Goal: Task Accomplishment & Management: Manage account settings

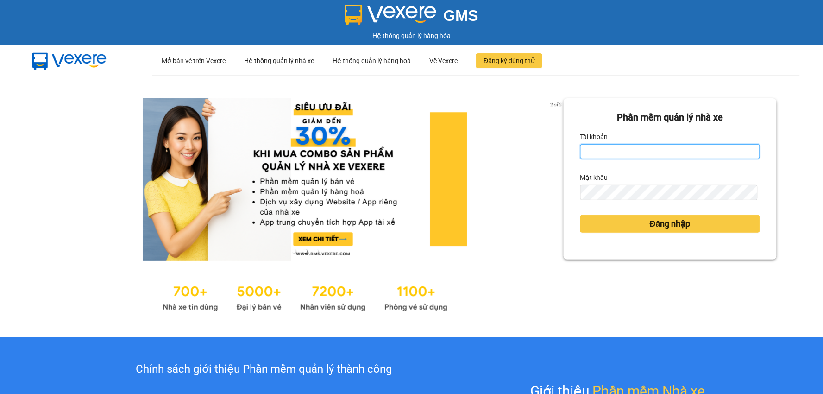
click at [640, 148] on input "Tài khoản" at bounding box center [671, 151] width 180 height 15
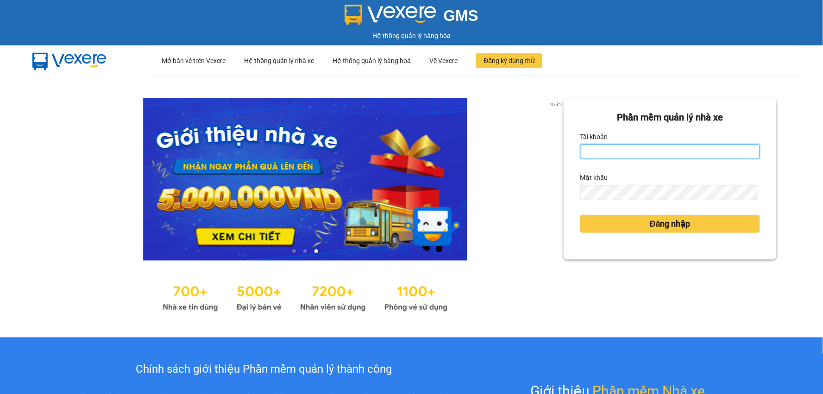
type input "nguyenthihongthuy.vtp"
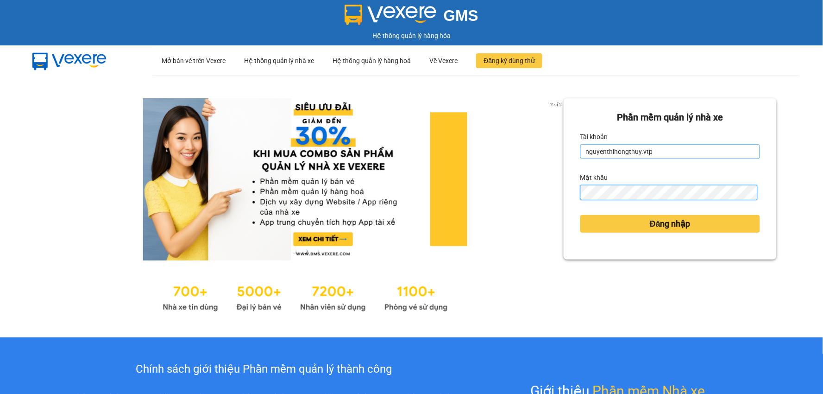
click at [581, 215] on button "Đăng nhập" at bounding box center [671, 224] width 180 height 18
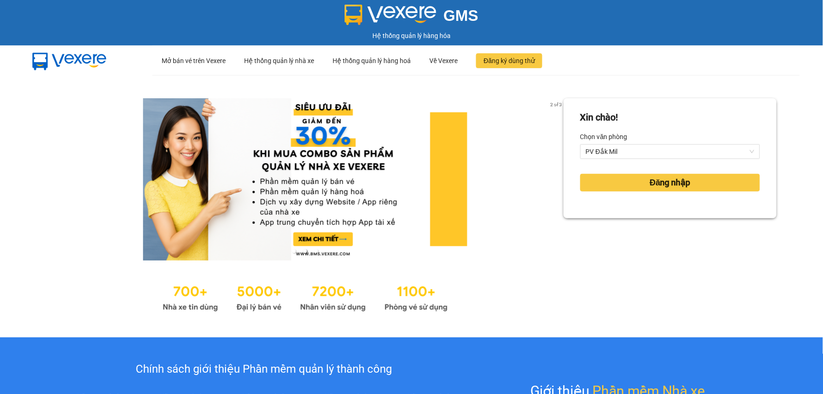
click at [649, 191] on div "Đăng nhập" at bounding box center [671, 182] width 180 height 25
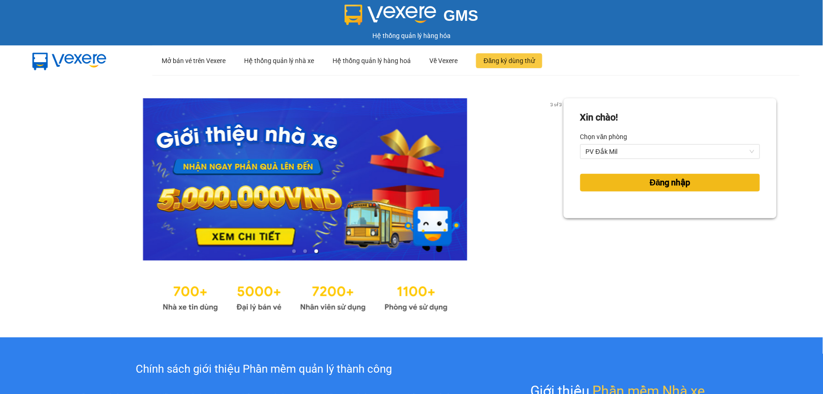
click at [650, 182] on span "Đăng nhập" at bounding box center [670, 182] width 41 height 13
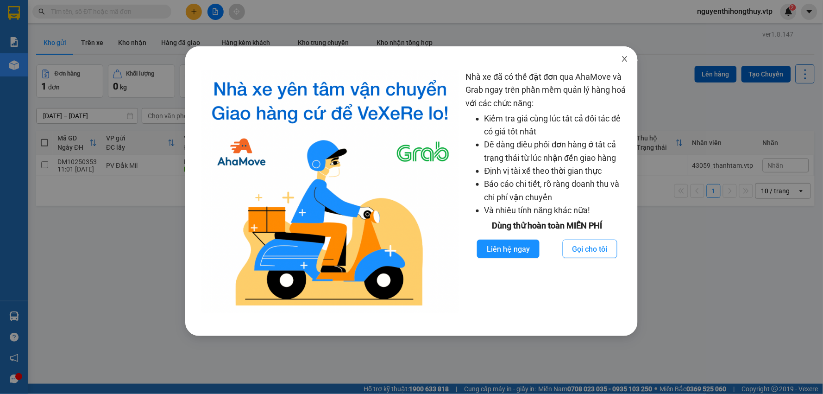
click at [622, 59] on icon "close" at bounding box center [624, 58] width 7 height 7
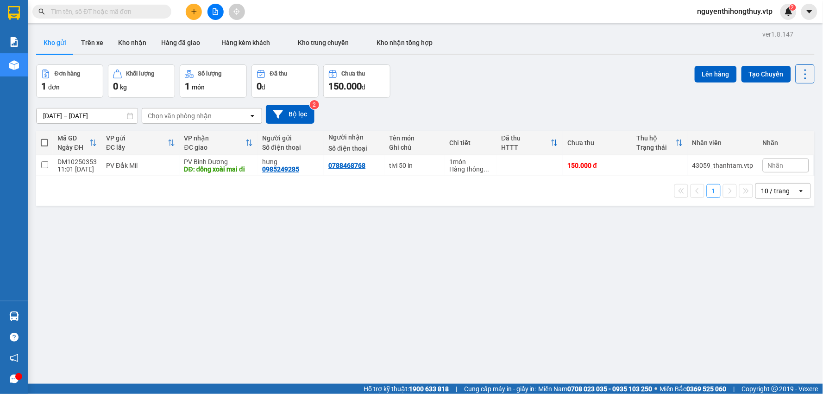
click at [775, 193] on div "10 / trang" at bounding box center [776, 190] width 29 height 9
click at [768, 292] on span "100 / trang" at bounding box center [772, 294] width 33 height 9
click at [94, 39] on button "Trên xe" at bounding box center [92, 43] width 37 height 22
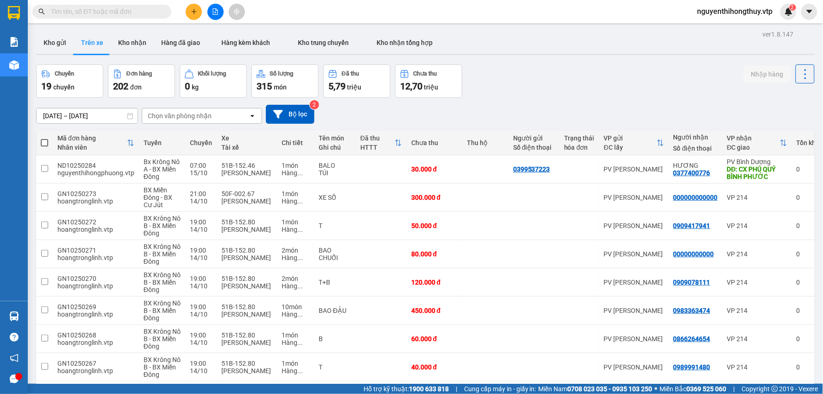
click at [223, 115] on div "Chọn văn phòng nhận" at bounding box center [195, 115] width 107 height 15
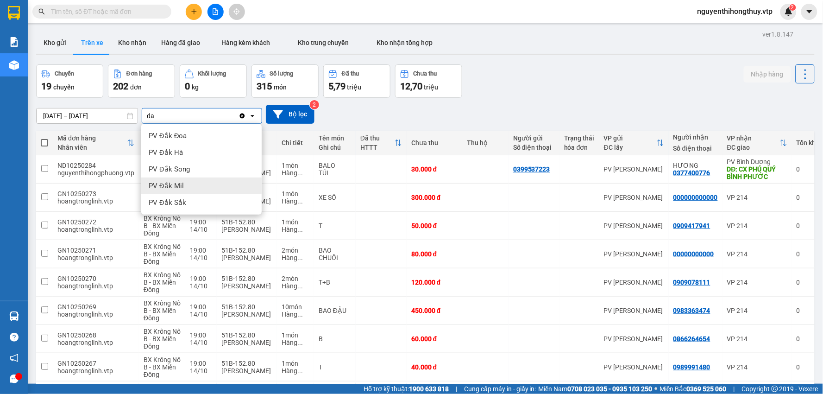
type input "da"
click at [186, 183] on div "PV Đắk Mil" at bounding box center [201, 185] width 120 height 17
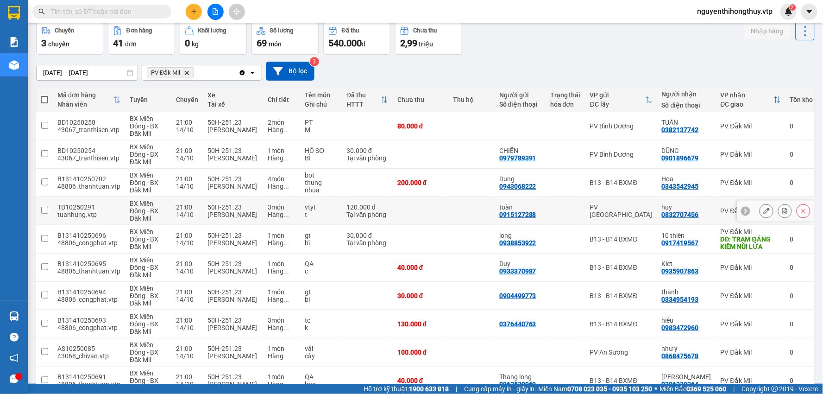
scroll to position [93, 0]
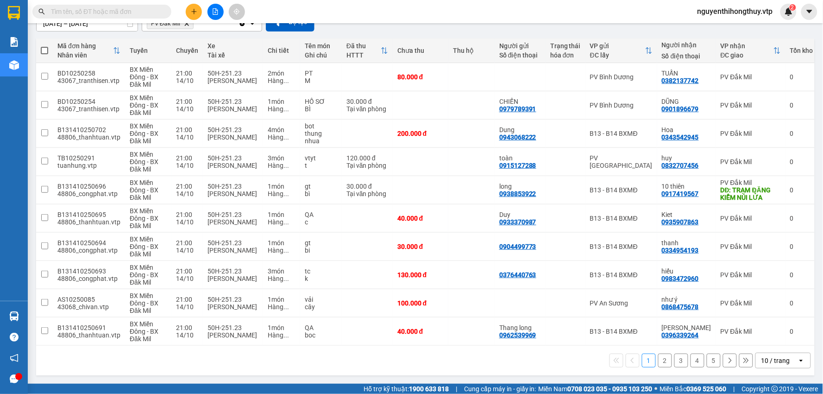
click at [771, 360] on div "10 / trang" at bounding box center [776, 360] width 29 height 9
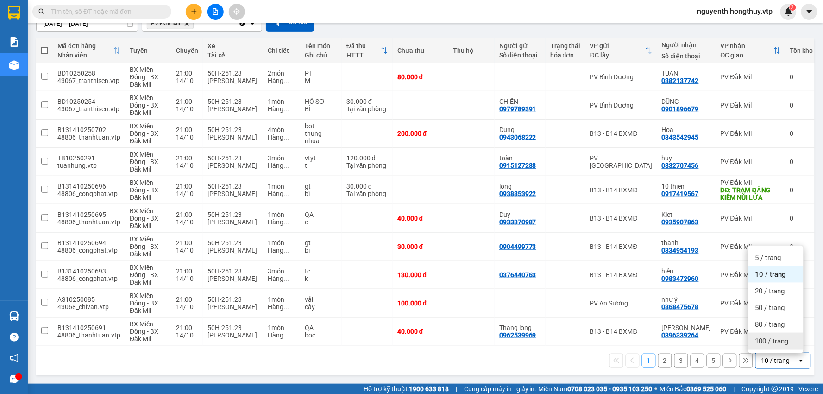
drag, startPoint x: 772, startPoint y: 335, endPoint x: 777, endPoint y: 340, distance: 7.5
click at [772, 335] on div "100 / trang" at bounding box center [776, 341] width 56 height 17
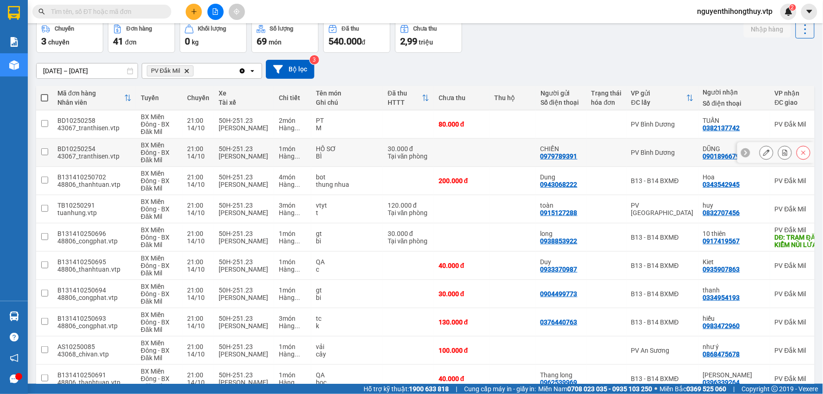
scroll to position [0, 0]
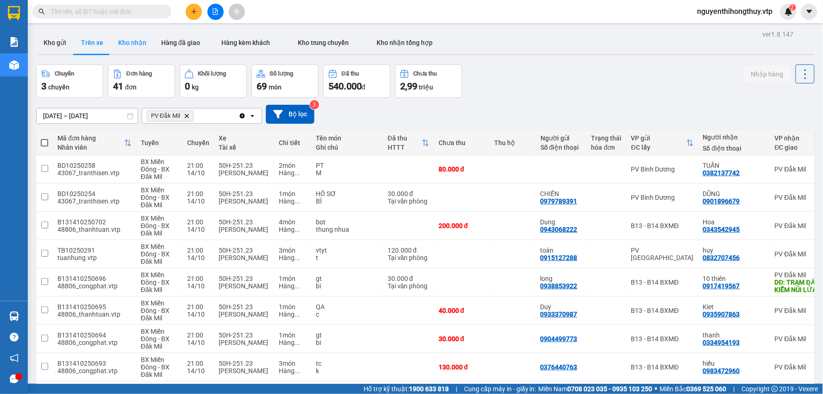
click at [121, 38] on button "Kho nhận" at bounding box center [132, 43] width 43 height 22
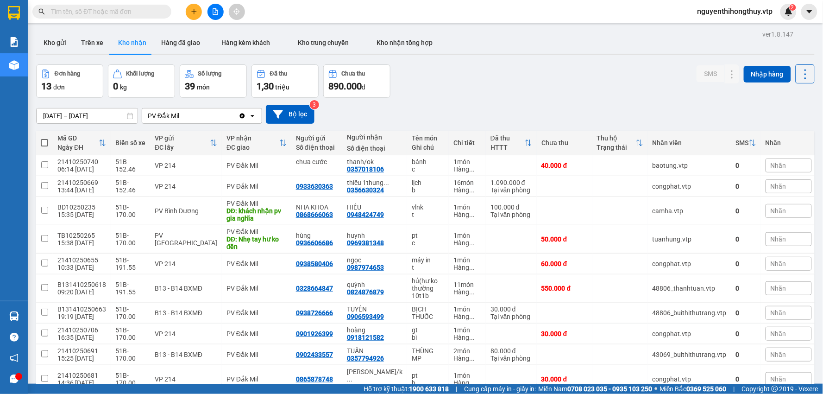
scroll to position [43, 0]
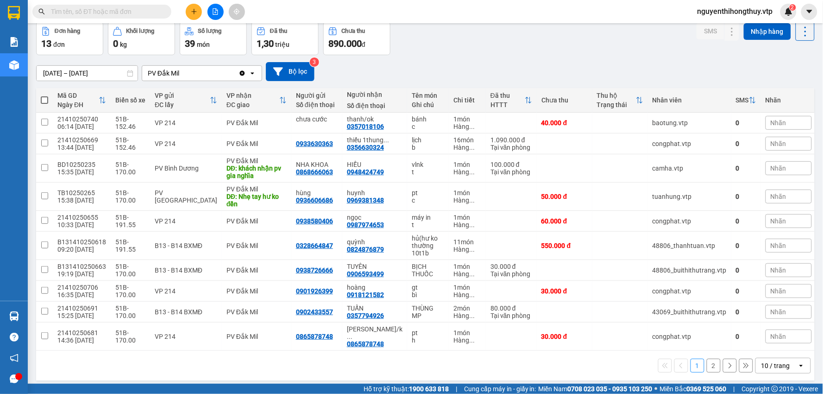
click at [770, 361] on div "10 / trang" at bounding box center [776, 365] width 29 height 9
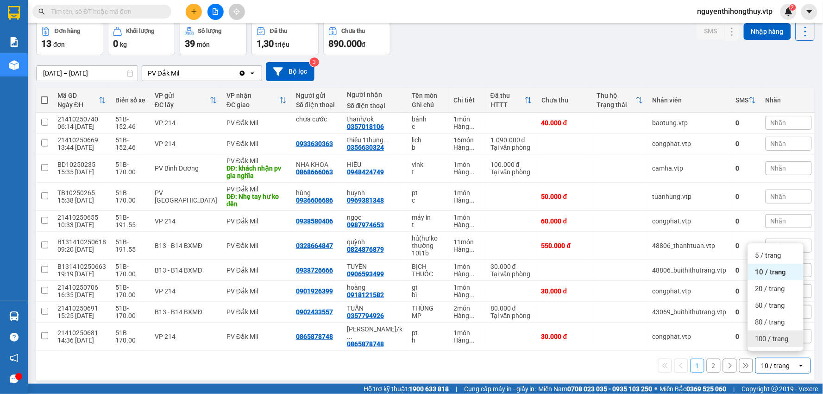
click at [771, 336] on span "100 / trang" at bounding box center [772, 338] width 33 height 9
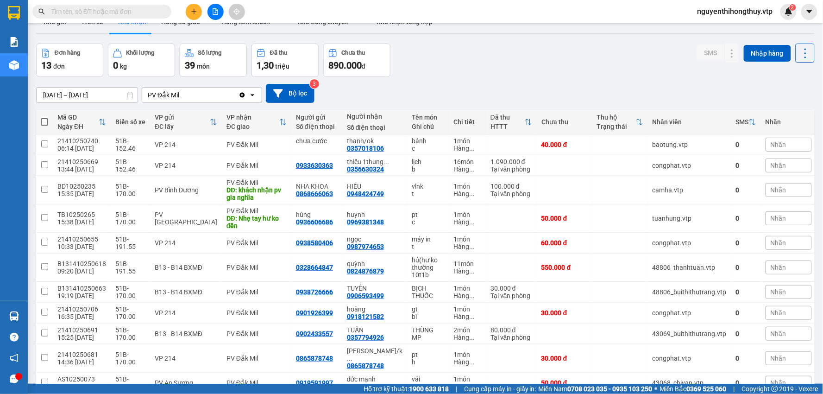
scroll to position [0, 0]
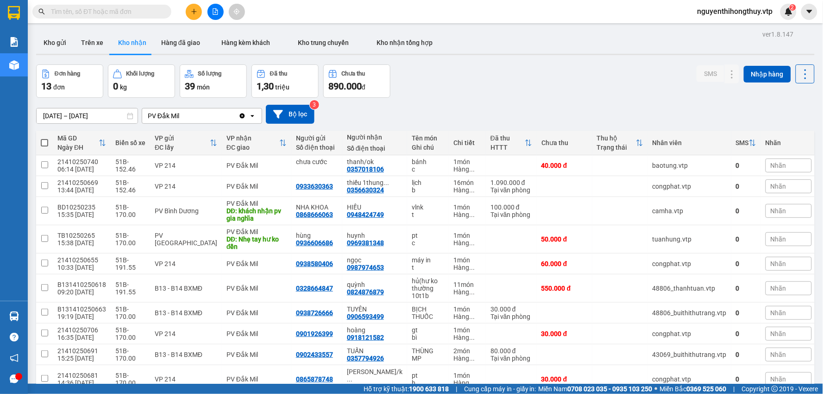
click at [54, 114] on input "[DATE] – [DATE]" at bounding box center [87, 115] width 101 height 15
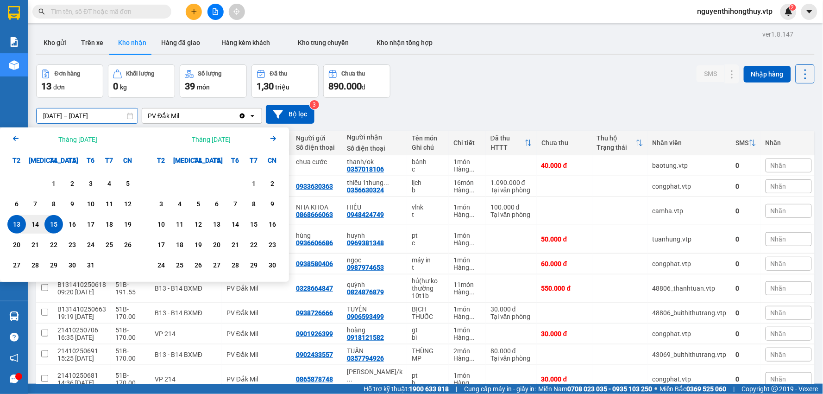
click at [13, 137] on icon "Arrow Left" at bounding box center [15, 138] width 11 height 11
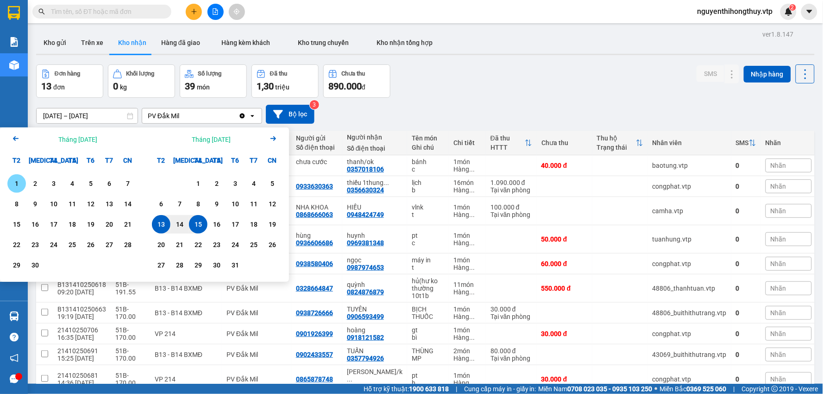
click at [13, 137] on icon "Arrow Left" at bounding box center [15, 138] width 11 height 11
click at [35, 204] on div "8" at bounding box center [35, 203] width 13 height 11
click at [275, 135] on icon "Arrow Right" at bounding box center [273, 138] width 11 height 11
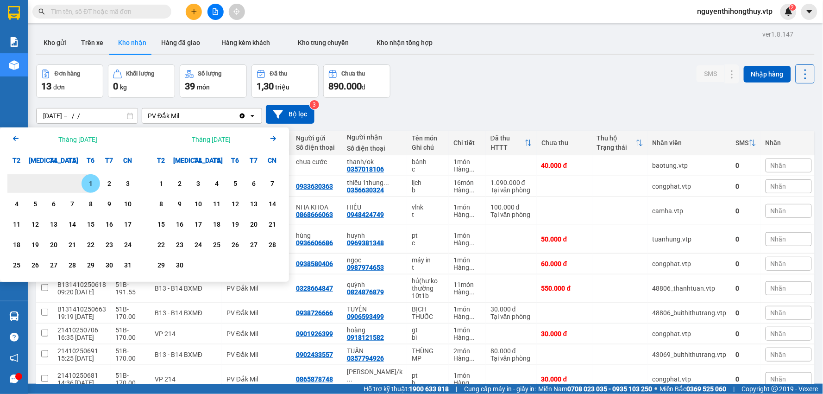
click at [275, 135] on icon "Arrow Right" at bounding box center [273, 138] width 11 height 11
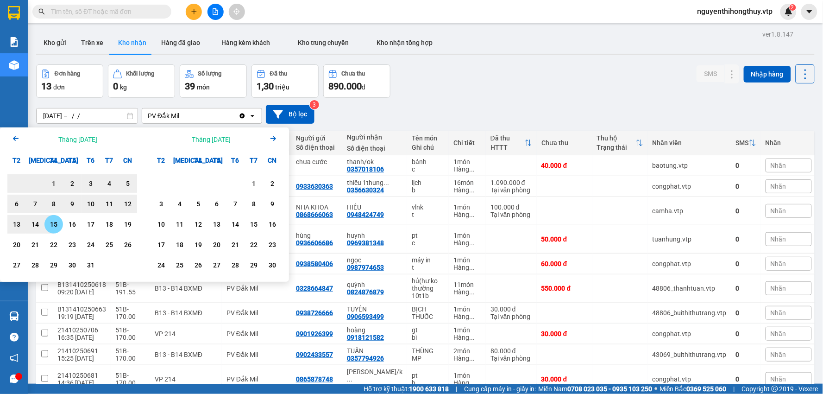
click at [57, 225] on div "15" at bounding box center [53, 224] width 13 height 11
type input "[DATE] – [DATE]"
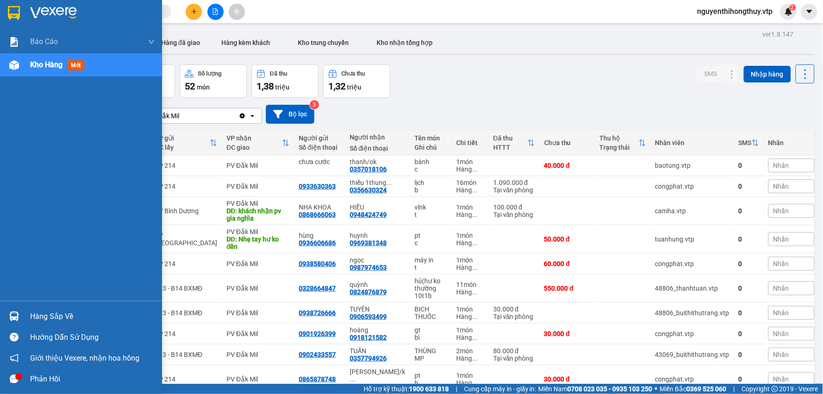
click at [42, 312] on div "Hàng sắp về" at bounding box center [92, 317] width 125 height 14
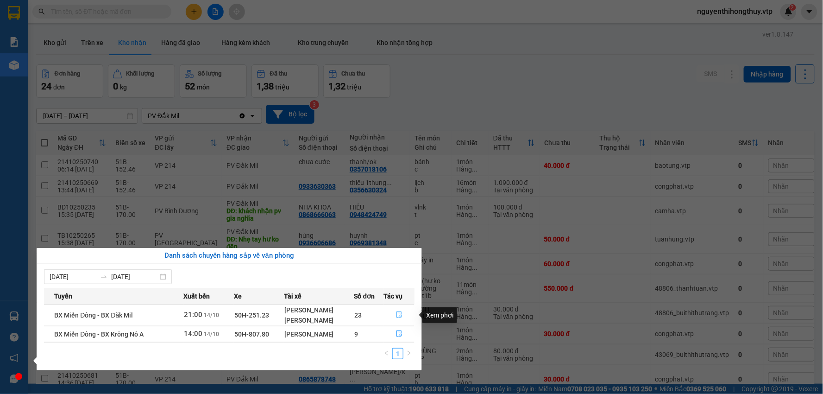
click at [399, 314] on icon "file-done" at bounding box center [399, 314] width 6 height 6
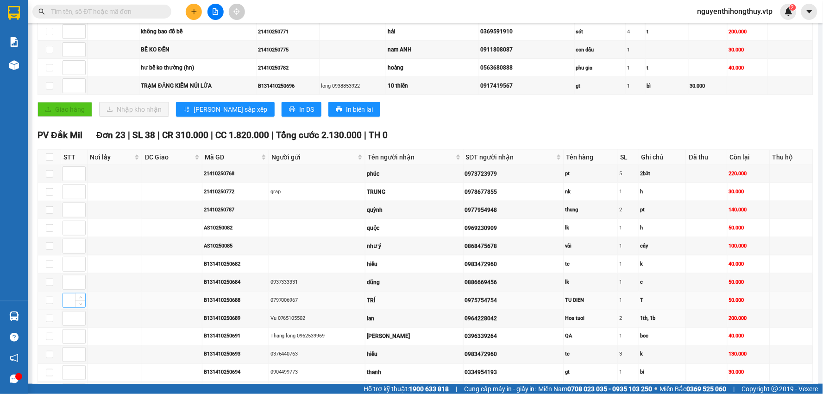
scroll to position [206, 0]
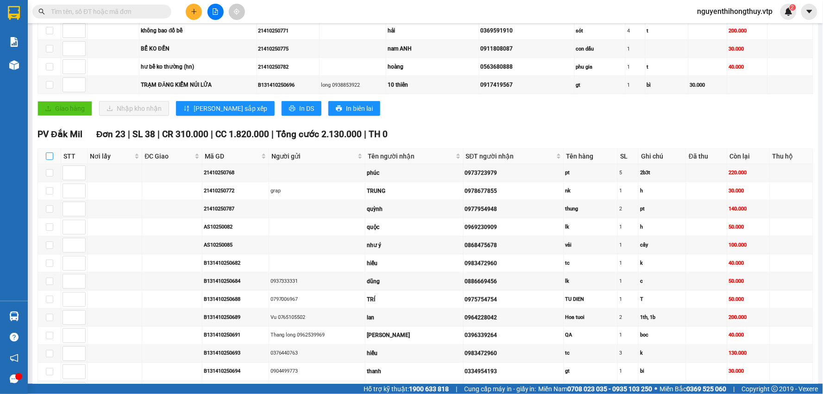
click at [50, 159] on input "checkbox" at bounding box center [49, 155] width 7 height 7
checkbox input "true"
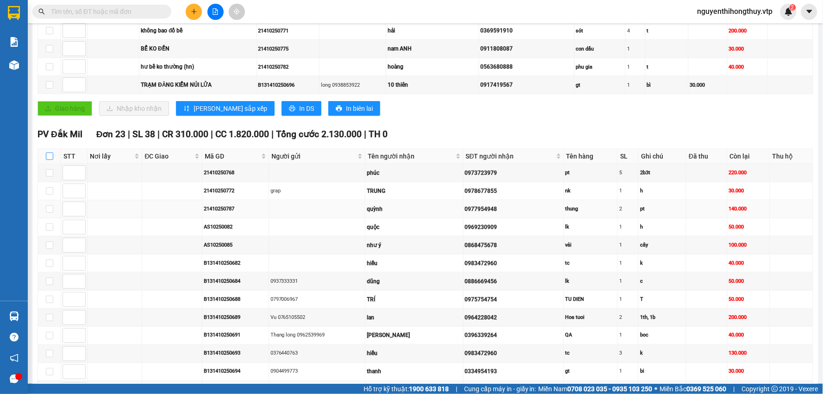
checkbox input "true"
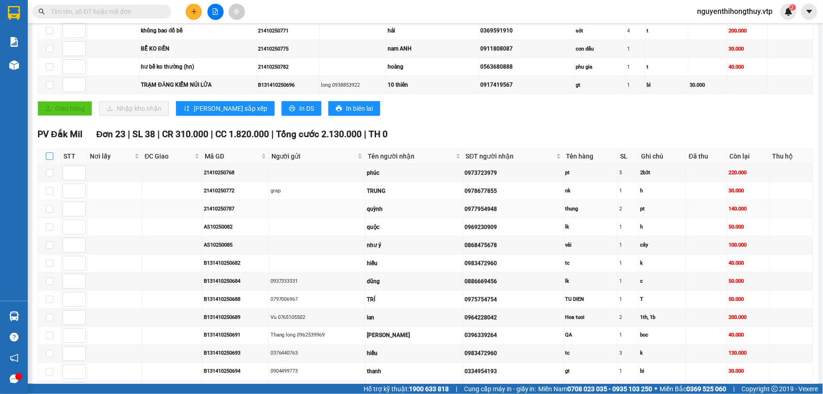
checkbox input "true"
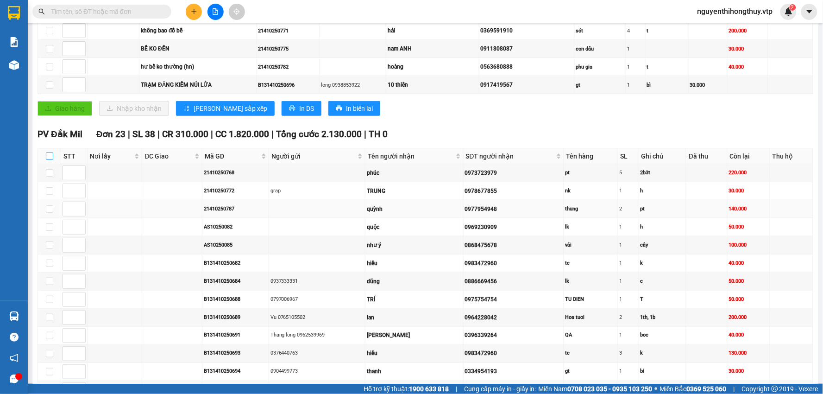
checkbox input "true"
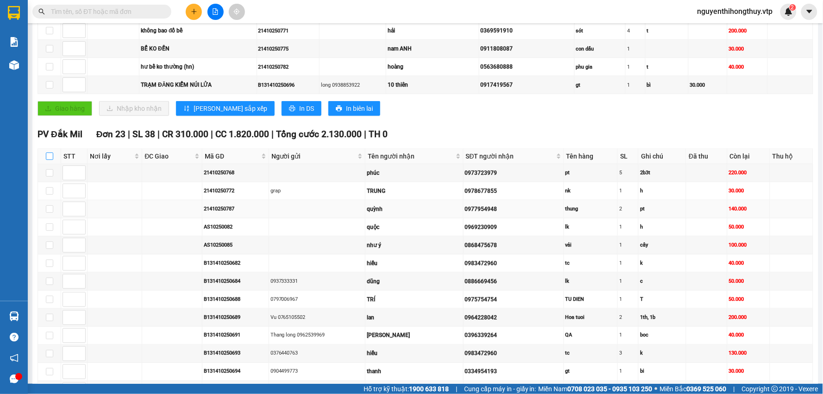
checkbox input "true"
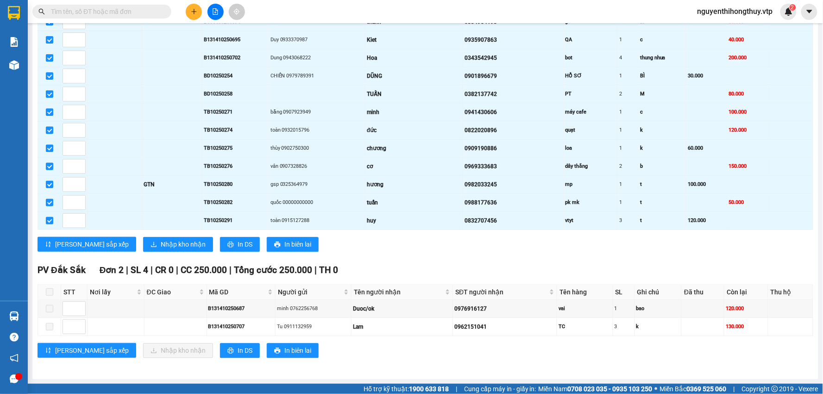
scroll to position [560, 0]
click at [238, 246] on span "In DS" at bounding box center [245, 244] width 15 height 10
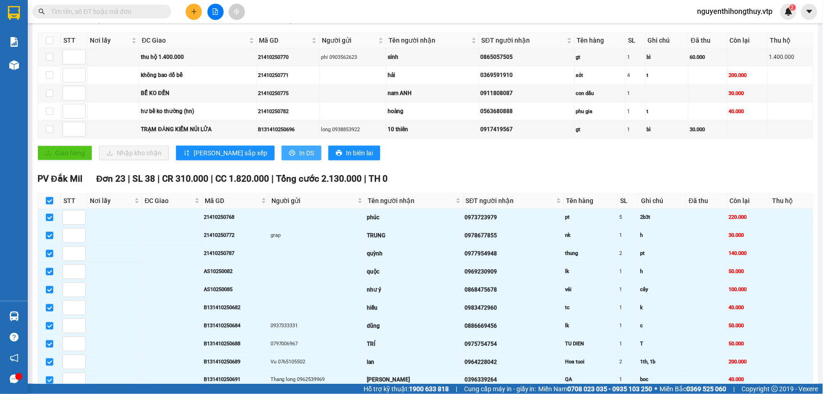
scroll to position [148, 0]
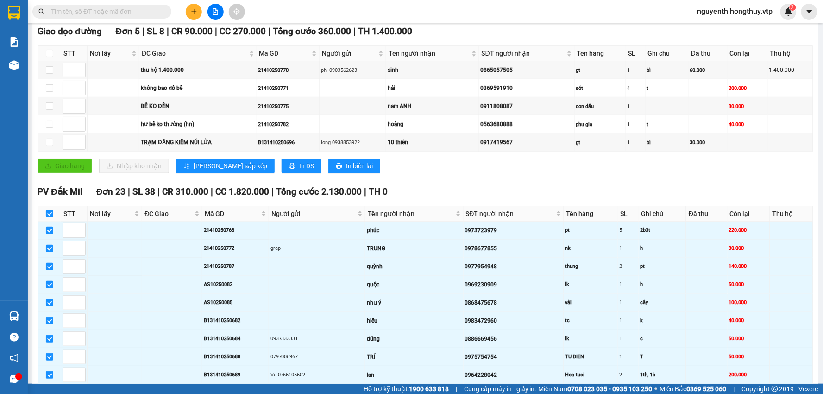
click at [52, 214] on input "checkbox" at bounding box center [49, 213] width 7 height 7
checkbox input "false"
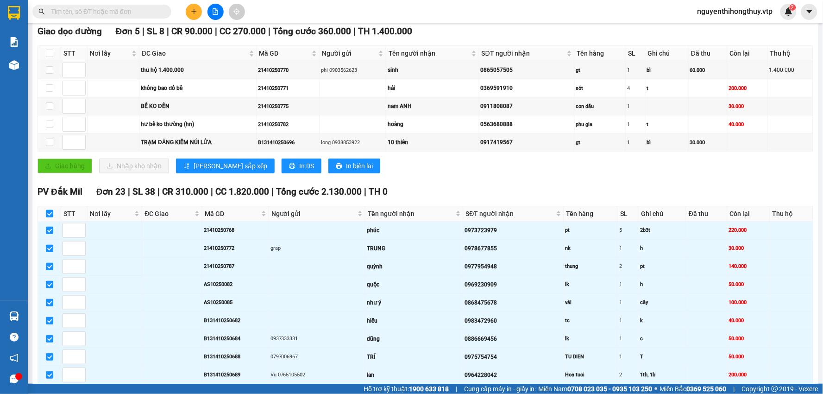
checkbox input "false"
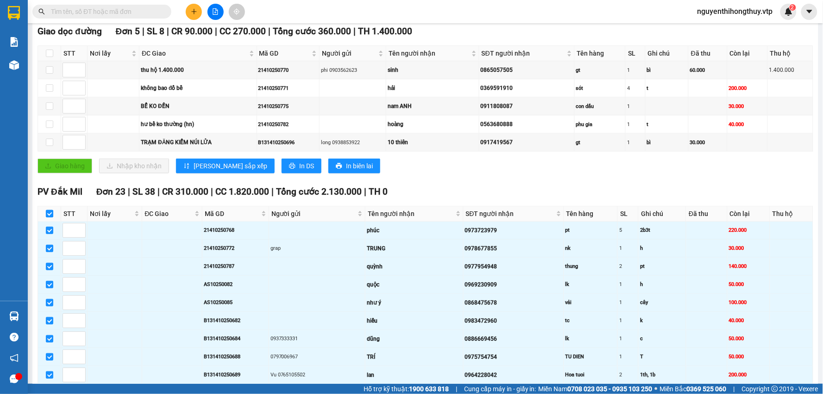
checkbox input "false"
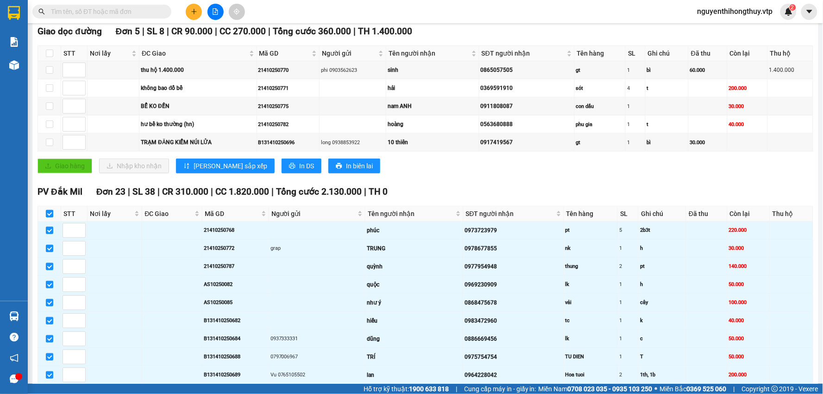
checkbox input "false"
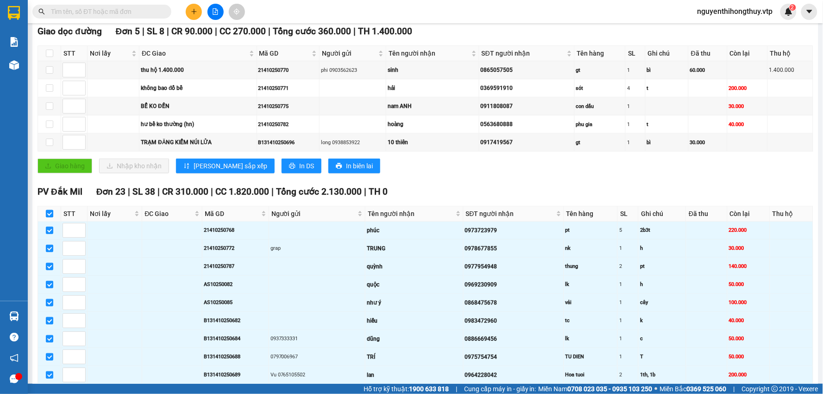
checkbox input "false"
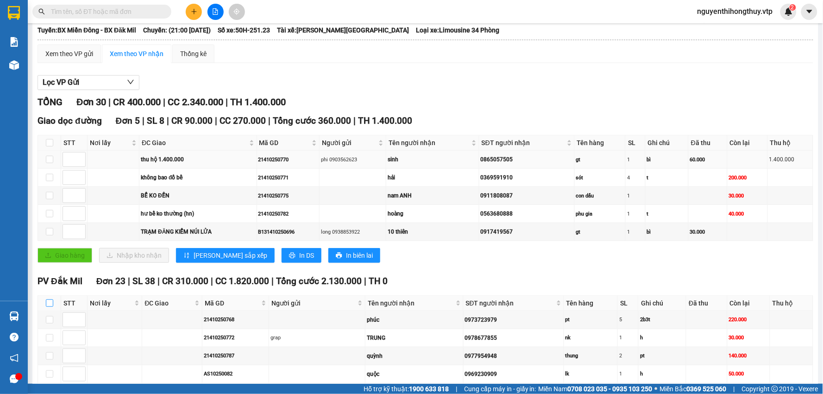
scroll to position [0, 0]
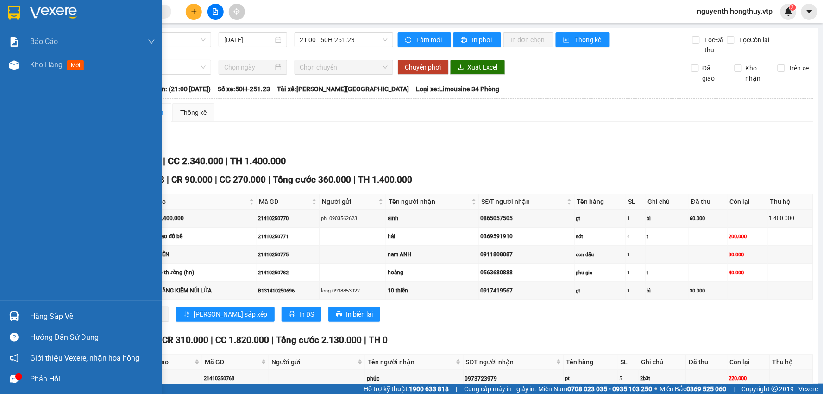
click at [38, 318] on div "Hàng sắp về" at bounding box center [92, 317] width 125 height 14
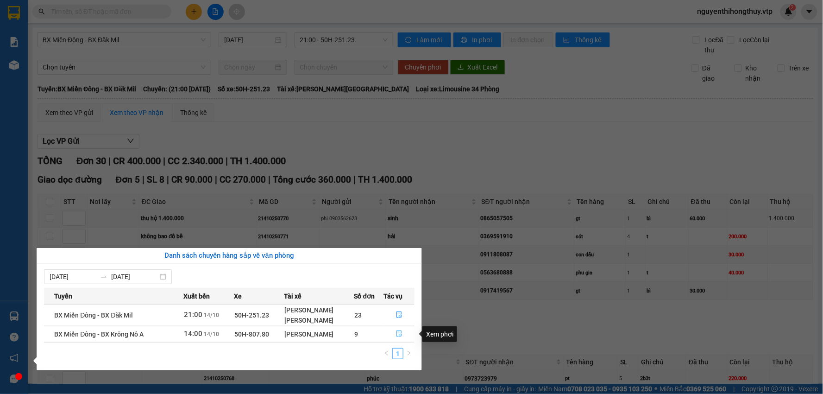
click at [400, 337] on icon "file-done" at bounding box center [400, 333] width 6 height 6
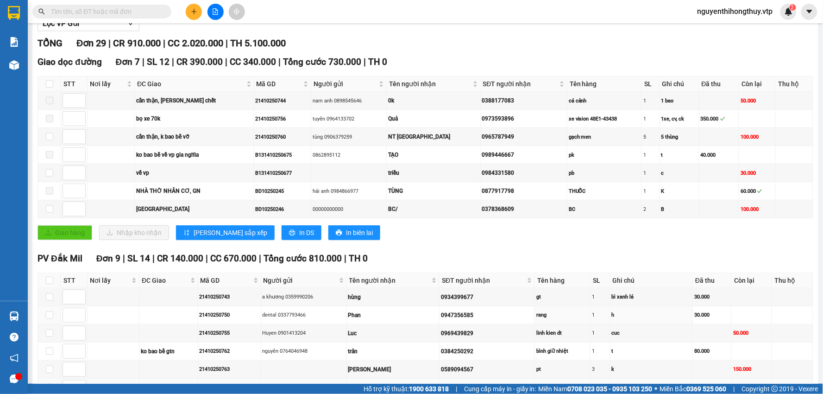
scroll to position [257, 0]
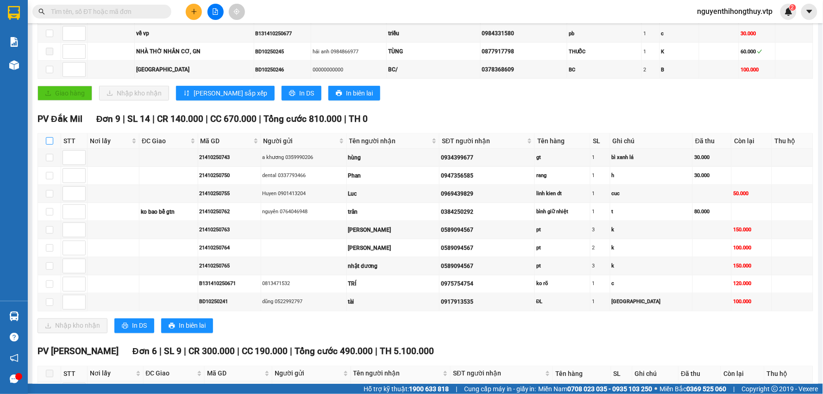
click at [49, 144] on input "checkbox" at bounding box center [49, 140] width 7 height 7
checkbox input "true"
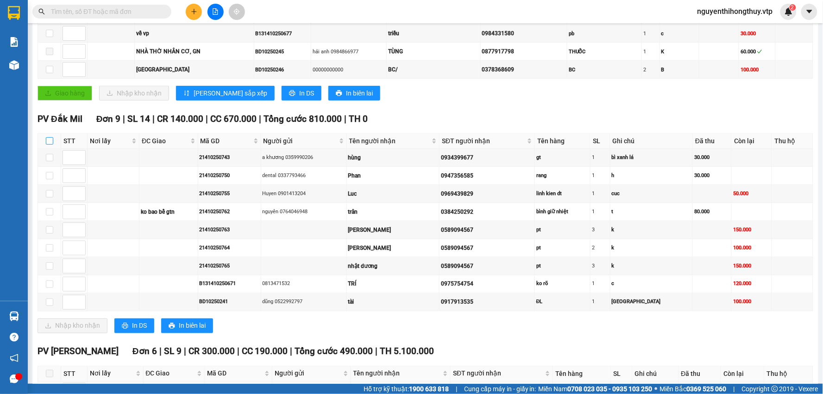
checkbox input "true"
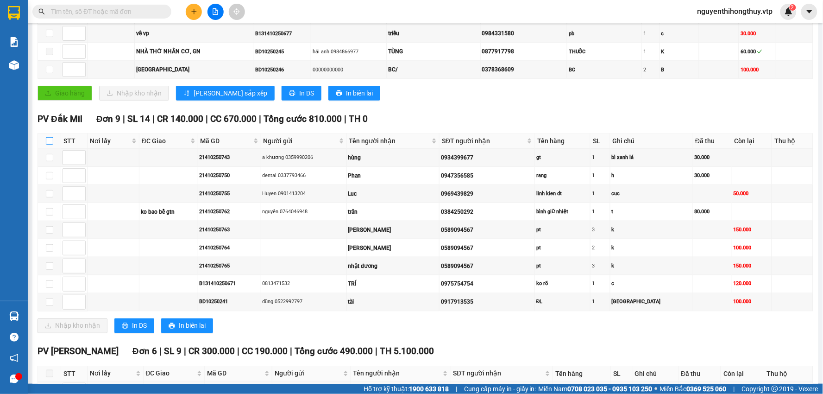
checkbox input "true"
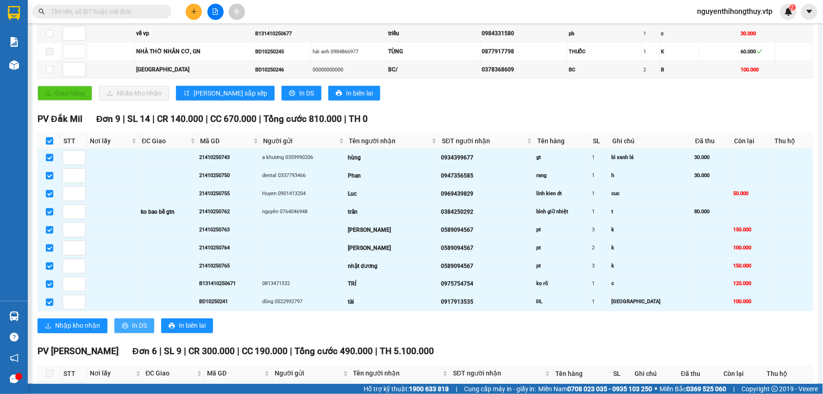
click at [136, 327] on span "In DS" at bounding box center [139, 326] width 15 height 10
click at [50, 142] on input "checkbox" at bounding box center [49, 140] width 7 height 7
checkbox input "false"
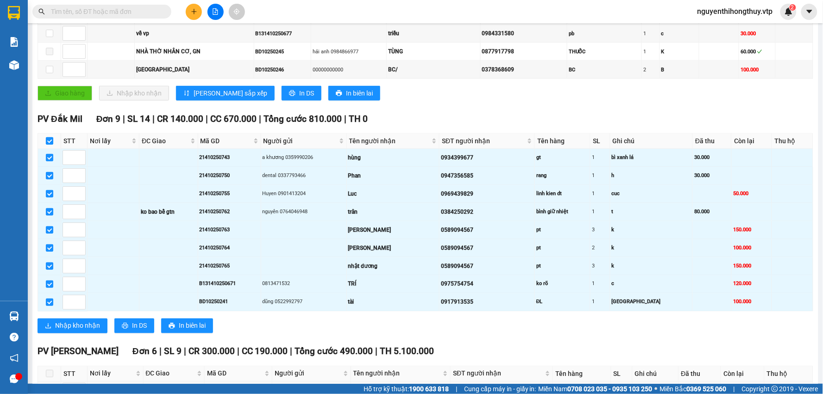
checkbox input "false"
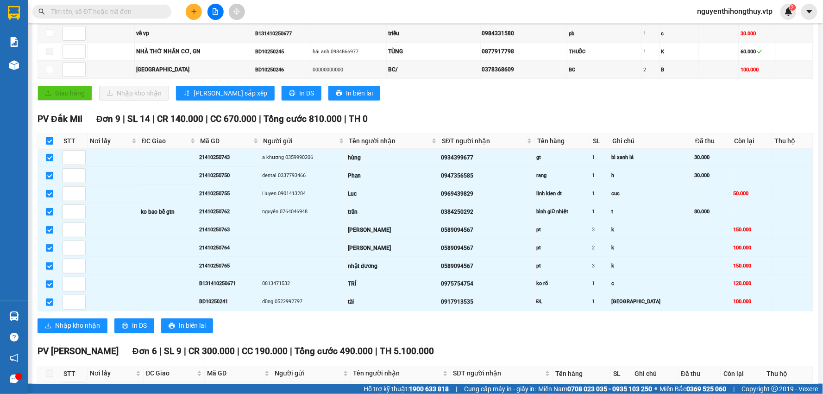
checkbox input "false"
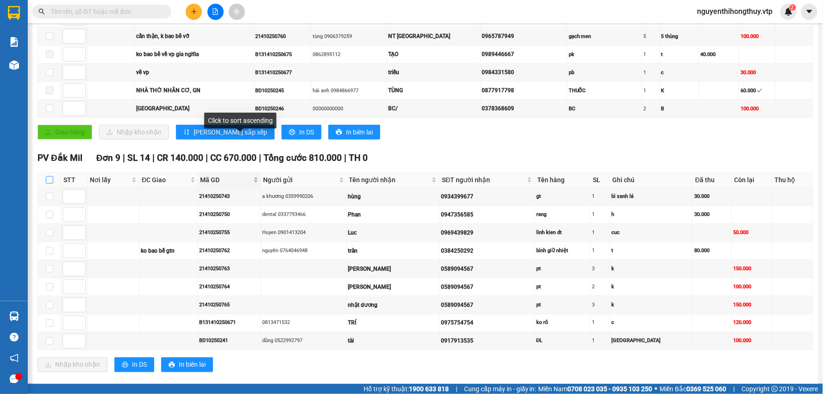
scroll to position [154, 0]
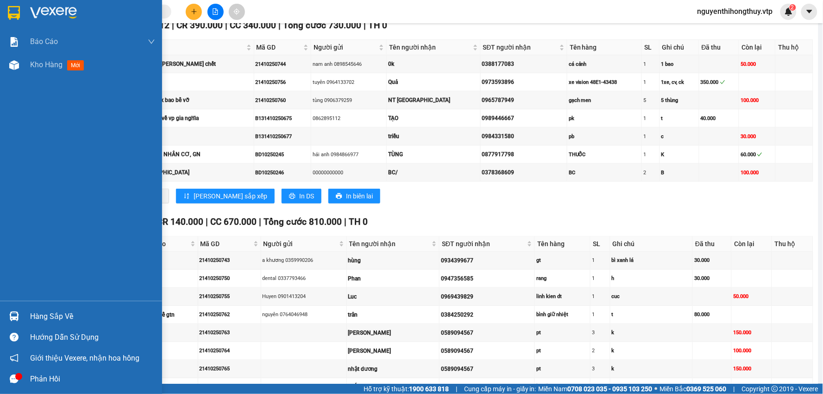
click at [13, 315] on img at bounding box center [14, 316] width 10 height 10
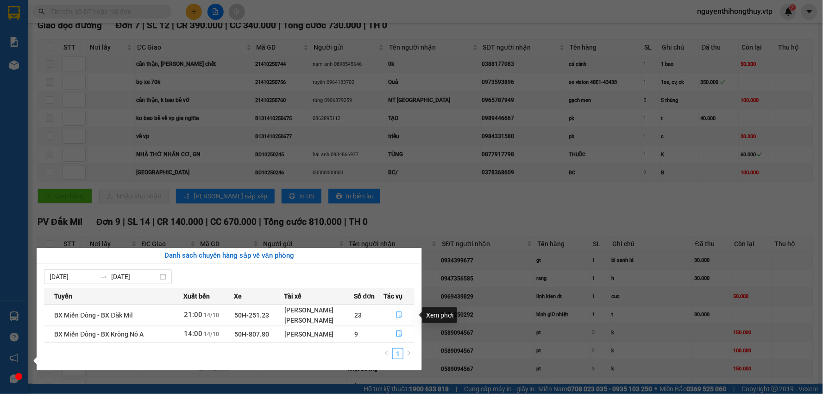
click at [401, 316] on icon "file-done" at bounding box center [400, 314] width 6 height 6
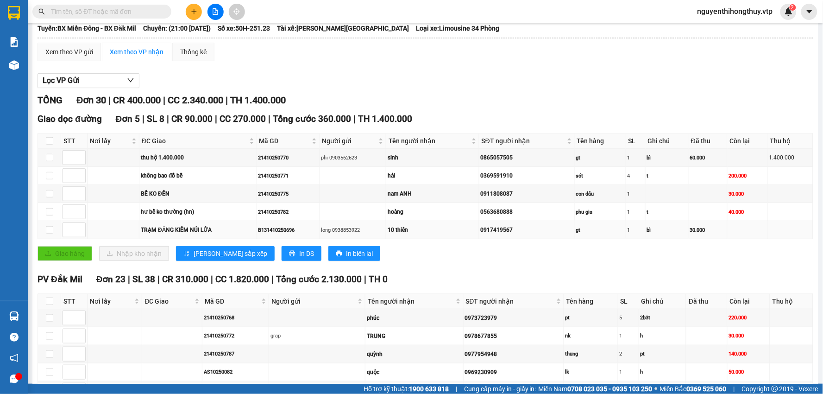
scroll to position [51, 0]
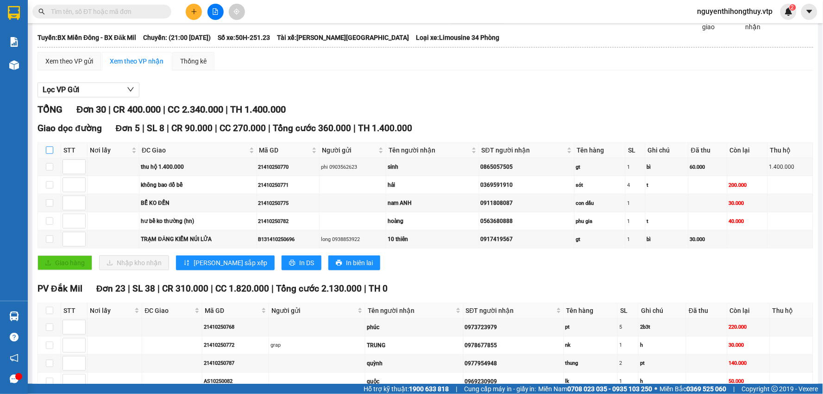
click at [48, 150] on input "checkbox" at bounding box center [49, 149] width 7 height 7
checkbox input "true"
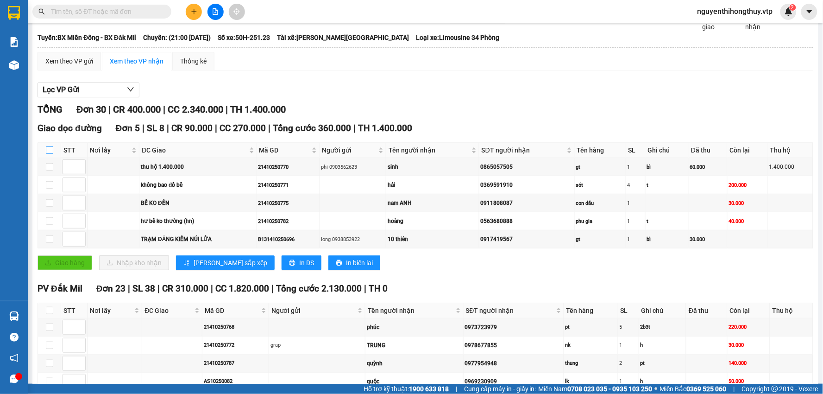
checkbox input "true"
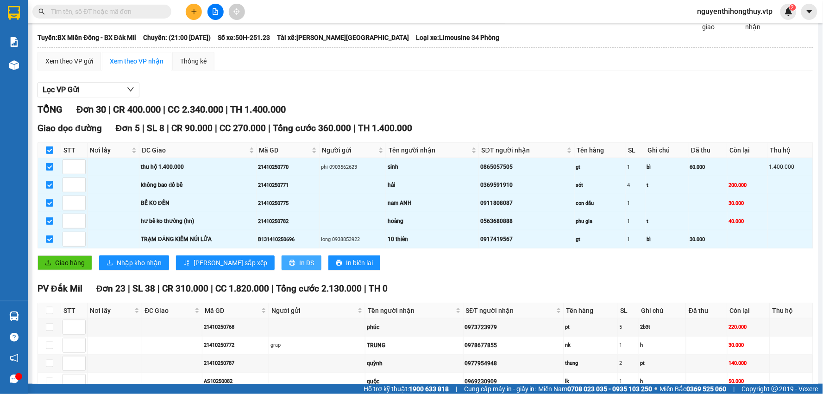
click at [299, 264] on span "In DS" at bounding box center [306, 263] width 15 height 10
click at [52, 150] on input "checkbox" at bounding box center [49, 149] width 7 height 7
checkbox input "false"
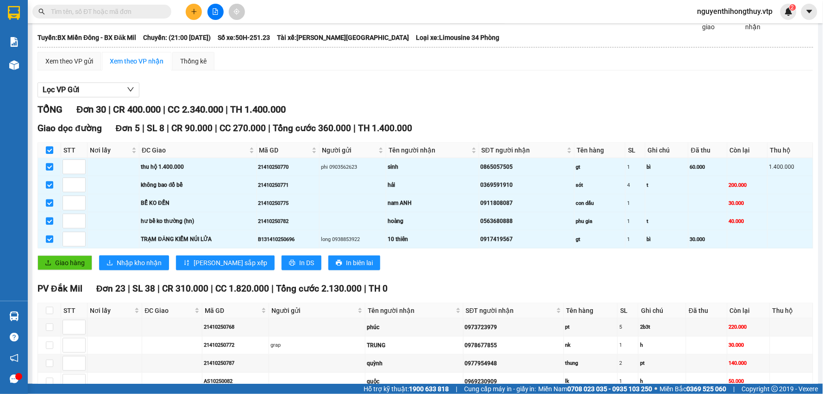
checkbox input "false"
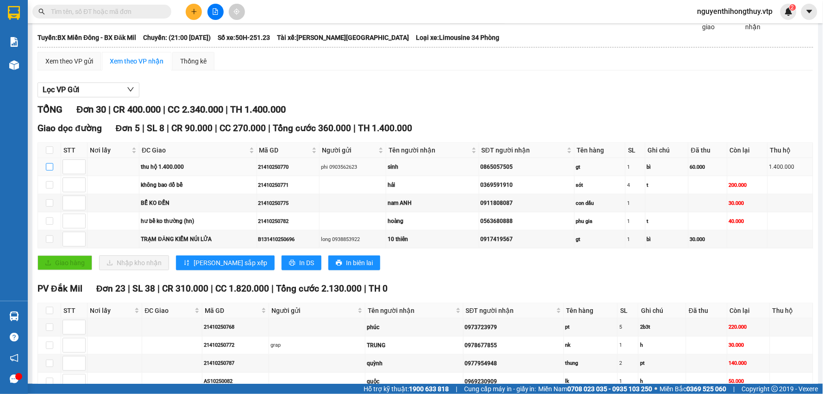
click at [51, 166] on input "checkbox" at bounding box center [49, 166] width 7 height 7
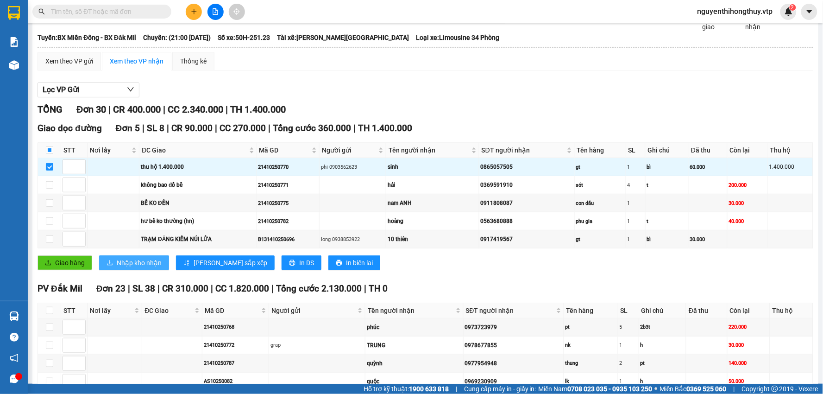
click at [141, 266] on span "Nhập kho nhận" at bounding box center [139, 263] width 45 height 10
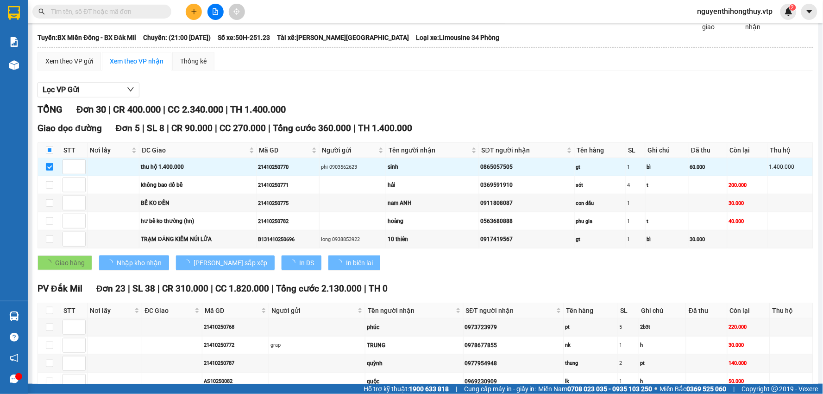
checkbox input "false"
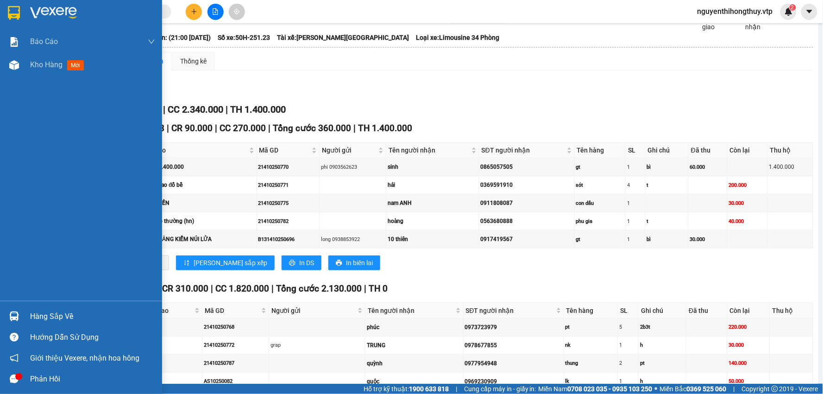
click at [6, 13] on div at bounding box center [14, 13] width 16 height 16
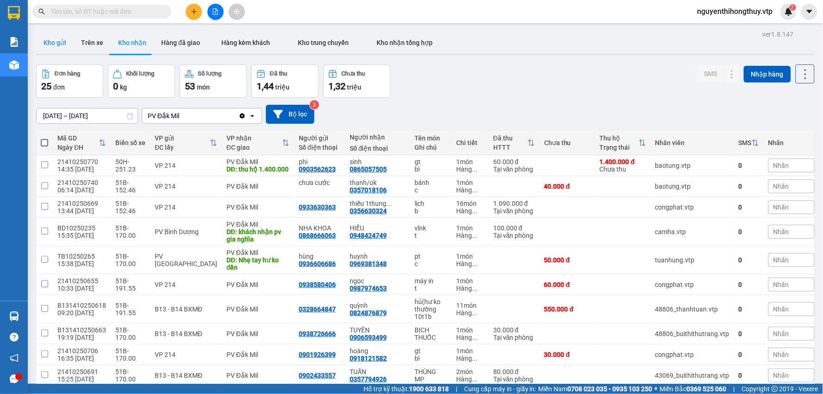
click at [58, 45] on button "Kho gửi" at bounding box center [55, 43] width 38 height 22
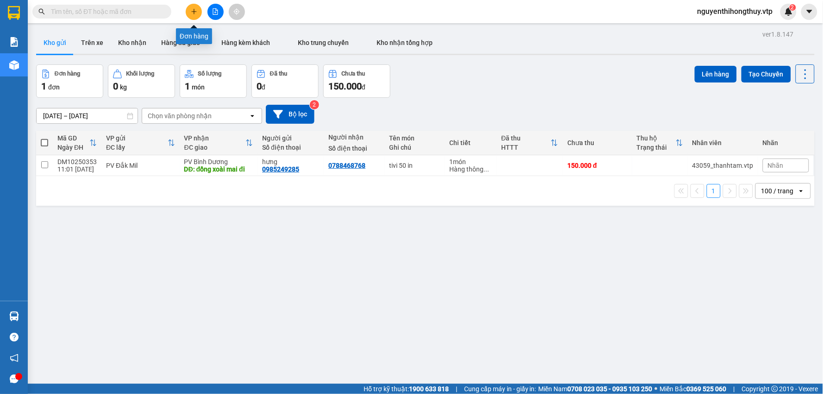
click at [194, 8] on icon "plus" at bounding box center [194, 11] width 6 height 6
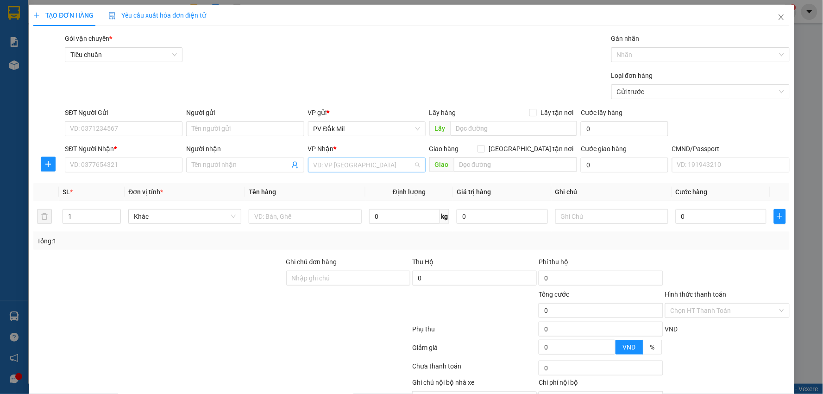
click at [363, 160] on input "search" at bounding box center [364, 165] width 100 height 14
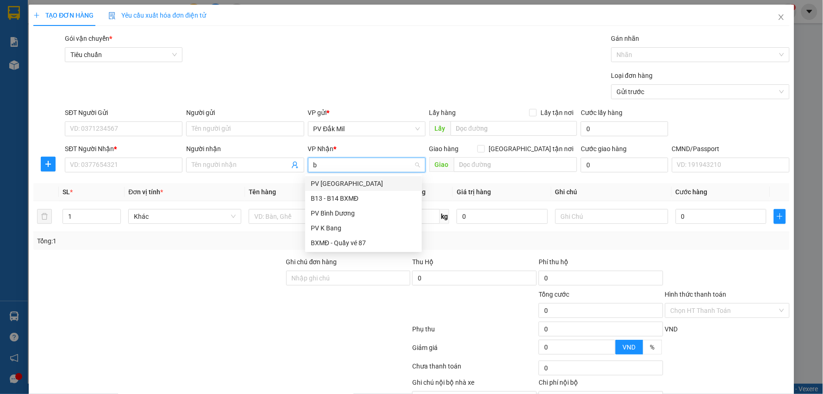
type input "bd"
click at [357, 183] on div "PV Bình Dương" at bounding box center [364, 183] width 106 height 10
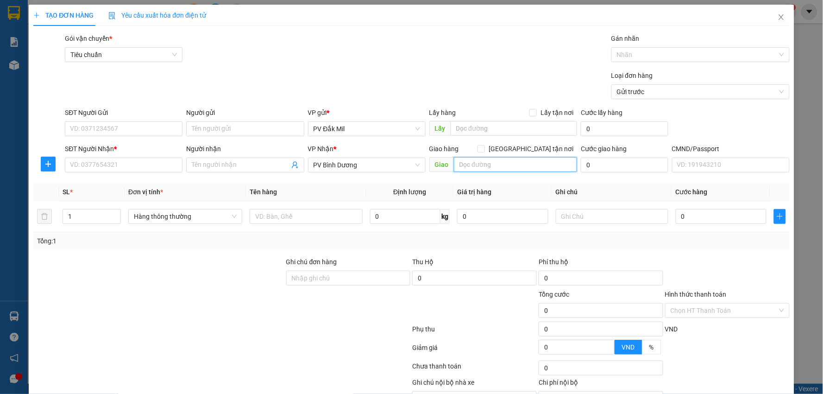
click at [480, 163] on input "text" at bounding box center [516, 164] width 124 height 15
type input "chợ chánh lưu"
click at [130, 124] on input "SĐT Người Gửi" at bounding box center [124, 128] width 118 height 15
type input "0977634376"
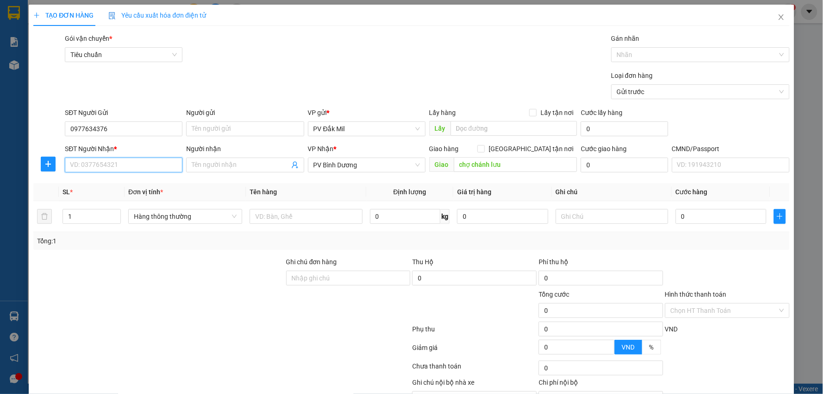
click at [133, 164] on input "SĐT Người Nhận *" at bounding box center [124, 165] width 118 height 15
type input "0385322002"
click at [283, 218] on input "text" at bounding box center [306, 216] width 113 height 15
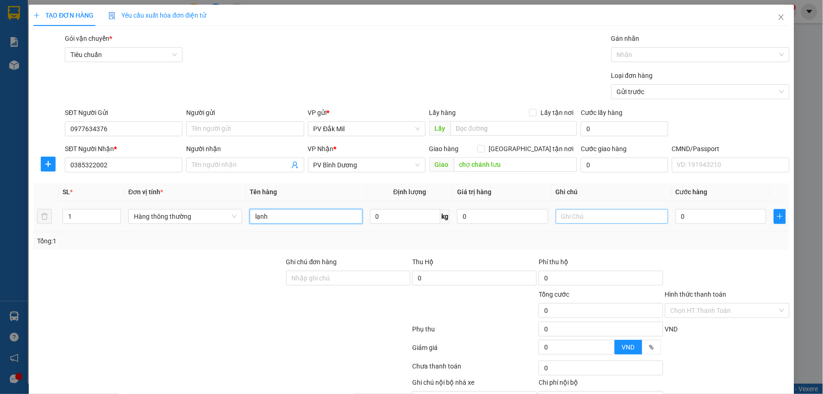
type input "lạnh"
click at [627, 218] on input "text" at bounding box center [612, 216] width 113 height 15
type input "hư không thường"
click at [686, 215] on input "0" at bounding box center [721, 216] width 91 height 15
type input "5"
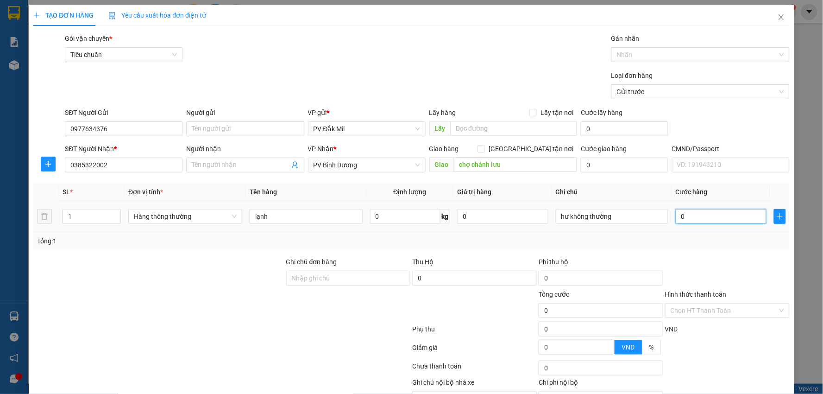
type input "5"
type input "50"
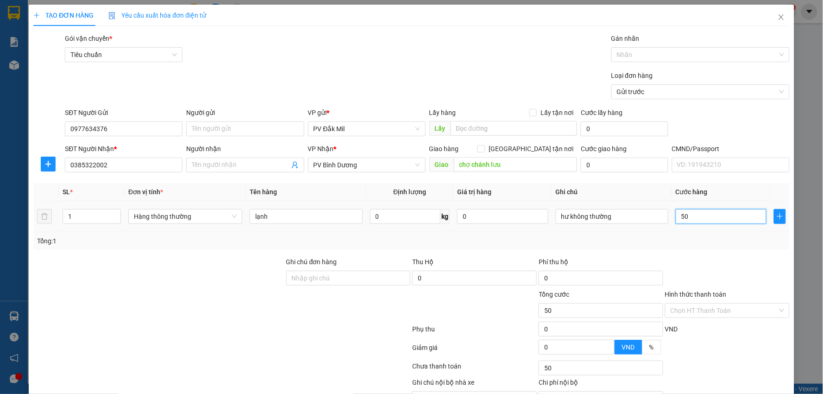
type input "500"
type input "5.000"
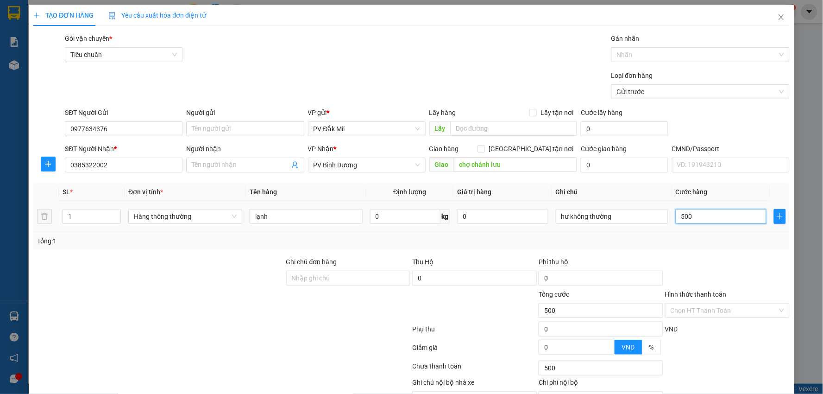
type input "5.000"
type input "50.000"
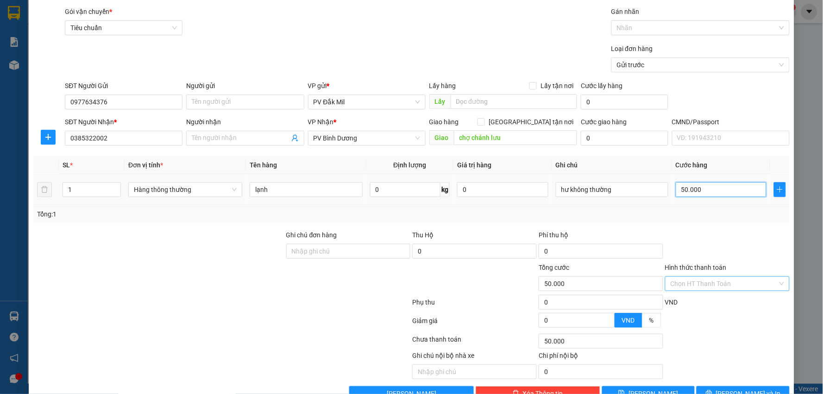
scroll to position [52, 0]
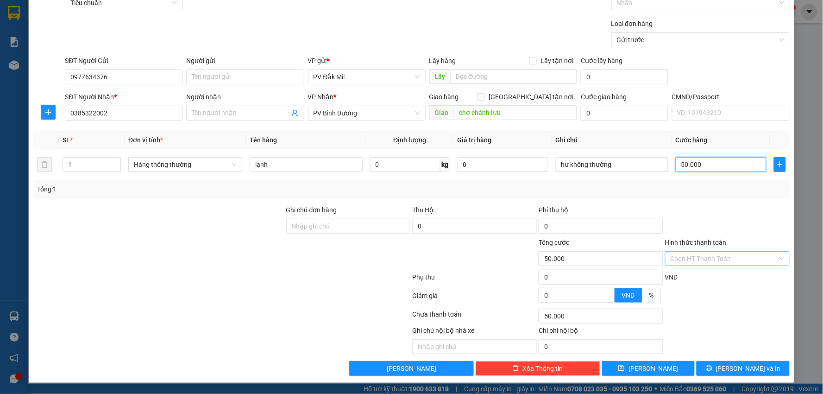
type input "50.000"
click at [717, 256] on input "Hình thức thanh toán" at bounding box center [724, 259] width 107 height 14
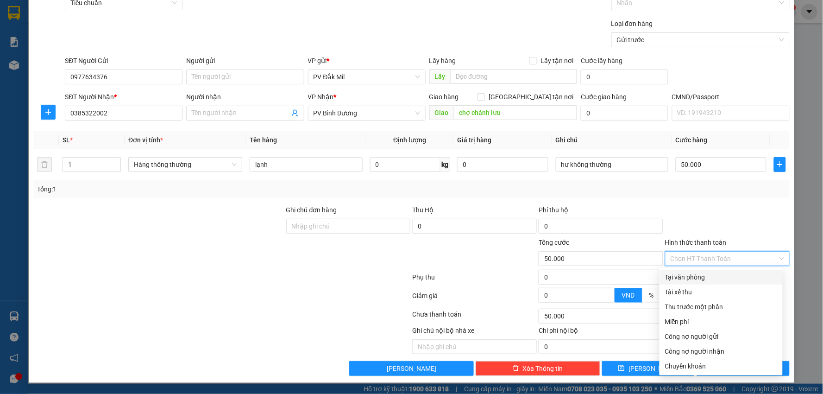
click at [694, 277] on div "Tại văn phòng" at bounding box center [721, 277] width 112 height 10
type input "0"
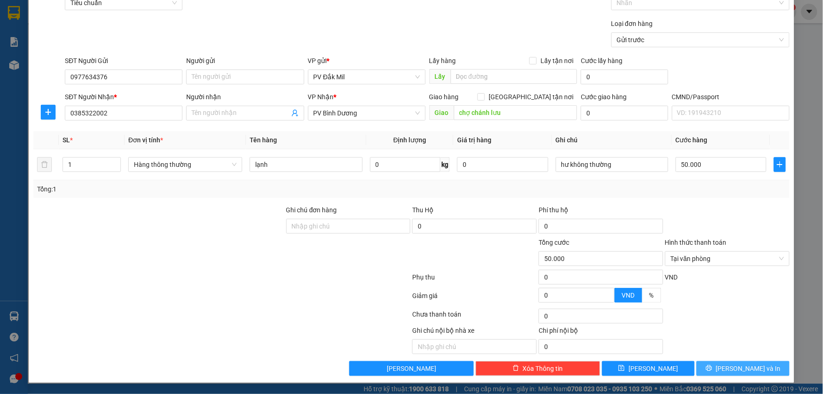
click at [713, 368] on icon "printer" at bounding box center [709, 368] width 6 height 6
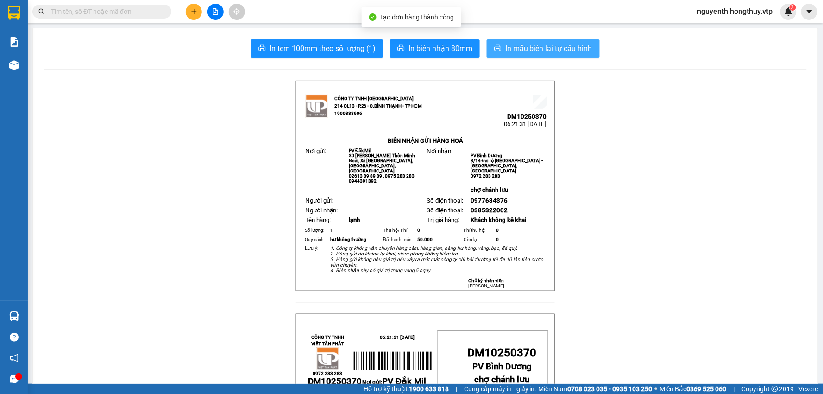
click at [540, 53] on span "In mẫu biên lai tự cấu hình" at bounding box center [549, 49] width 87 height 12
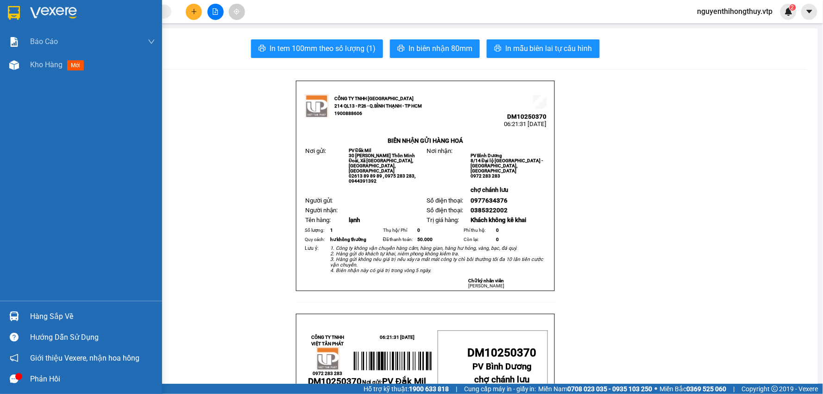
click at [14, 12] on img at bounding box center [14, 13] width 12 height 14
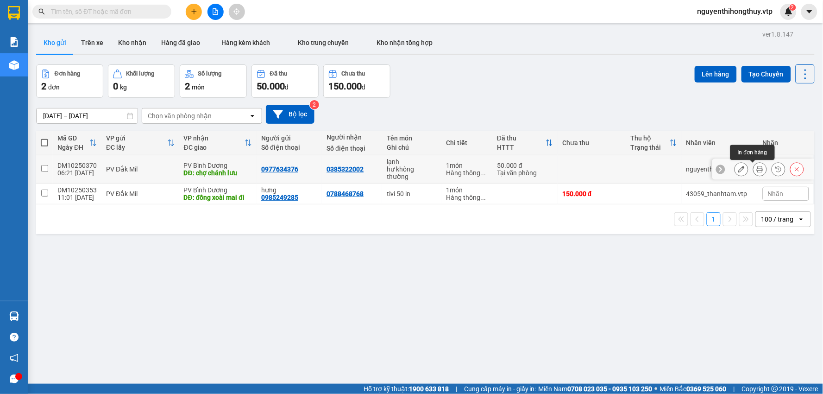
click at [757, 169] on icon at bounding box center [760, 169] width 6 height 6
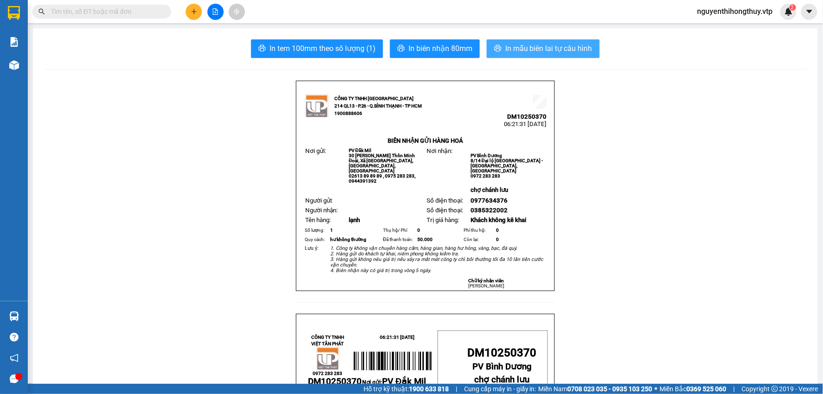
click at [548, 51] on span "In mẫu biên lai tự cấu hình" at bounding box center [549, 49] width 87 height 12
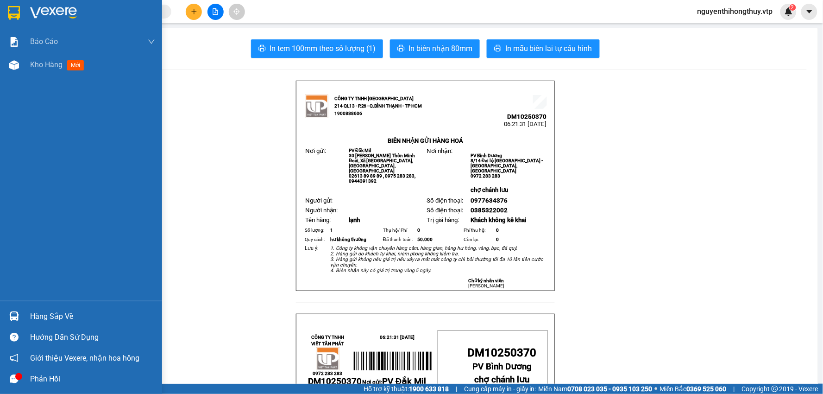
click at [9, 15] on img at bounding box center [14, 13] width 12 height 14
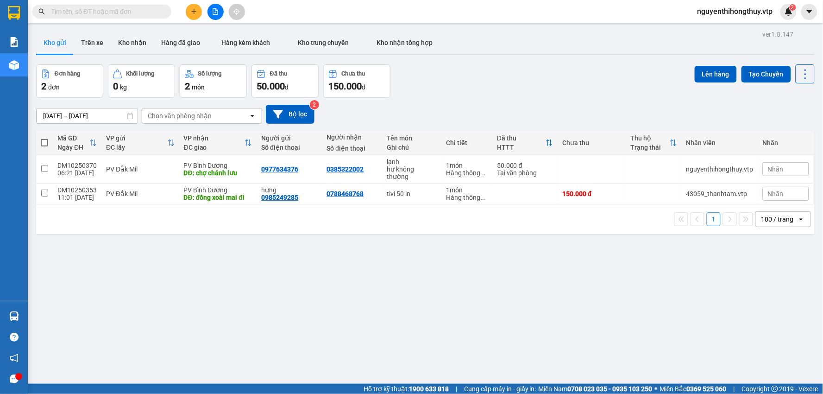
click at [150, 13] on input "text" at bounding box center [105, 11] width 109 height 10
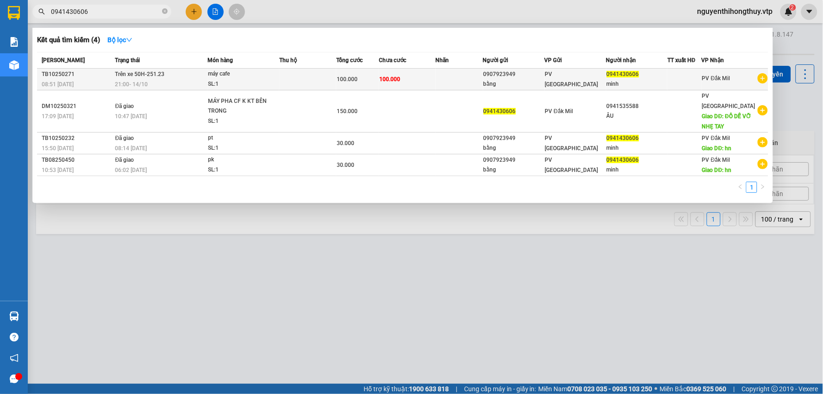
type input "0941430606"
click at [455, 75] on td at bounding box center [459, 80] width 47 height 22
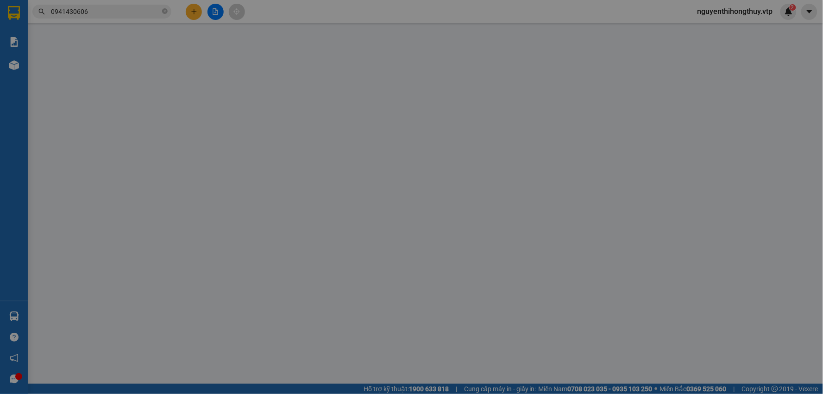
type input "5.000"
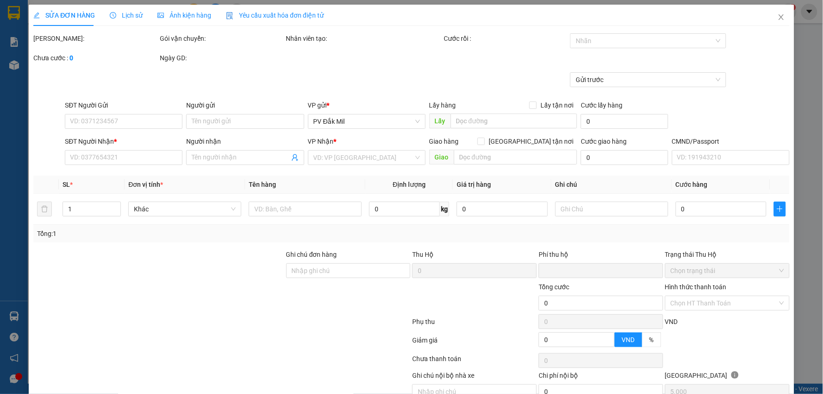
click at [130, 17] on span "Lịch sử" at bounding box center [126, 15] width 33 height 7
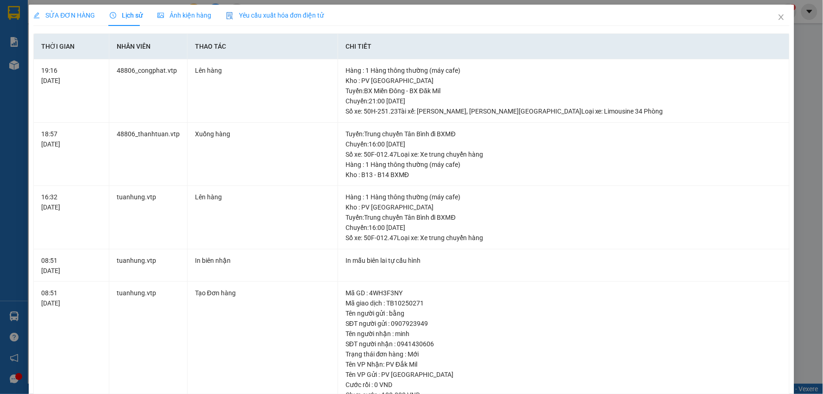
click at [63, 10] on div "SỬA ĐƠN HÀNG" at bounding box center [64, 15] width 62 height 10
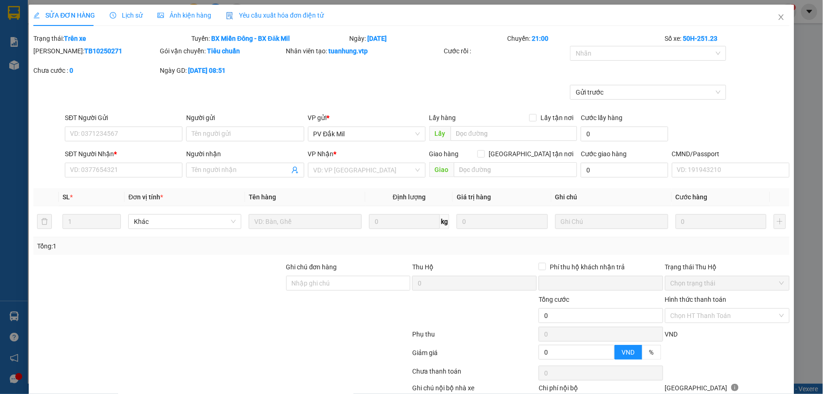
type input "0907923949"
type input "bằng"
type input "0941430606"
type input "minh"
type input "0"
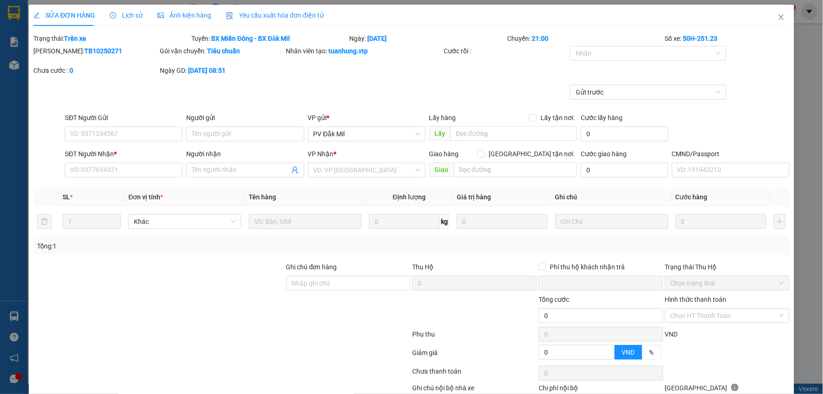
type input "100.000"
click at [779, 18] on icon "close" at bounding box center [781, 17] width 5 height 6
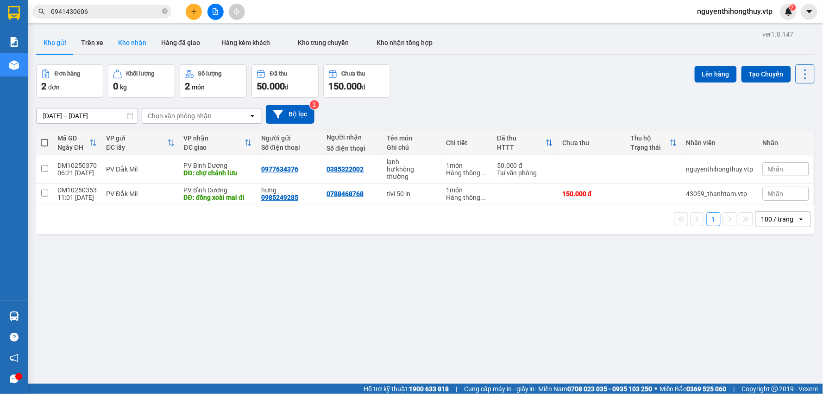
click at [133, 41] on button "Kho nhận" at bounding box center [132, 43] width 43 height 22
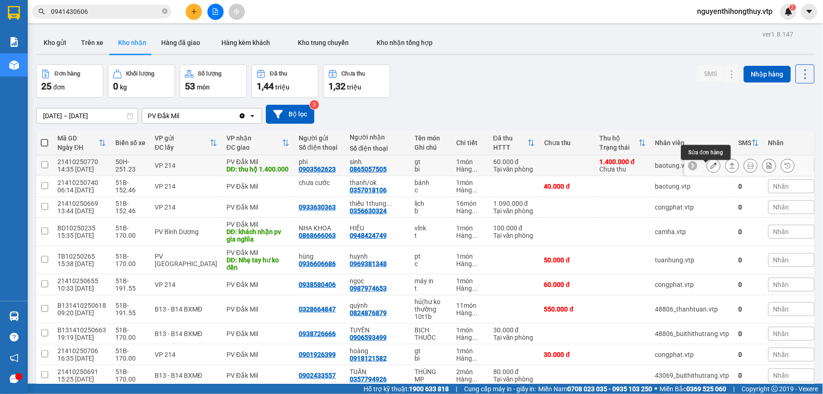
click at [711, 166] on icon at bounding box center [714, 165] width 6 height 6
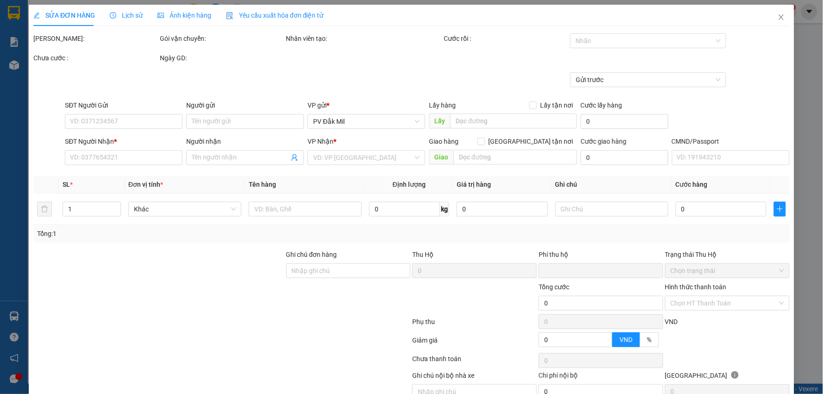
type input "0903562623"
type input "phi"
type input "0865057505"
type input "sinh"
type input "thu hộ 1.400.000"
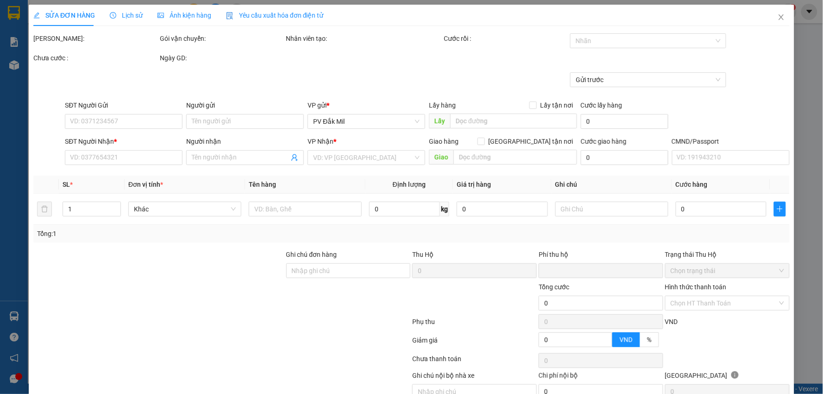
type input "30.000"
type input "60.000"
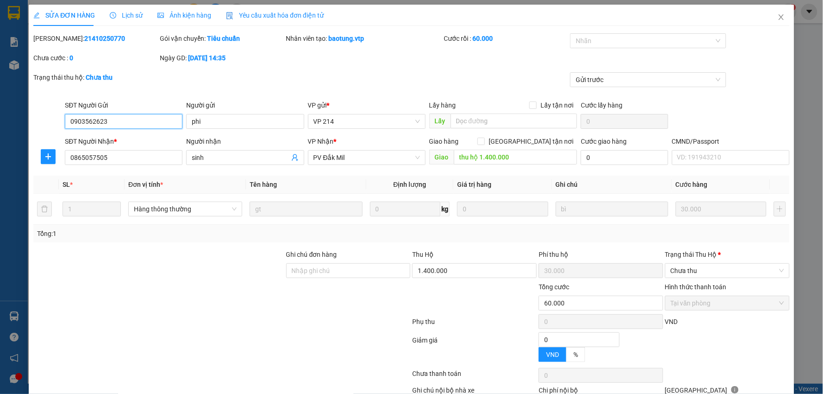
type input "1.500"
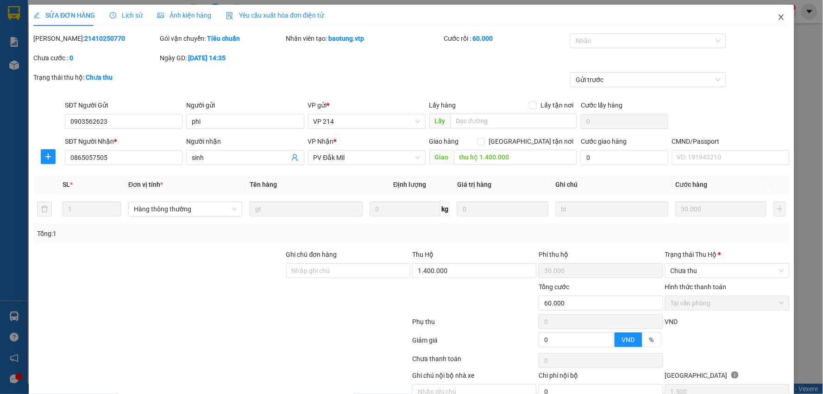
click at [779, 16] on icon "close" at bounding box center [781, 17] width 5 height 6
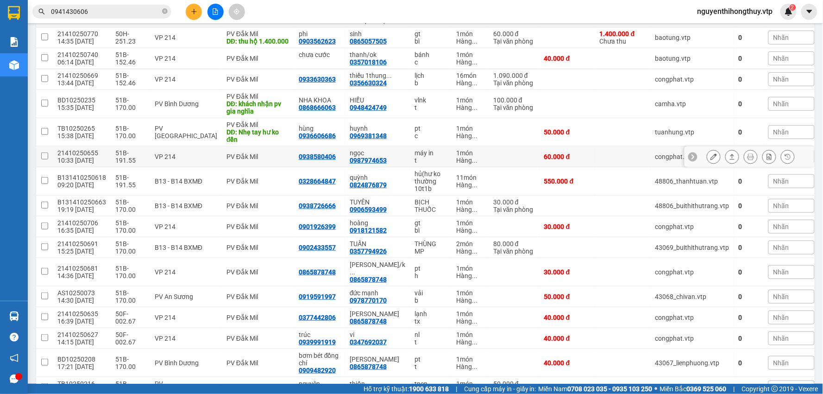
scroll to position [103, 0]
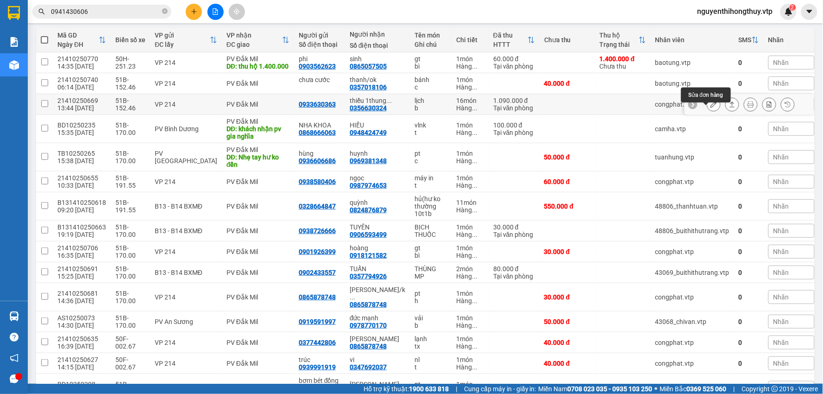
click at [711, 107] on icon at bounding box center [714, 104] width 6 height 6
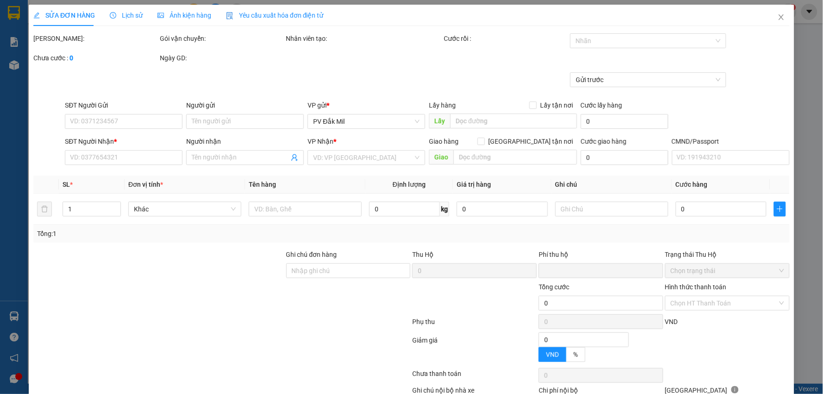
type input "0933630363"
type input "0356630324"
type input "thiếu 1thung /đã báo kho /ok"
type input "0"
type input "1.090.000"
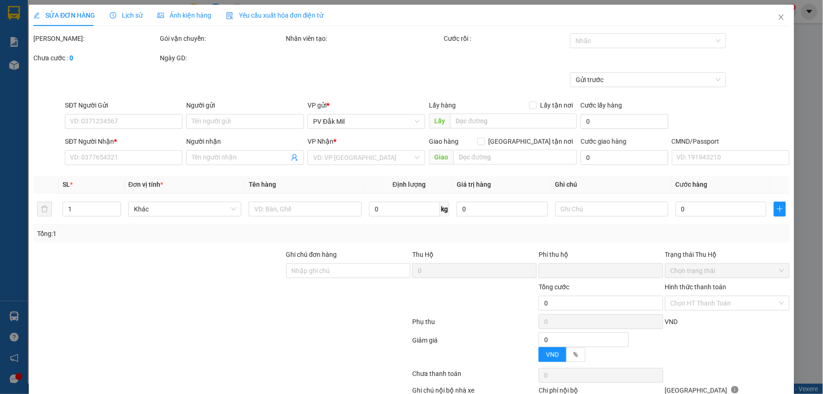
type input "54.500"
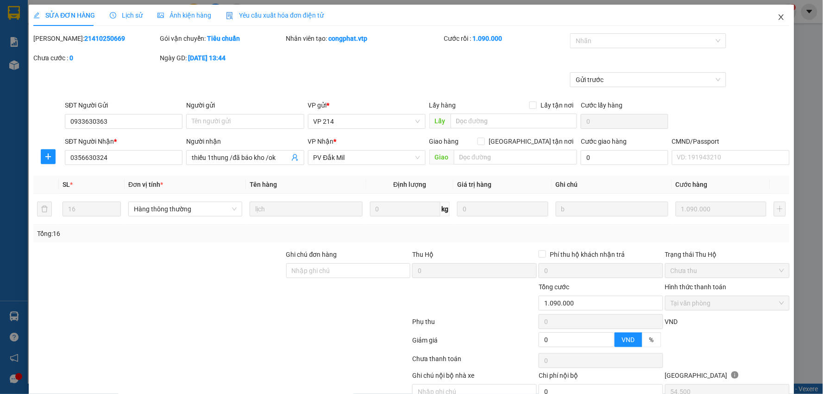
click at [778, 15] on icon "close" at bounding box center [781, 16] width 7 height 7
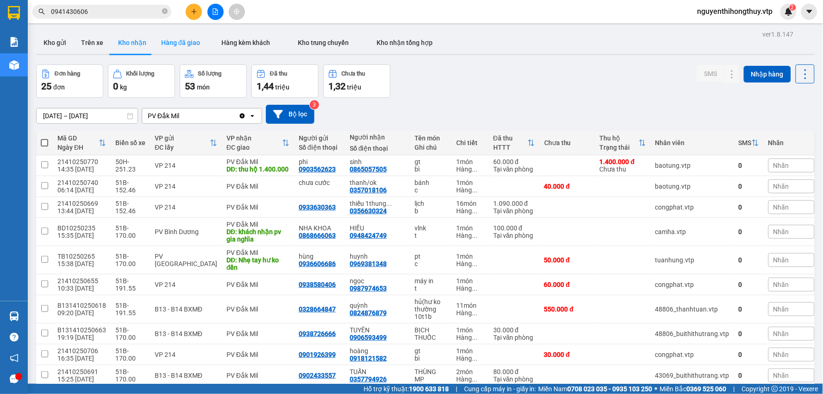
click at [181, 44] on button "Hàng đã giao" at bounding box center [181, 43] width 54 height 22
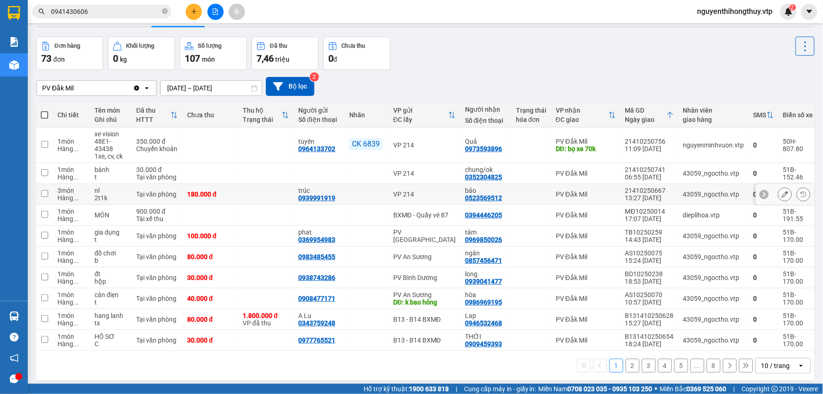
scroll to position [43, 0]
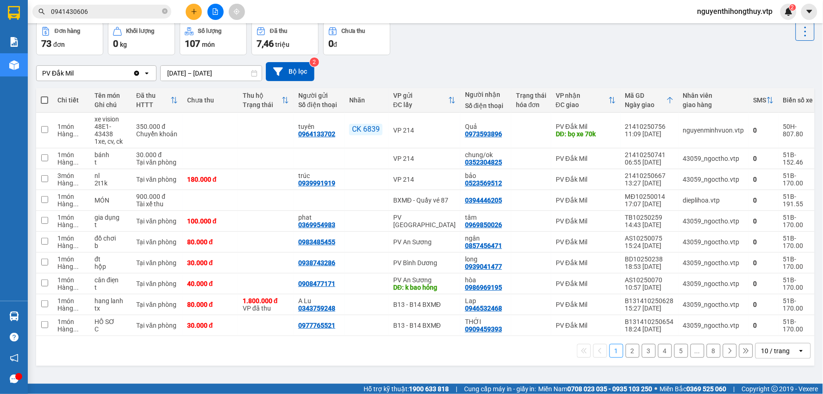
click at [765, 355] on div "10 / trang" at bounding box center [776, 350] width 29 height 9
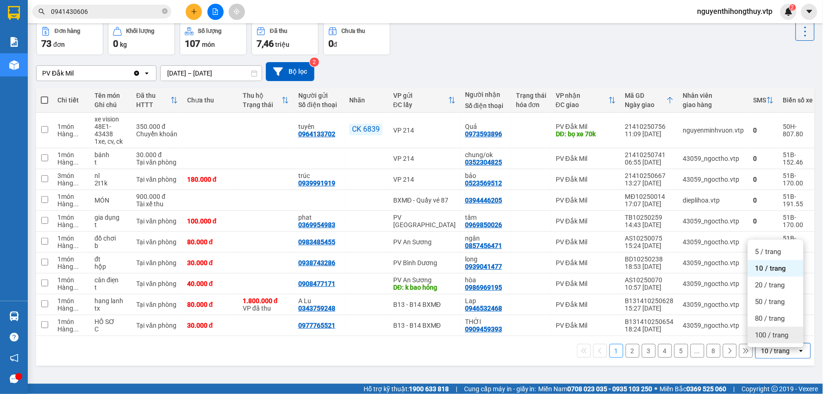
click at [765, 336] on span "100 / trang" at bounding box center [772, 334] width 33 height 9
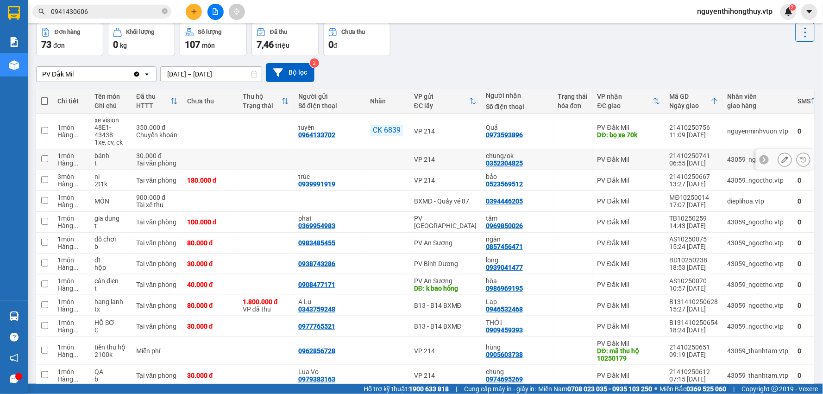
scroll to position [0, 0]
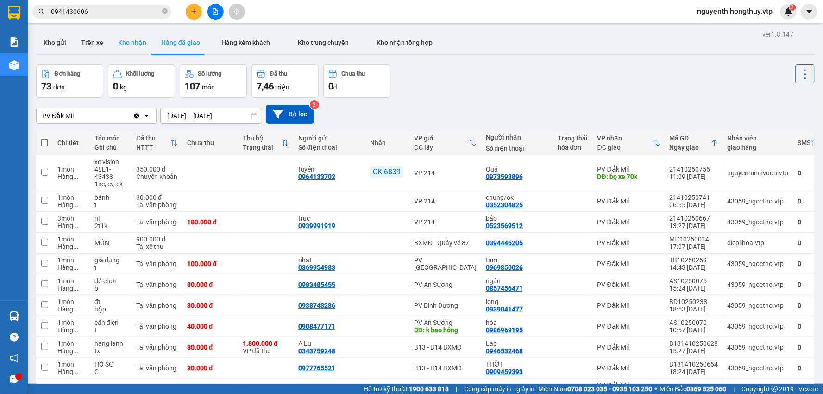
click at [132, 42] on button "Kho nhận" at bounding box center [132, 43] width 43 height 22
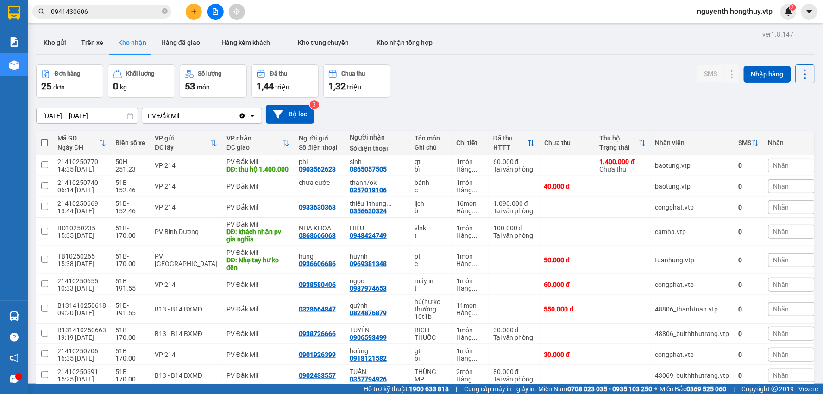
click at [145, 9] on input "0941430606" at bounding box center [105, 11] width 109 height 10
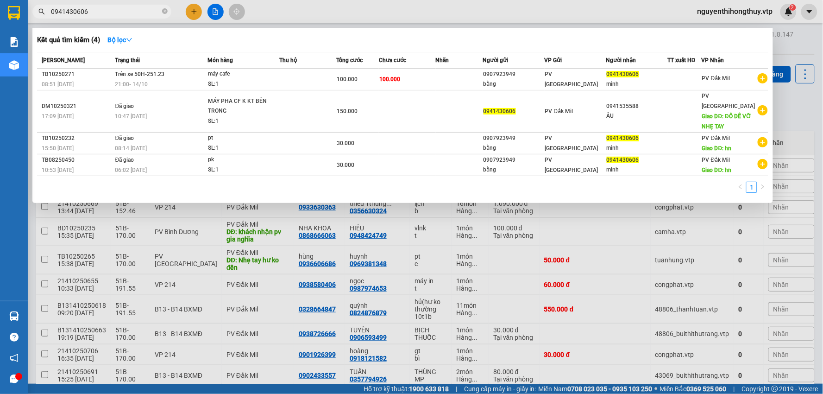
click at [145, 9] on input "0941430606" at bounding box center [105, 11] width 109 height 10
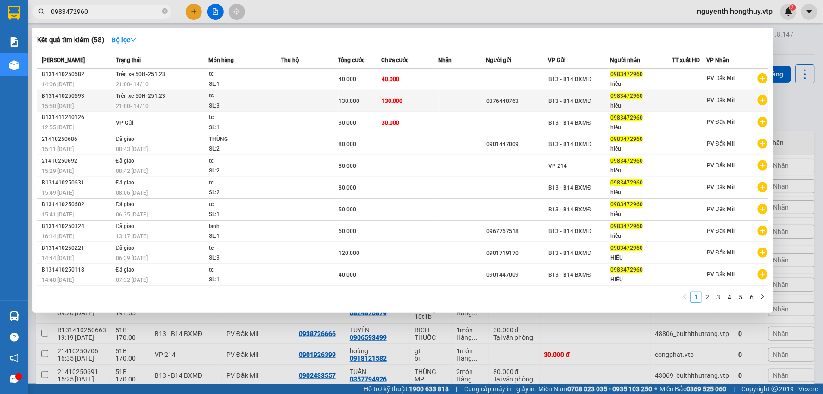
type input "0983472960"
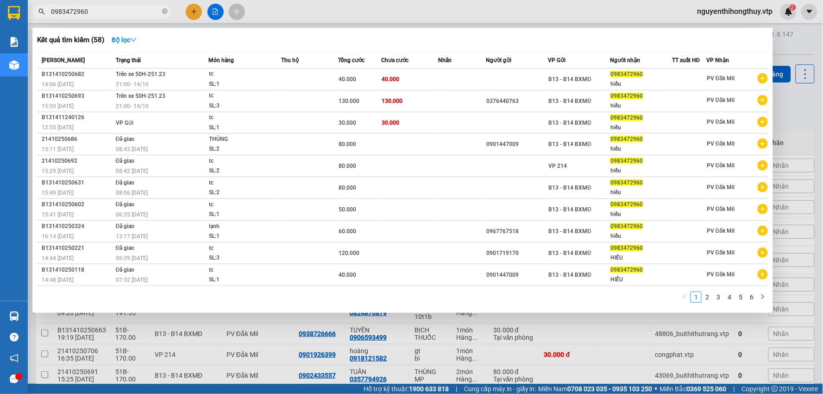
click at [399, 10] on div at bounding box center [411, 197] width 823 height 394
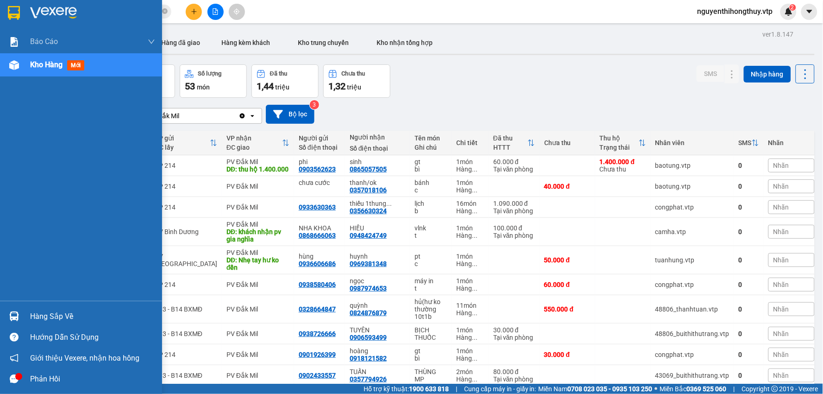
click at [59, 313] on div "Hàng sắp về" at bounding box center [92, 317] width 125 height 14
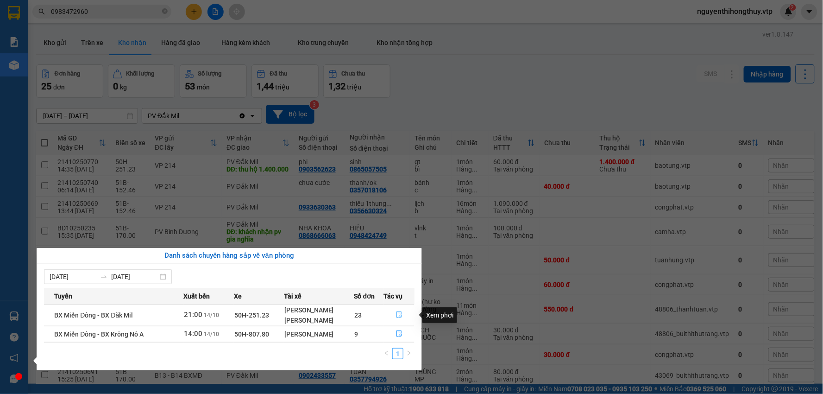
click at [398, 316] on icon "file-done" at bounding box center [399, 314] width 6 height 6
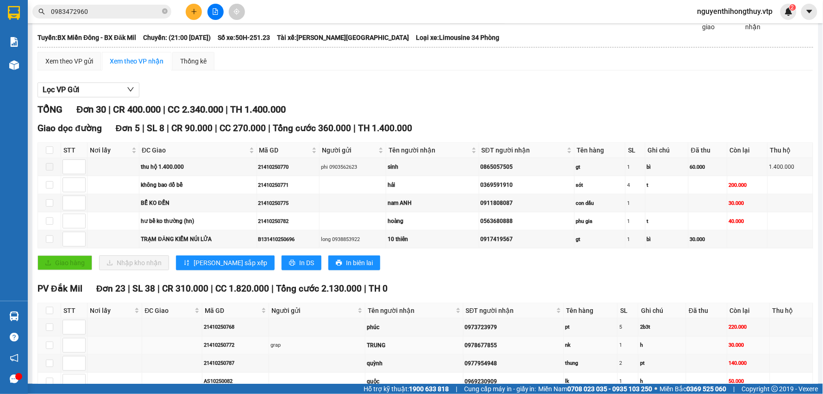
scroll to position [206, 0]
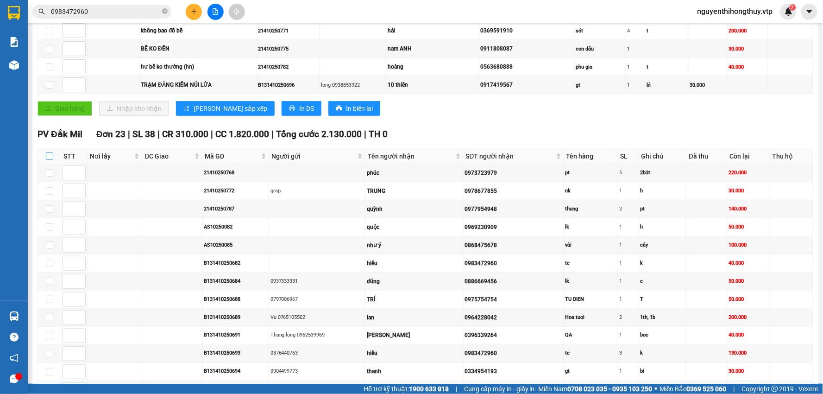
click at [50, 157] on input "checkbox" at bounding box center [49, 155] width 7 height 7
checkbox input "true"
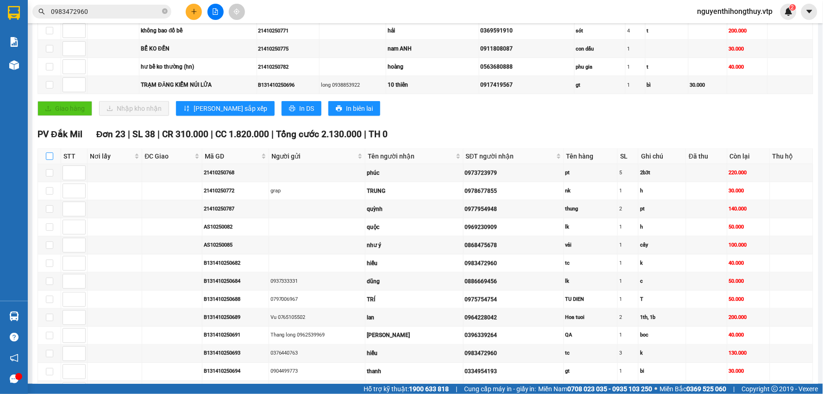
checkbox input "true"
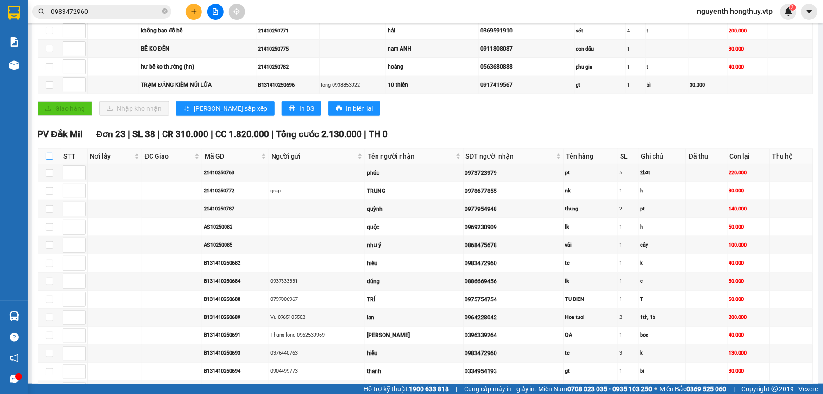
checkbox input "true"
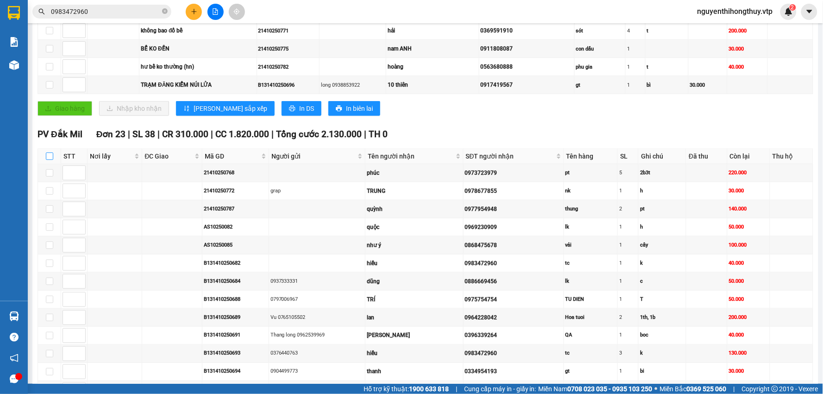
checkbox input "true"
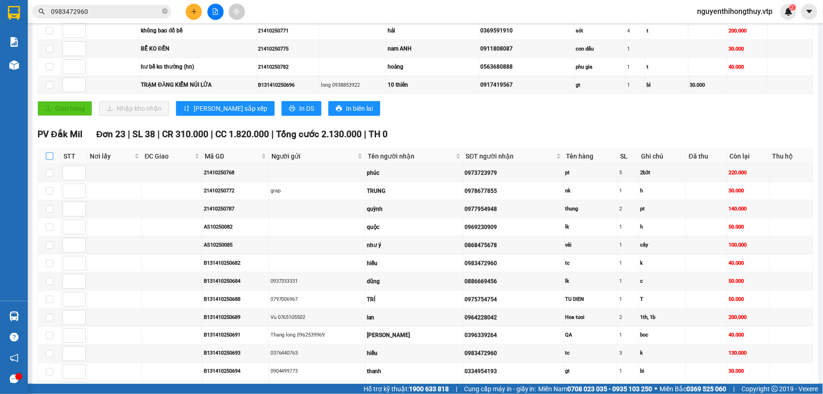
checkbox input "true"
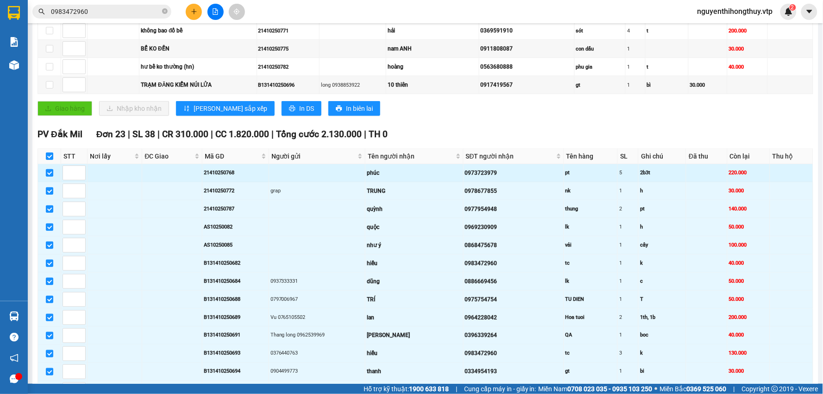
click at [49, 173] on input "checkbox" at bounding box center [49, 172] width 7 height 7
checkbox input "false"
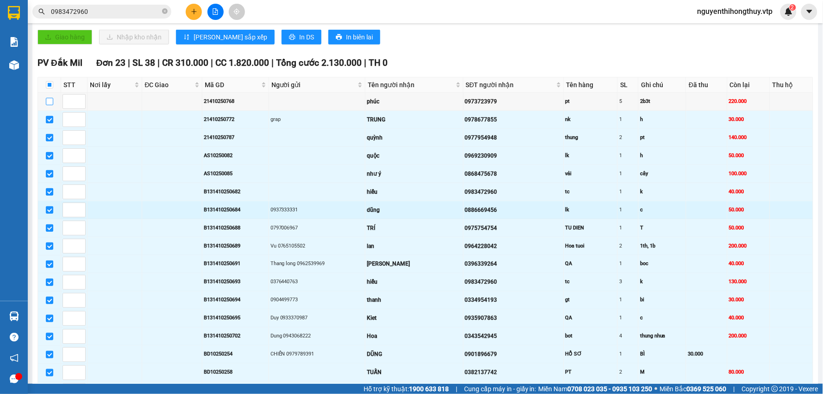
scroll to position [309, 0]
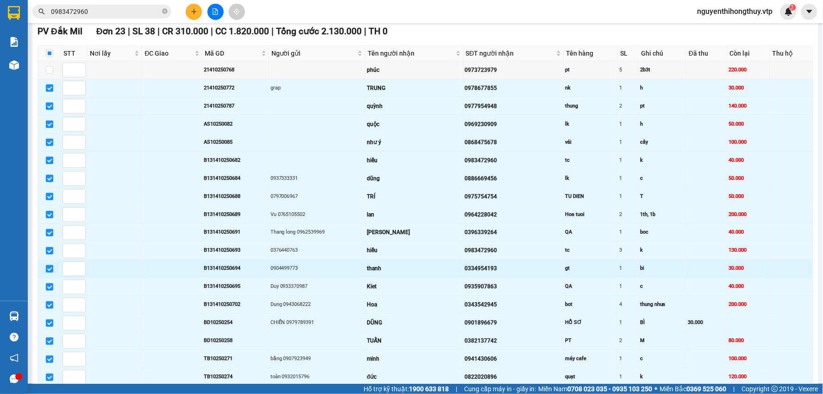
click at [48, 272] on input "checkbox" at bounding box center [49, 268] width 7 height 7
checkbox input "false"
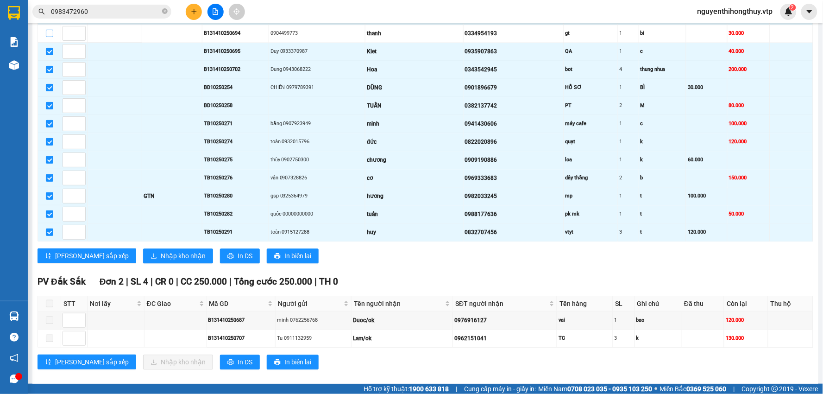
scroll to position [560, 0]
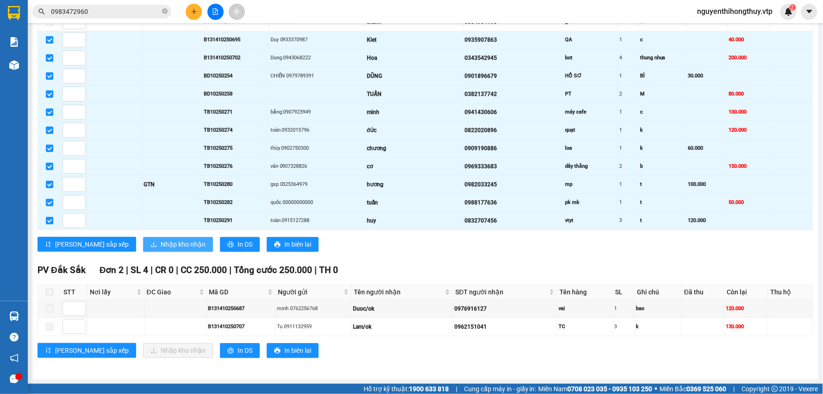
click at [161, 242] on span "Nhập kho nhận" at bounding box center [183, 244] width 45 height 10
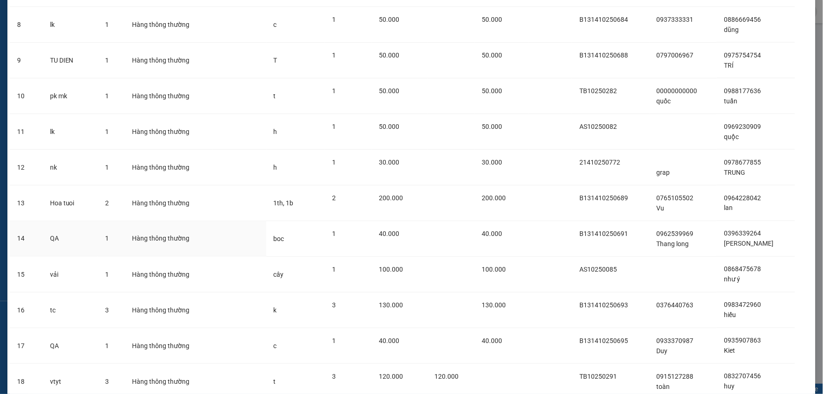
scroll to position [501, 0]
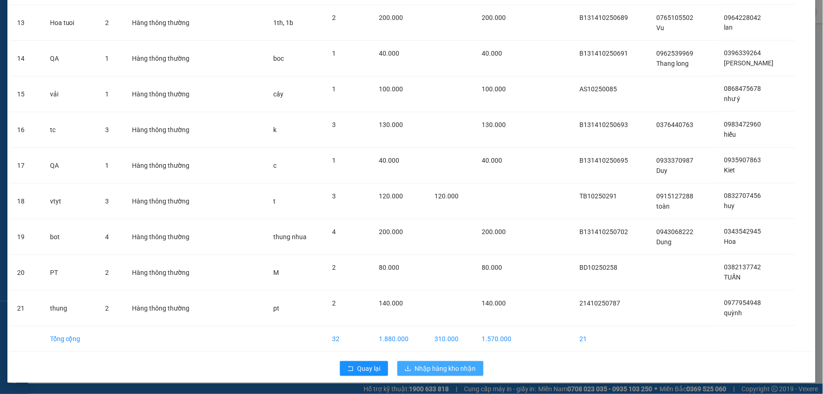
click at [434, 369] on span "Nhập hàng kho nhận" at bounding box center [445, 368] width 61 height 10
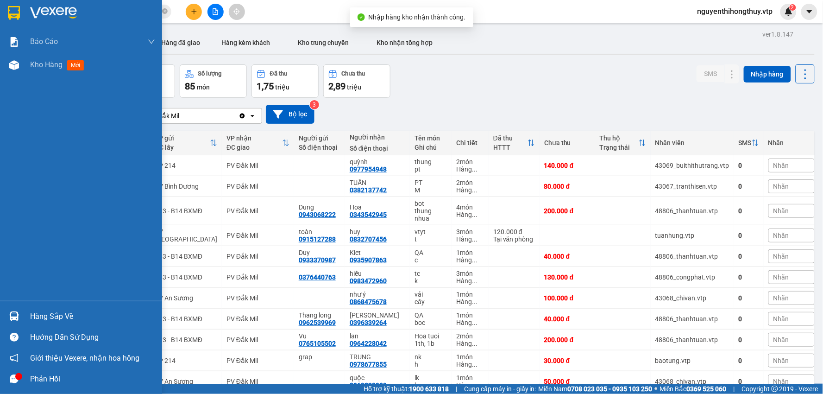
click at [36, 321] on div "Hàng sắp về" at bounding box center [92, 317] width 125 height 14
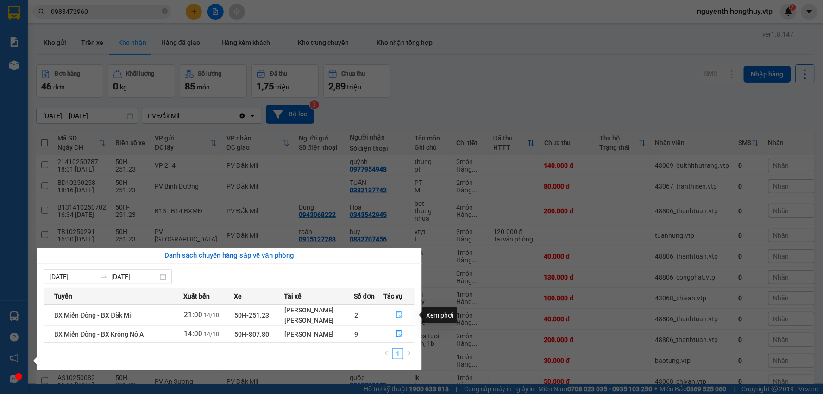
click at [398, 312] on icon "file-done" at bounding box center [399, 314] width 6 height 6
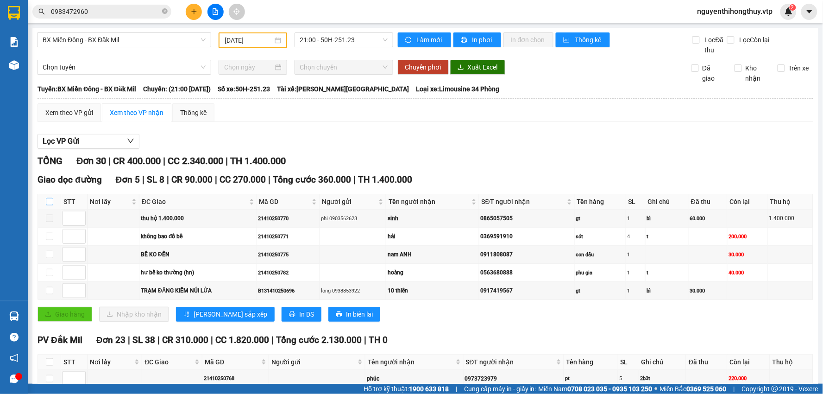
click at [48, 200] on input "checkbox" at bounding box center [49, 201] width 7 height 7
checkbox input "true"
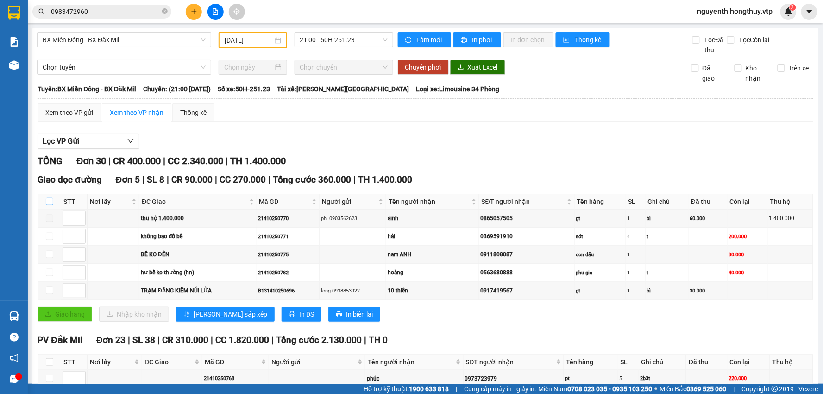
checkbox input "true"
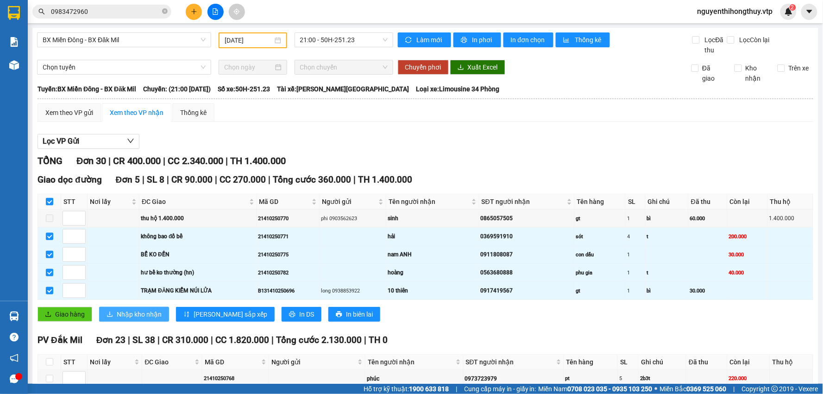
click at [138, 308] on button "Nhập kho nhận" at bounding box center [134, 314] width 70 height 15
checkbox input "false"
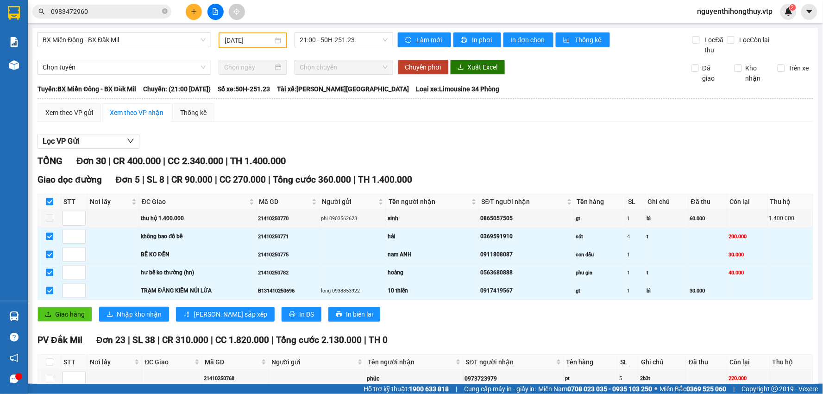
checkbox input "false"
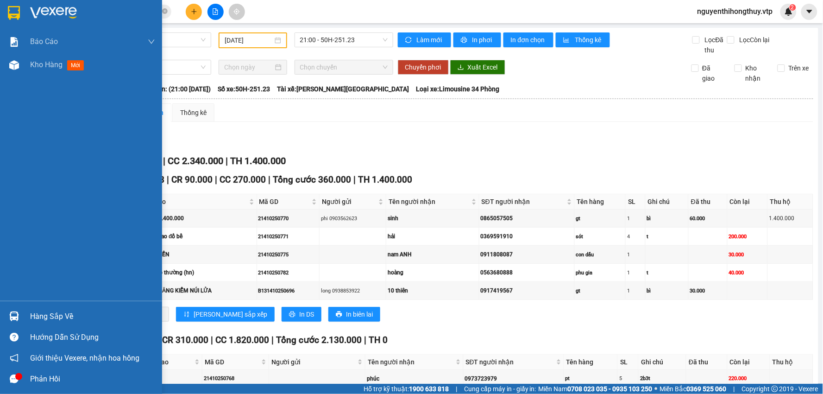
click at [22, 314] on div "Hàng sắp về" at bounding box center [81, 316] width 162 height 21
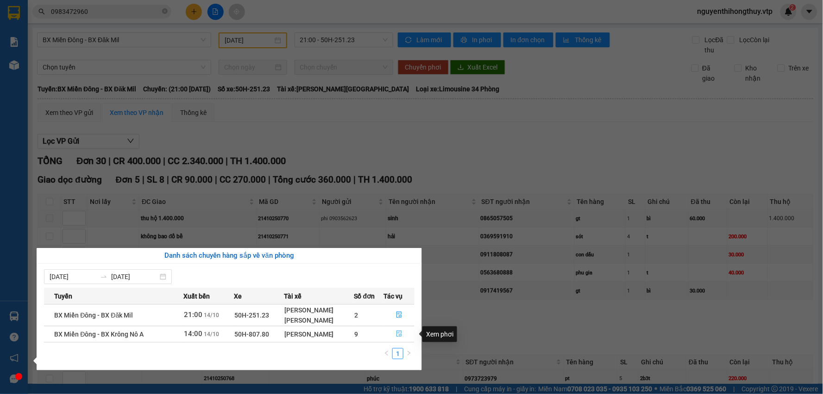
click at [400, 337] on icon "file-done" at bounding box center [400, 333] width 6 height 6
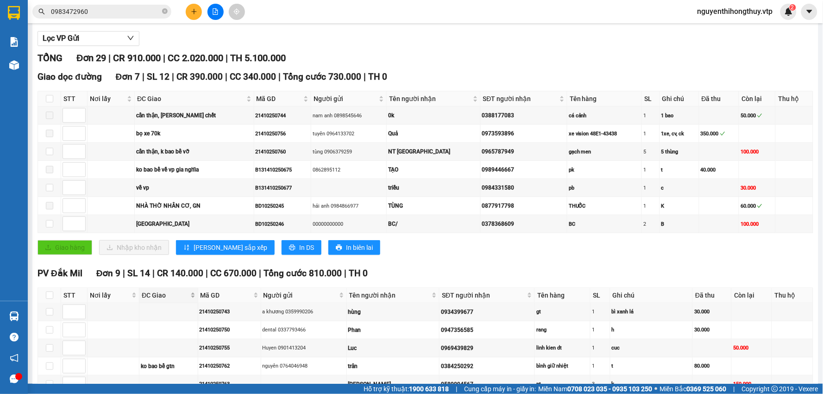
scroll to position [154, 0]
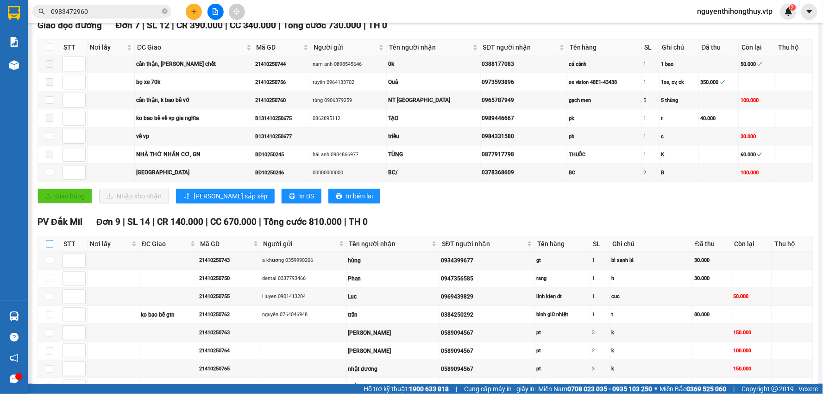
click at [47, 246] on input "checkbox" at bounding box center [49, 243] width 7 height 7
checkbox input "true"
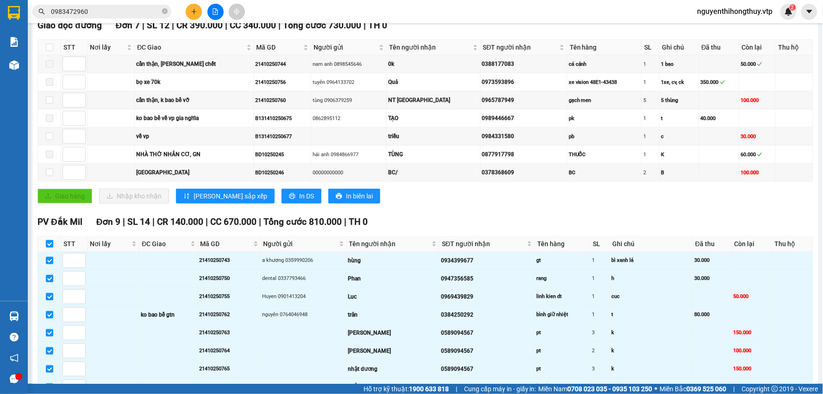
checkbox input "true"
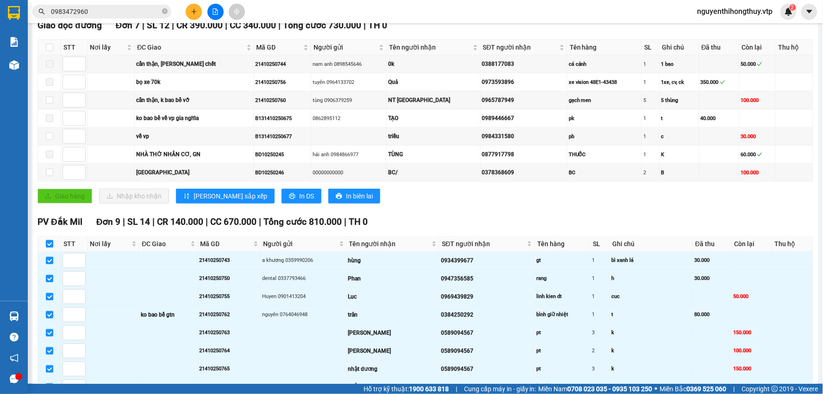
checkbox input "true"
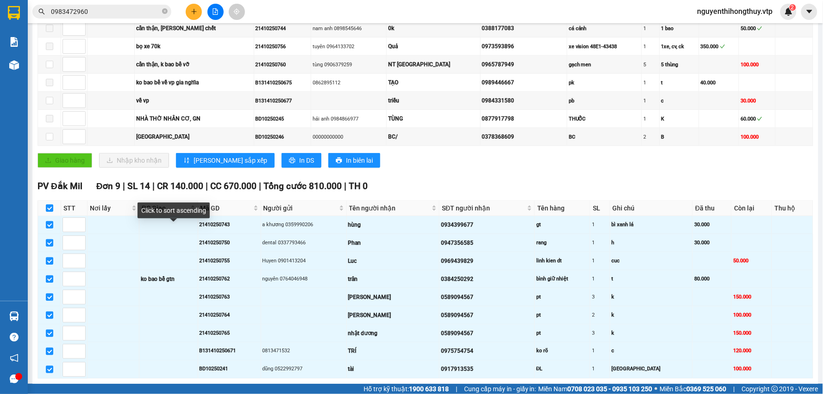
scroll to position [206, 0]
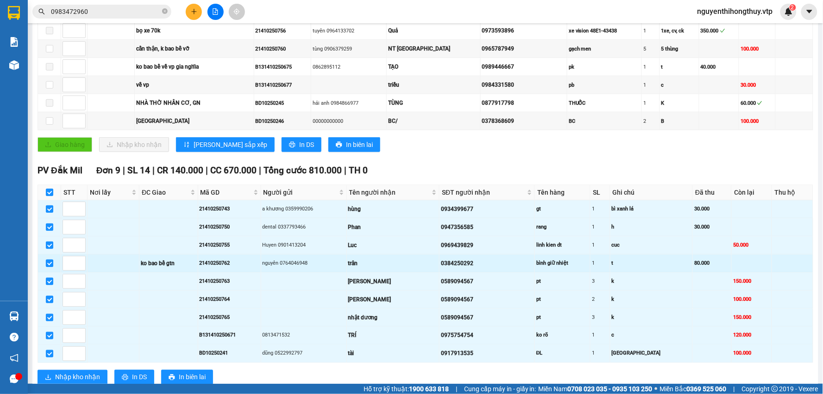
click at [50, 266] on input "checkbox" at bounding box center [49, 262] width 7 height 7
checkbox input "false"
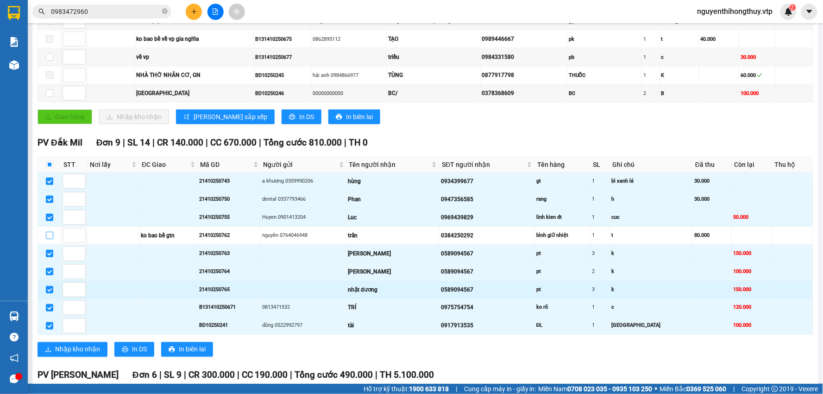
scroll to position [257, 0]
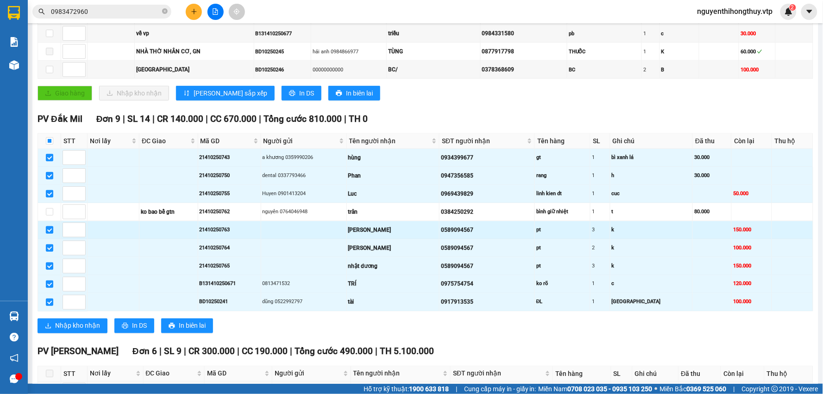
click at [49, 234] on input "checkbox" at bounding box center [49, 229] width 7 height 7
checkbox input "false"
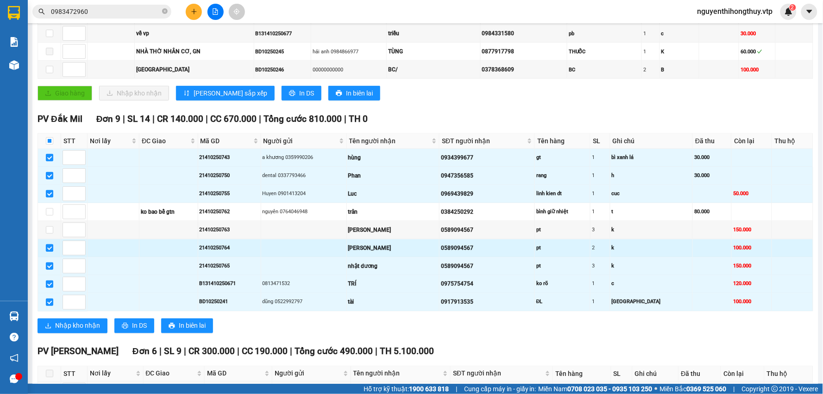
click at [50, 250] on input "checkbox" at bounding box center [49, 247] width 7 height 7
checkbox input "false"
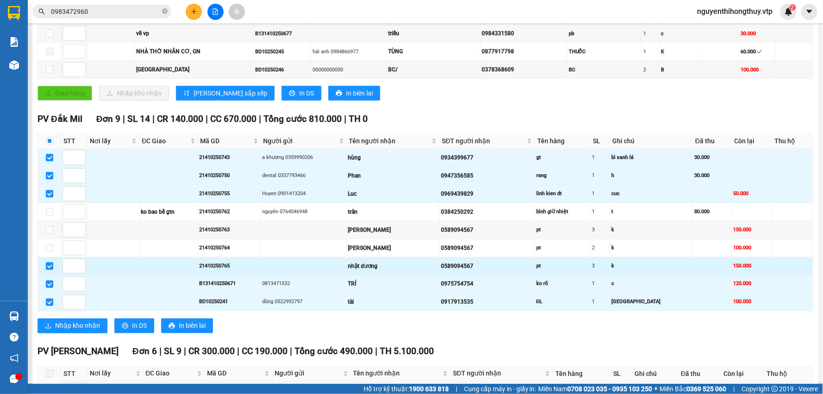
click at [48, 270] on input "checkbox" at bounding box center [49, 265] width 7 height 7
checkbox input "false"
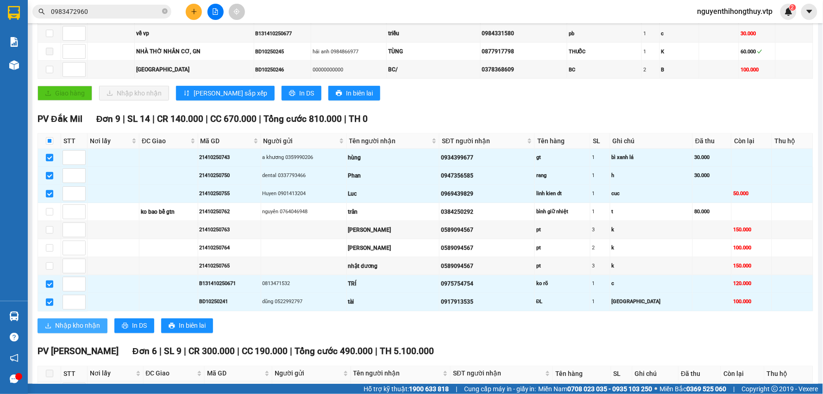
click at [84, 328] on span "Nhập kho nhận" at bounding box center [77, 326] width 45 height 10
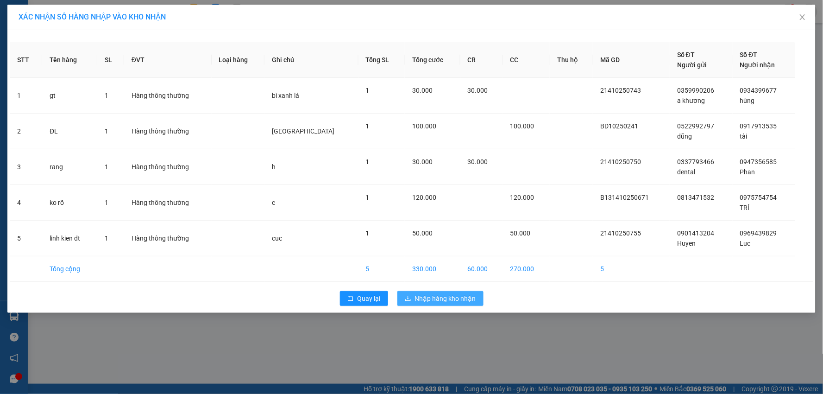
click at [443, 294] on span "Nhập hàng kho nhận" at bounding box center [445, 298] width 61 height 10
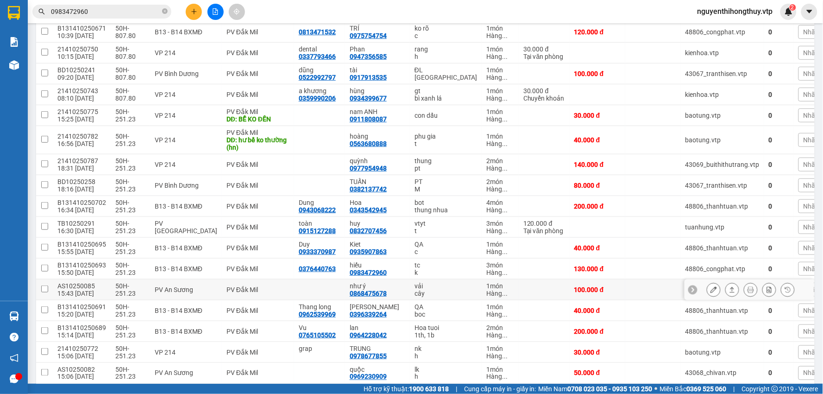
scroll to position [206, 0]
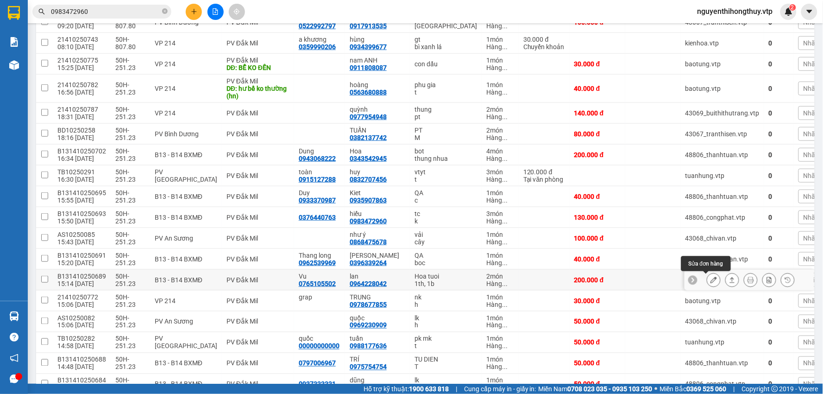
click at [711, 280] on icon at bounding box center [714, 280] width 6 height 6
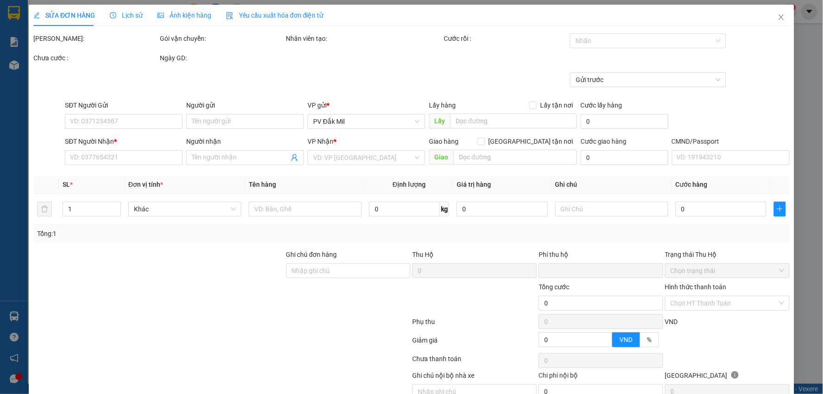
type input "10.000"
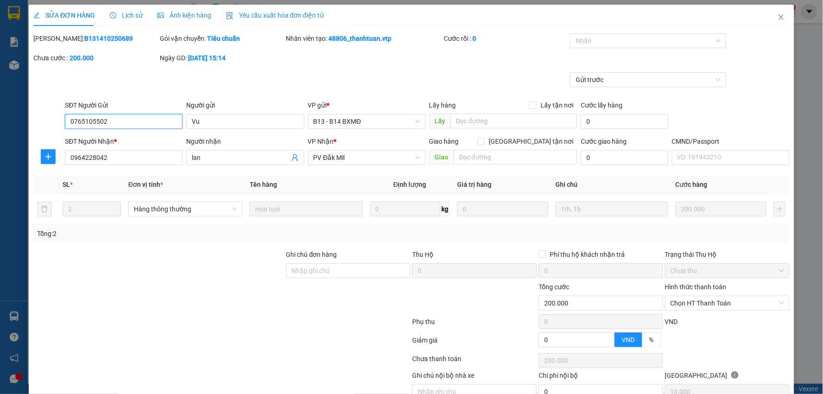
type input "0765105502"
type input "Vu"
type input "0964228042"
type input "lan"
type input "0"
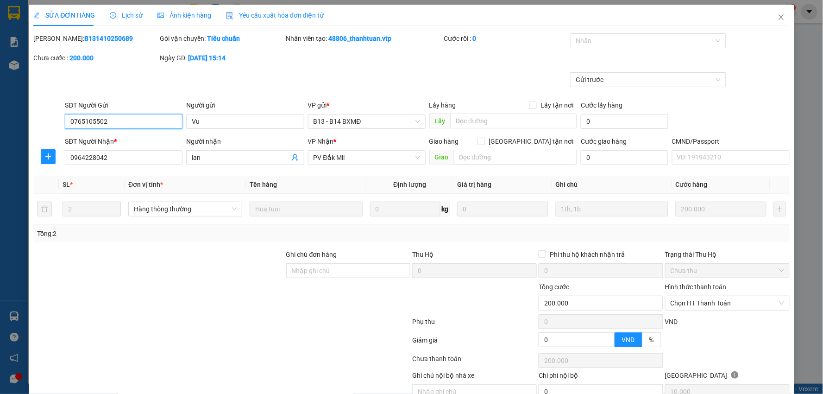
type input "200.000"
click at [779, 19] on icon "close" at bounding box center [781, 17] width 5 height 6
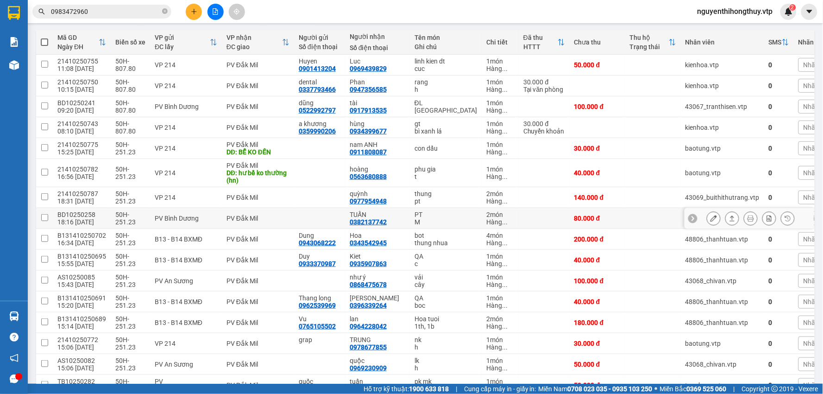
scroll to position [103, 0]
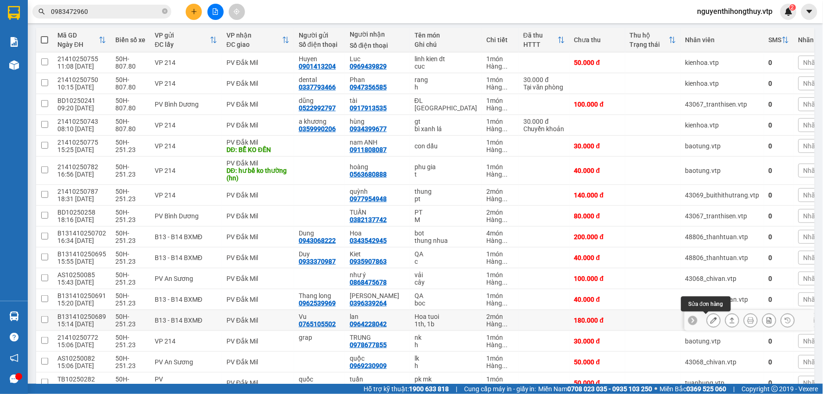
click at [711, 322] on icon at bounding box center [714, 320] width 6 height 6
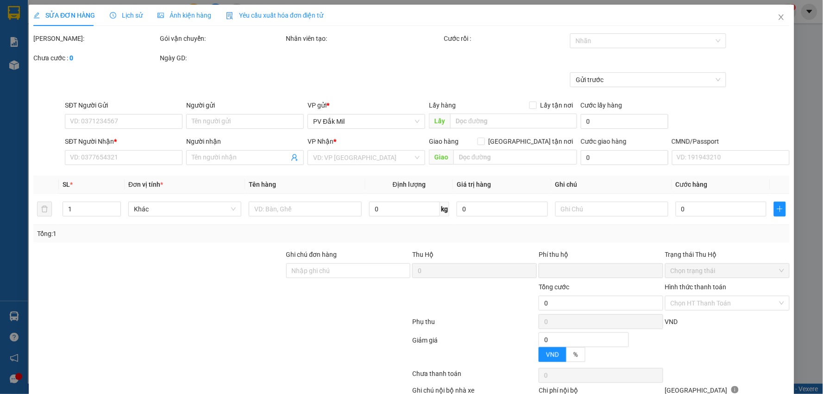
type input "9.000"
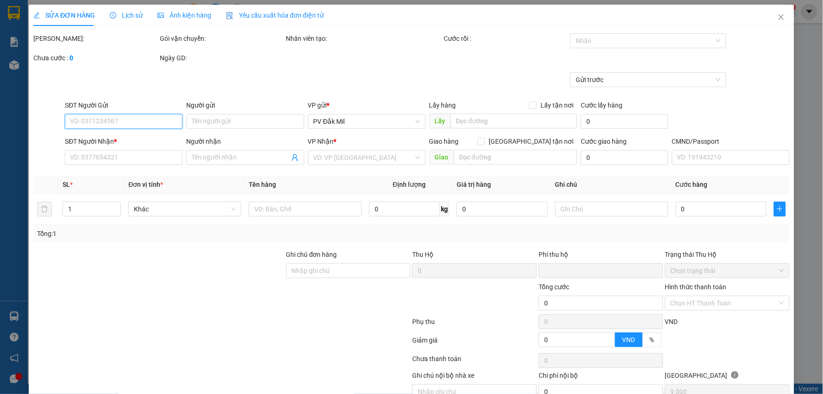
type input "0765105502"
type input "Vu"
type input "0964228042"
type input "lan"
type input "0"
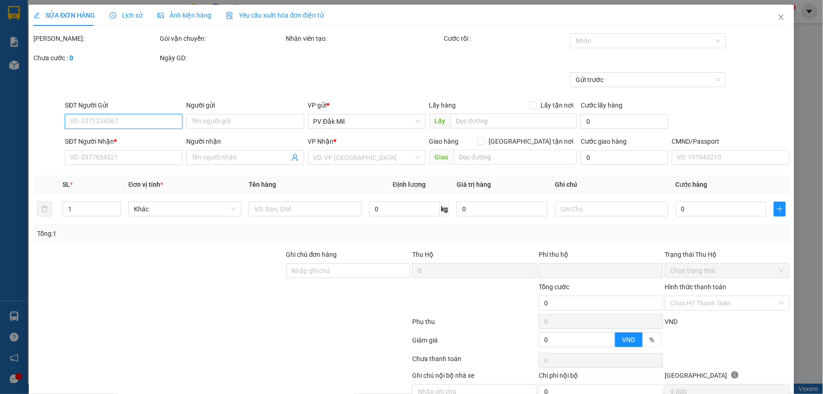
type input "180.000"
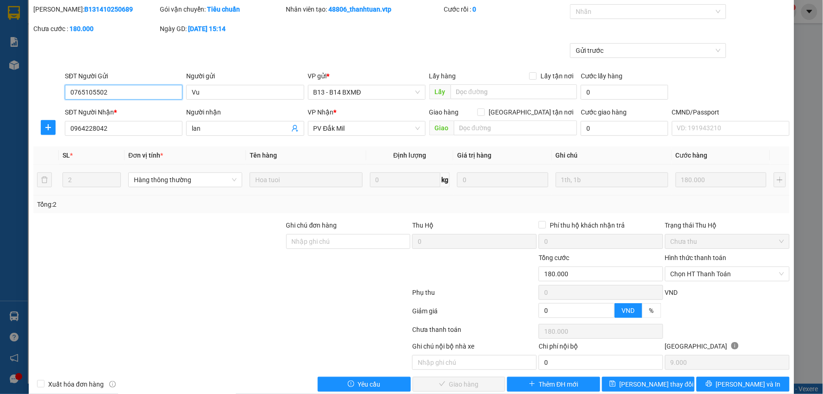
scroll to position [45, 0]
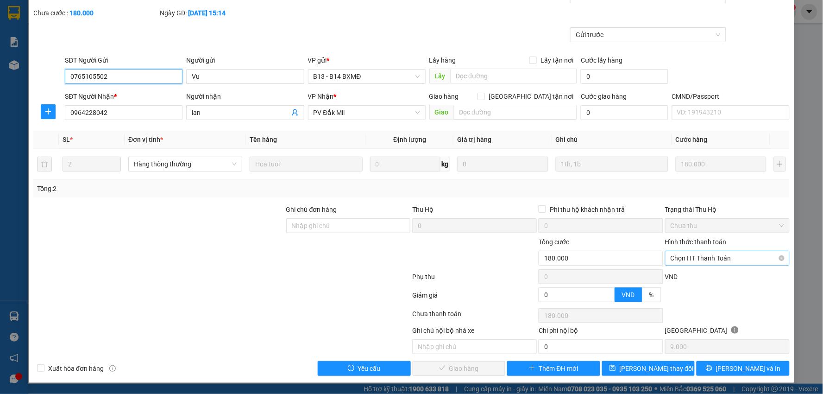
click at [728, 258] on span "Chọn HT Thanh Toán" at bounding box center [728, 258] width 114 height 14
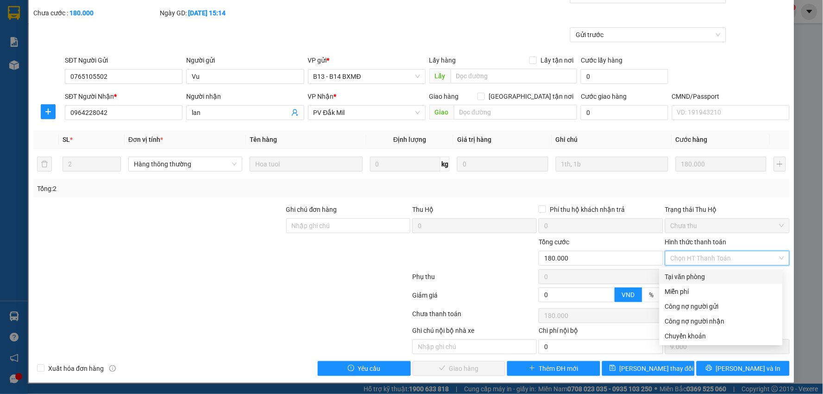
click at [701, 275] on div "Tại văn phòng" at bounding box center [721, 277] width 112 height 10
type input "0"
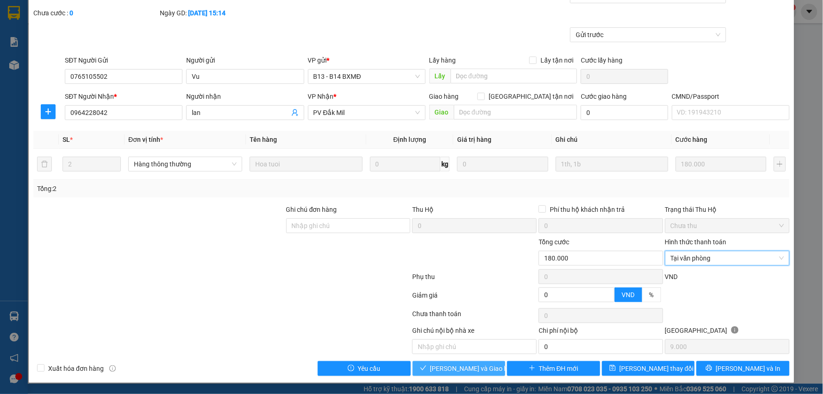
click at [461, 369] on span "[PERSON_NAME] và Giao hàng" at bounding box center [474, 368] width 89 height 10
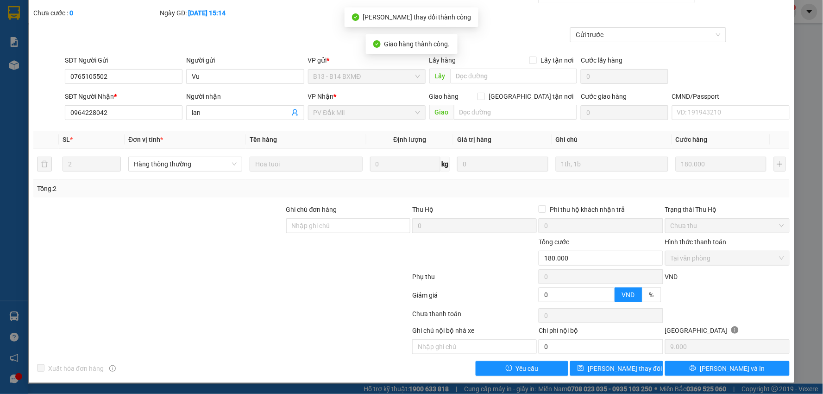
scroll to position [0, 0]
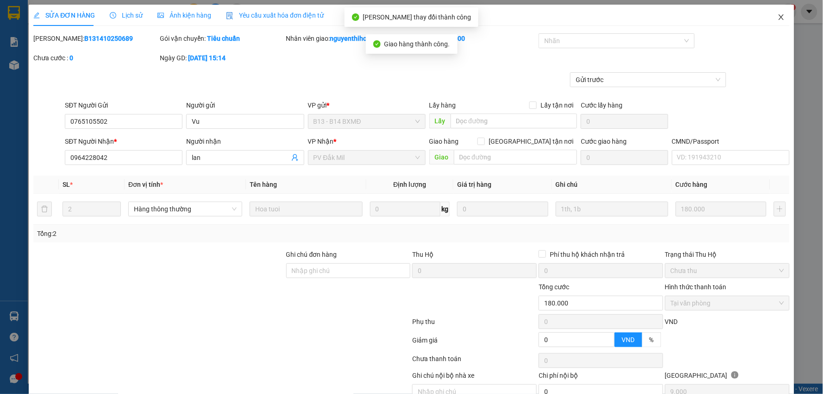
click at [778, 16] on icon "close" at bounding box center [781, 16] width 7 height 7
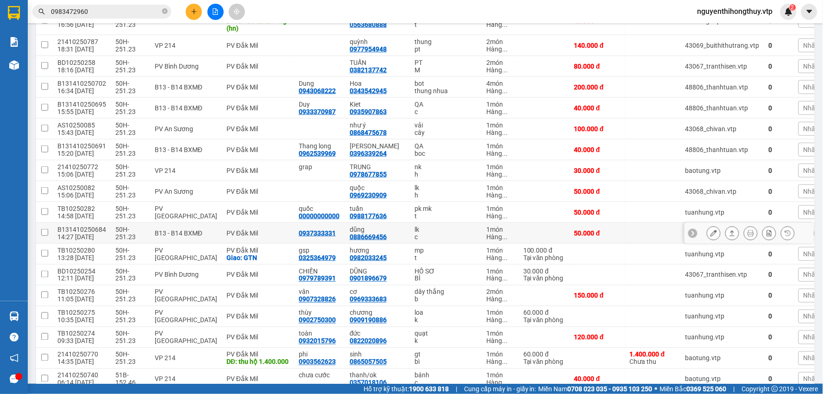
scroll to position [257, 0]
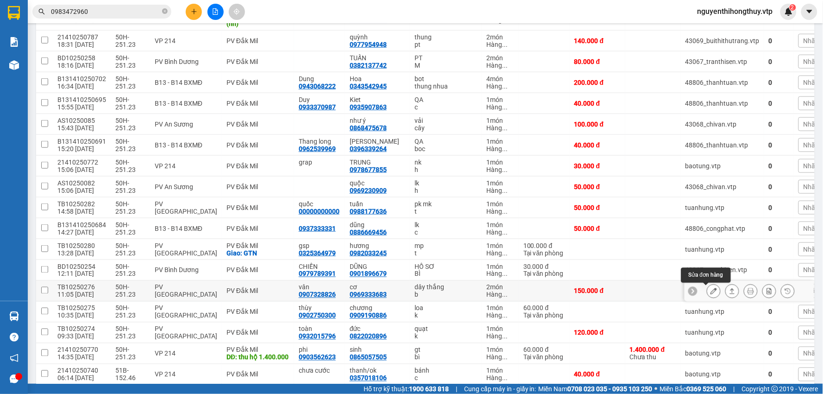
click at [711, 292] on icon at bounding box center [714, 291] width 6 height 6
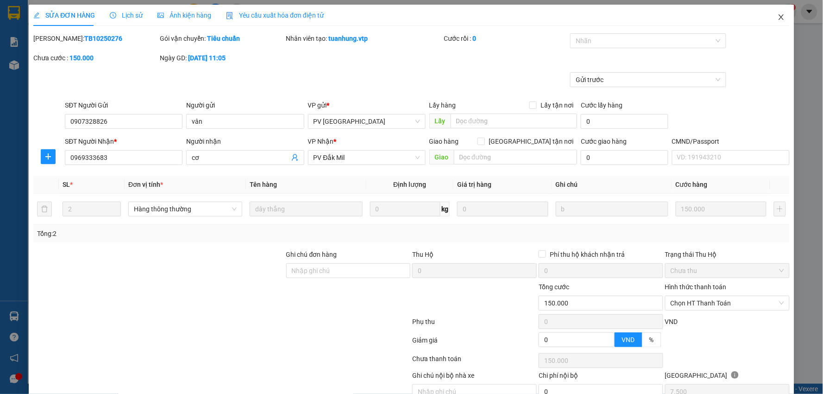
click at [778, 14] on icon "close" at bounding box center [781, 16] width 7 height 7
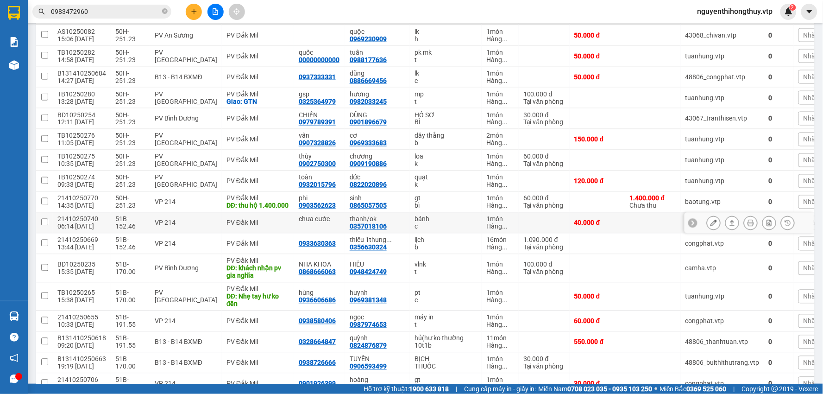
scroll to position [411, 0]
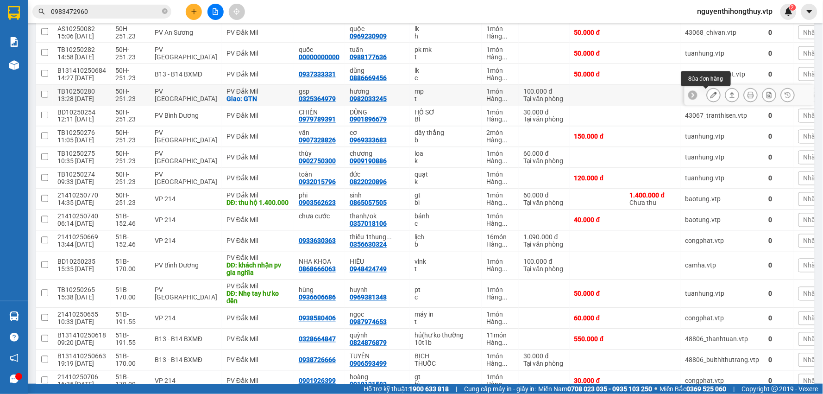
click at [711, 96] on icon at bounding box center [714, 95] width 6 height 6
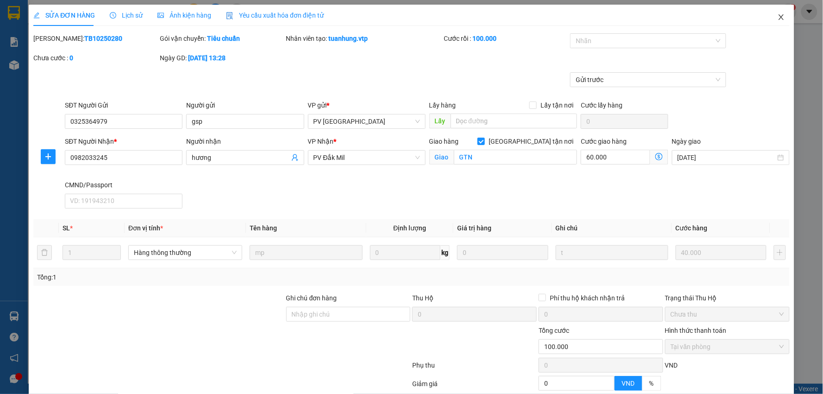
click at [779, 18] on icon "close" at bounding box center [781, 17] width 5 height 6
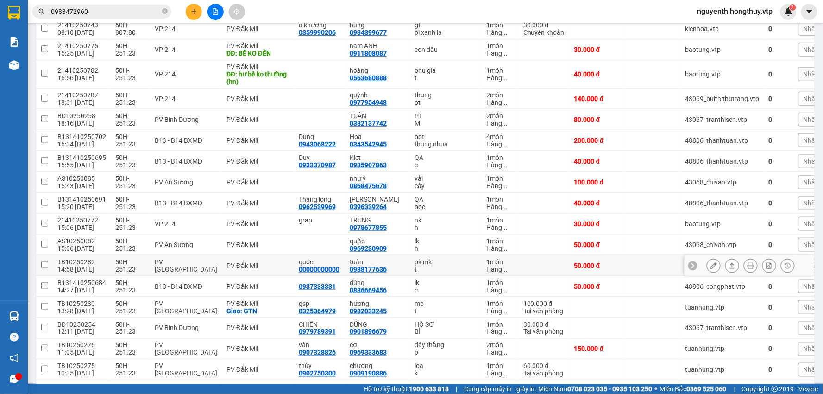
scroll to position [206, 0]
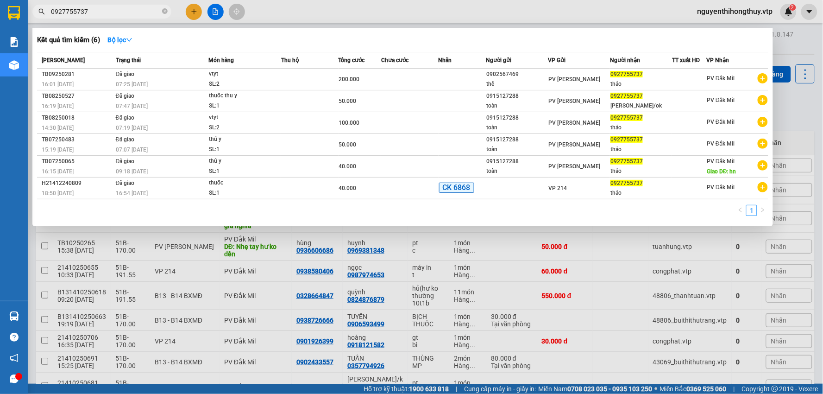
click at [132, 11] on input "0927755737" at bounding box center [105, 11] width 109 height 10
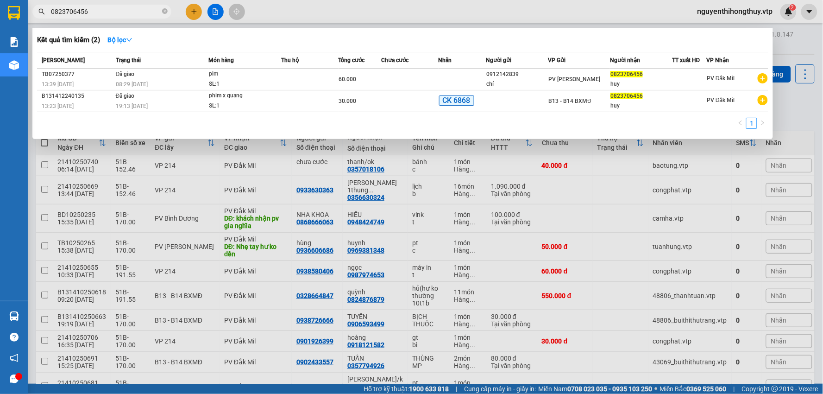
click at [75, 11] on input "0823706456" at bounding box center [105, 11] width 109 height 10
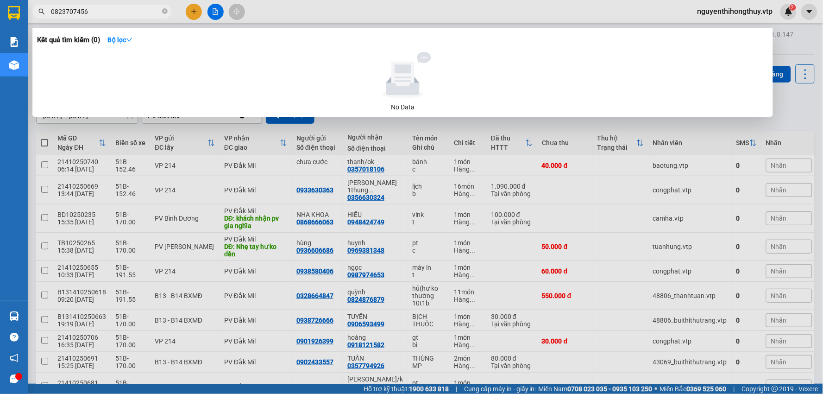
click at [108, 15] on input "0823707456" at bounding box center [105, 11] width 109 height 10
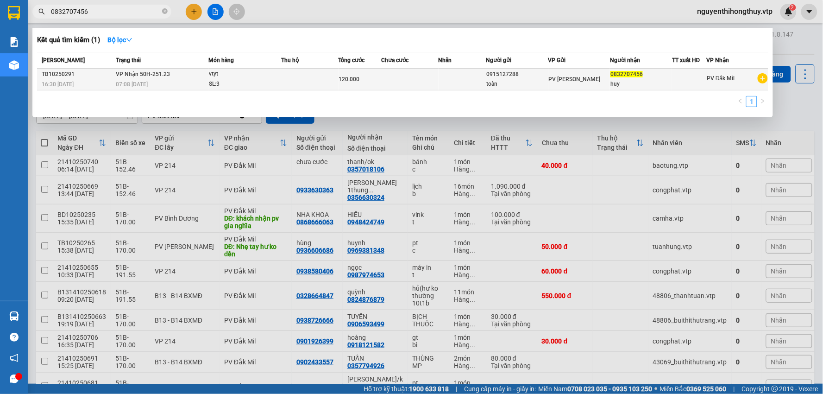
type input "0832707456"
click at [415, 79] on td at bounding box center [409, 80] width 57 height 22
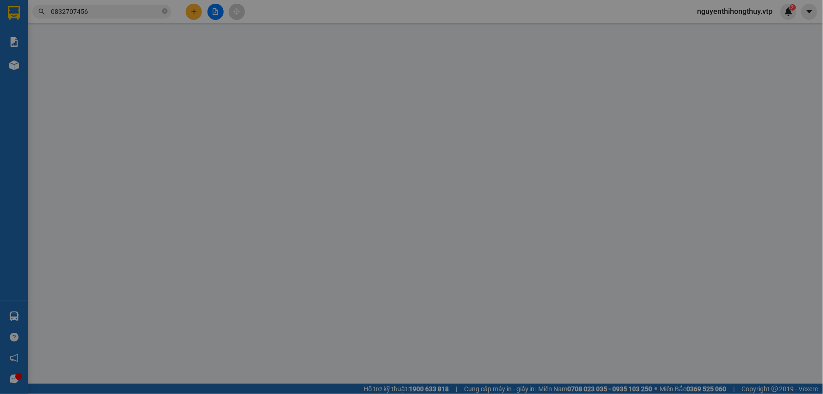
type input "0915127288"
type input "toàn"
type input "0832707456"
type input "huy"
type input "0"
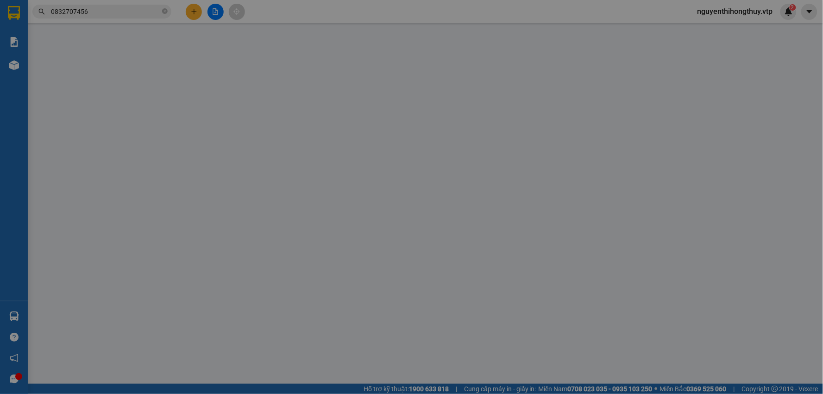
type input "120.000"
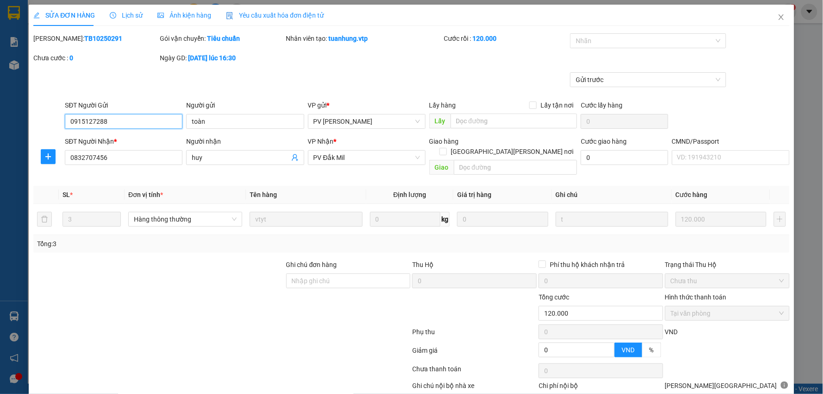
type input "6.000"
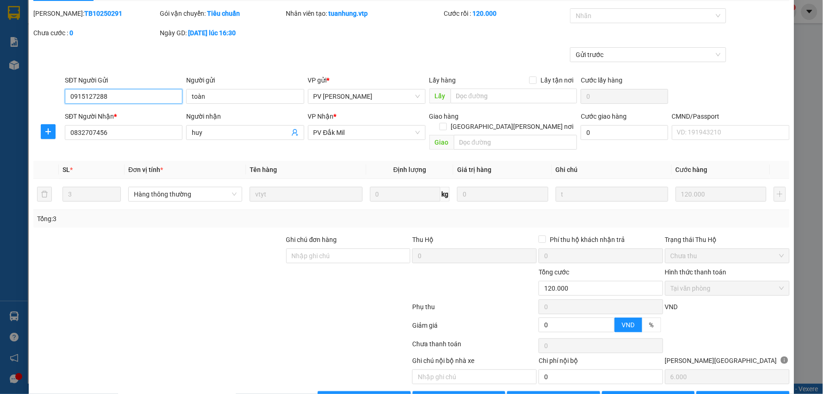
scroll to position [45, 0]
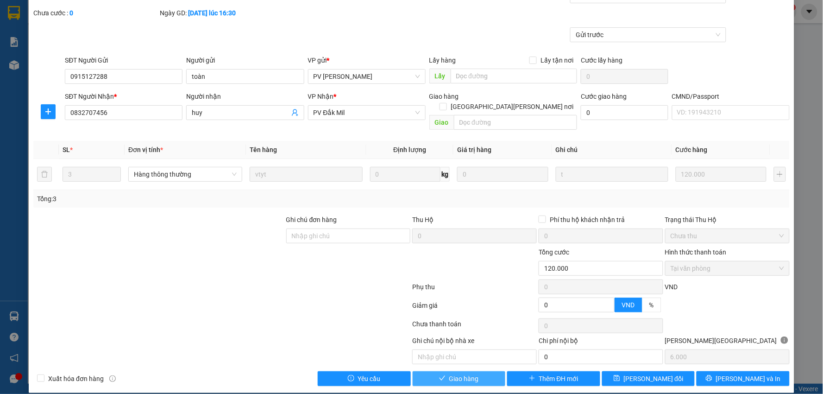
click at [459, 373] on span "Giao hàng" at bounding box center [464, 378] width 30 height 10
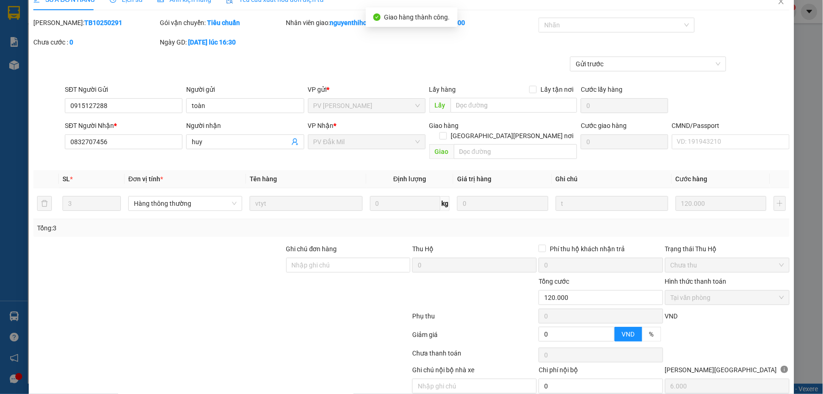
scroll to position [0, 0]
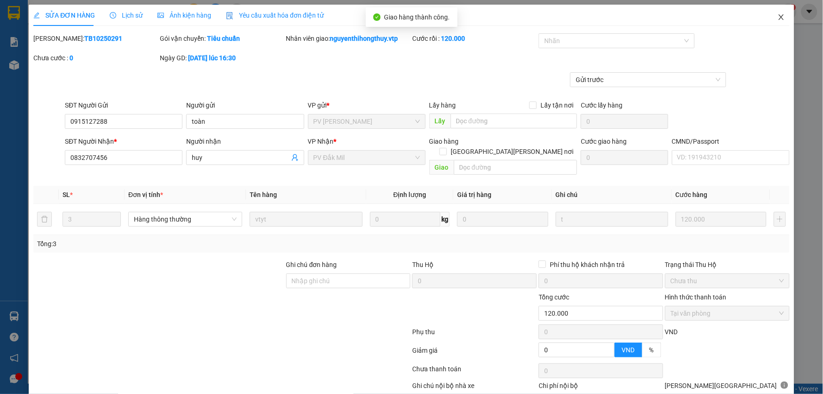
click at [778, 15] on icon "close" at bounding box center [781, 16] width 7 height 7
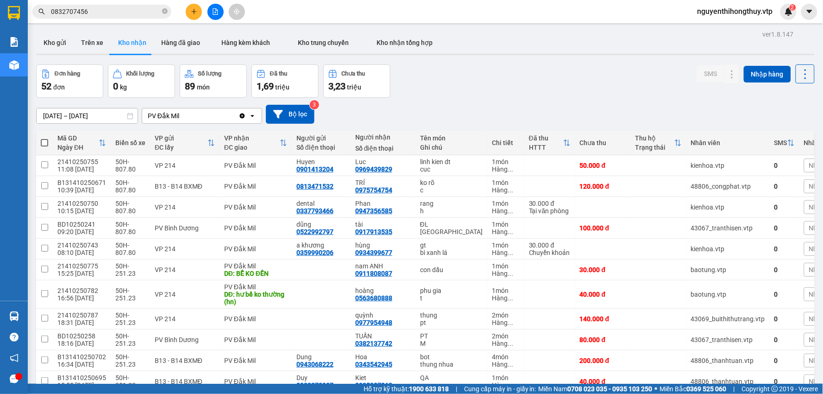
click at [121, 15] on input "0832707456" at bounding box center [105, 11] width 109 height 10
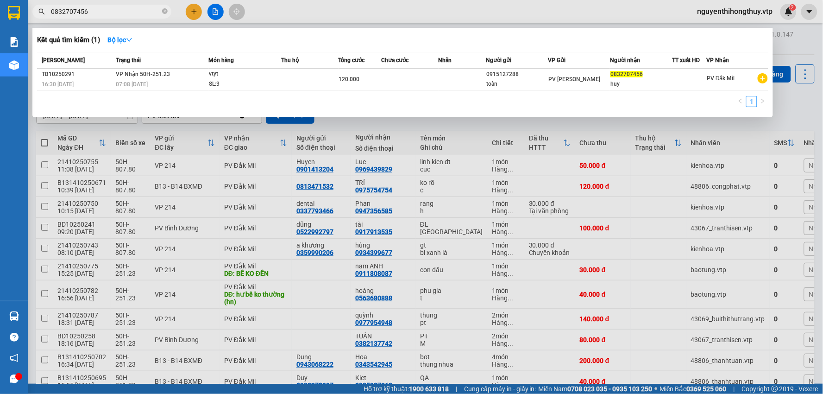
click at [121, 15] on input "0832707456" at bounding box center [105, 11] width 109 height 10
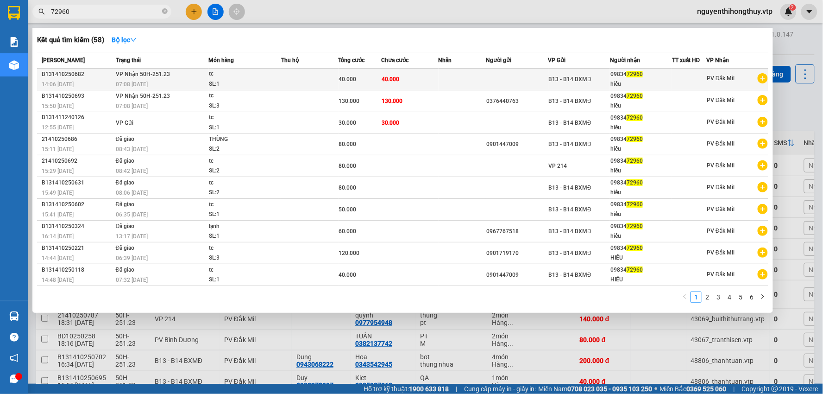
type input "72960"
click at [396, 73] on td "40.000" at bounding box center [409, 80] width 57 height 22
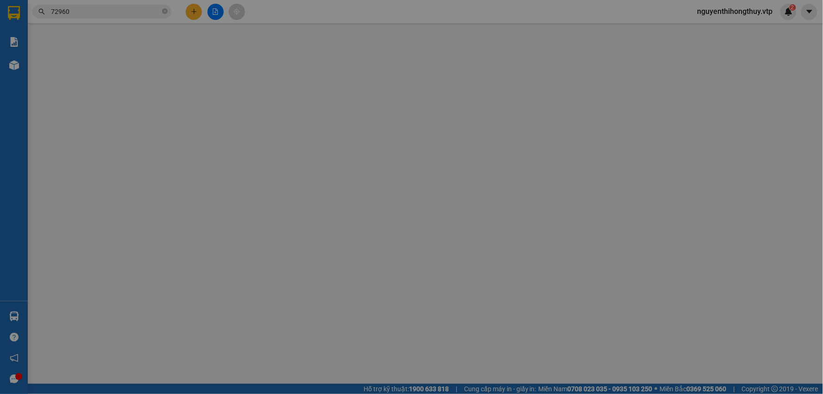
type input "0983472960"
type input "hiếu"
type input "0"
type input "40.000"
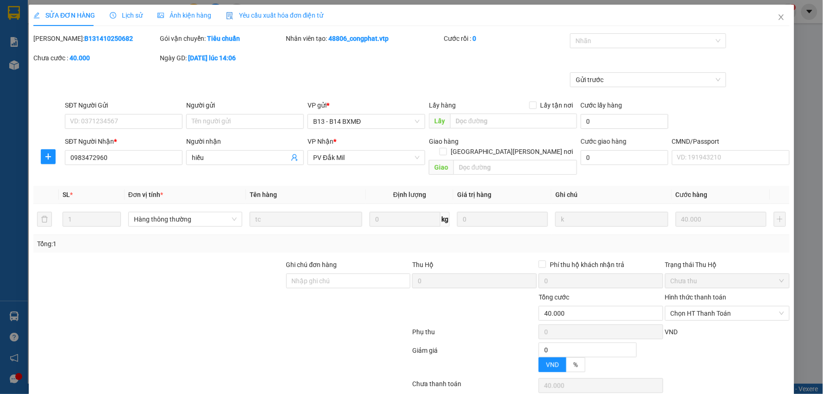
type input "2.000"
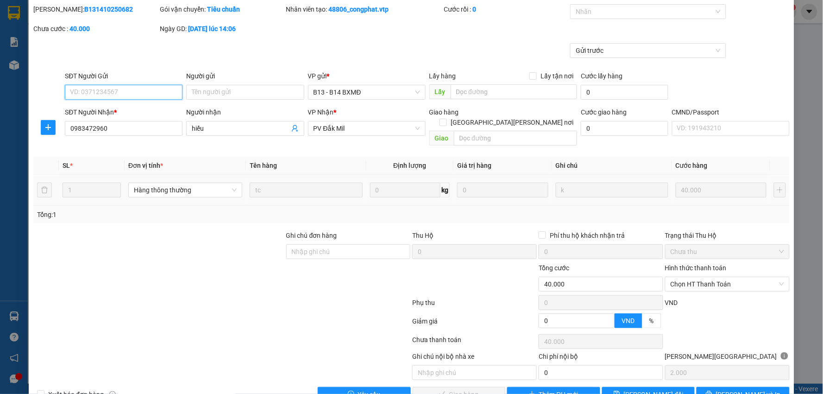
scroll to position [45, 0]
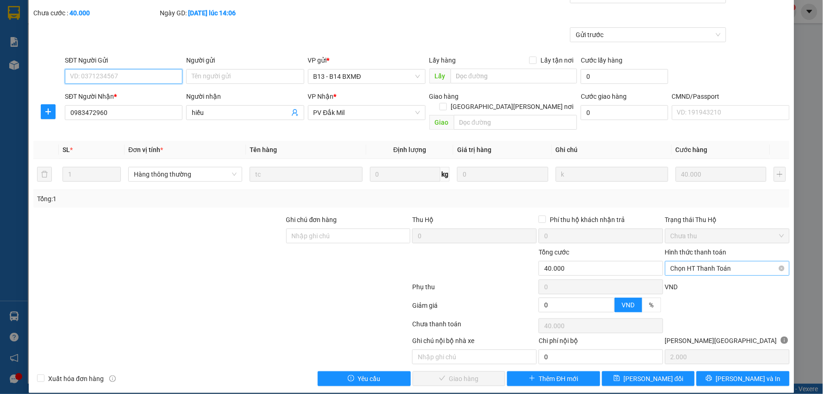
click at [710, 261] on span "Chọn HT Thanh Toán" at bounding box center [728, 268] width 114 height 14
click at [691, 274] on div "Tại văn phòng" at bounding box center [721, 277] width 112 height 10
type input "0"
click at [452, 373] on span "[PERSON_NAME] và Giao hàng" at bounding box center [492, 378] width 125 height 10
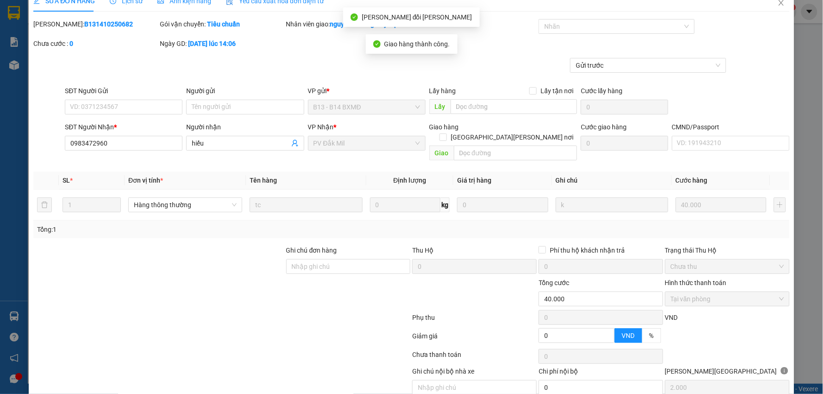
scroll to position [0, 0]
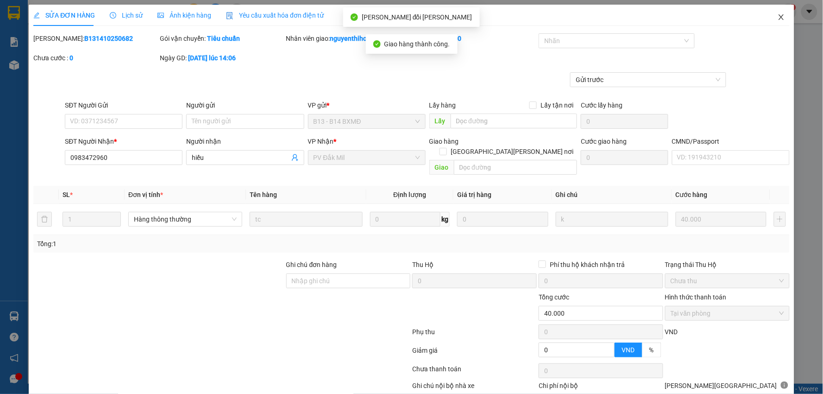
click at [779, 15] on icon "close" at bounding box center [781, 17] width 5 height 6
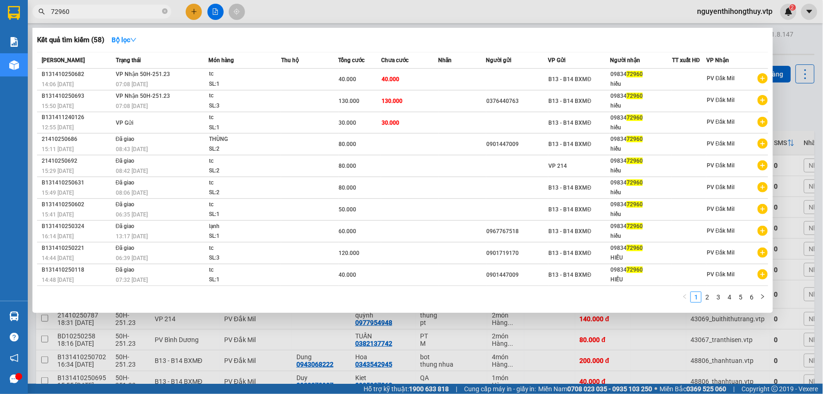
click at [130, 12] on input "72960" at bounding box center [105, 11] width 109 height 10
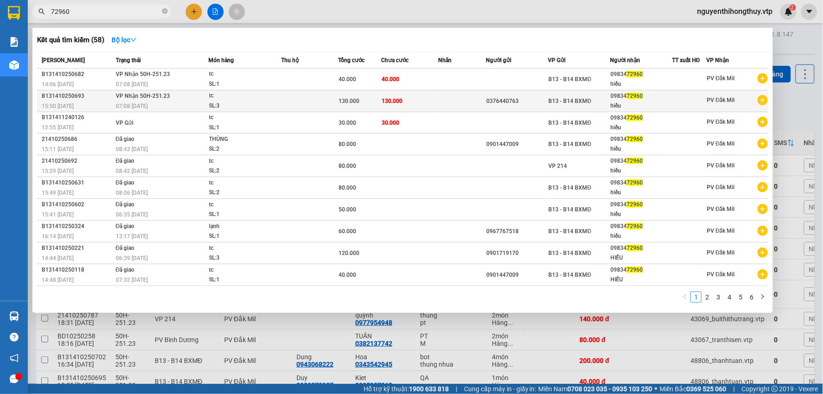
click at [621, 103] on div "hiếu" at bounding box center [641, 106] width 61 height 10
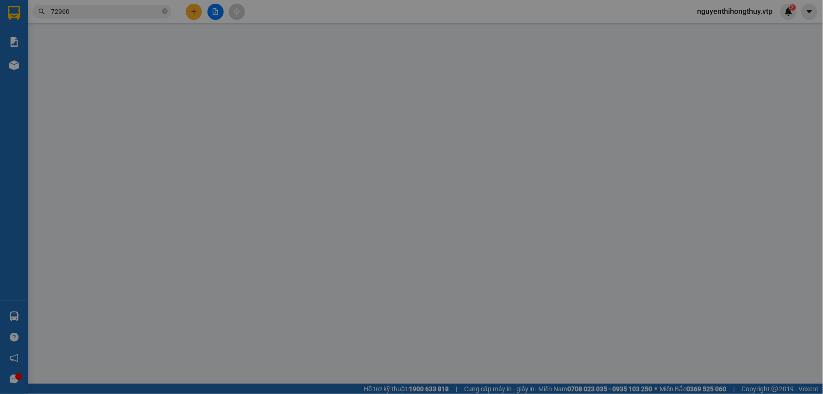
type input "0376440763"
type input "0983472960"
type input "hiếu"
type input "0"
type input "130.000"
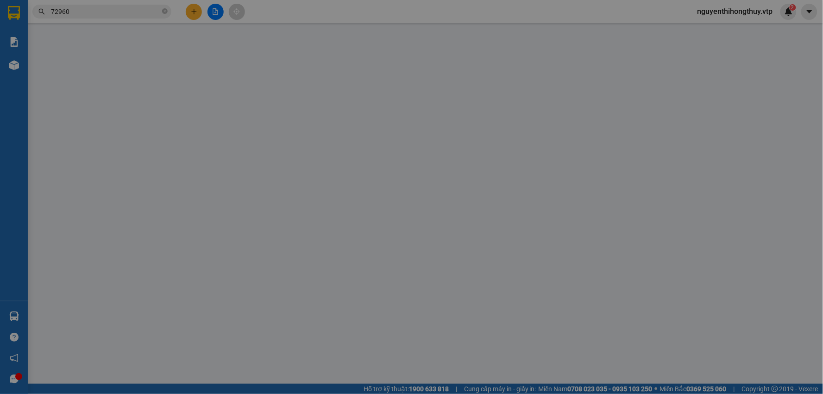
type input "130.000"
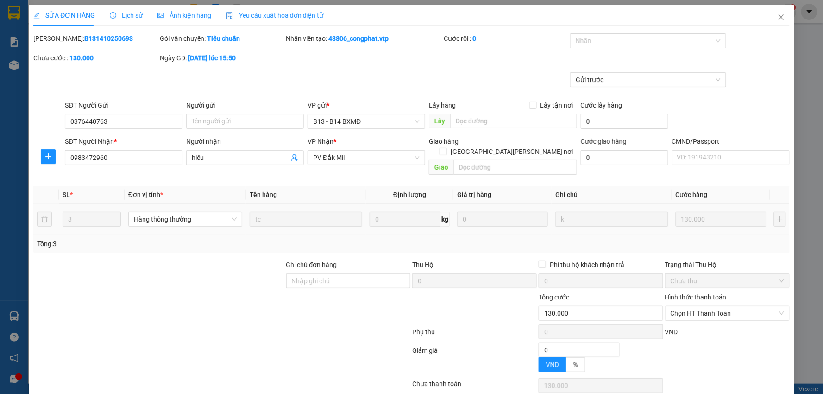
type input "6.500"
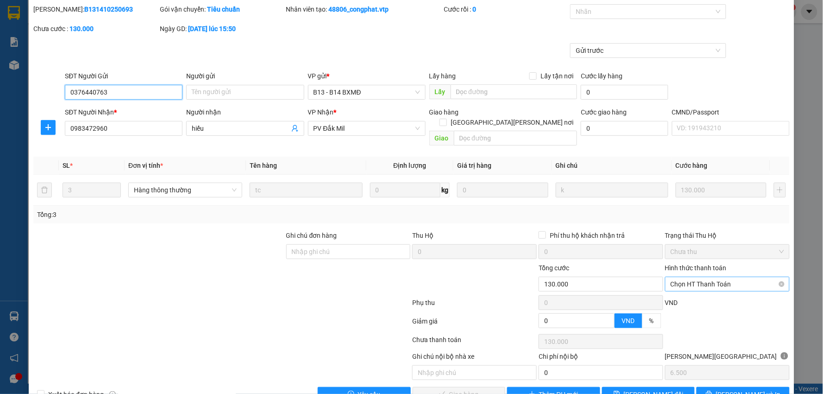
scroll to position [45, 0]
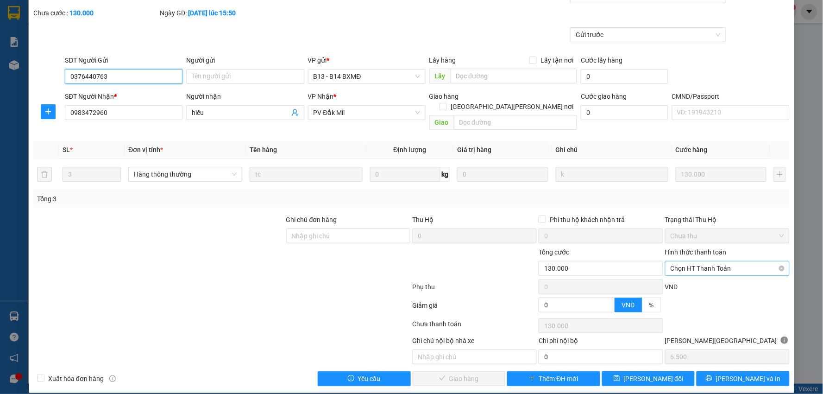
click at [720, 261] on span "Chọn HT Thanh Toán" at bounding box center [728, 268] width 114 height 14
click at [683, 274] on div "Tại văn phòng" at bounding box center [721, 277] width 112 height 10
type input "0"
click at [449, 373] on span "[PERSON_NAME] và Giao hàng" at bounding box center [492, 378] width 125 height 10
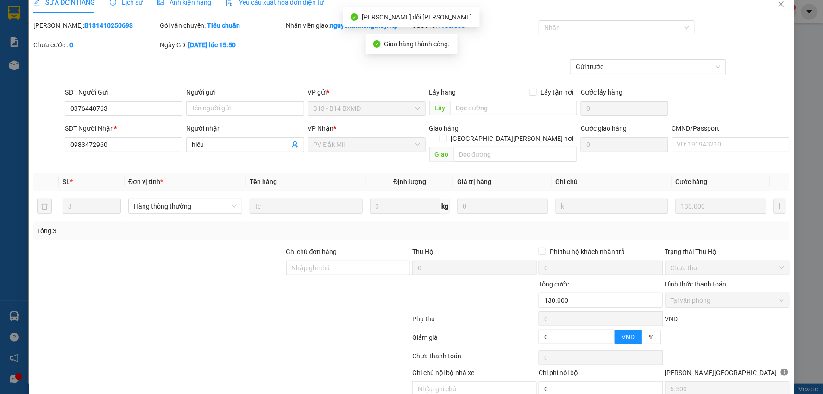
scroll to position [0, 0]
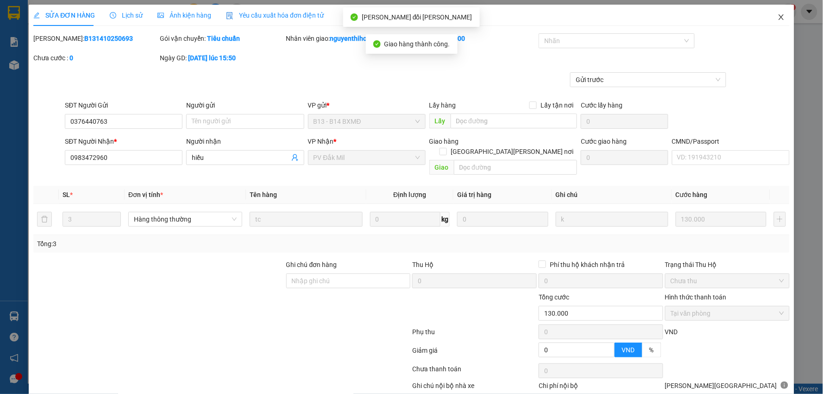
click at [779, 17] on icon "close" at bounding box center [781, 17] width 5 height 6
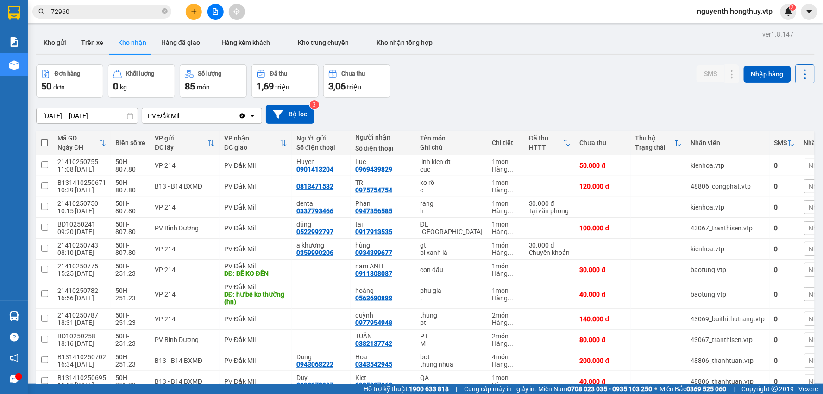
click at [90, 14] on input "72960" at bounding box center [105, 11] width 109 height 10
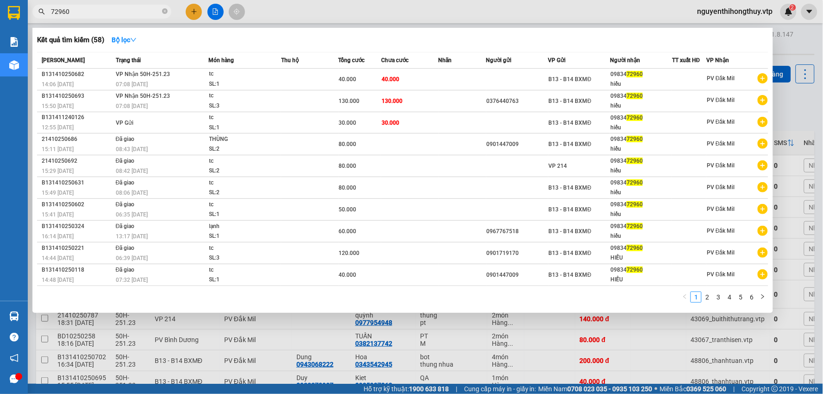
click at [90, 14] on input "72960" at bounding box center [105, 11] width 109 height 10
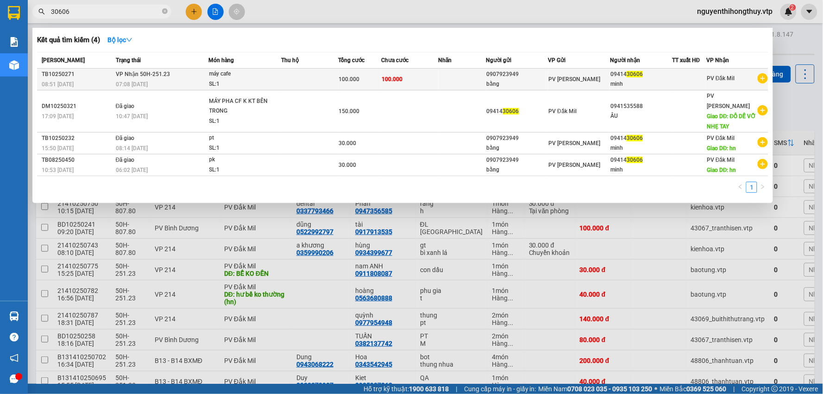
type input "30606"
click at [555, 81] on span "PV [GEOGRAPHIC_DATA]" at bounding box center [575, 79] width 52 height 6
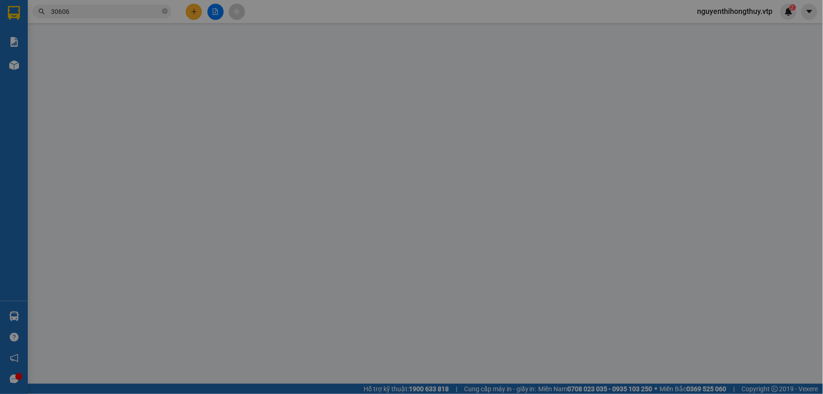
type input "0907923949"
type input "bằng"
type input "0941430606"
type input "minh"
type input "0"
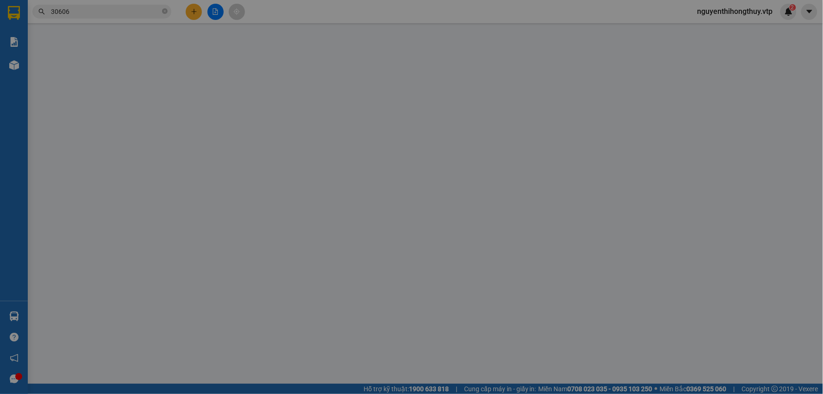
type input "100.000"
type input "5.000"
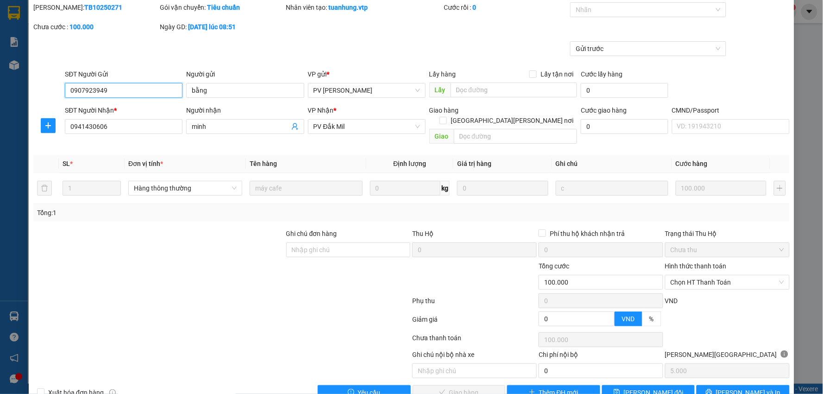
scroll to position [45, 0]
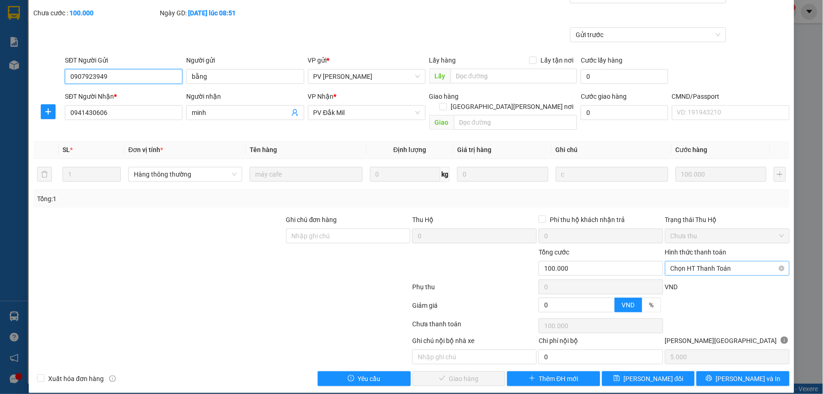
click at [708, 261] on span "Chọn HT Thanh Toán" at bounding box center [728, 268] width 114 height 14
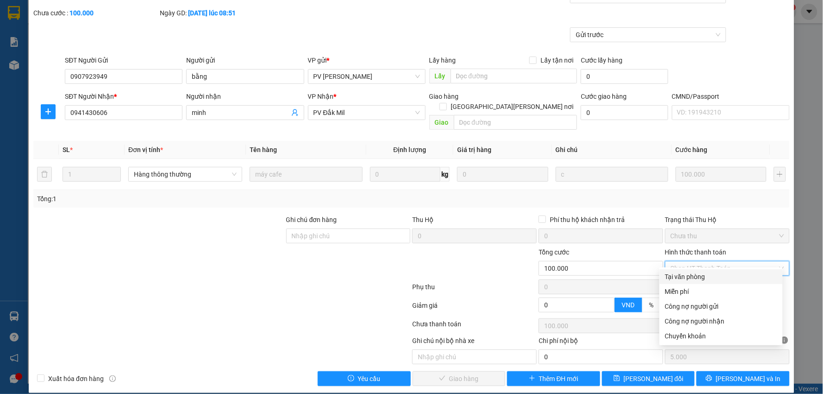
click at [698, 272] on div "Tại văn phòng" at bounding box center [721, 277] width 112 height 10
type input "0"
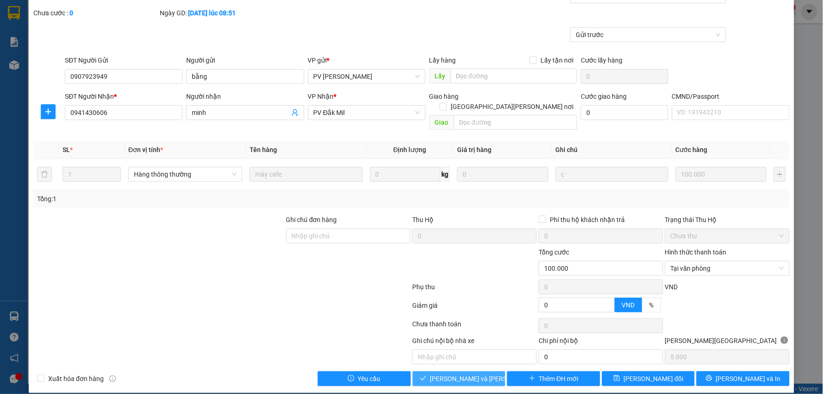
click at [467, 373] on span "[PERSON_NAME] và Giao hàng" at bounding box center [492, 378] width 125 height 10
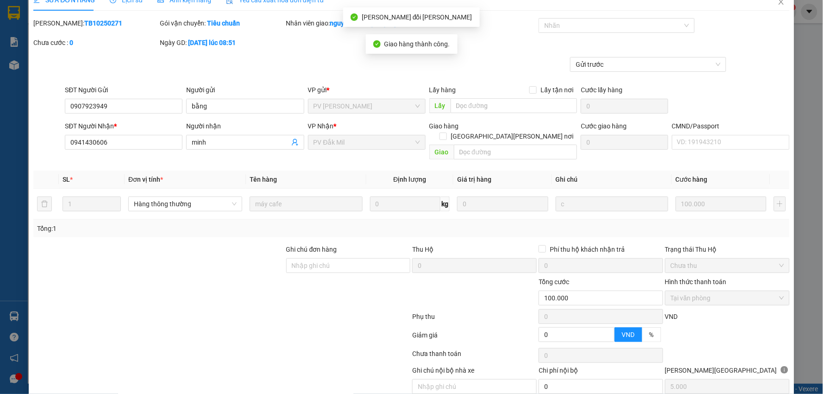
scroll to position [0, 0]
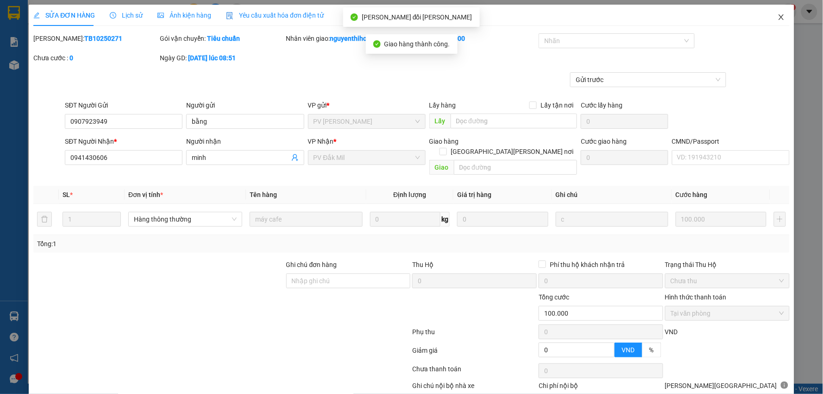
click at [778, 16] on icon "close" at bounding box center [781, 16] width 7 height 7
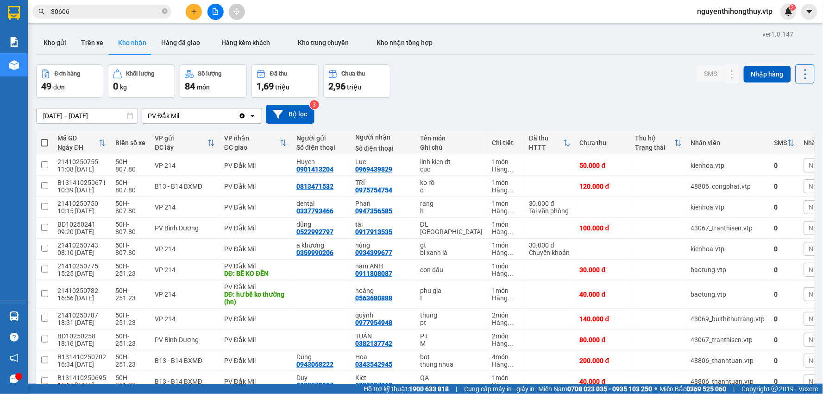
click at [138, 11] on input "30606" at bounding box center [105, 11] width 109 height 10
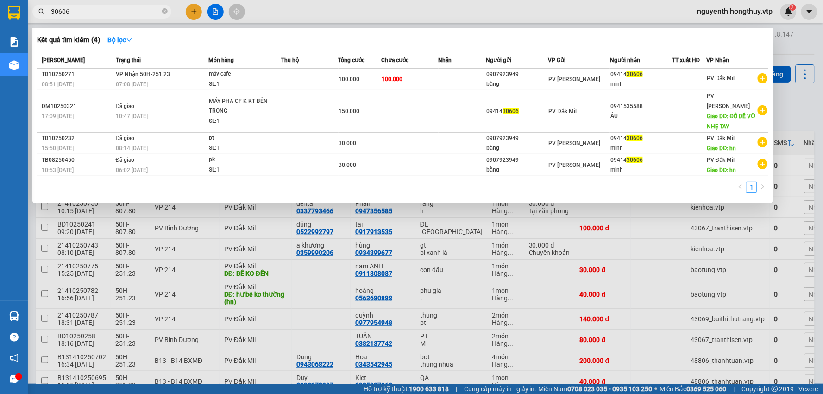
click at [138, 11] on input "30606" at bounding box center [105, 11] width 109 height 10
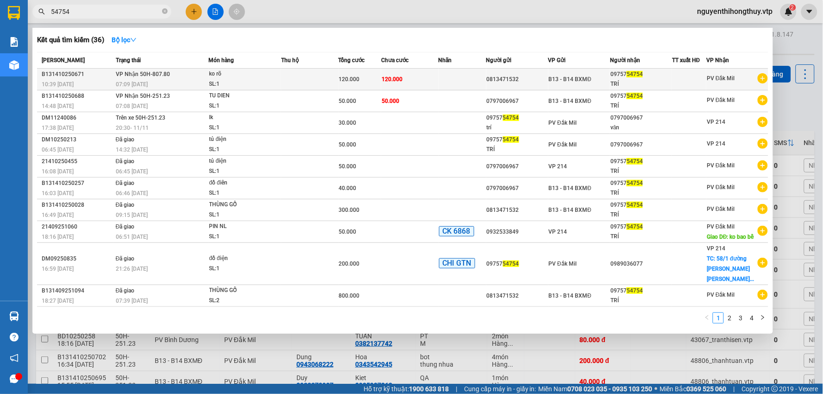
type input "54754"
click at [414, 80] on td "120.000" at bounding box center [409, 80] width 57 height 22
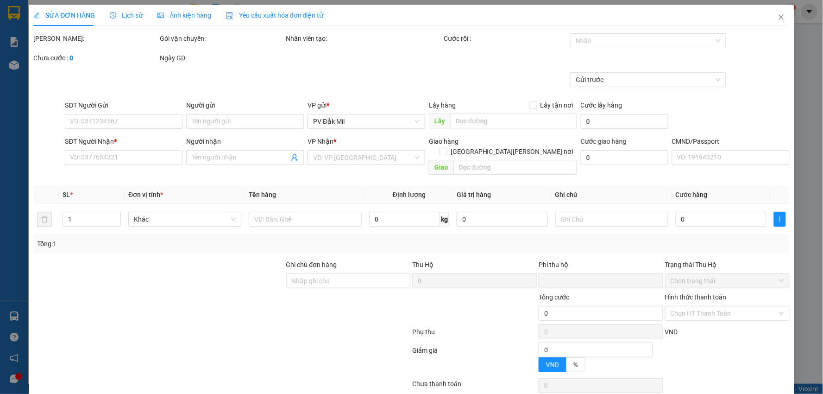
type input "6.000"
type input "0813471532"
type input "0975754754"
type input "TRÍ"
type input "0"
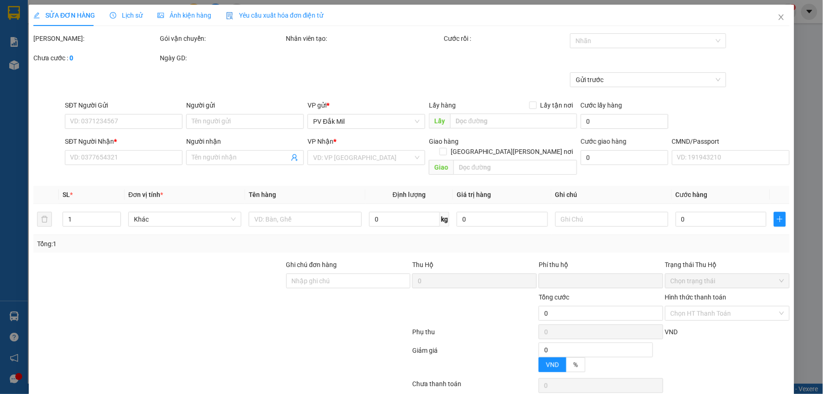
type input "120.000"
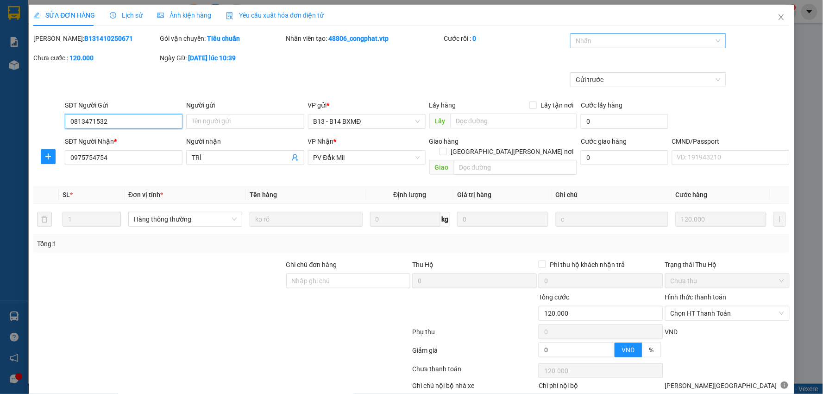
click at [622, 44] on div at bounding box center [644, 40] width 142 height 11
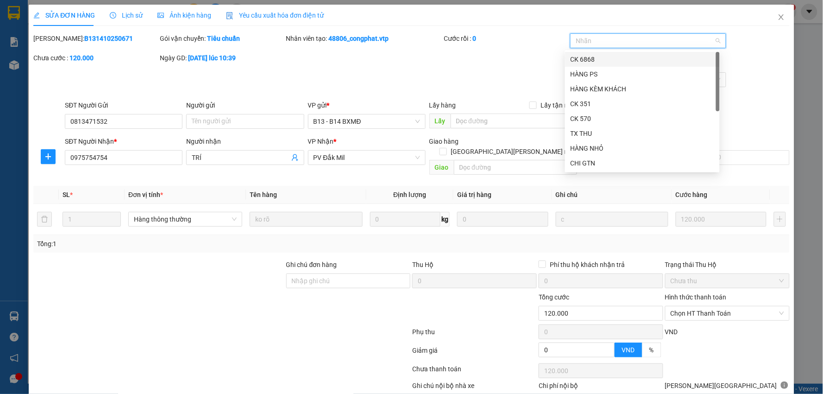
click at [588, 58] on div "CK 6868" at bounding box center [643, 59] width 144 height 10
click at [524, 63] on div "Mã ĐH: B131410250671 Gói vận chuyển: Tiêu chuẩn Nhân viên tạo: 48806_congphat.v…" at bounding box center [411, 52] width 758 height 39
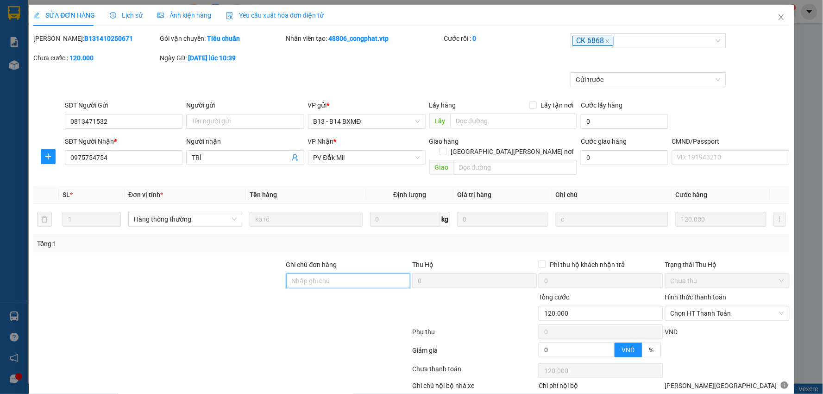
click at [351, 273] on input "Ghi chú đơn hàng" at bounding box center [348, 280] width 125 height 15
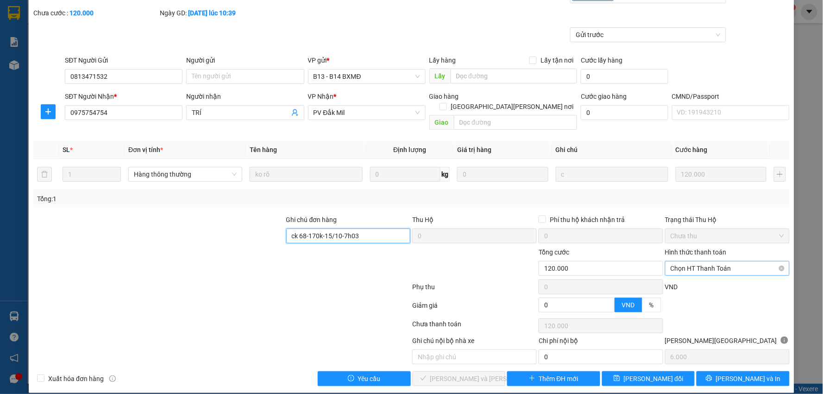
click at [713, 261] on span "Chọn HT Thanh Toán" at bounding box center [728, 268] width 114 height 14
type input "ck 68-170k-15/10-7h03"
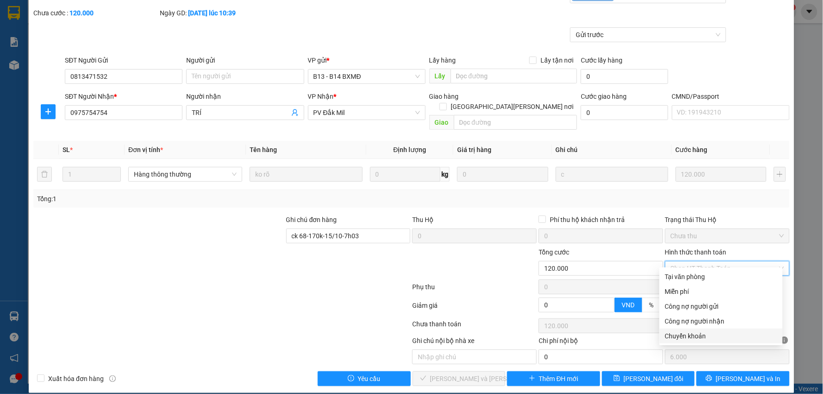
click at [691, 331] on div "Chuyển khoản" at bounding box center [721, 336] width 112 height 10
type input "0"
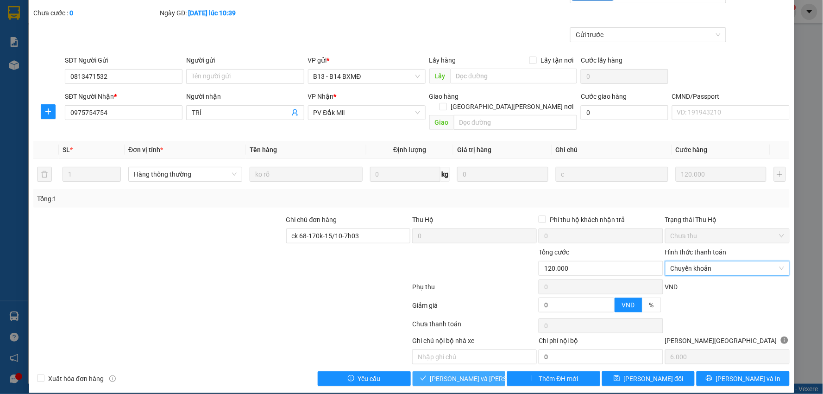
click at [451, 373] on span "[PERSON_NAME] và Giao hàng" at bounding box center [492, 378] width 125 height 10
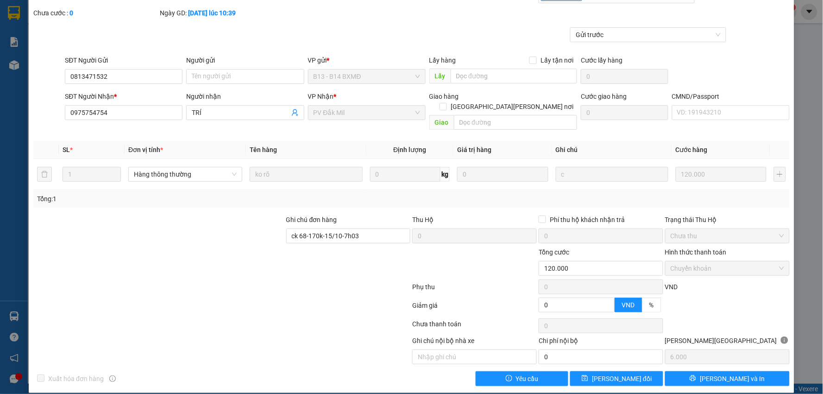
scroll to position [0, 0]
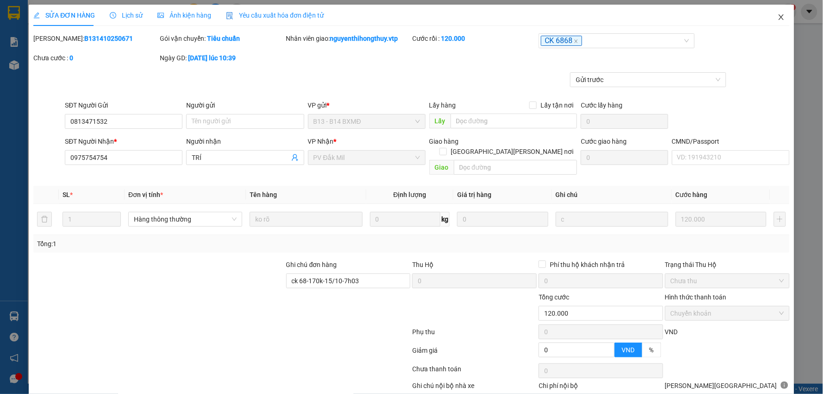
click at [775, 13] on span "Close" at bounding box center [782, 18] width 26 height 26
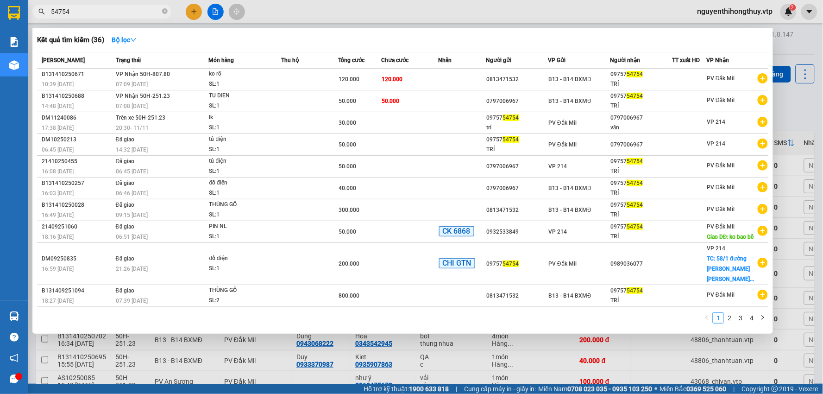
click at [111, 13] on input "54754" at bounding box center [105, 11] width 109 height 10
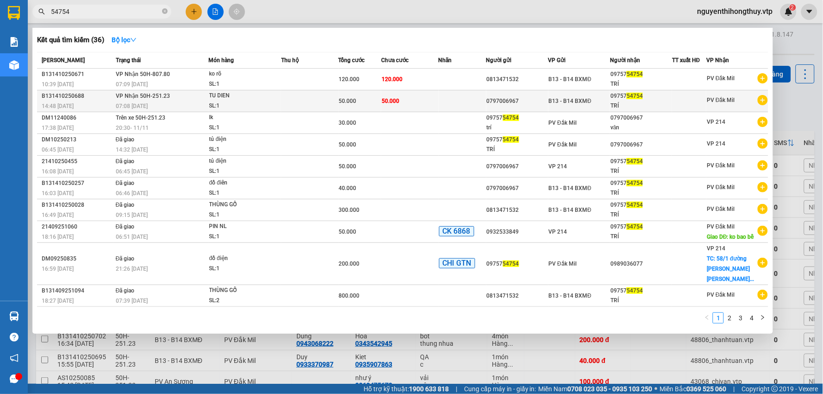
click at [372, 105] on div "50.000" at bounding box center [360, 101] width 42 height 10
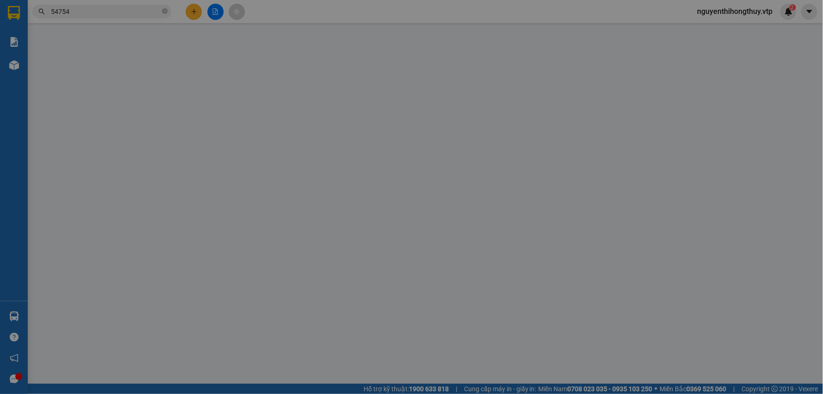
type input "2.500"
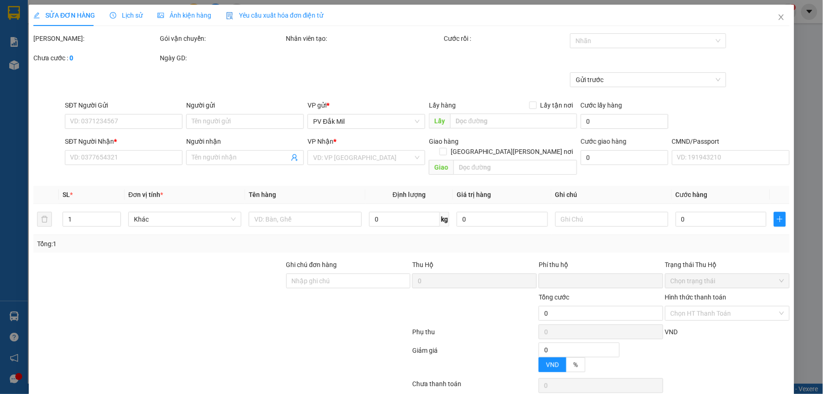
type input "0797006967"
type input "0975754754"
type input "TRÍ"
type input "0"
type input "50.000"
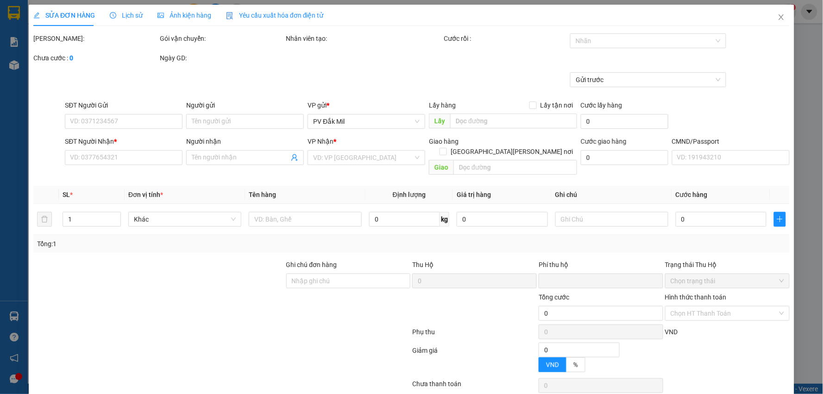
type input "50.000"
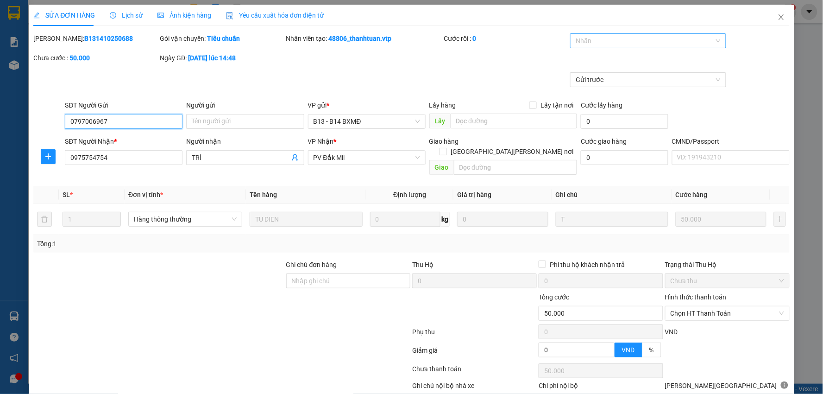
click at [609, 41] on div at bounding box center [644, 40] width 142 height 11
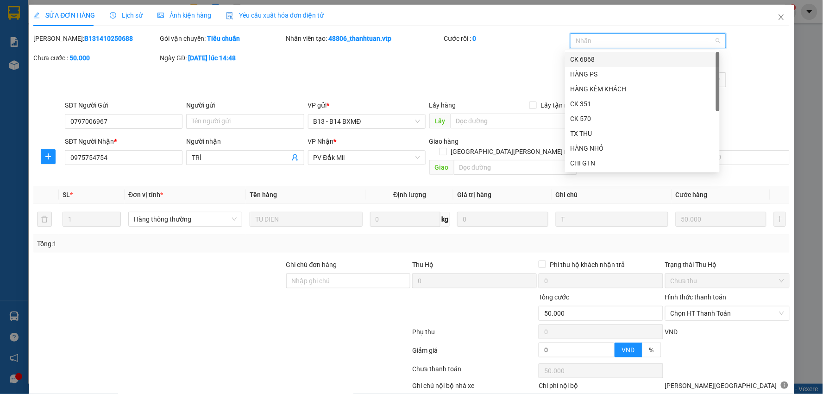
click at [588, 58] on div "CK 6868" at bounding box center [643, 59] width 144 height 10
click at [453, 77] on div "Gửi trước" at bounding box center [411, 86] width 758 height 28
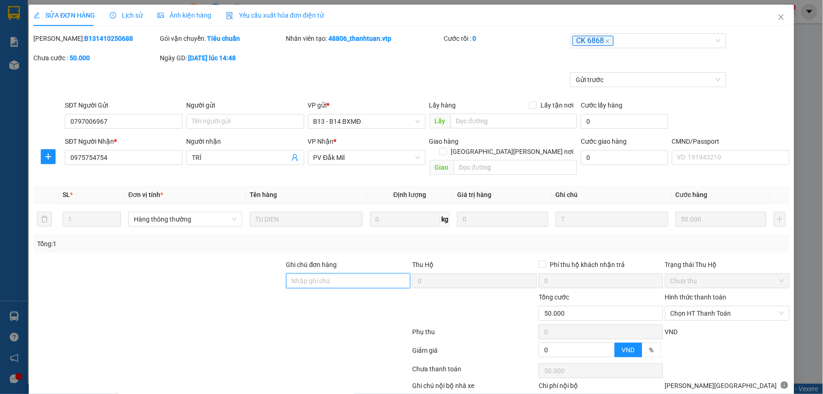
click at [313, 273] on input "Ghi chú đơn hàng" at bounding box center [348, 280] width 125 height 15
paste input "ck 68-170k-15/10-7h03"
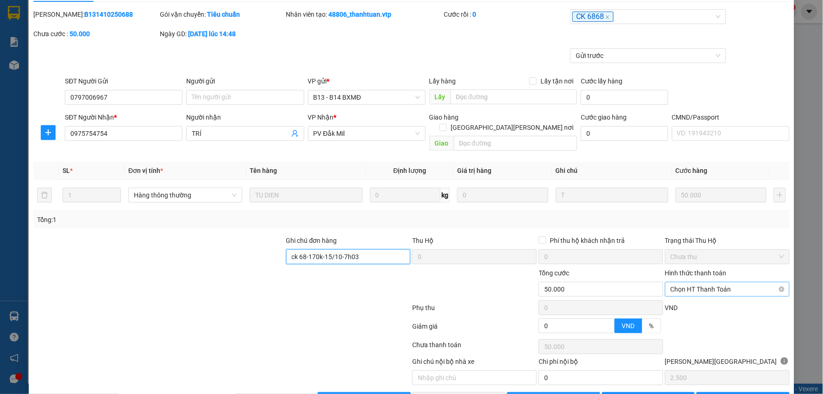
scroll to position [45, 0]
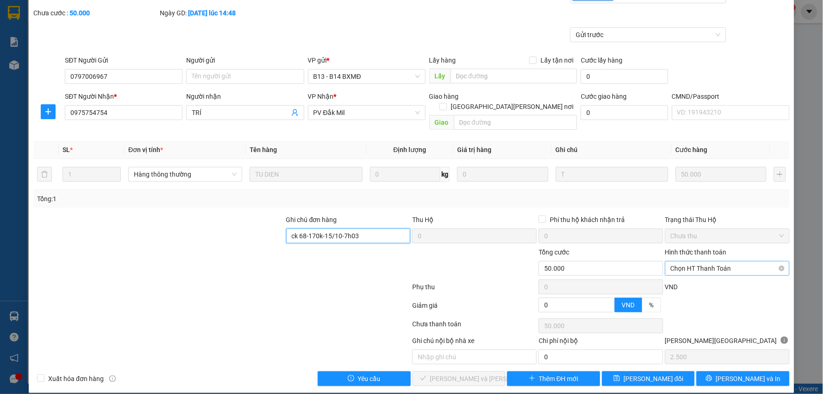
click at [725, 261] on span "Chọn HT Thanh Toán" at bounding box center [728, 268] width 114 height 14
type input "ck 68-170k-15/10-7h03"
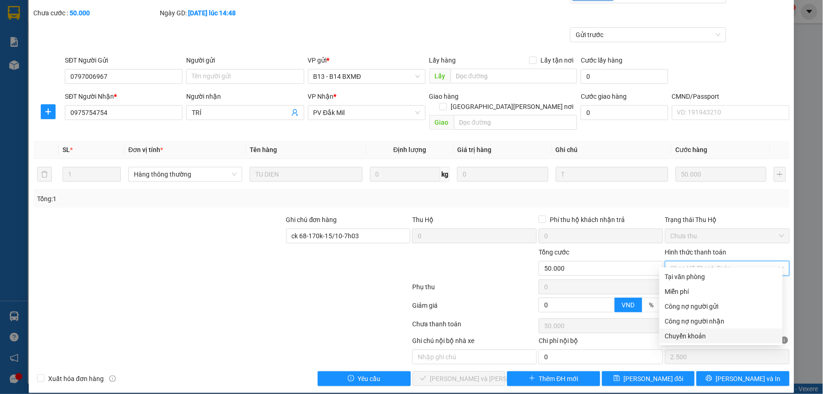
click at [684, 335] on div "Chuyển khoản" at bounding box center [721, 336] width 112 height 10
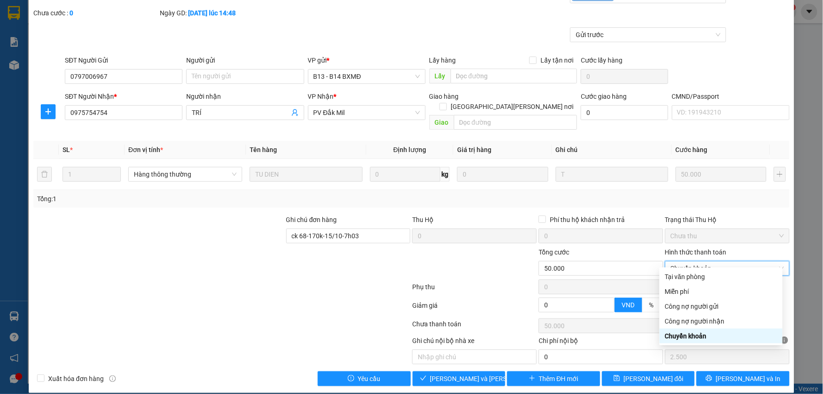
type input "0"
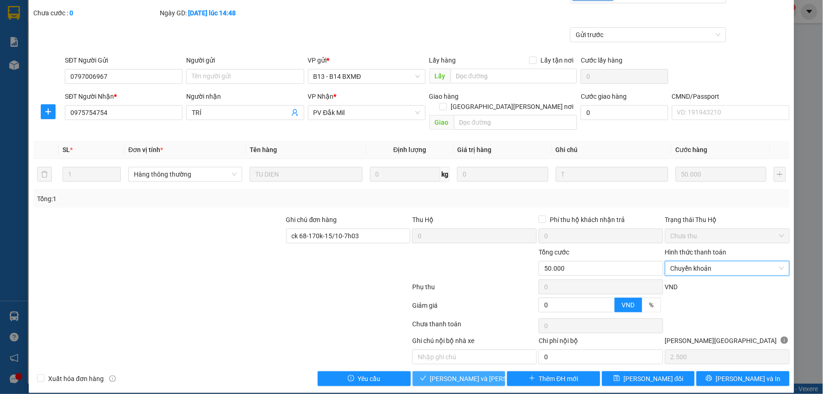
click at [462, 373] on span "[PERSON_NAME] và Giao hàng" at bounding box center [492, 378] width 125 height 10
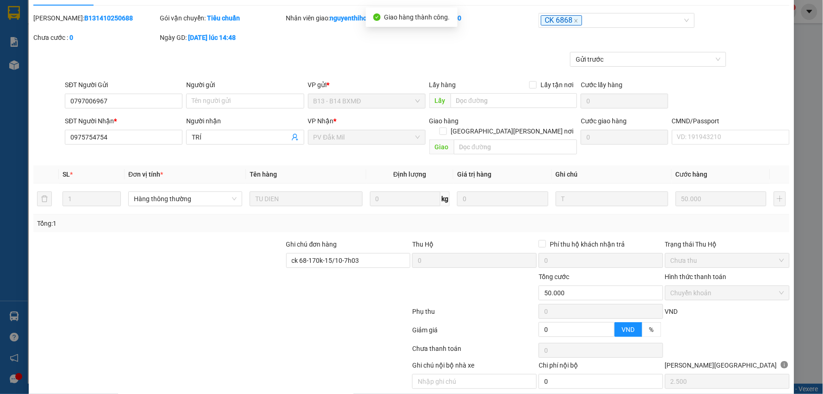
scroll to position [0, 0]
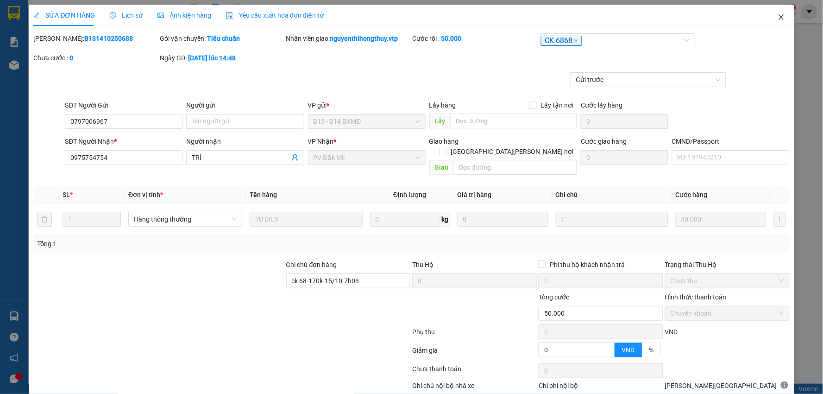
click at [779, 19] on icon "close" at bounding box center [781, 17] width 5 height 6
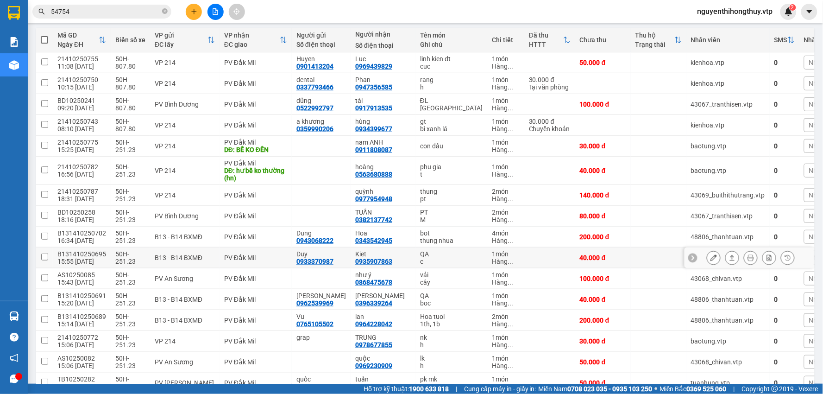
scroll to position [154, 0]
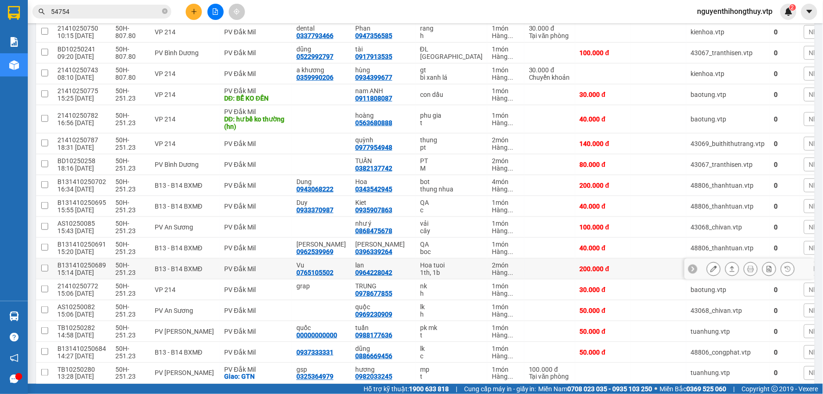
click at [711, 268] on icon at bounding box center [714, 268] width 6 height 6
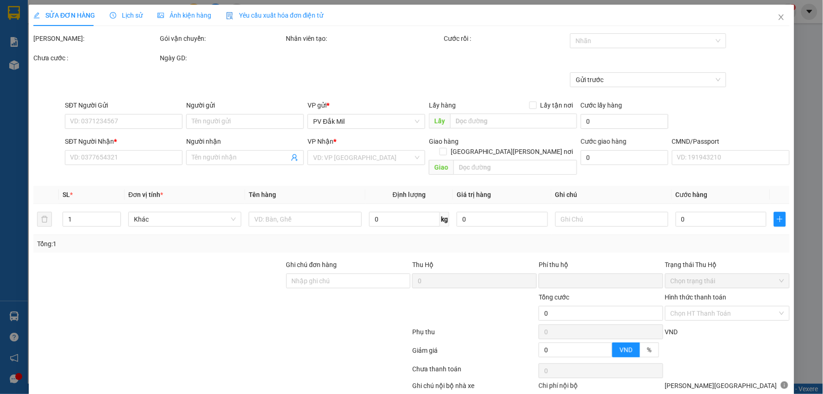
type input "0765105502"
type input "Vu"
type input "0964228042"
type input "lan"
type input "0"
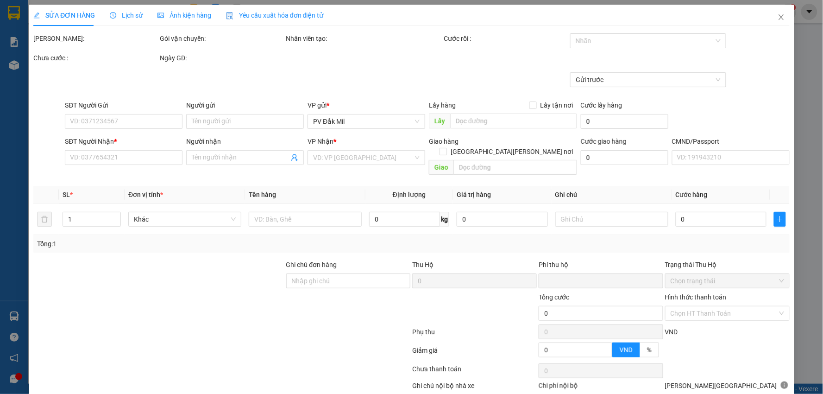
type input "200.000"
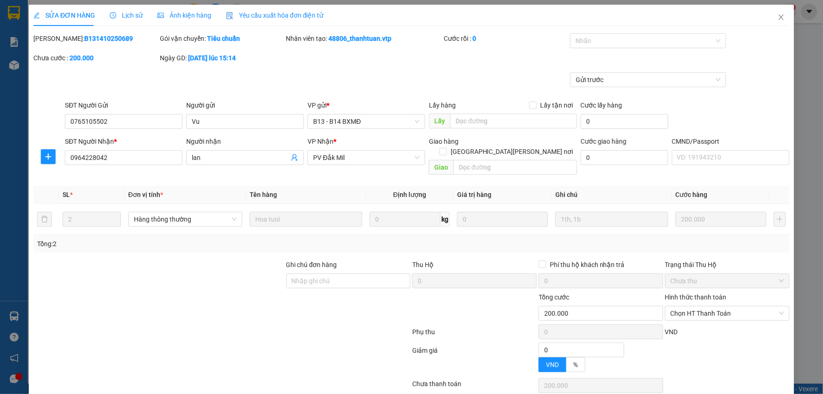
type input "10.000"
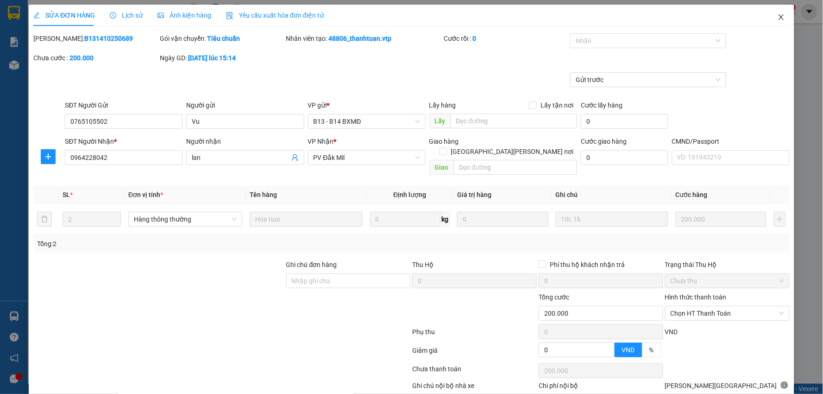
click at [778, 19] on icon "close" at bounding box center [781, 16] width 7 height 7
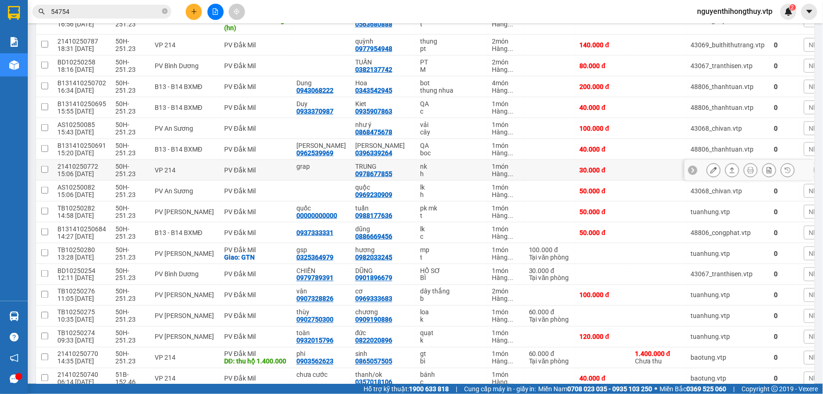
scroll to position [257, 0]
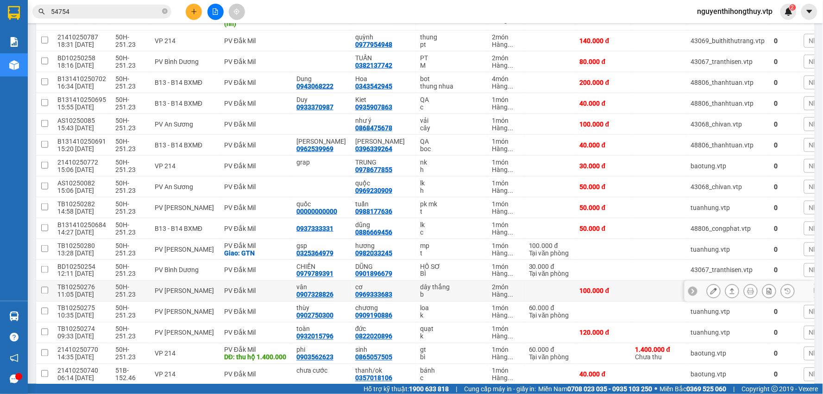
click at [711, 293] on icon at bounding box center [714, 291] width 6 height 6
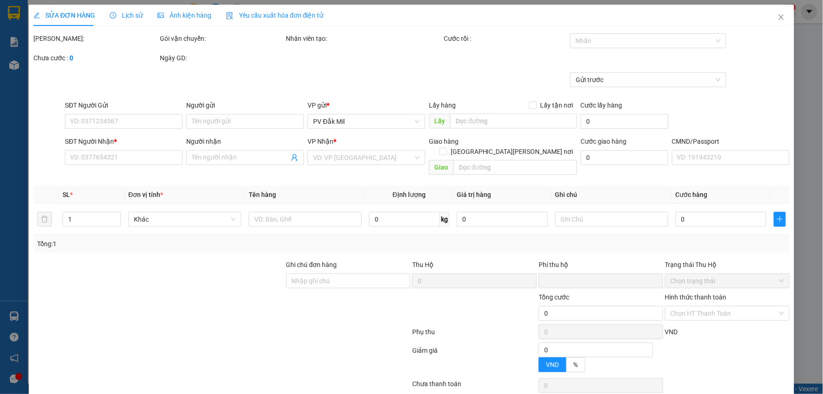
type input "0907328826"
type input "vân"
type input "0969333683"
type input "cơ"
type input "0"
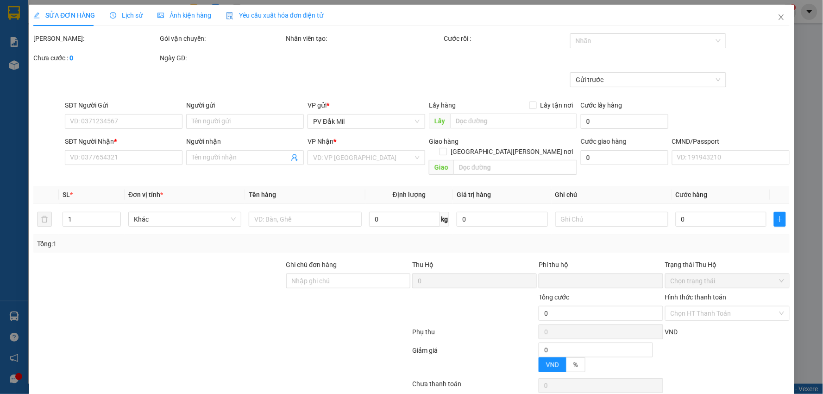
type input "100.000"
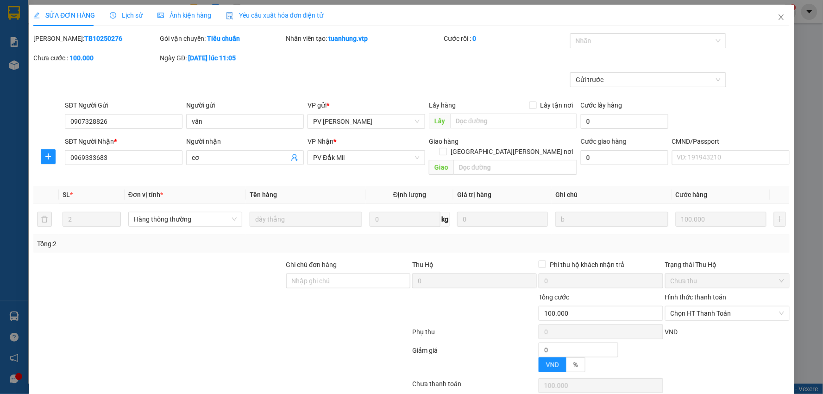
type input "5.000"
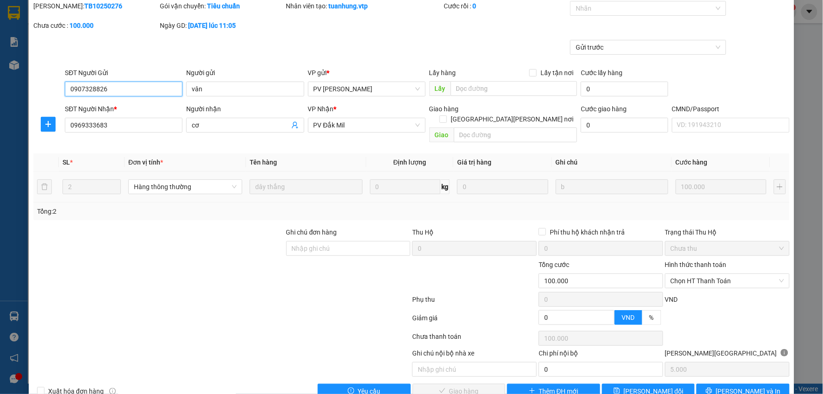
scroll to position [45, 0]
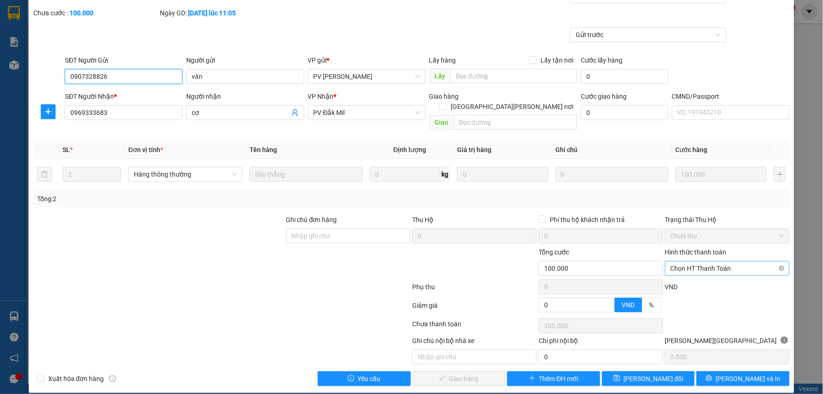
click at [707, 261] on span "Chọn HT Thanh Toán" at bounding box center [728, 268] width 114 height 14
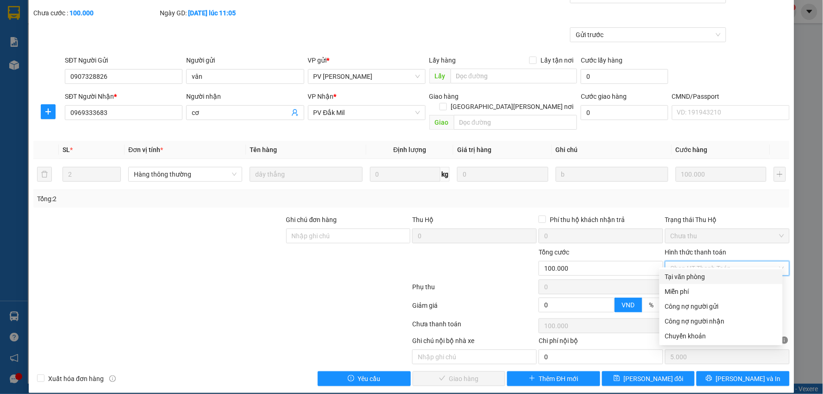
click at [701, 274] on div "Tại văn phòng" at bounding box center [721, 277] width 112 height 10
type input "0"
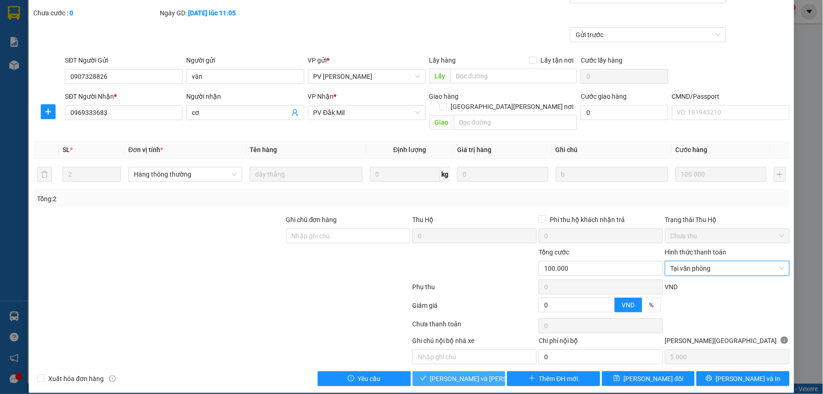
click at [467, 373] on span "[PERSON_NAME] và Giao hàng" at bounding box center [492, 378] width 125 height 10
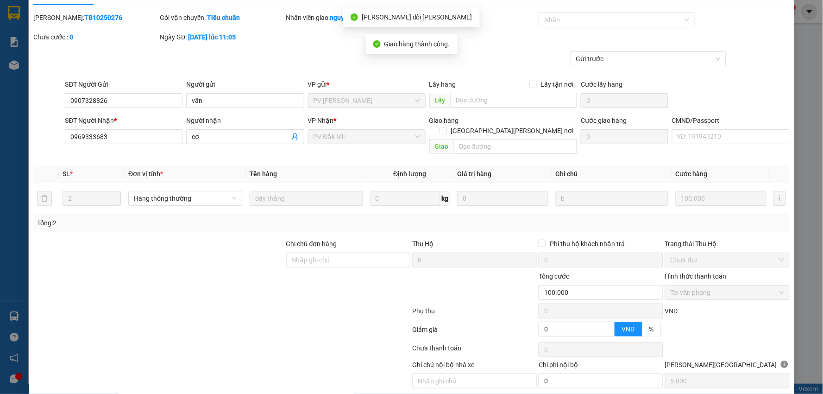
scroll to position [0, 0]
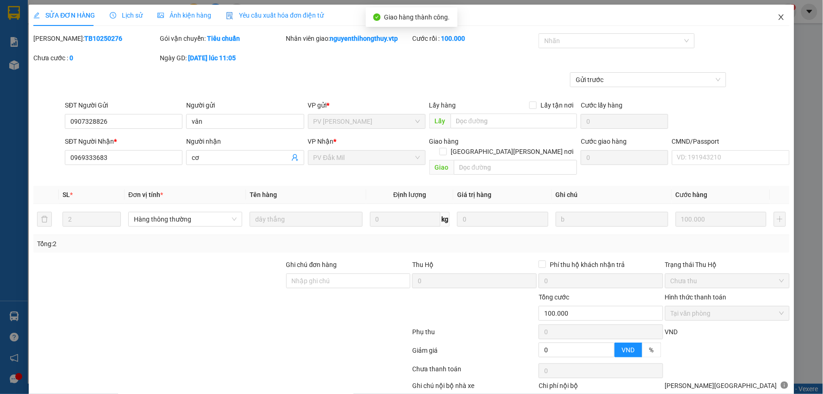
click at [778, 17] on icon "close" at bounding box center [781, 16] width 7 height 7
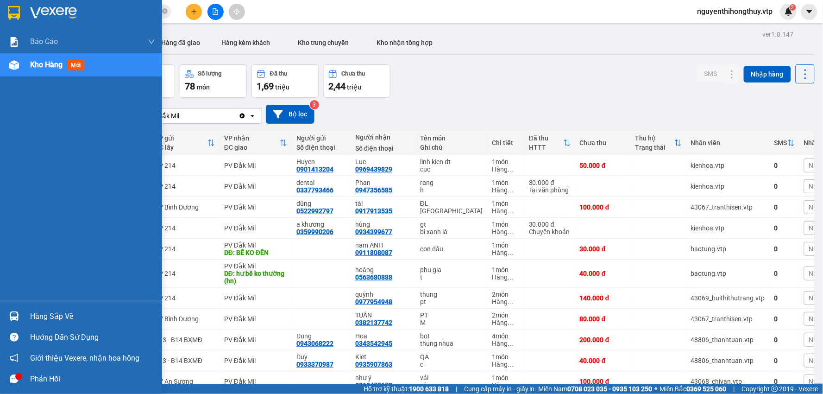
click at [47, 316] on div "Hàng sắp về" at bounding box center [92, 317] width 125 height 14
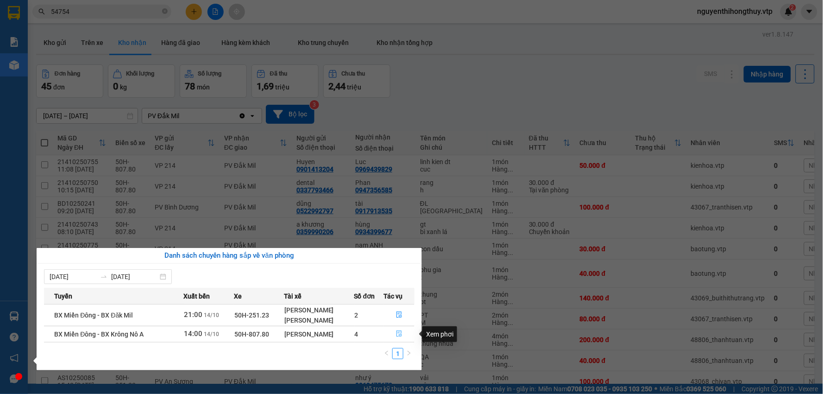
click at [401, 336] on icon "file-done" at bounding box center [400, 333] width 6 height 6
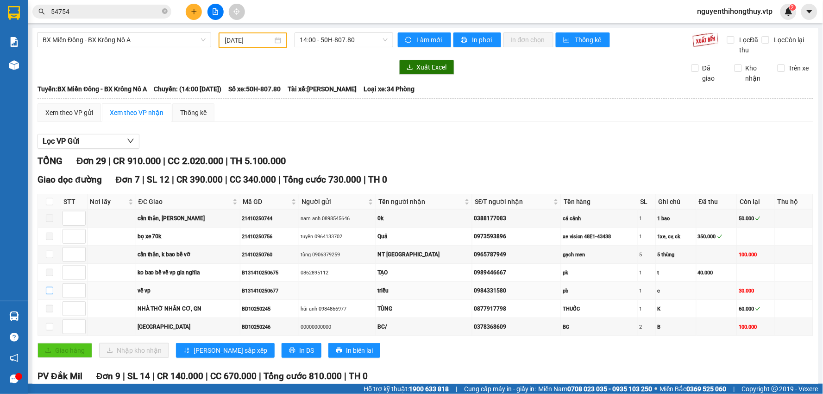
click at [48, 291] on input "checkbox" at bounding box center [49, 290] width 7 height 7
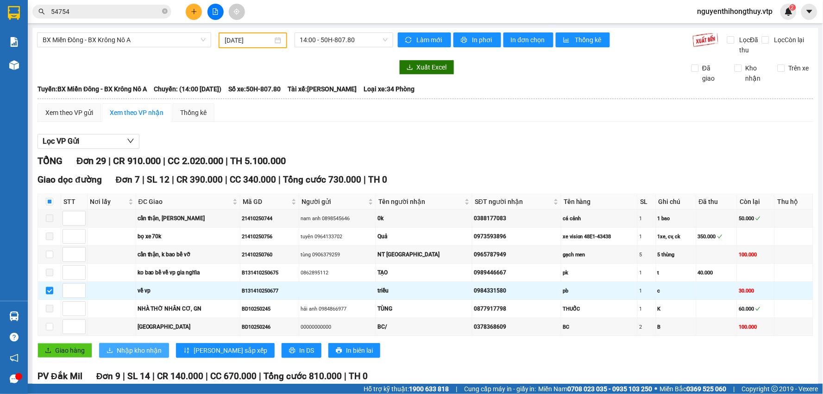
click at [142, 351] on span "Nhập kho nhận" at bounding box center [139, 350] width 45 height 10
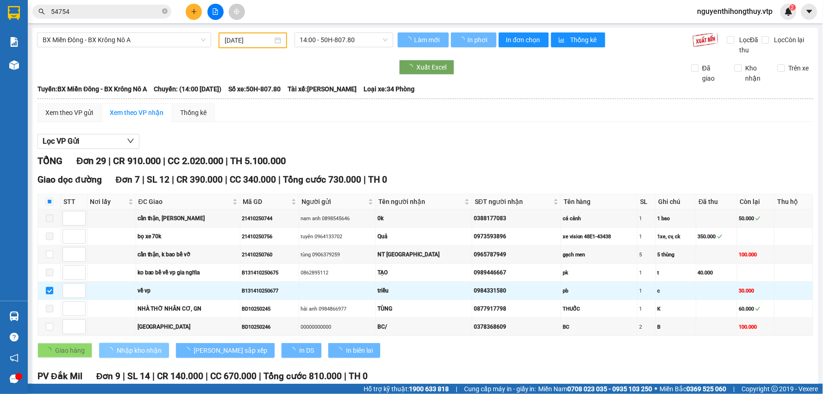
checkbox input "false"
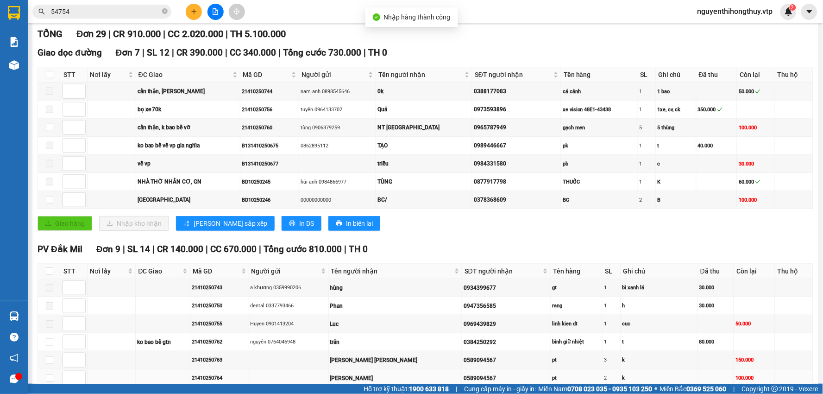
scroll to position [206, 0]
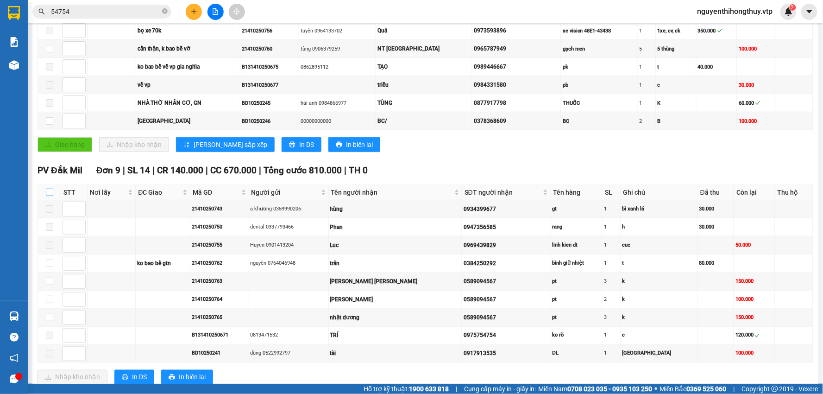
click at [50, 193] on input "checkbox" at bounding box center [49, 192] width 7 height 7
checkbox input "true"
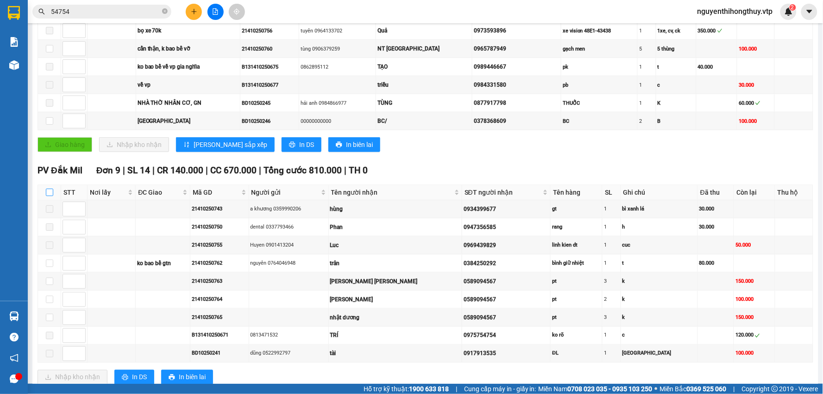
checkbox input "true"
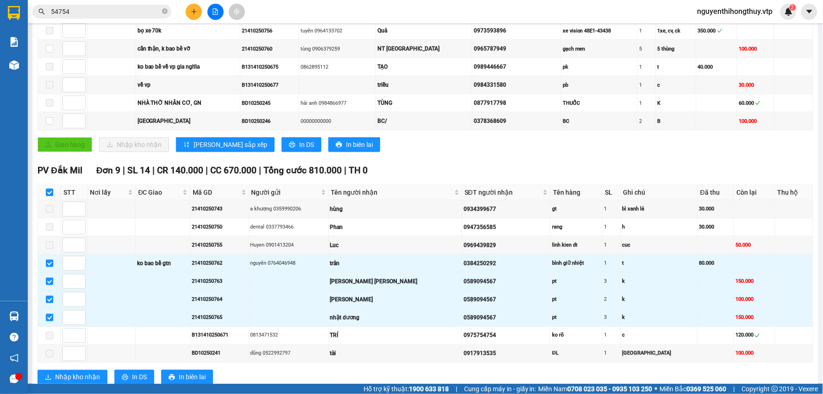
click at [50, 193] on input "checkbox" at bounding box center [49, 192] width 7 height 7
checkbox input "false"
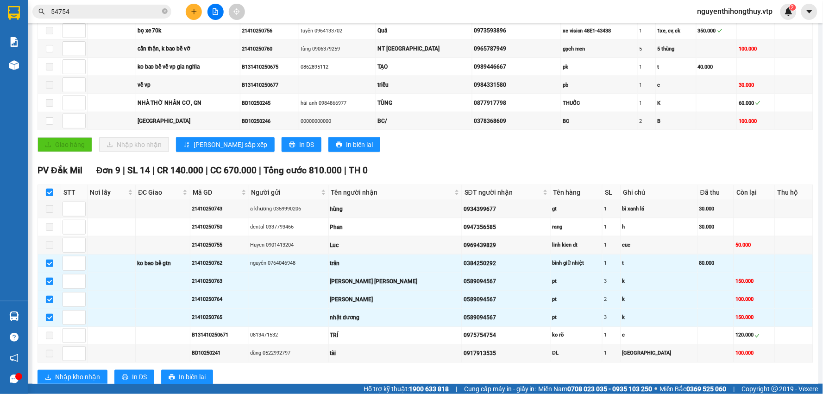
checkbox input "false"
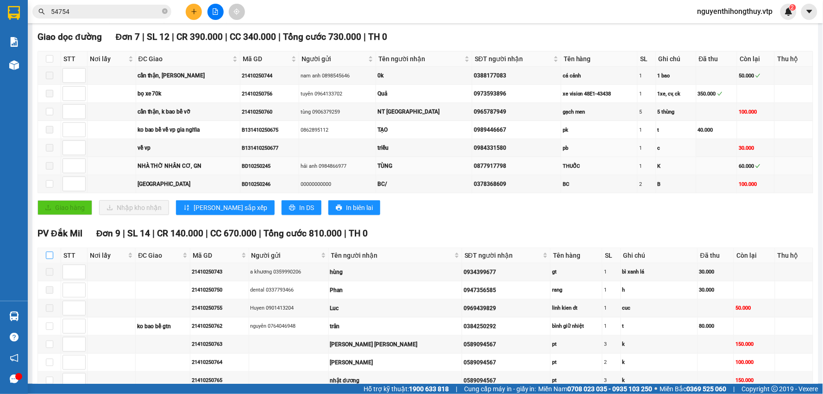
scroll to position [0, 0]
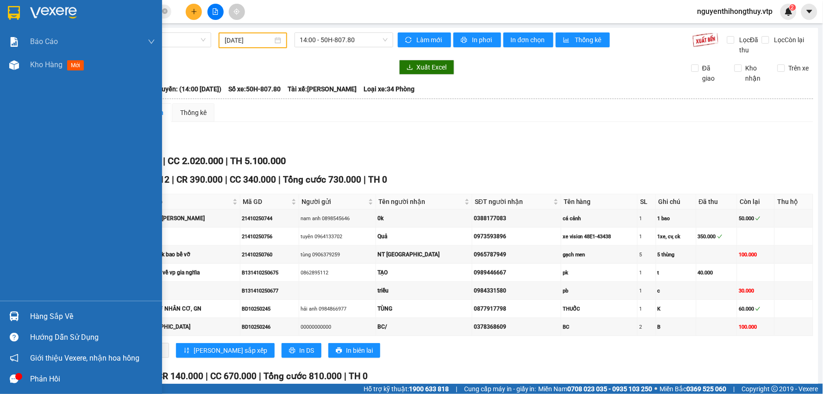
click at [14, 11] on img at bounding box center [14, 13] width 12 height 14
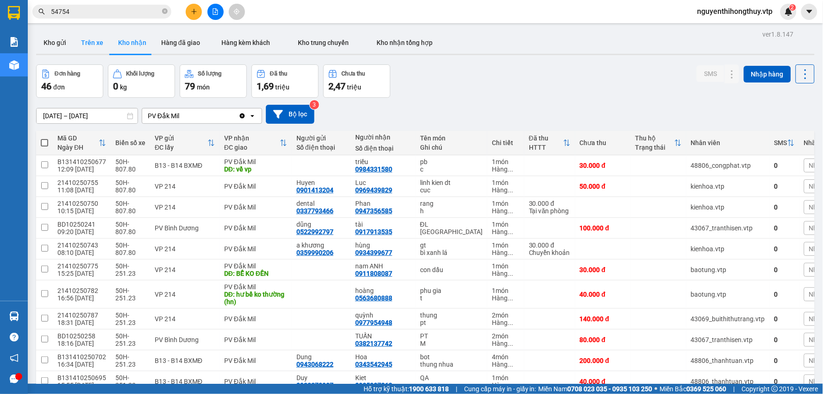
click at [85, 38] on button "Trên xe" at bounding box center [92, 43] width 37 height 22
type input "13/10/2025 – 15/10/2025"
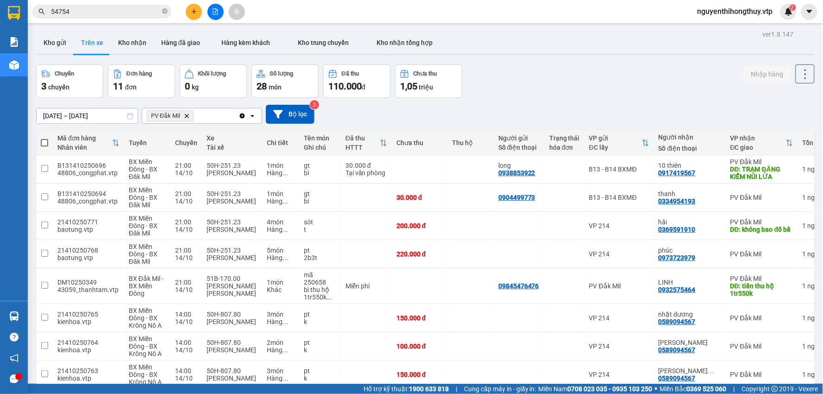
click at [111, 15] on input "54754" at bounding box center [105, 11] width 109 height 10
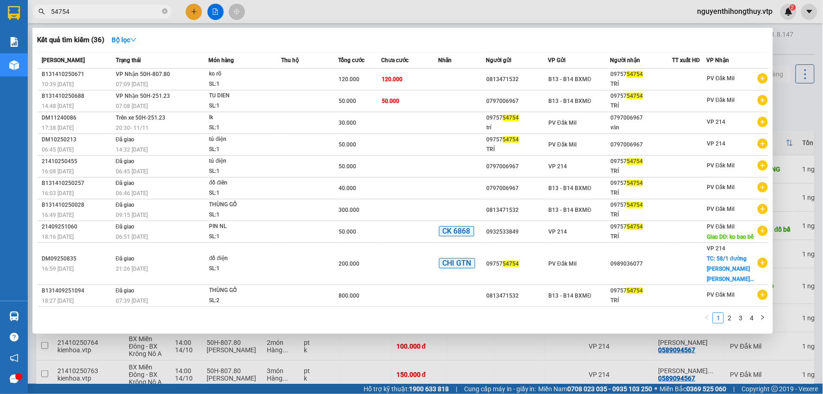
click at [111, 15] on input "54754" at bounding box center [105, 11] width 109 height 10
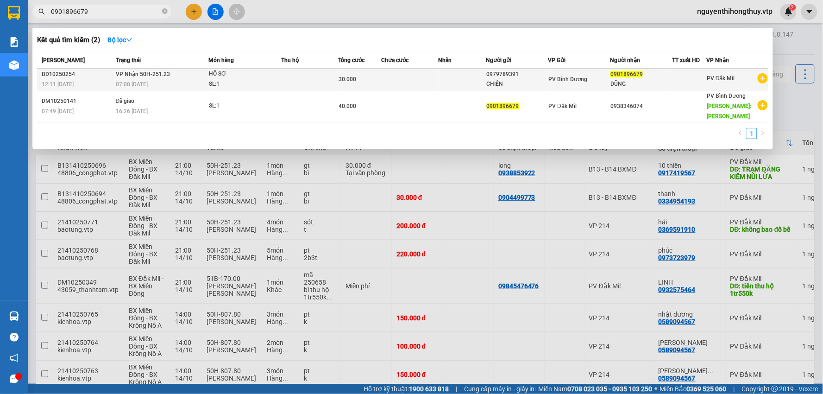
type input "0901896679"
click at [411, 76] on td at bounding box center [409, 80] width 57 height 22
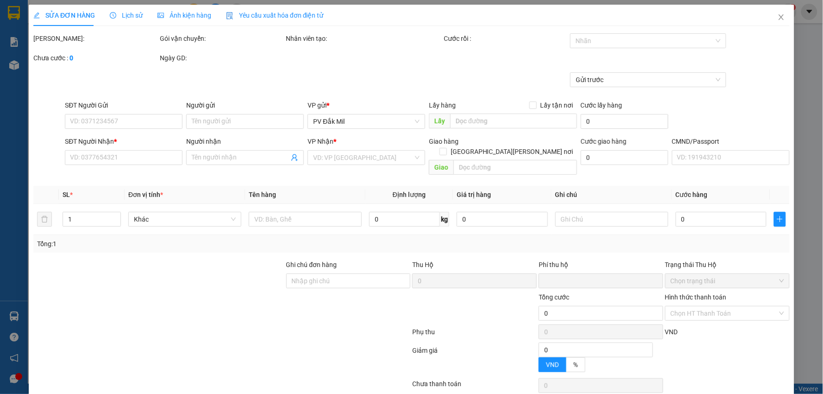
type input "0979789391"
type input "CHIẾN"
type input "0901896679"
type input "DŨNG"
type input "0"
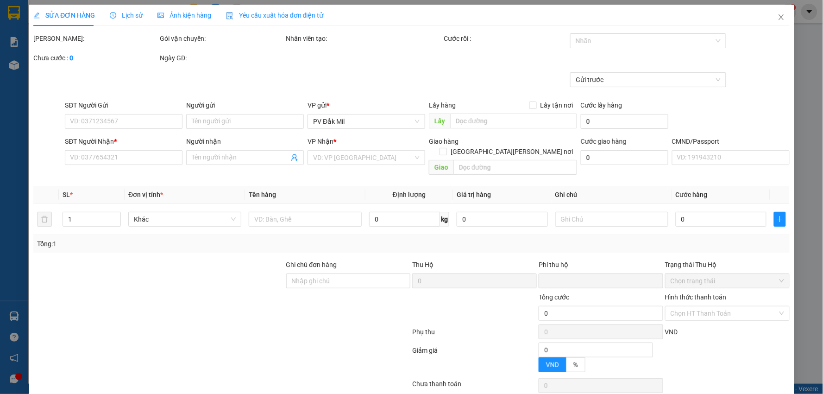
type input "30.000"
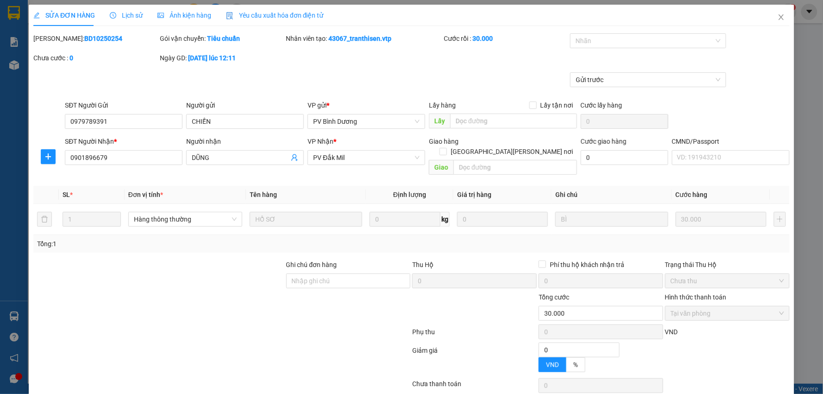
type input "1.500"
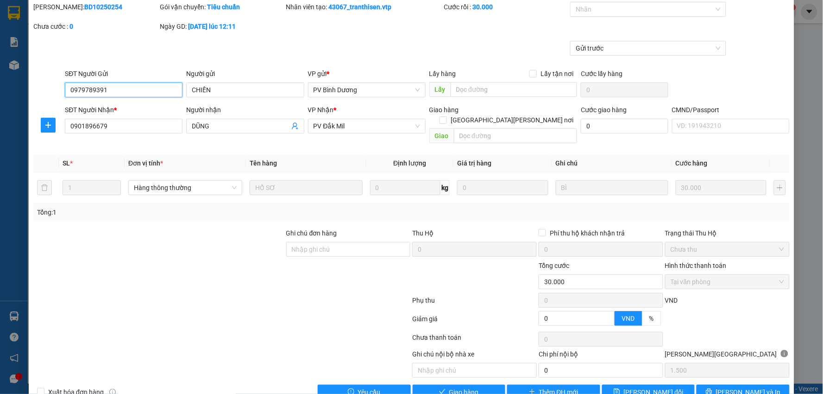
scroll to position [45, 0]
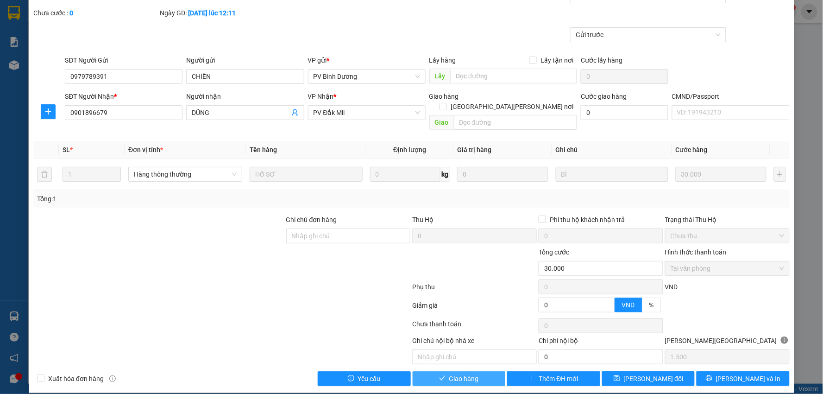
click at [460, 373] on span "Giao hàng" at bounding box center [464, 378] width 30 height 10
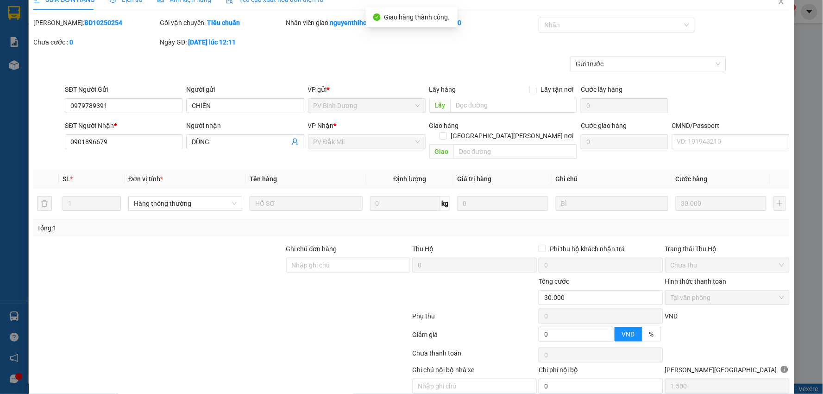
scroll to position [0, 0]
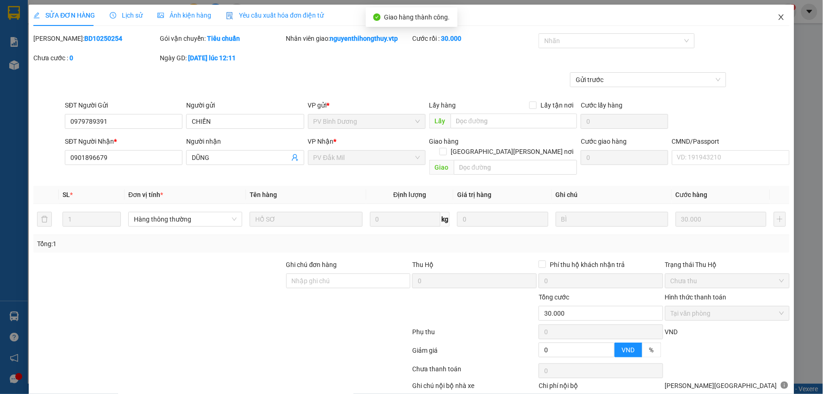
click at [779, 17] on icon "close" at bounding box center [781, 17] width 5 height 6
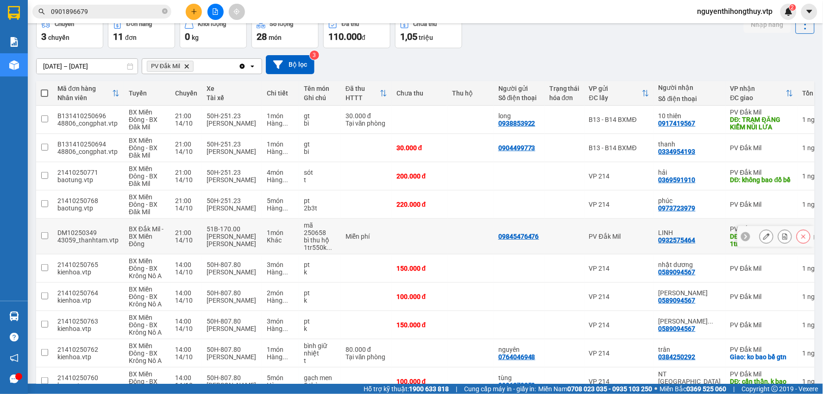
scroll to position [121, 0]
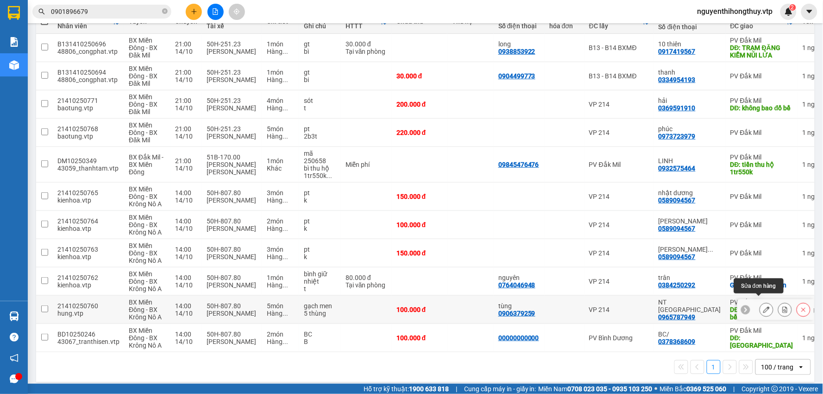
click at [764, 306] on icon at bounding box center [767, 309] width 6 height 6
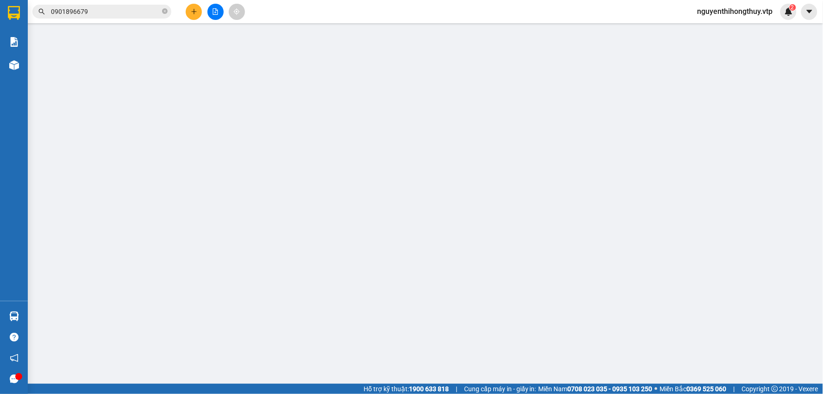
type input "5.000"
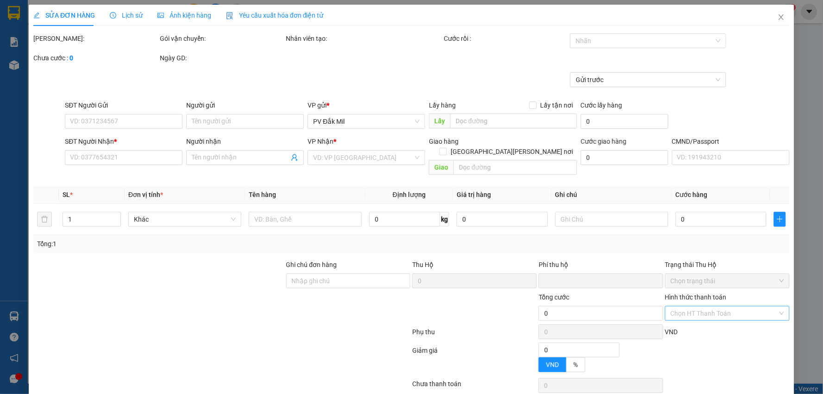
type input "0906379259"
type input "tùng"
type input "0965787949"
type input "NT [GEOGRAPHIC_DATA]"
type input "cẩn thận, k bao bể vỡ"
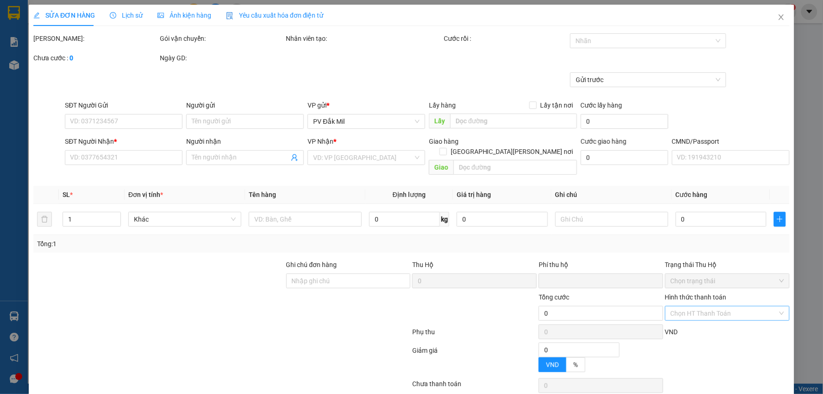
type input "0"
type input "100.000"
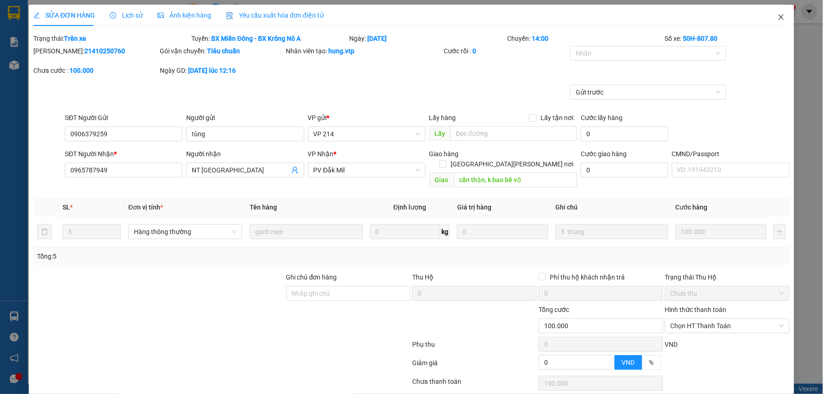
click at [778, 17] on icon "close" at bounding box center [781, 16] width 7 height 7
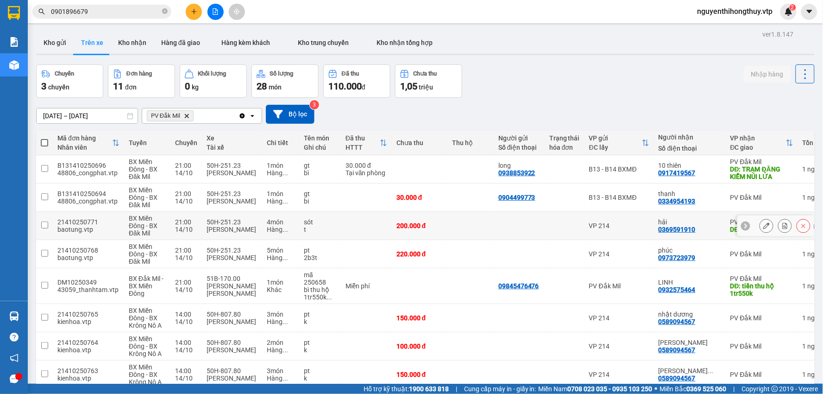
click at [43, 223] on input "checkbox" at bounding box center [44, 224] width 7 height 7
checkbox input "true"
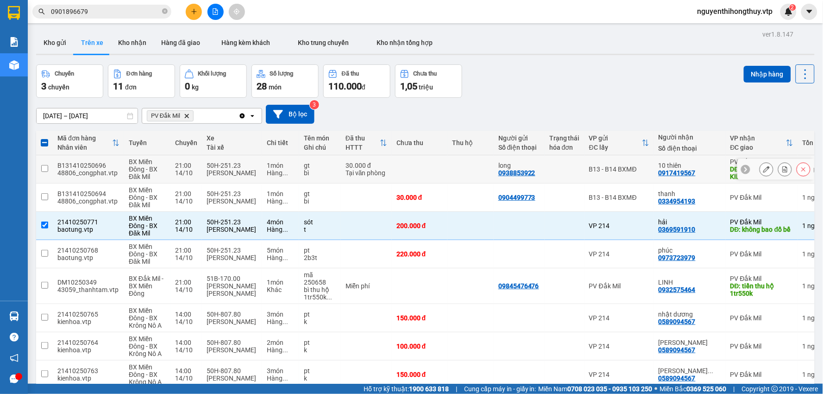
click at [43, 168] on input "checkbox" at bounding box center [44, 168] width 7 height 7
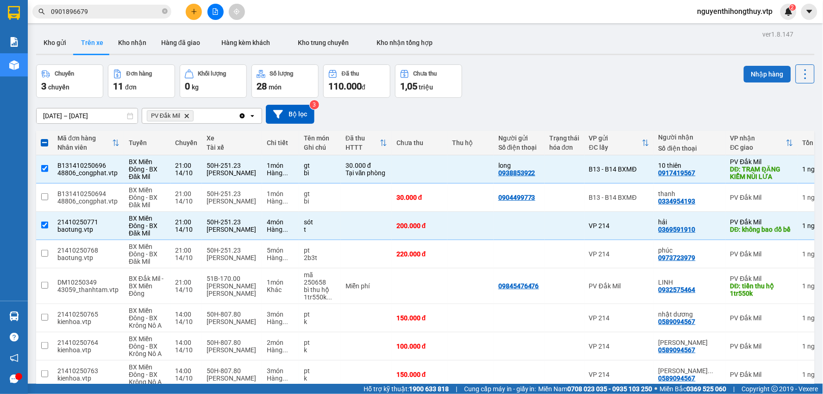
click at [761, 68] on button "Nhập hàng" at bounding box center [767, 74] width 47 height 17
checkbox input "false"
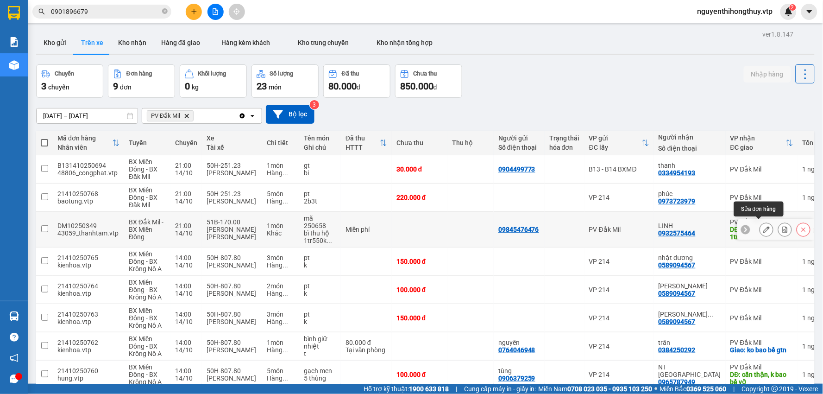
click at [764, 226] on icon at bounding box center [767, 229] width 6 height 6
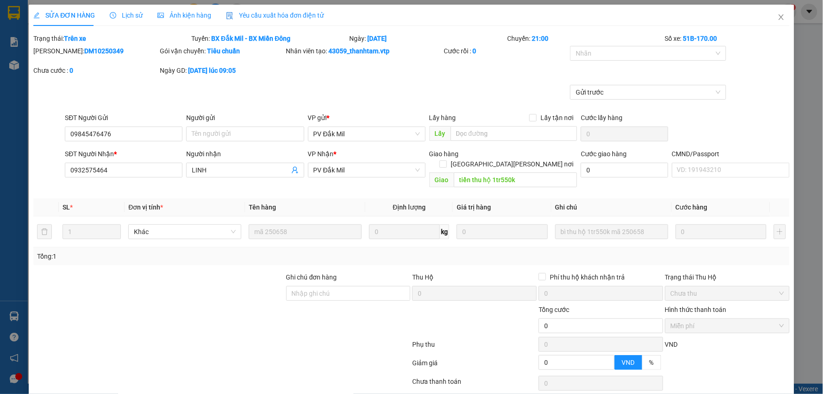
click at [125, 14] on span "Lịch sử" at bounding box center [126, 15] width 33 height 7
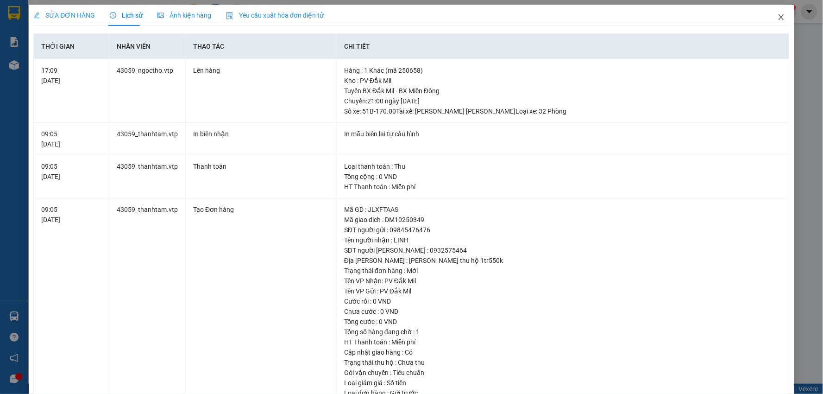
click at [778, 19] on icon "close" at bounding box center [781, 16] width 7 height 7
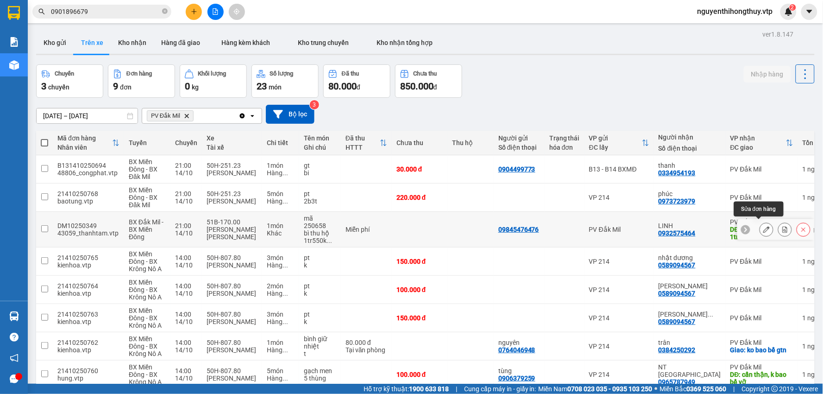
click at [764, 227] on icon at bounding box center [767, 229] width 6 height 6
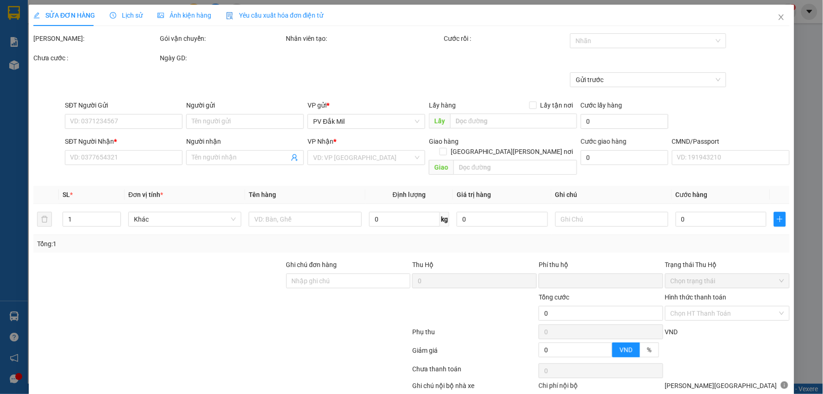
type input "09845476476"
type input "0932575464"
type input "LINH"
type input "tiền thu hộ 1tr550k"
type input "0"
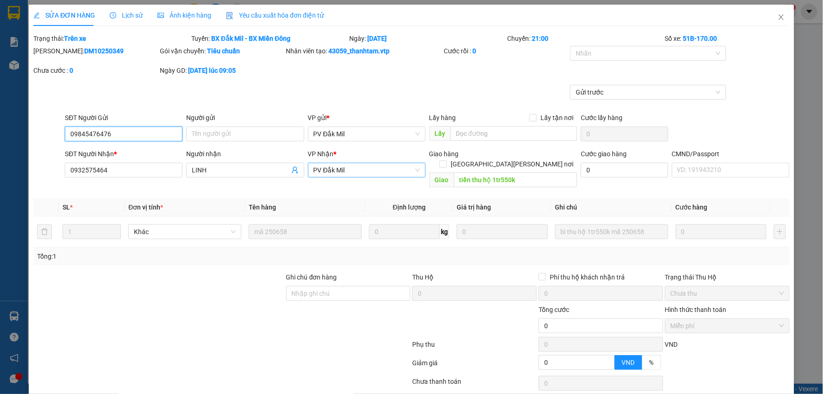
click at [364, 171] on span "PV Đắk Mil" at bounding box center [367, 170] width 107 height 14
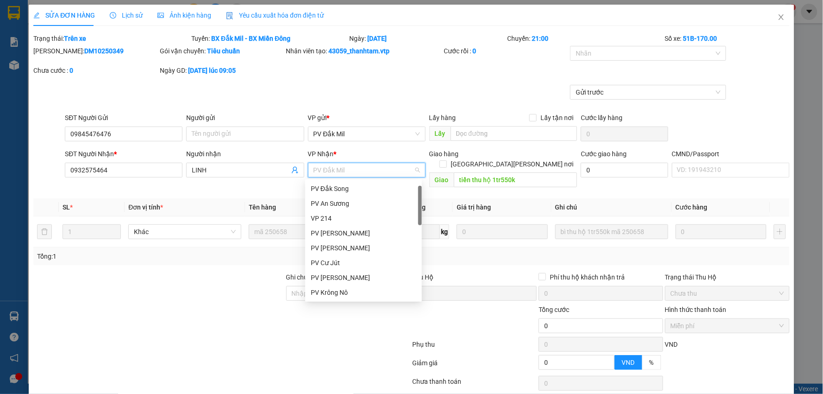
scroll to position [15, 0]
click at [335, 201] on div "VP 214" at bounding box center [364, 203] width 106 height 10
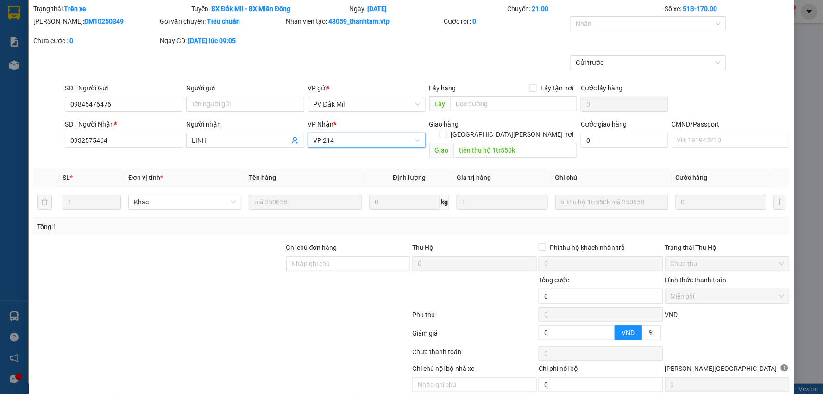
scroll to position [57, 0]
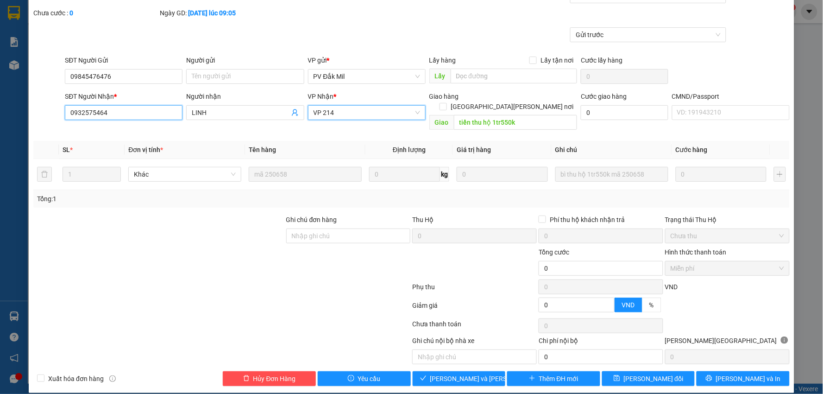
click at [123, 108] on input "0932575464" at bounding box center [124, 112] width 118 height 15
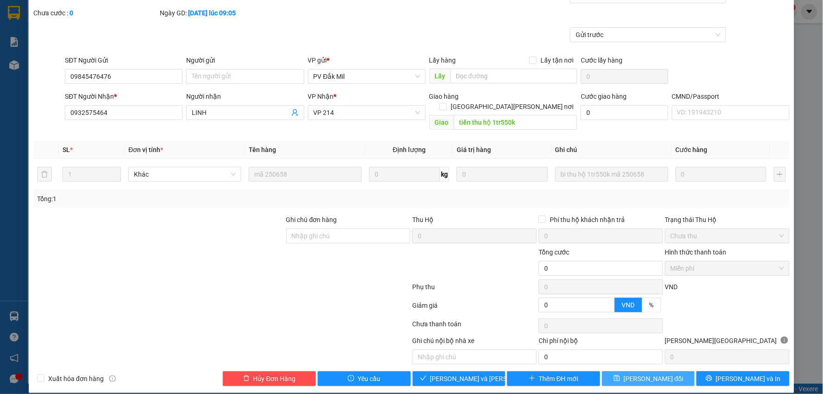
click at [637, 373] on span "[PERSON_NAME] thay đổi" at bounding box center [654, 378] width 60 height 10
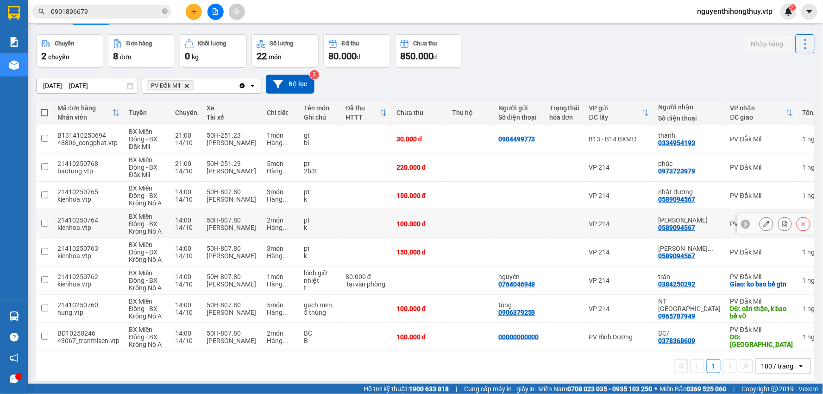
scroll to position [43, 0]
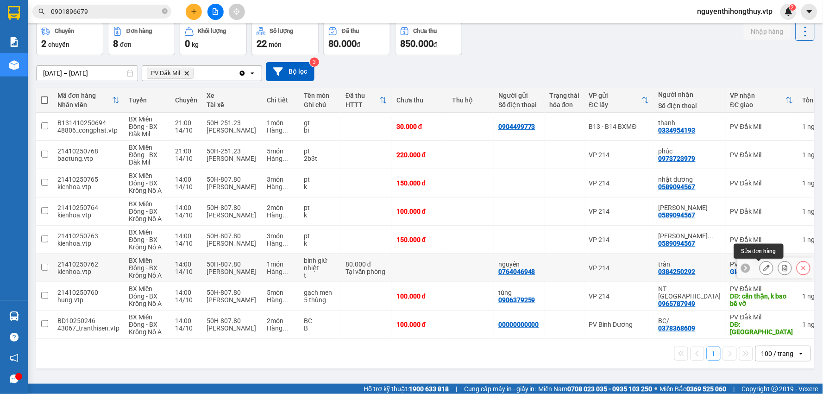
click at [764, 266] on icon at bounding box center [767, 268] width 6 height 6
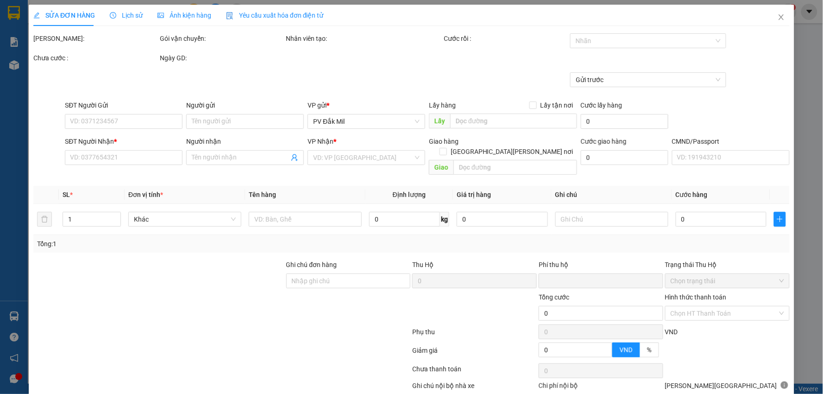
type input "2.000"
type input "0764046948"
type input "nguyên"
type input "0384250292"
type input "trân"
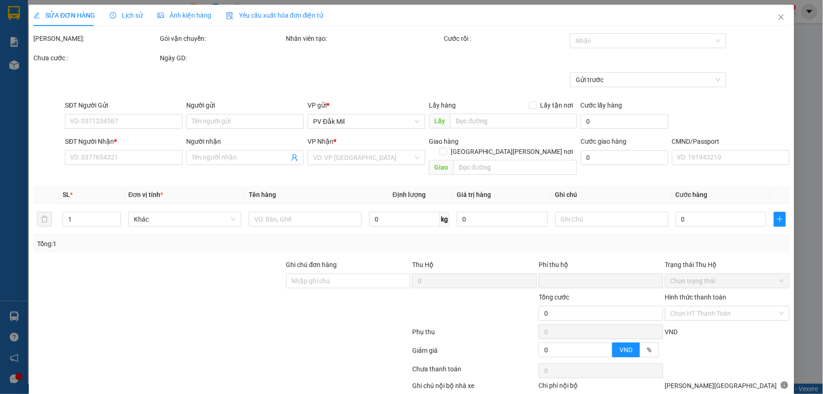
checkbox input "true"
type input "ko bao bể gtn"
type input "0"
type input "80.000"
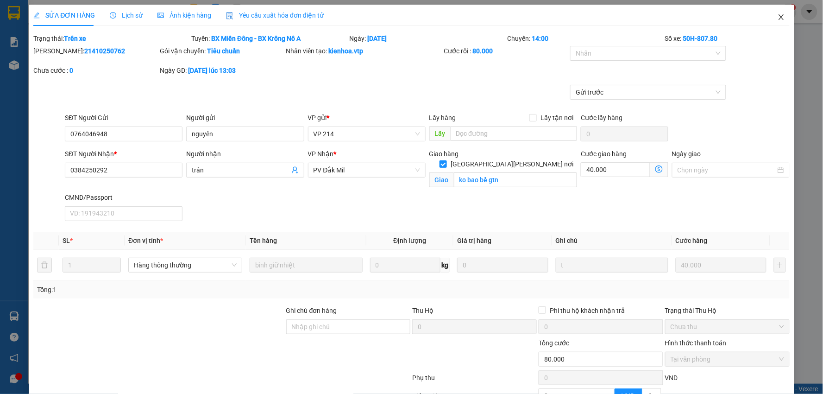
click at [778, 14] on icon "close" at bounding box center [781, 16] width 7 height 7
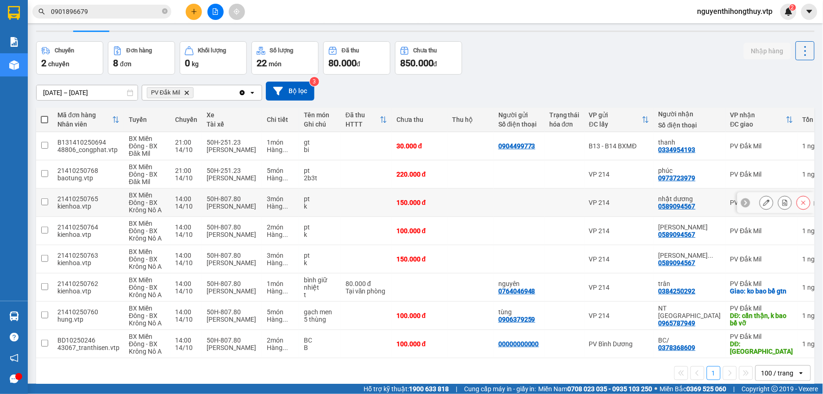
scroll to position [43, 0]
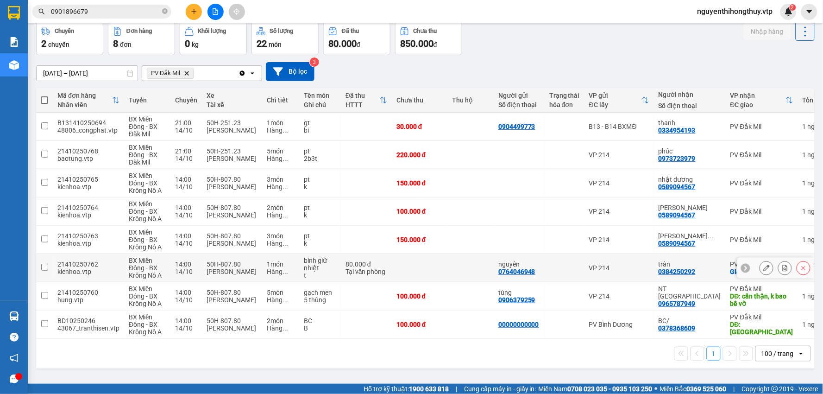
click at [44, 266] on input "checkbox" at bounding box center [44, 267] width 7 height 7
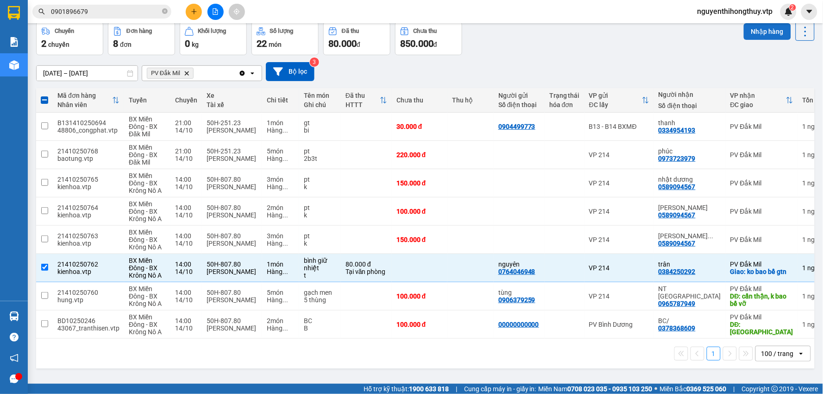
click at [769, 31] on button "Nhập hàng" at bounding box center [767, 31] width 47 height 17
checkbox input "false"
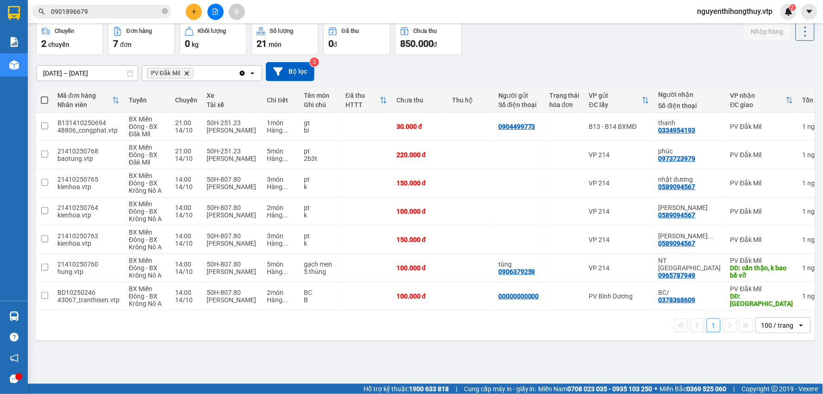
click at [104, 13] on input "0901896679" at bounding box center [105, 11] width 109 height 10
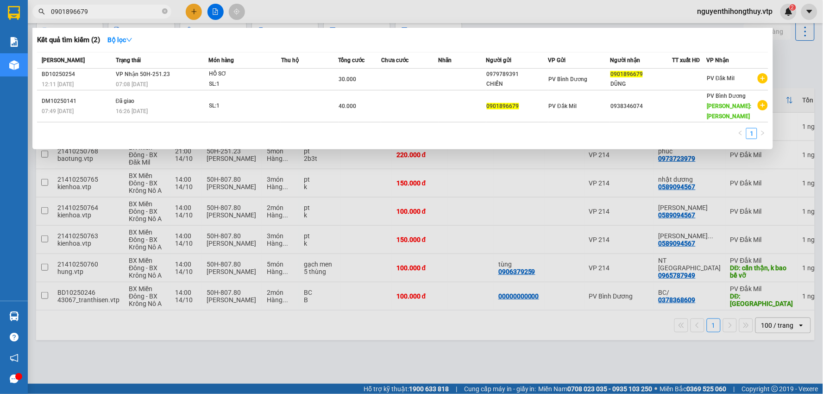
click at [104, 13] on input "0901896679" at bounding box center [105, 11] width 109 height 10
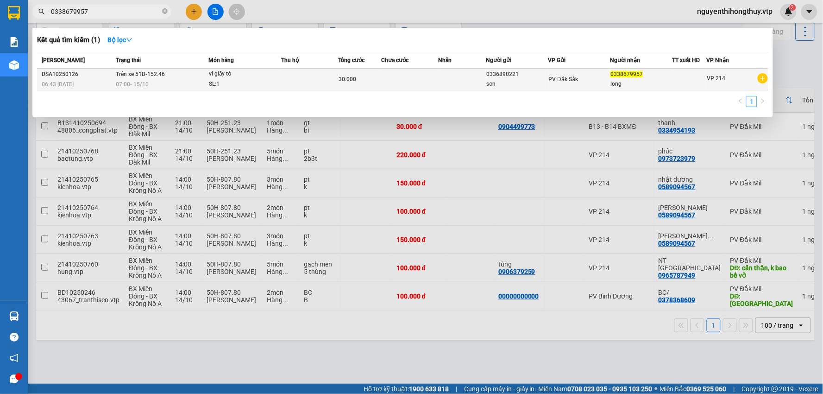
type input "0338679957"
click at [672, 77] on div "0338679957" at bounding box center [641, 75] width 61 height 10
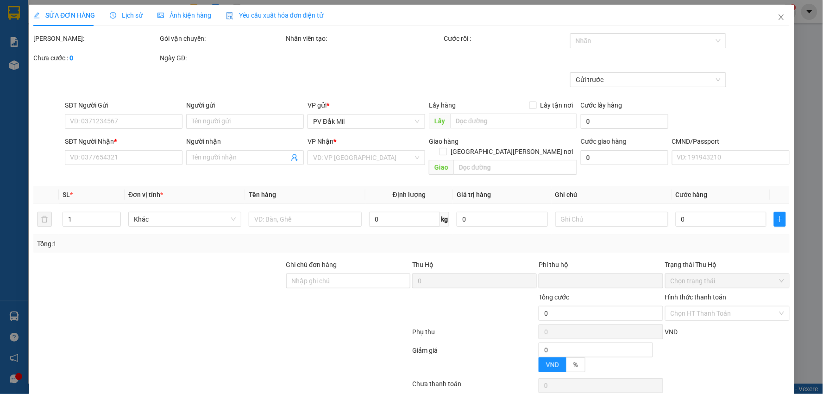
type input "1.500"
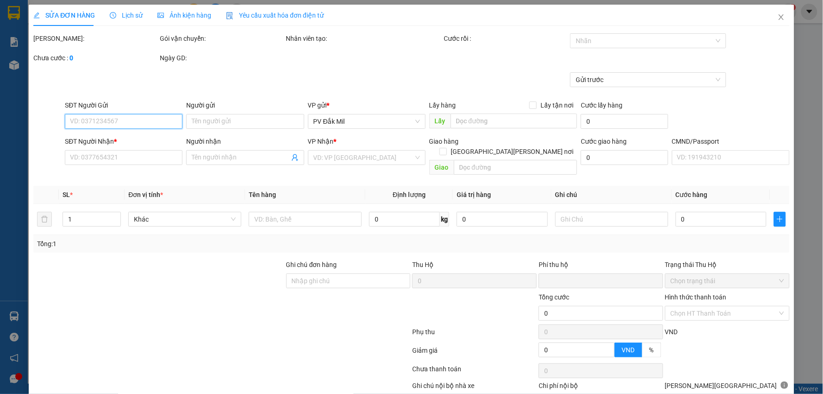
type input "0336890221"
type input "sơn"
type input "0338679957"
type input "long"
type input "0"
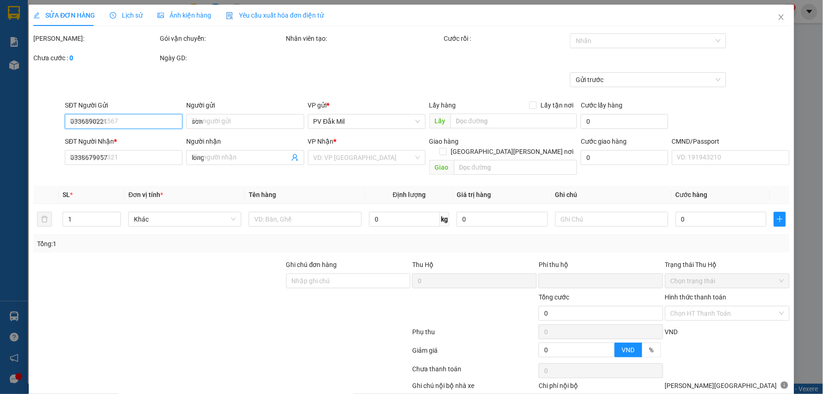
type input "30.000"
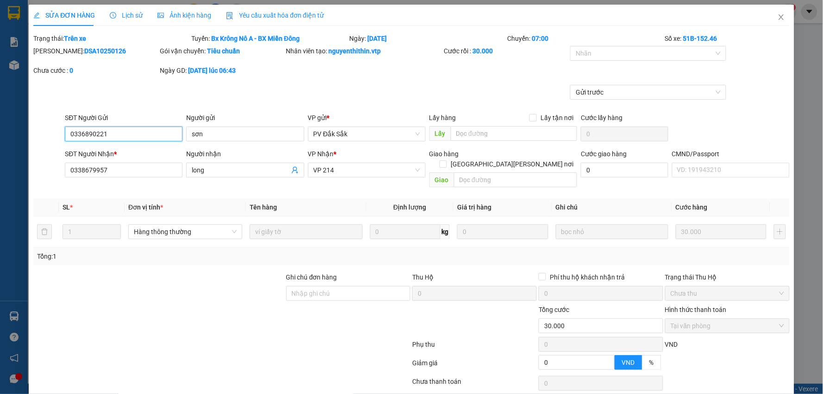
scroll to position [57, 0]
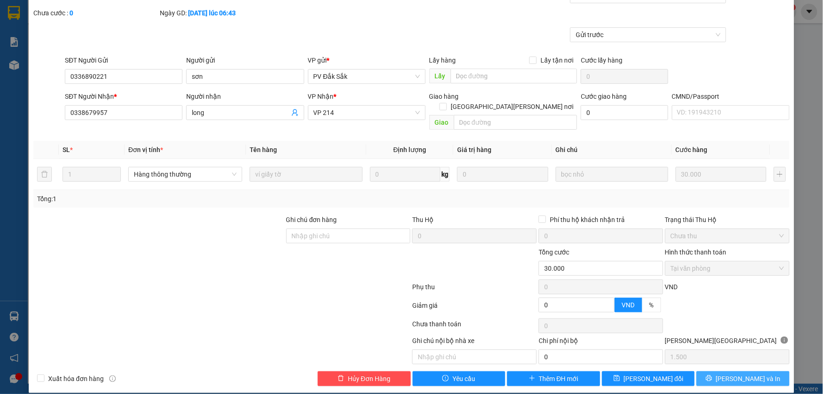
click at [735, 373] on span "[PERSON_NAME] và In" at bounding box center [748, 378] width 65 height 10
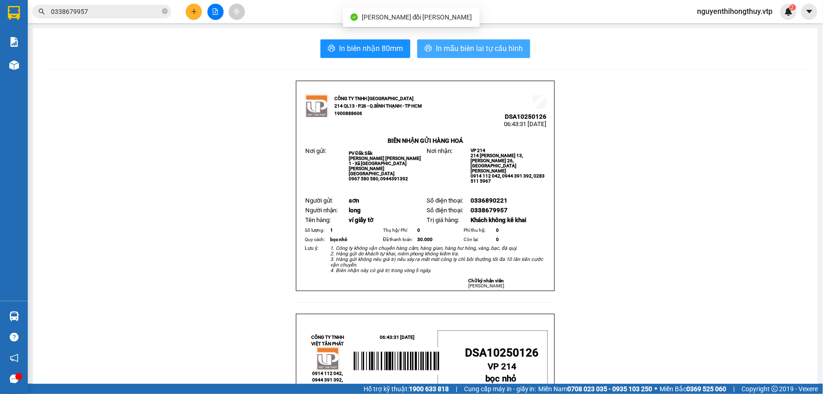
click at [480, 45] on span "In mẫu biên lai tự cấu hình" at bounding box center [479, 49] width 87 height 12
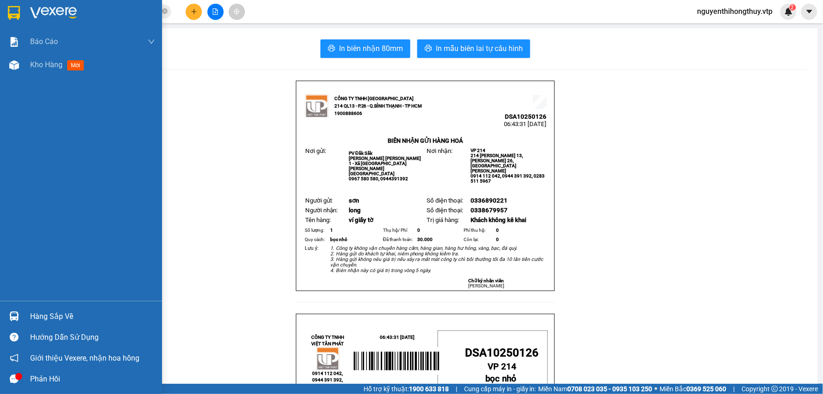
click at [16, 15] on img at bounding box center [14, 13] width 12 height 14
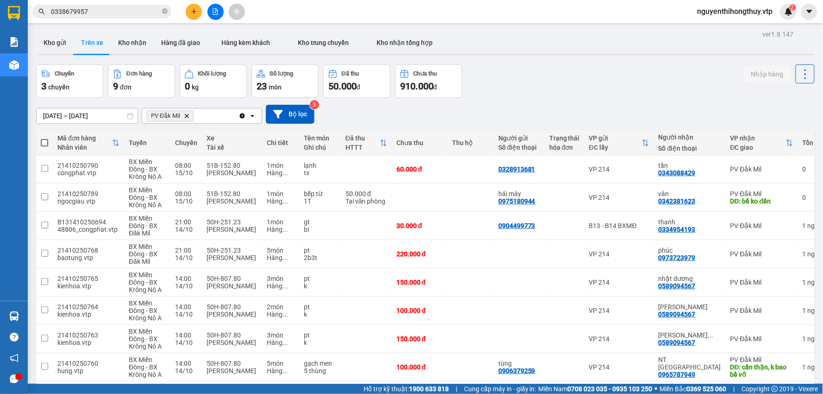
click at [143, 12] on input "0338679957" at bounding box center [105, 11] width 109 height 10
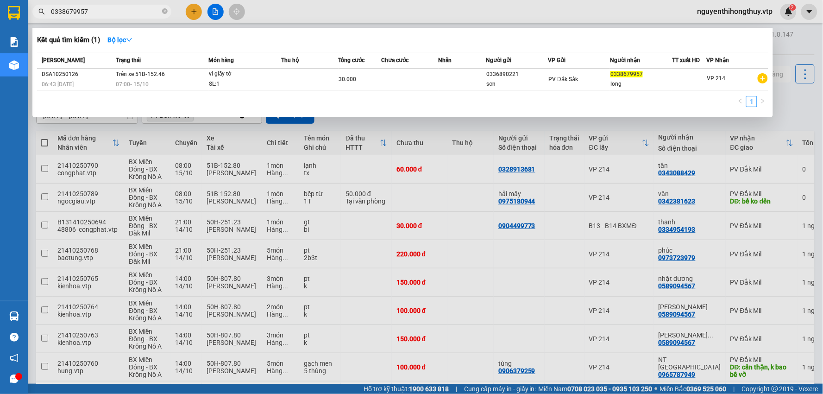
click at [143, 12] on input "0338679957" at bounding box center [105, 11] width 109 height 10
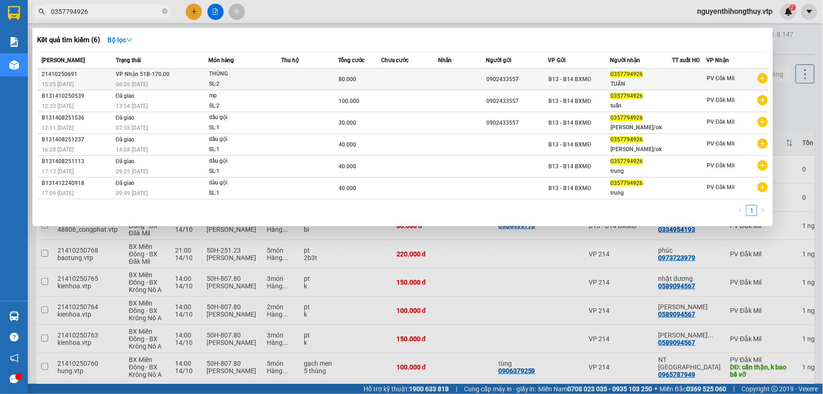
type input "0357794926"
click at [407, 73] on td at bounding box center [409, 80] width 57 height 22
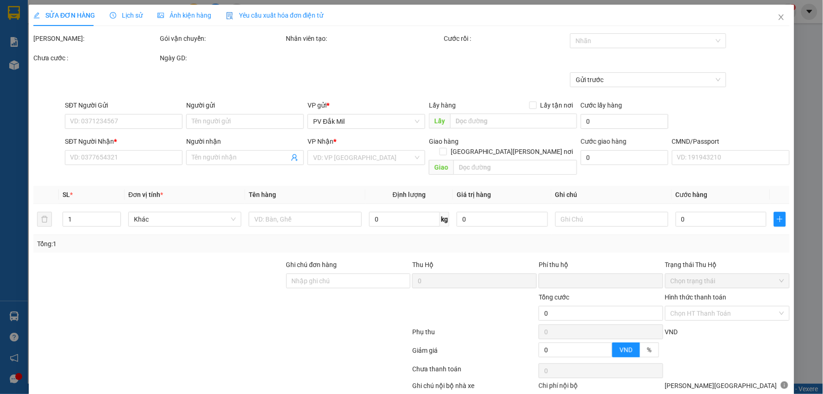
type input "4.000"
type input "0902433557"
type input "0357794926"
type input "TUẤN"
type input "0"
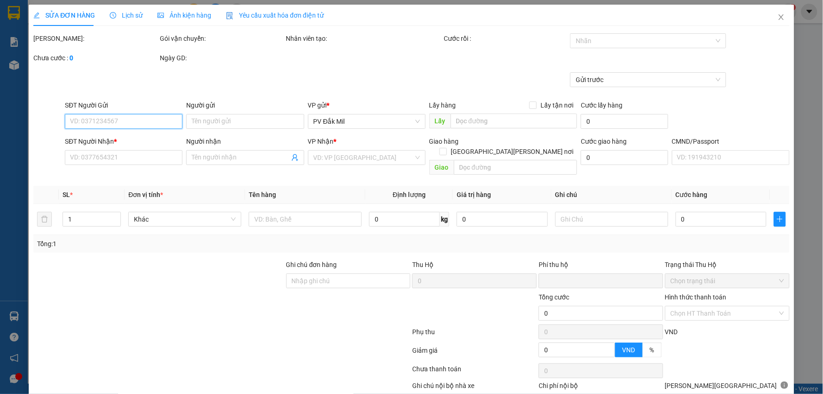
type input "80.000"
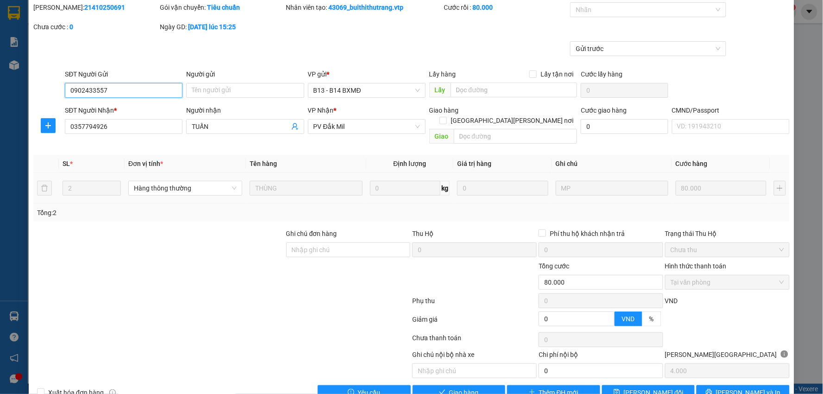
scroll to position [45, 0]
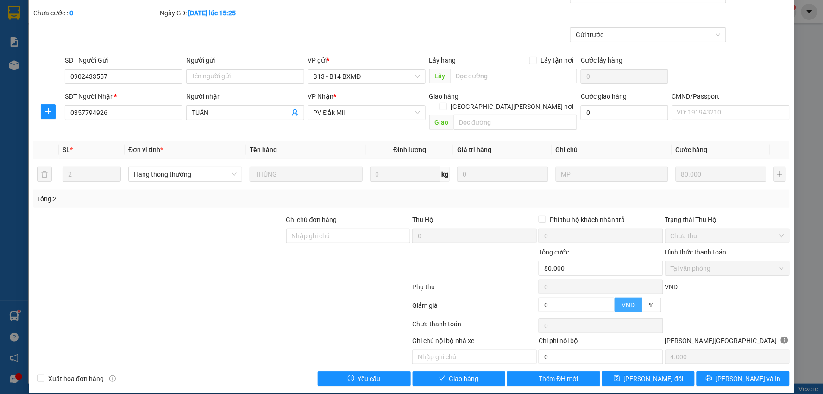
click at [633, 298] on span at bounding box center [628, 305] width 27 height 14
click at [615, 307] on input "VND" at bounding box center [615, 307] width 0 height 0
click at [449, 373] on span "Giao hàng" at bounding box center [464, 378] width 30 height 10
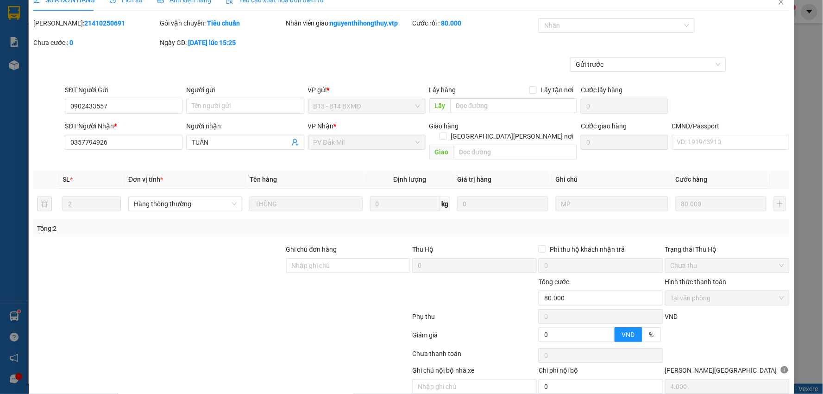
scroll to position [0, 0]
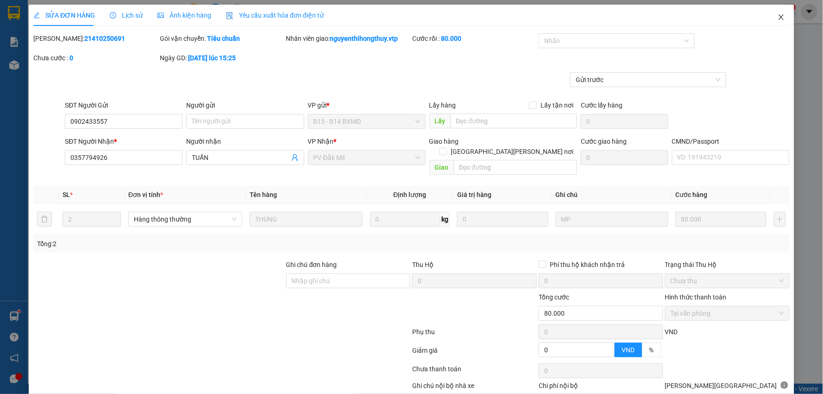
click at [778, 17] on icon "close" at bounding box center [781, 16] width 7 height 7
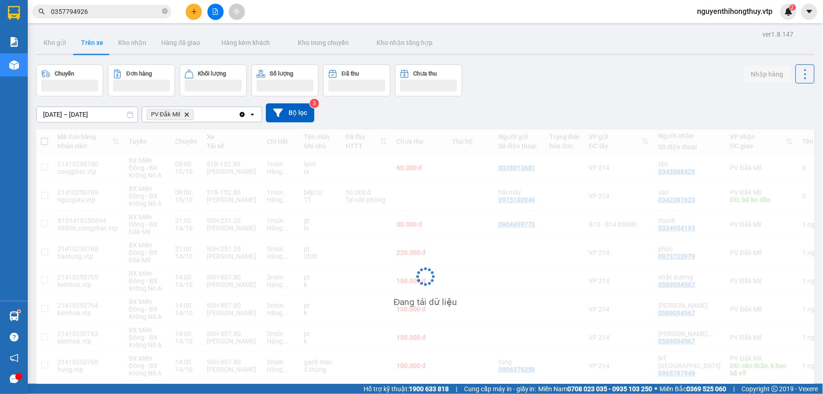
click at [118, 4] on div "Kết quả tìm kiếm ( 6 ) Bộ lọc Mã ĐH Trạng thái Món hàng Thu hộ Tổng cước Chưa c…" at bounding box center [90, 12] width 181 height 16
click at [116, 11] on input "0357794926" at bounding box center [105, 11] width 109 height 10
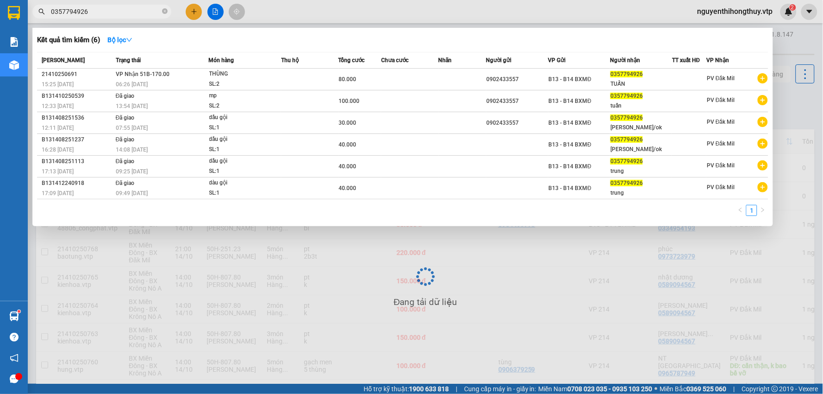
click at [116, 11] on input "0357794926" at bounding box center [105, 11] width 109 height 10
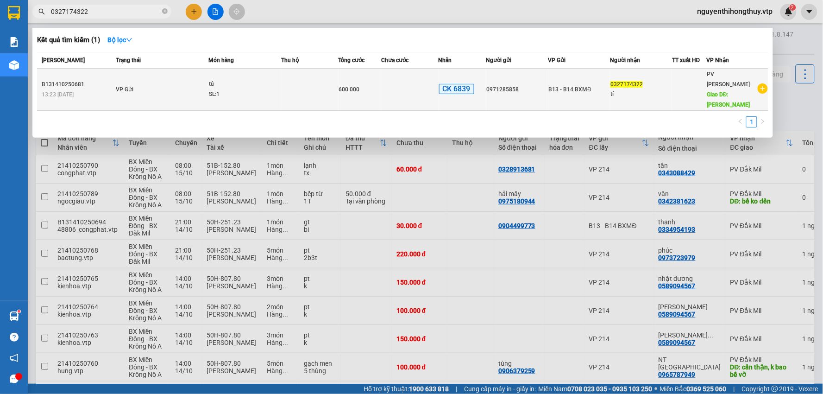
type input "0327174322"
click at [297, 82] on td at bounding box center [309, 90] width 57 height 42
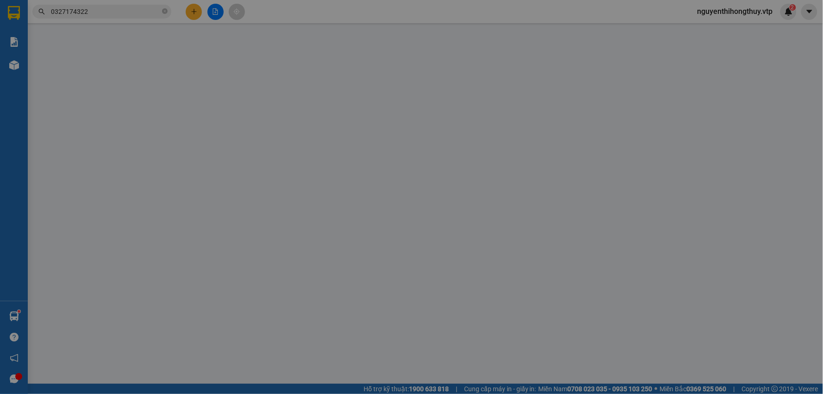
type input "0971285858"
type input "0327174322"
type input "tí"
type input "quảng phú"
type input "ck39 600k 13h42 14/10"
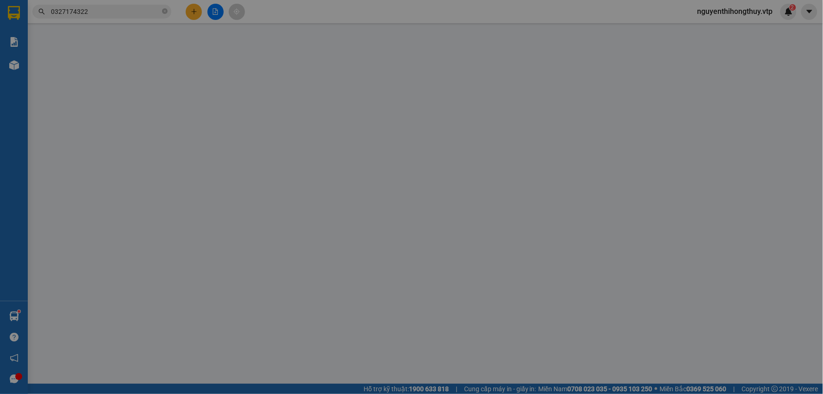
type input "0"
type input "600.000"
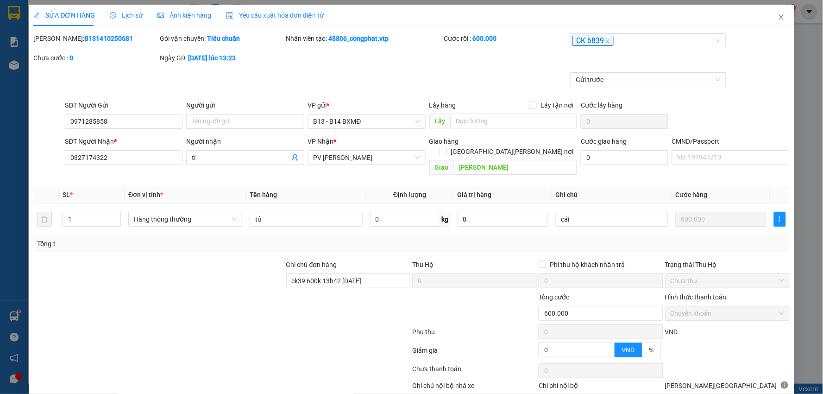
click at [136, 12] on span "Lịch sử" at bounding box center [126, 15] width 33 height 7
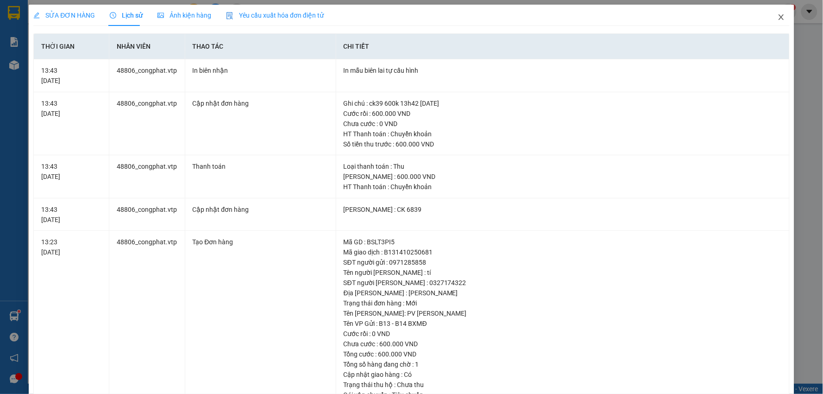
click at [778, 18] on icon "close" at bounding box center [781, 16] width 7 height 7
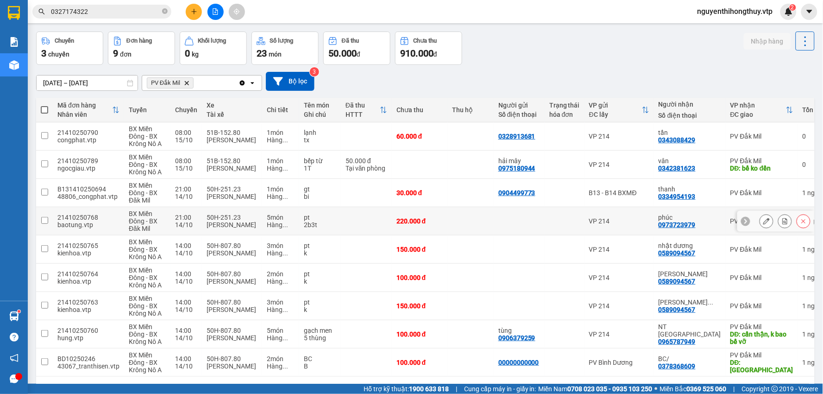
scroll to position [65, 0]
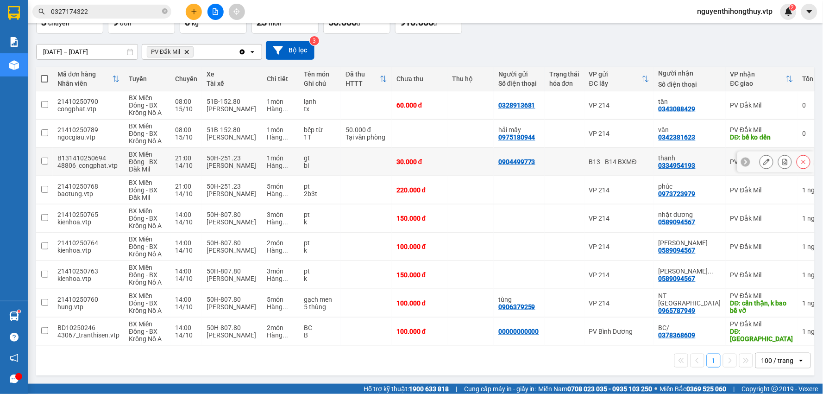
click at [41, 160] on input "checkbox" at bounding box center [44, 161] width 7 height 7
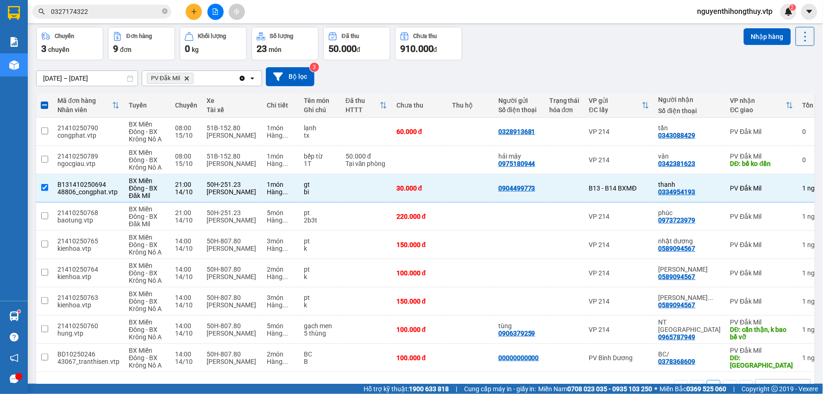
scroll to position [0, 0]
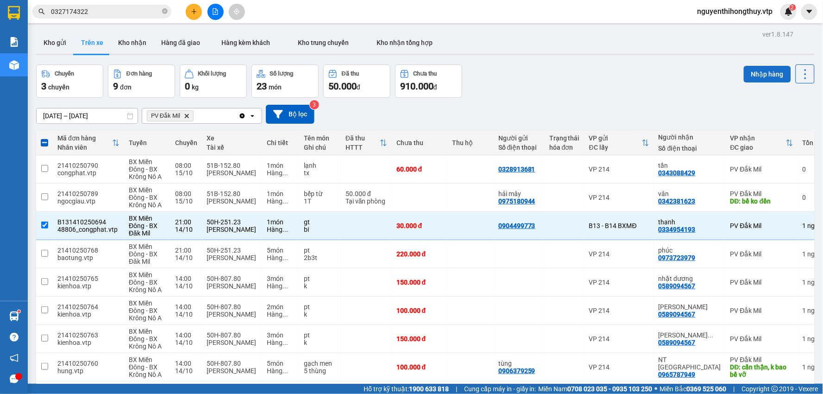
click at [759, 70] on button "Nhập hàng" at bounding box center [767, 74] width 47 height 17
checkbox input "false"
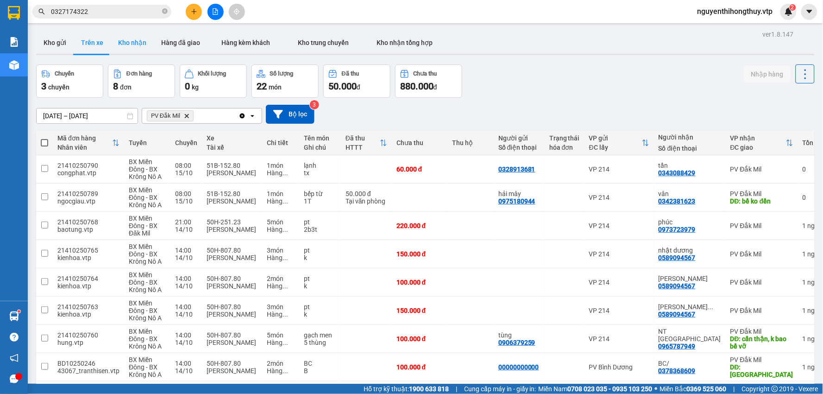
click at [138, 44] on button "Kho nhận" at bounding box center [132, 43] width 43 height 22
type input "[DATE] – [DATE]"
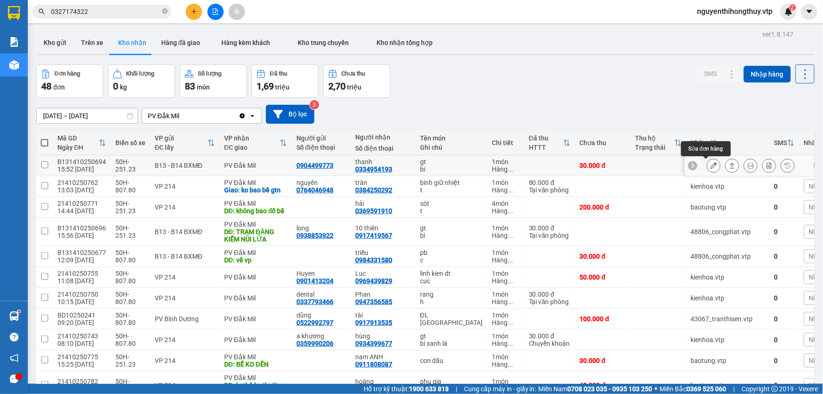
click at [711, 165] on icon at bounding box center [714, 165] width 6 height 6
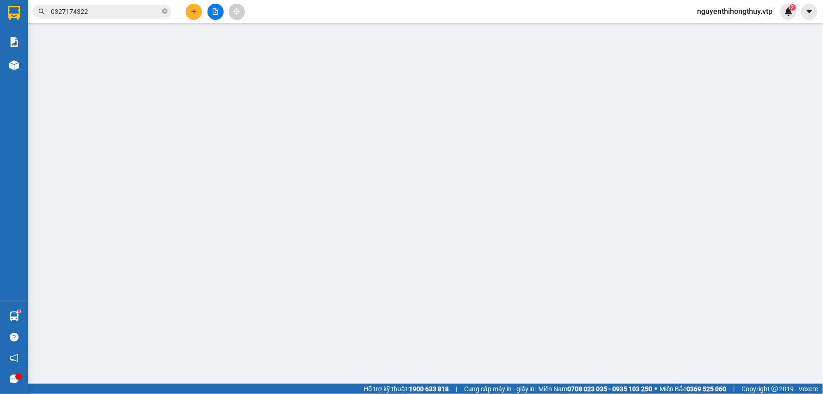
type input "0904499773"
type input "0334954193"
type input "thanh"
type input "0"
type input "30.000"
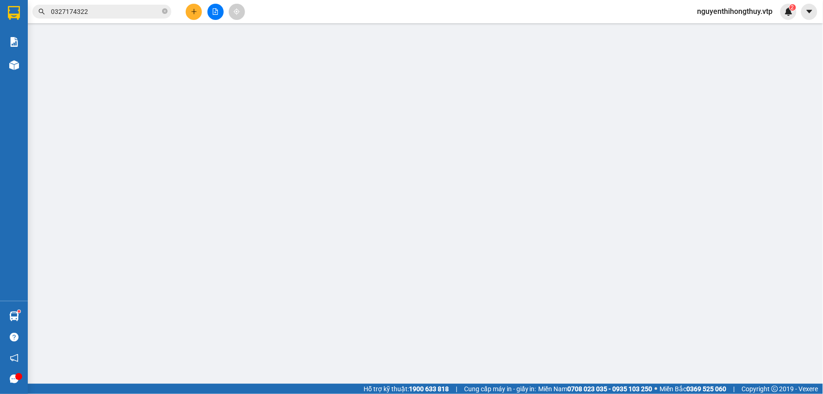
type input "30.000"
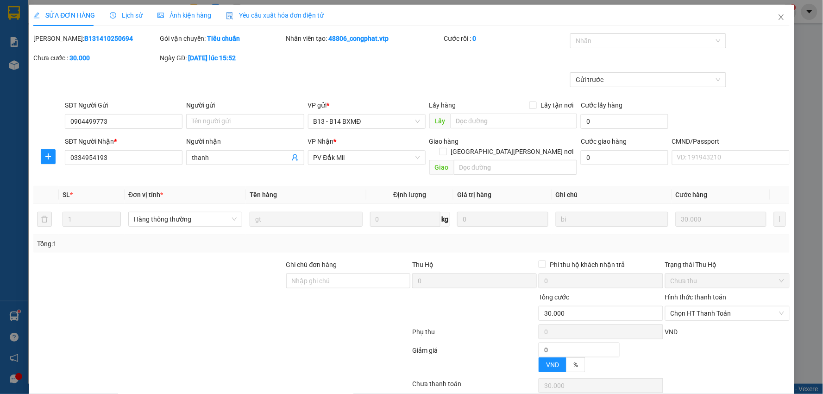
type input "1.500"
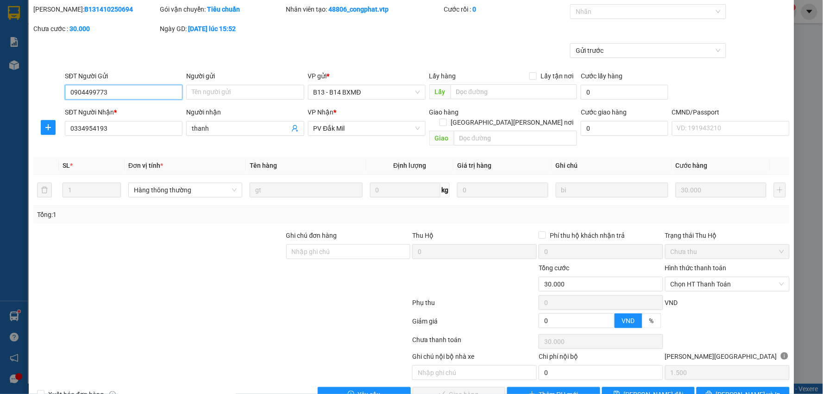
scroll to position [45, 0]
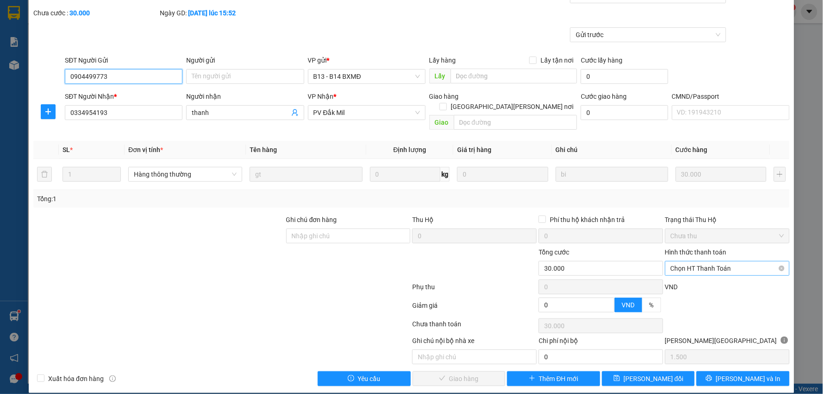
click at [730, 261] on span "Chọn HT Thanh Toán" at bounding box center [728, 268] width 114 height 14
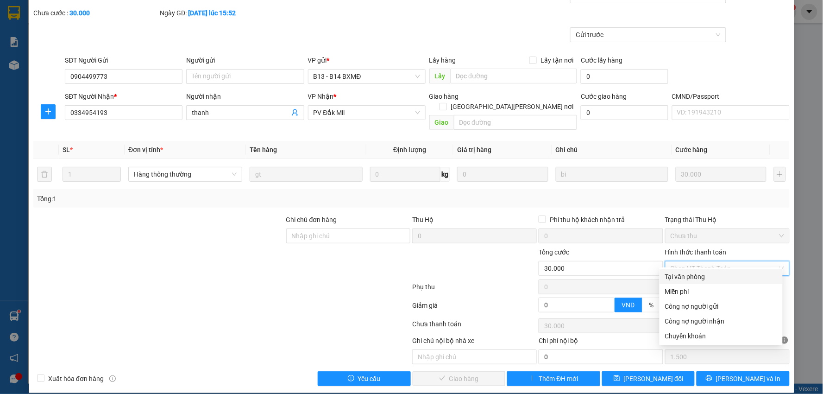
click at [697, 272] on div "Tại văn phòng" at bounding box center [721, 277] width 112 height 10
type input "0"
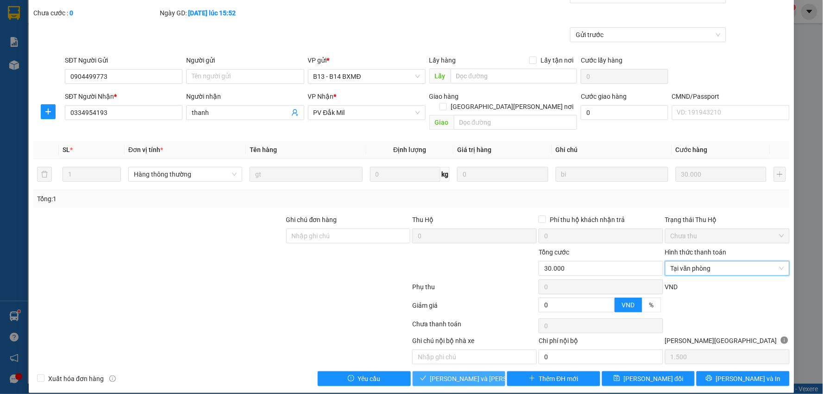
click at [441, 373] on span "[PERSON_NAME] và Giao hàng" at bounding box center [492, 378] width 125 height 10
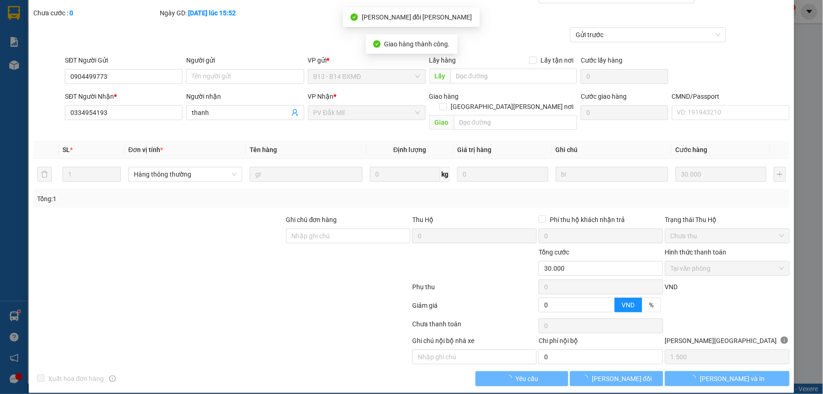
scroll to position [0, 0]
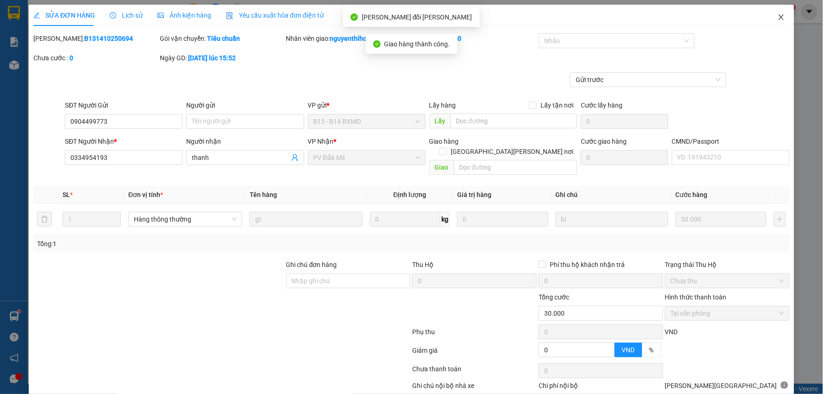
click at [778, 17] on icon "close" at bounding box center [781, 16] width 7 height 7
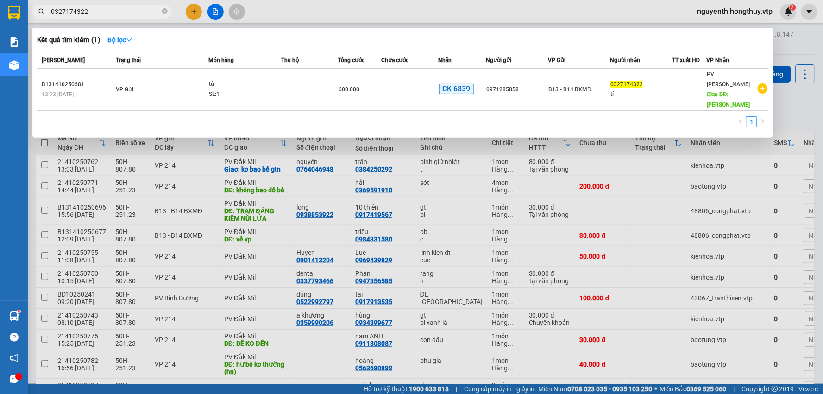
click at [105, 8] on input "0327174322" at bounding box center [105, 11] width 109 height 10
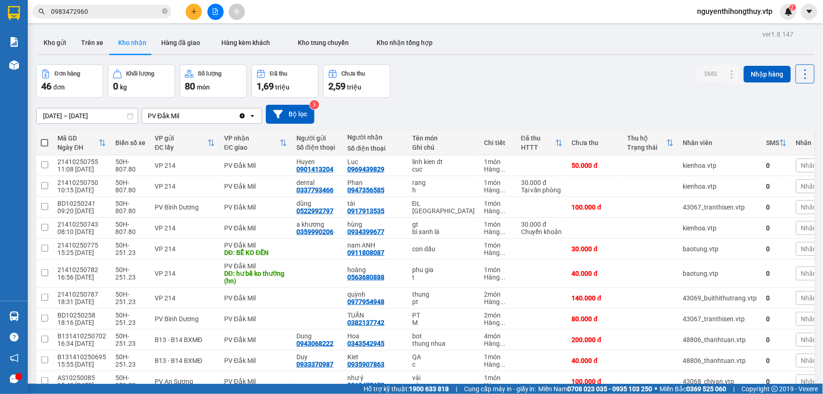
scroll to position [206, 0]
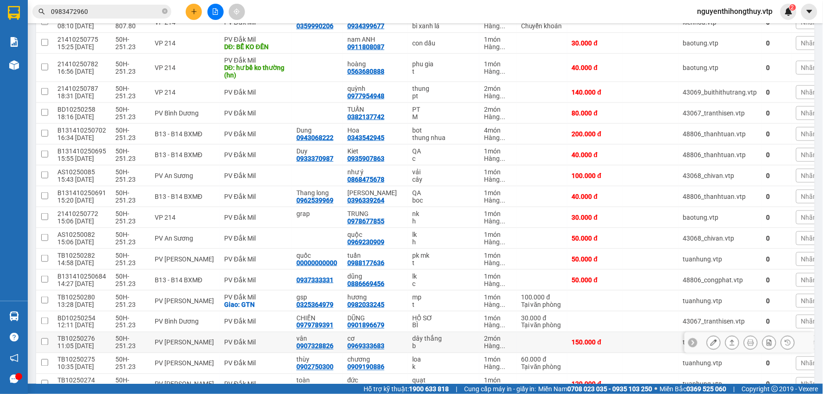
click at [711, 341] on icon at bounding box center [714, 342] width 6 height 6
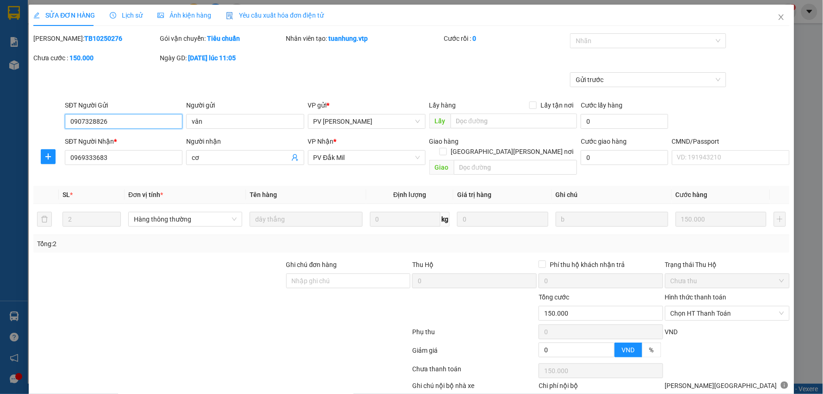
type input "0907328826"
type input "vân"
type input "0969333683"
type input "cơ"
type input "0"
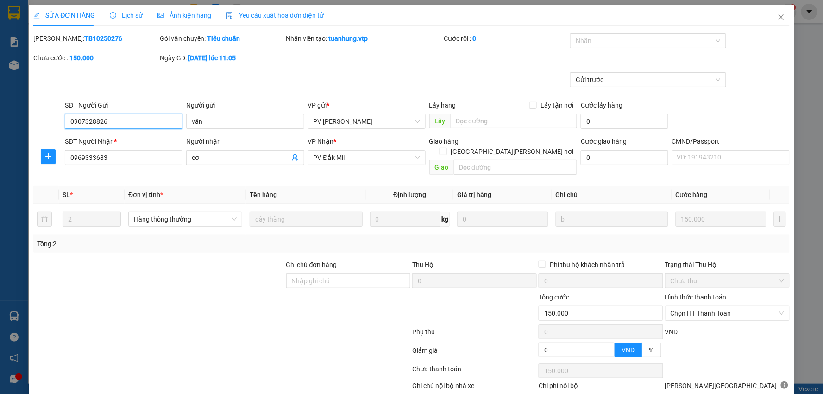
type input "150.000"
type input "7.500"
click at [778, 15] on icon "close" at bounding box center [781, 16] width 7 height 7
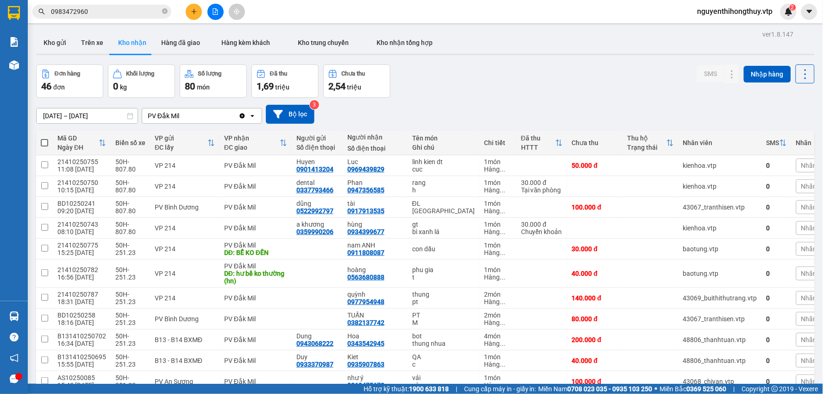
click at [107, 11] on input "0983472960" at bounding box center [105, 11] width 109 height 10
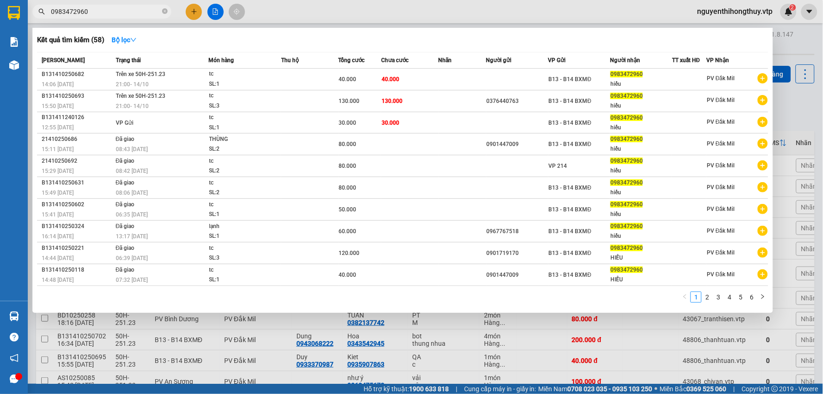
click at [107, 11] on input "0983472960" at bounding box center [105, 11] width 109 height 10
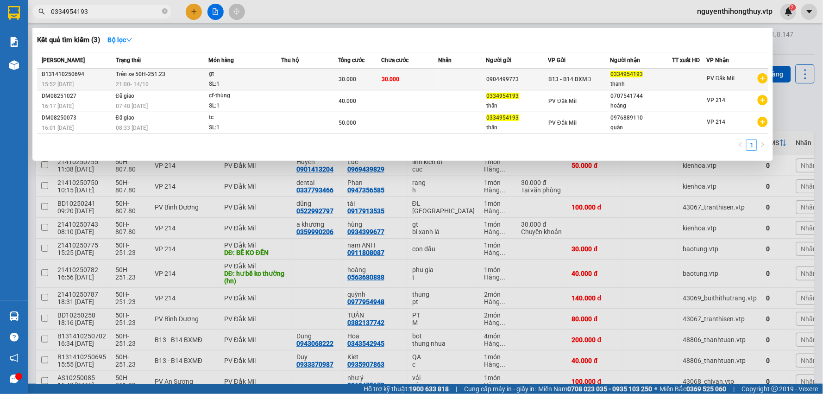
type input "0334954193"
click at [430, 84] on td "30.000" at bounding box center [409, 80] width 57 height 22
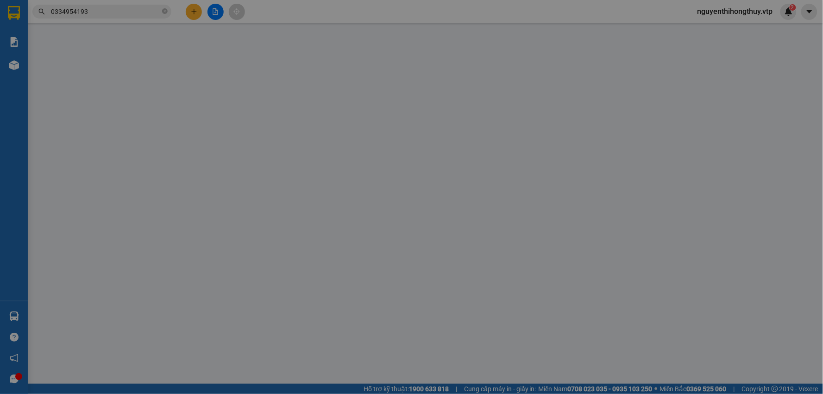
type input "1.500"
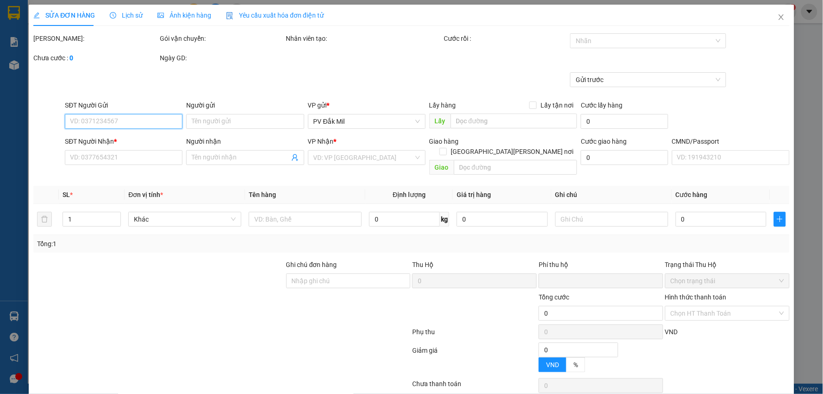
type input "0904499773"
type input "0334954193"
type input "thanh"
type input "0"
type input "30.000"
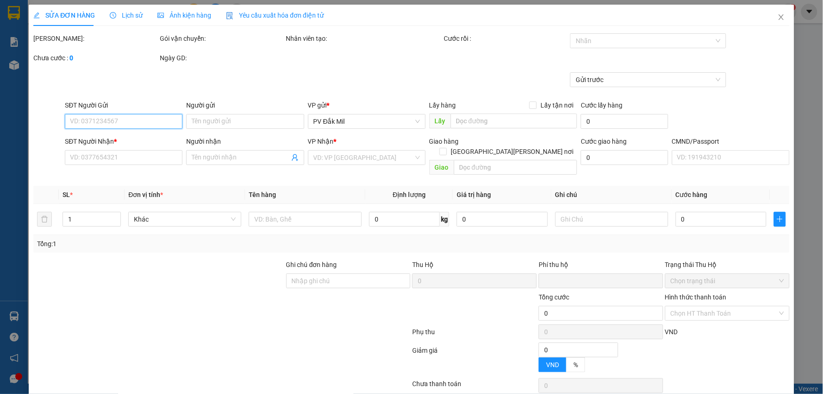
type input "30.000"
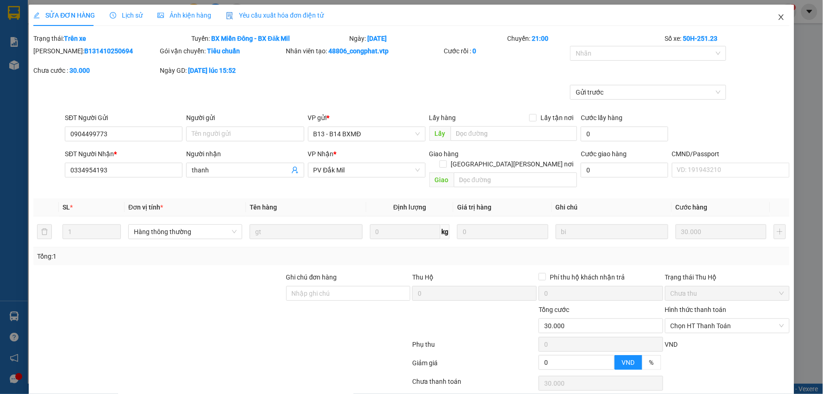
click at [778, 16] on icon "close" at bounding box center [781, 16] width 7 height 7
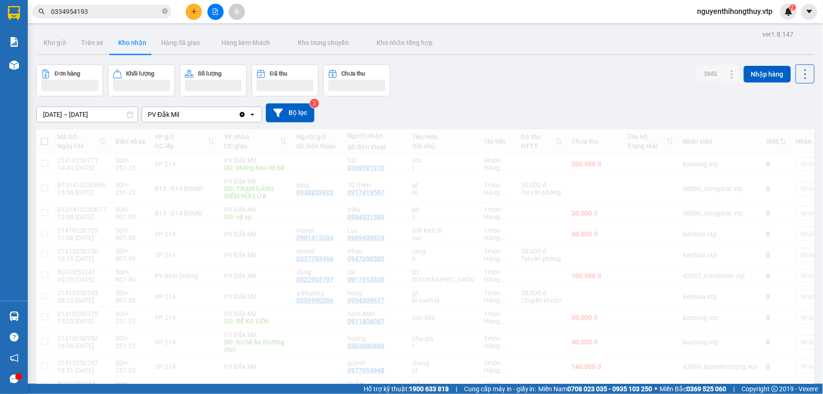
click at [127, 11] on input "0334954193" at bounding box center [105, 11] width 109 height 10
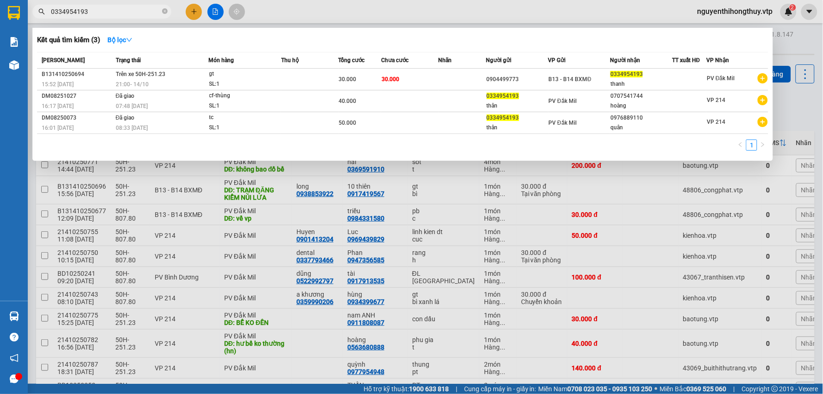
paste input "932575464"
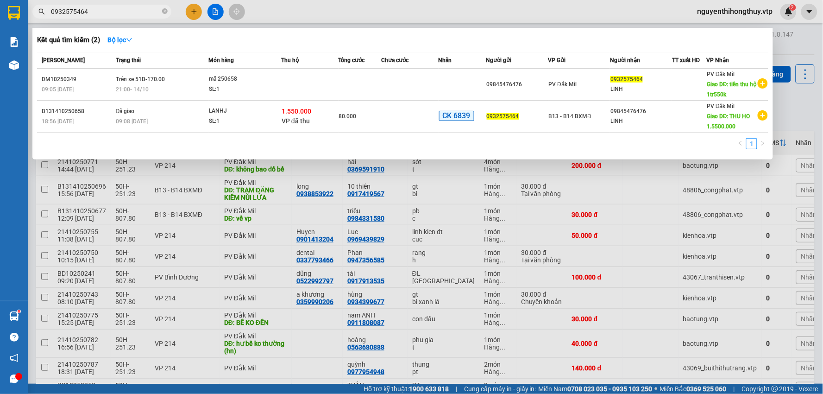
click at [123, 12] on input "0932575464" at bounding box center [105, 11] width 109 height 10
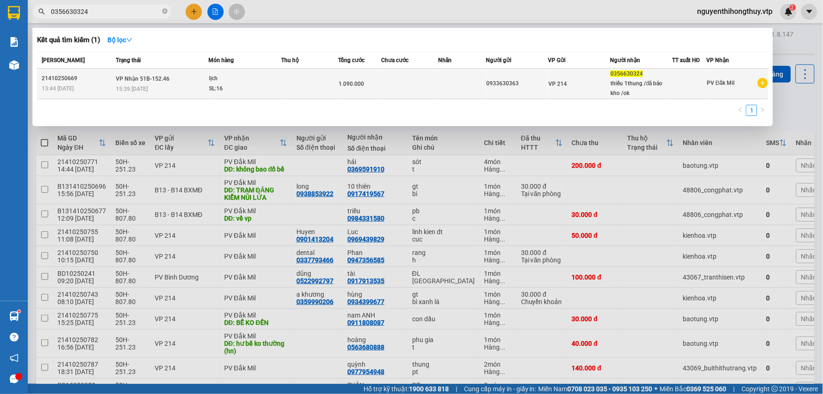
type input "0356630324"
click at [427, 80] on td at bounding box center [409, 84] width 57 height 31
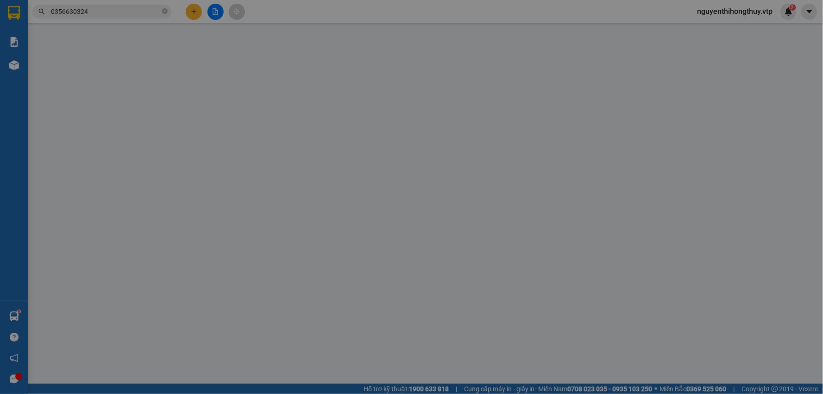
type input "0933630363"
type input "0356630324"
type input "thiếu 1thung /đã báo kho /ok"
type input "0"
type input "1.090.000"
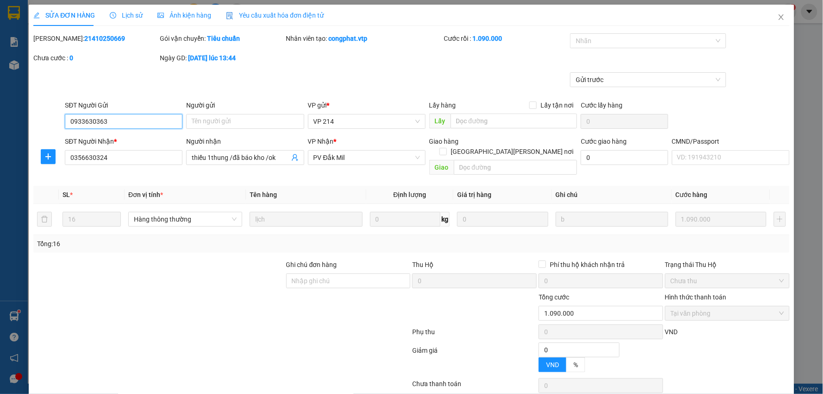
type input "54.500"
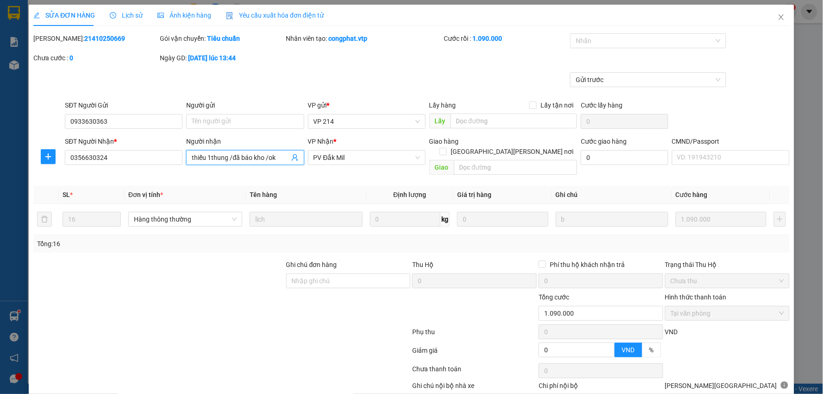
click at [283, 158] on input "thiếu 1thung /đã báo kho /ok" at bounding box center [240, 157] width 97 height 10
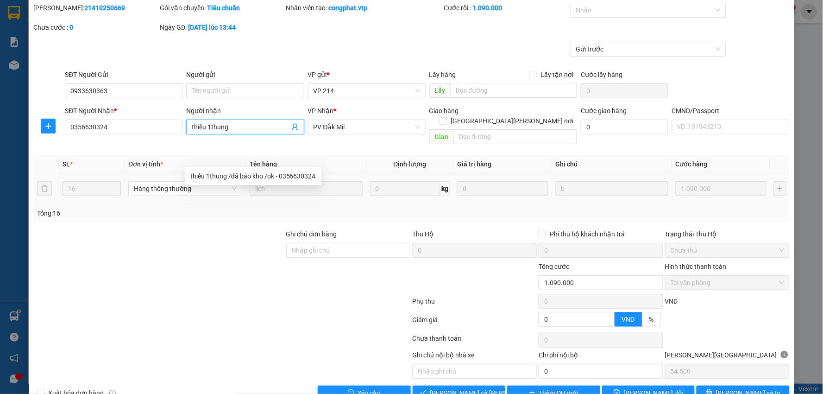
scroll to position [45, 0]
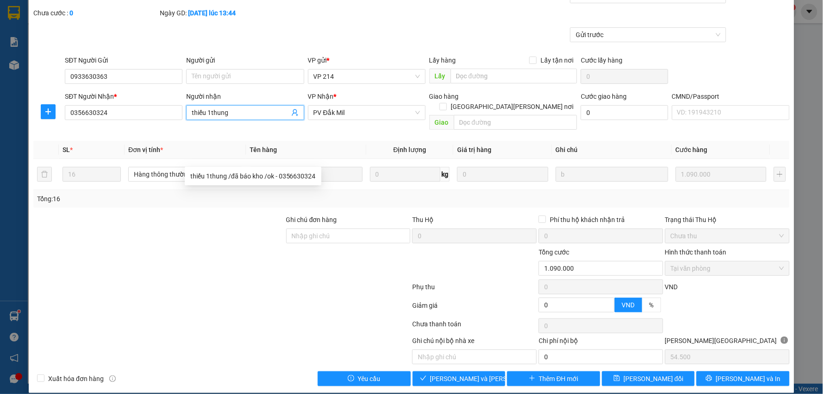
type input "thiếu 1thung"
click at [453, 373] on span "[PERSON_NAME] và Giao hàng" at bounding box center [492, 378] width 125 height 10
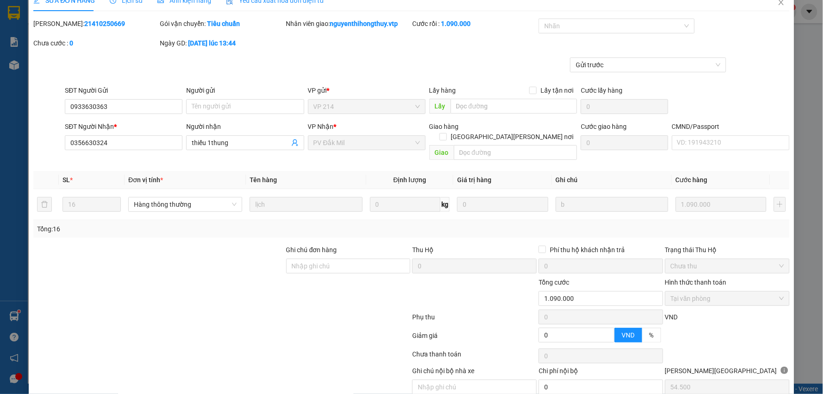
scroll to position [0, 0]
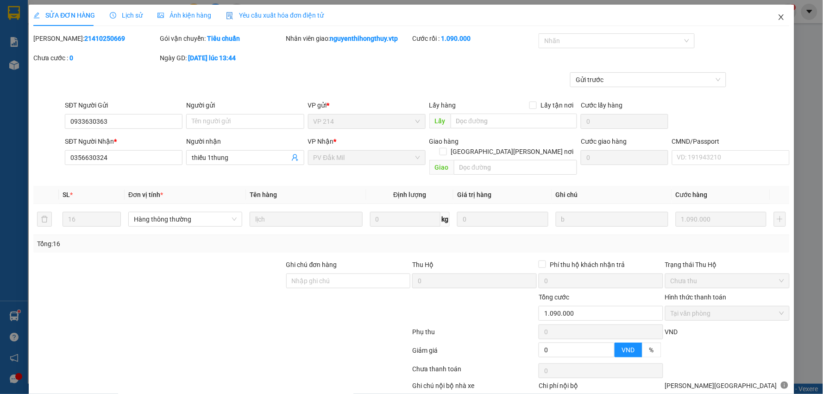
click at [778, 19] on icon "close" at bounding box center [781, 16] width 7 height 7
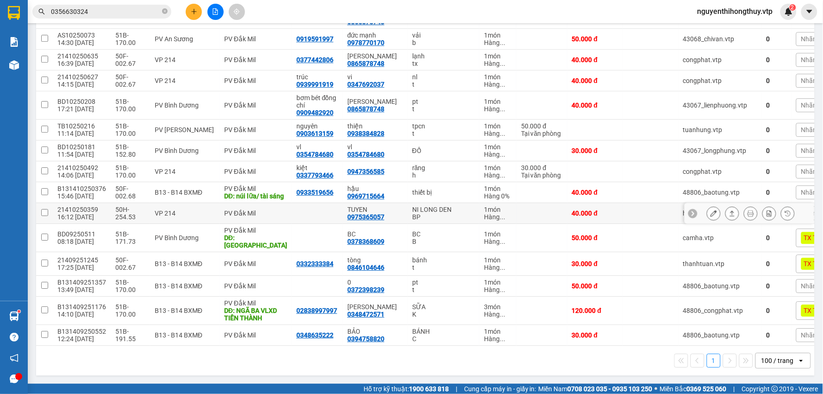
scroll to position [720, 0]
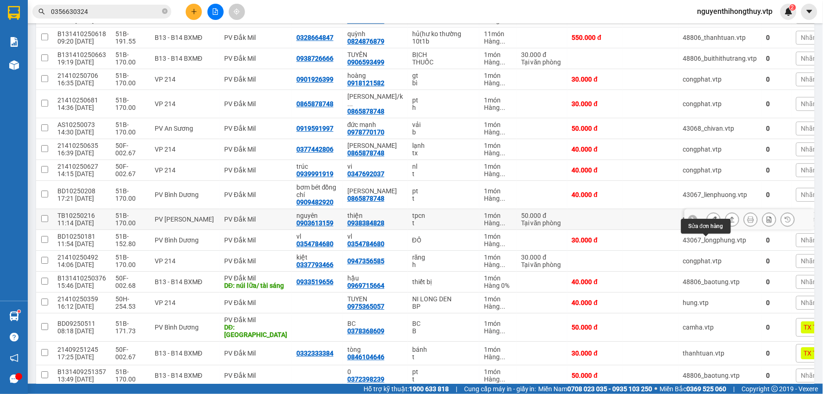
click at [711, 222] on icon at bounding box center [714, 219] width 6 height 6
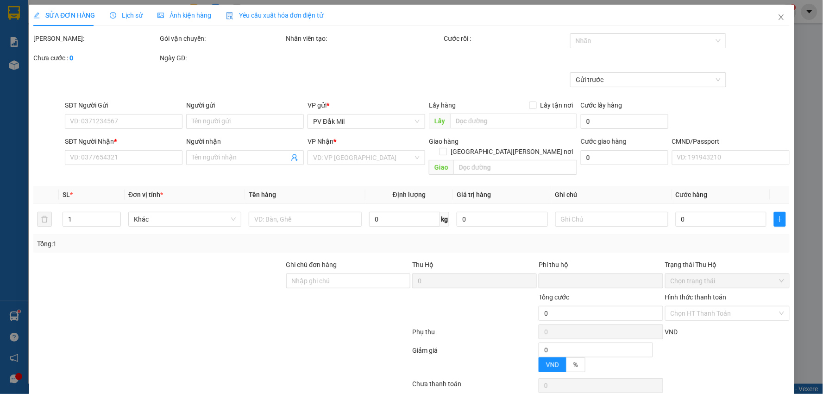
type input "2.500"
type input "0903613159"
type input "nguyên"
type input "0938384828"
type input "thiện"
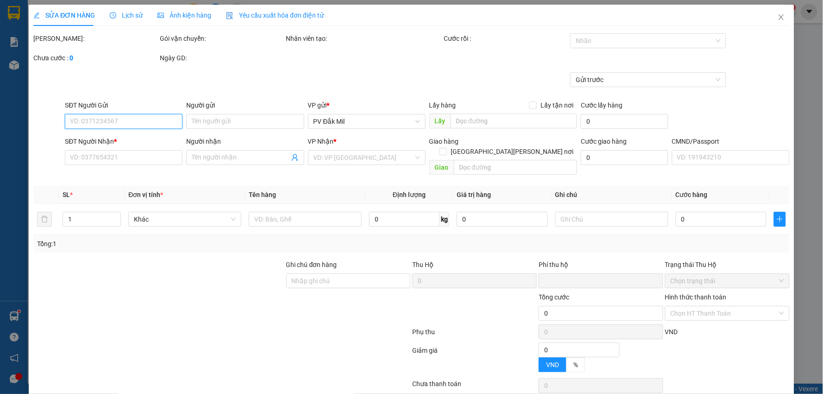
type input "0"
type input "50.000"
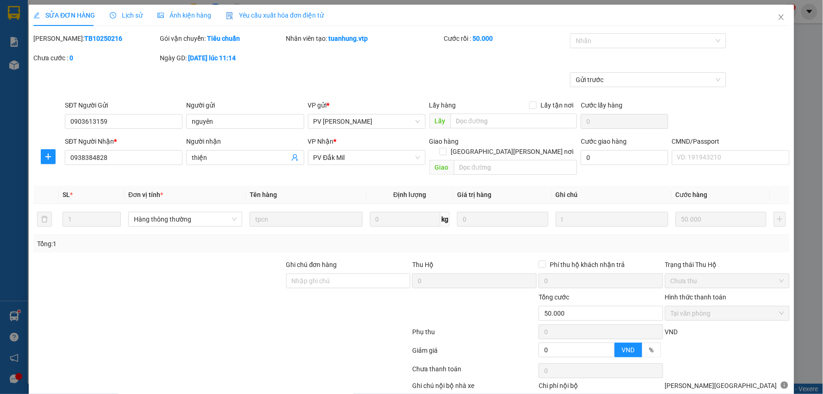
click at [124, 15] on span "Lịch sử" at bounding box center [126, 15] width 33 height 7
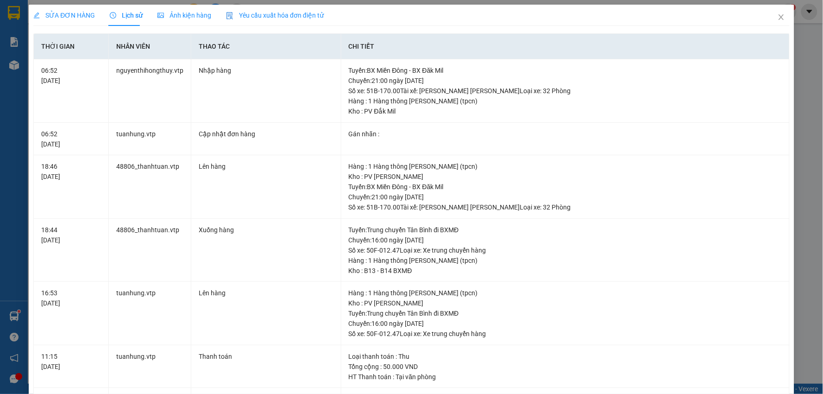
click at [81, 17] on span "SỬA ĐƠN HÀNG" at bounding box center [64, 15] width 62 height 7
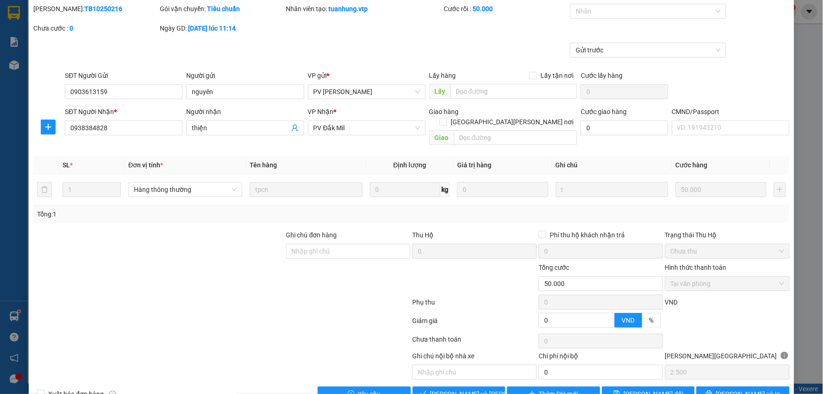
scroll to position [45, 0]
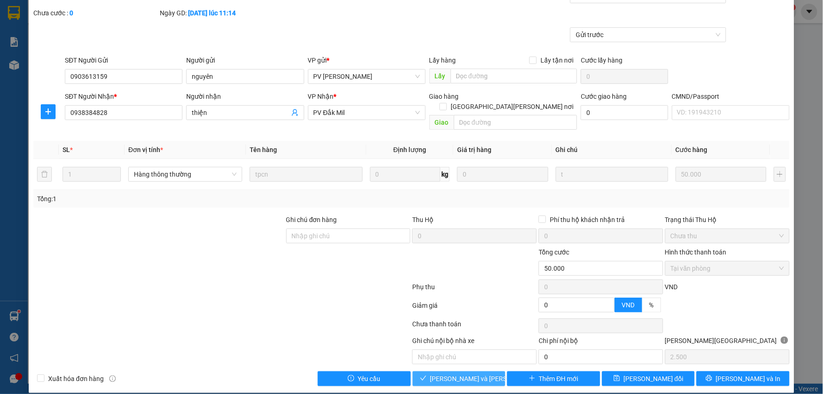
click at [471, 373] on span "[PERSON_NAME] và Giao hàng" at bounding box center [492, 378] width 125 height 10
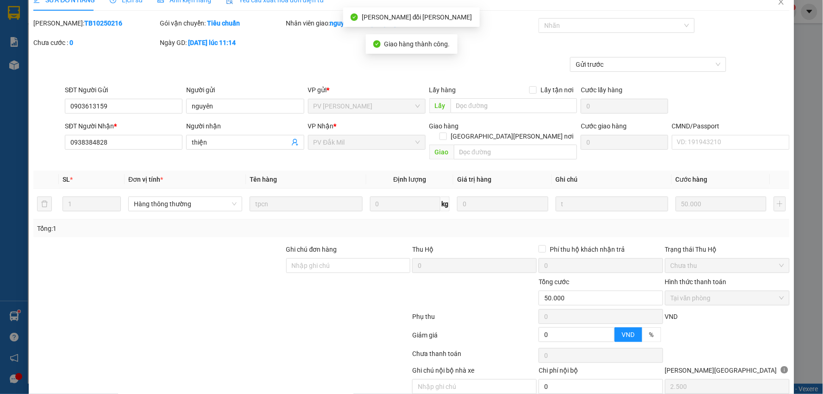
scroll to position [0, 0]
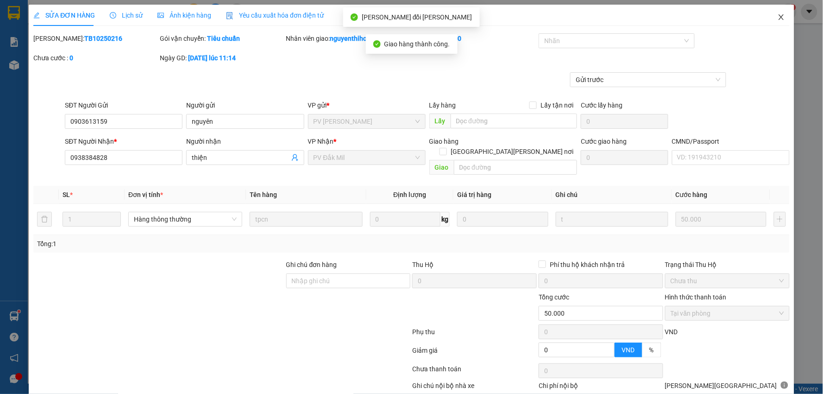
click at [778, 17] on icon "close" at bounding box center [781, 16] width 7 height 7
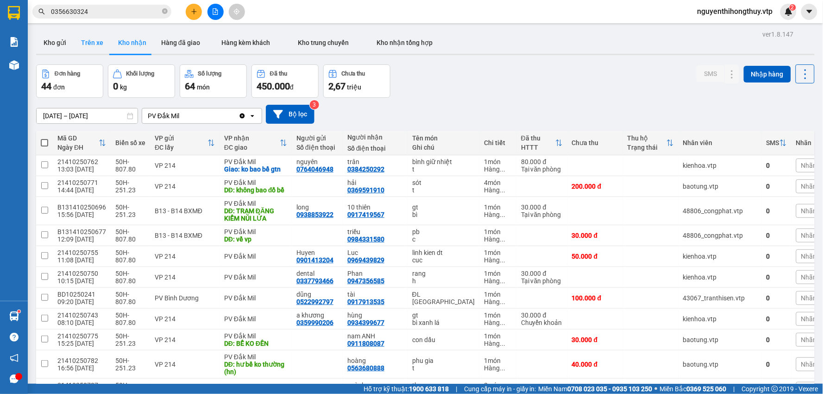
click at [91, 36] on button "Trên xe" at bounding box center [92, 43] width 37 height 22
type input "13/10/2025 – 15/10/2025"
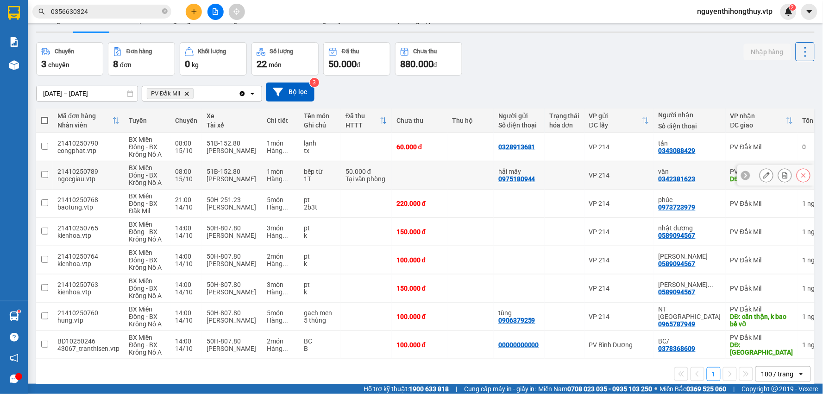
scroll to position [43, 0]
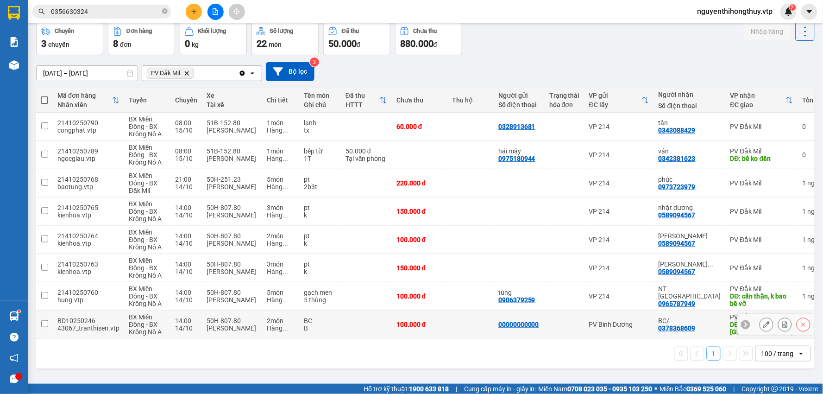
click at [42, 325] on input "checkbox" at bounding box center [44, 323] width 7 height 7
checkbox input "true"
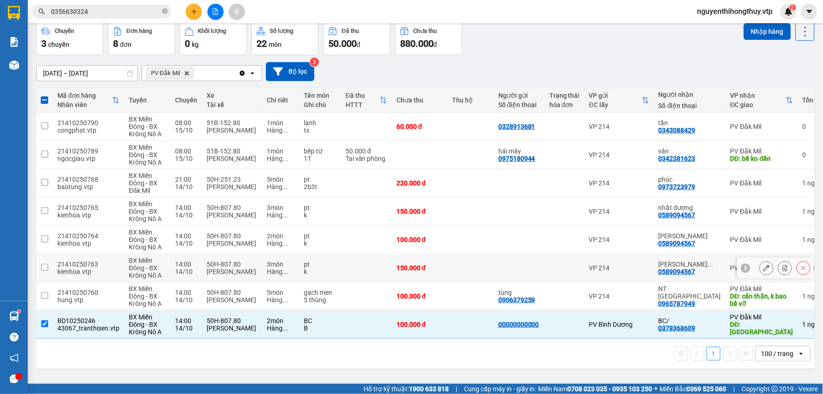
click at [41, 269] on input "checkbox" at bounding box center [44, 267] width 7 height 7
checkbox input "true"
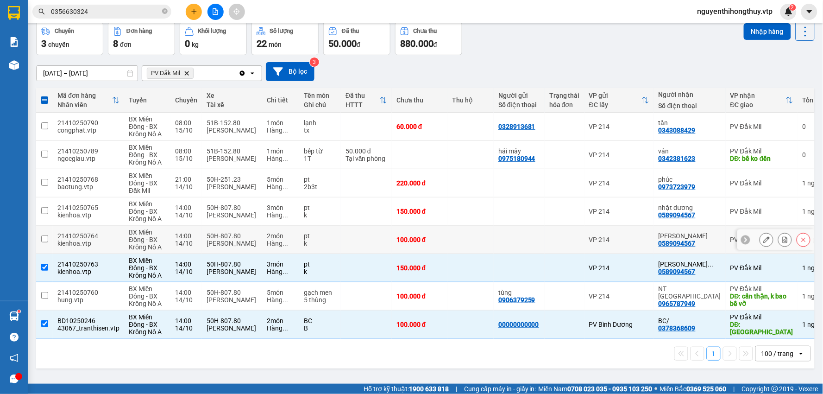
click at [43, 239] on input "checkbox" at bounding box center [44, 238] width 7 height 7
checkbox input "true"
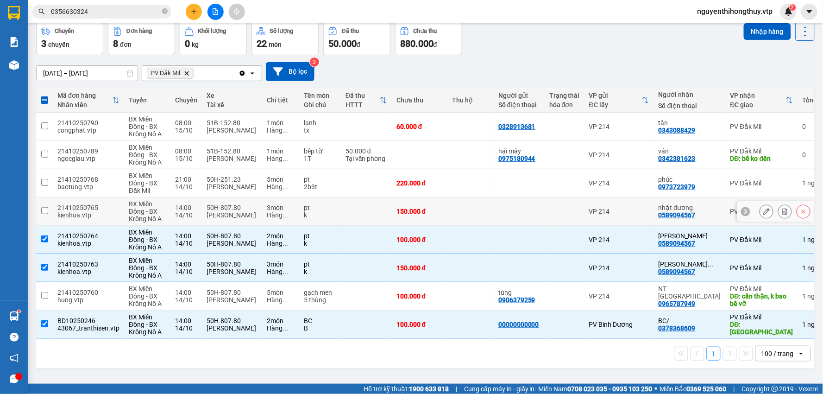
click at [41, 213] on input "checkbox" at bounding box center [44, 210] width 7 height 7
checkbox input "true"
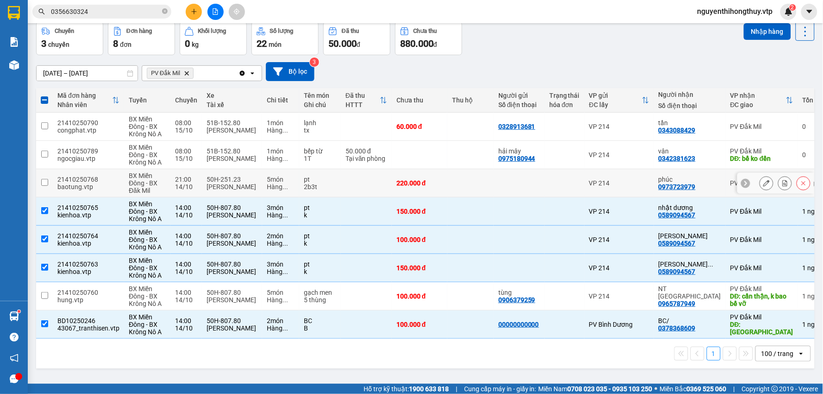
click at [43, 181] on input "checkbox" at bounding box center [44, 182] width 7 height 7
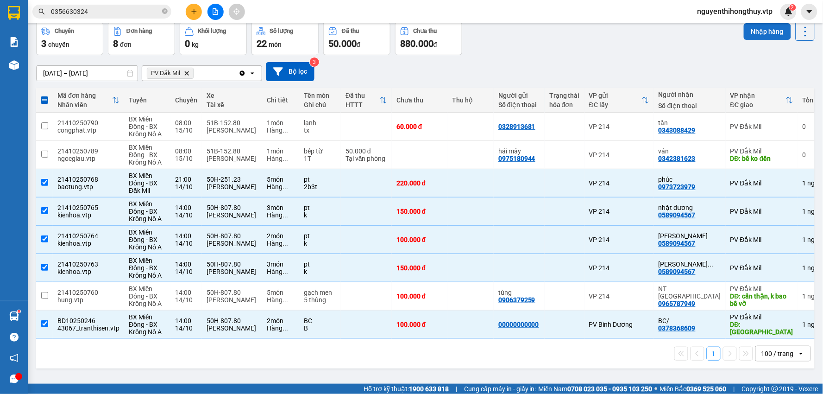
click at [756, 33] on button "Nhập hàng" at bounding box center [767, 31] width 47 height 17
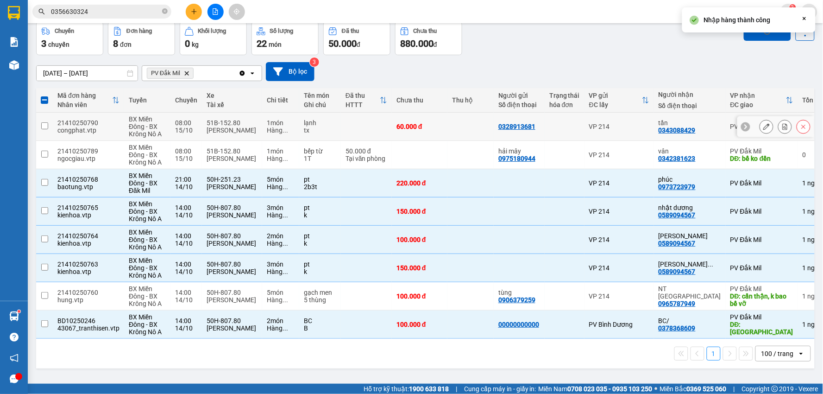
checkbox input "false"
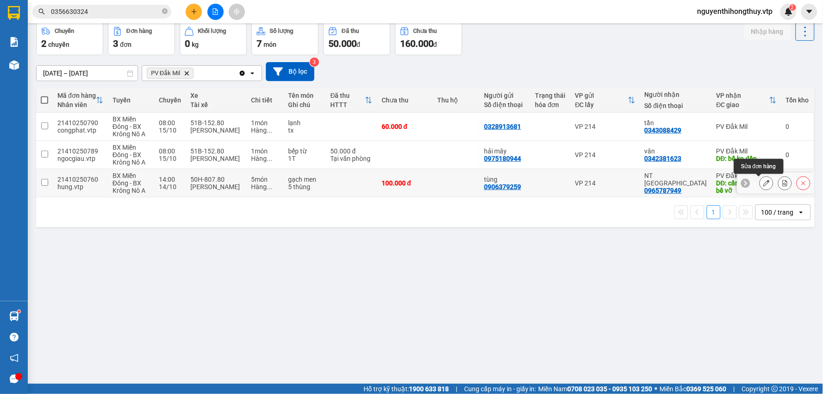
click at [764, 181] on icon at bounding box center [767, 183] width 6 height 6
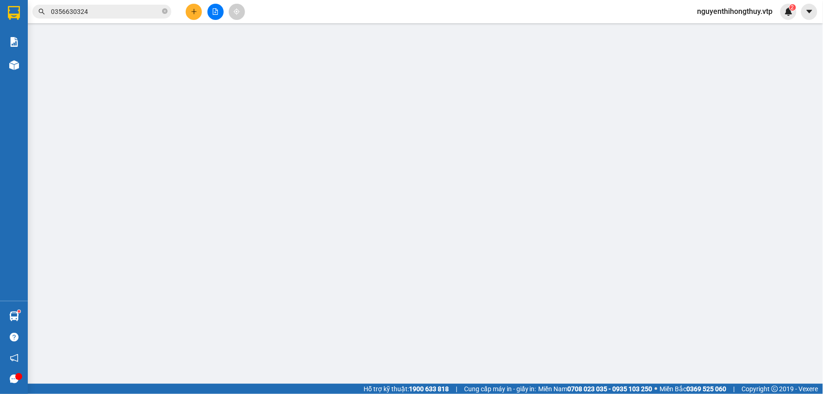
type input "5.000"
type input "0906379259"
type input "tùng"
type input "0965787949"
type input "NT [GEOGRAPHIC_DATA]"
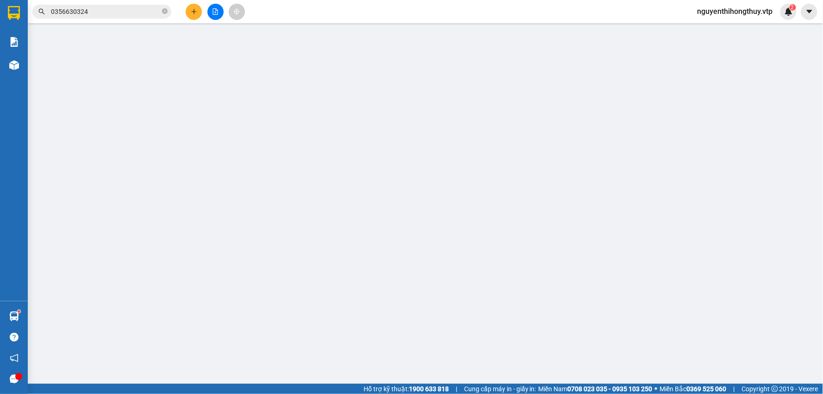
type input "cẩn thận, k bao bể vỡ"
type input "0"
type input "100.000"
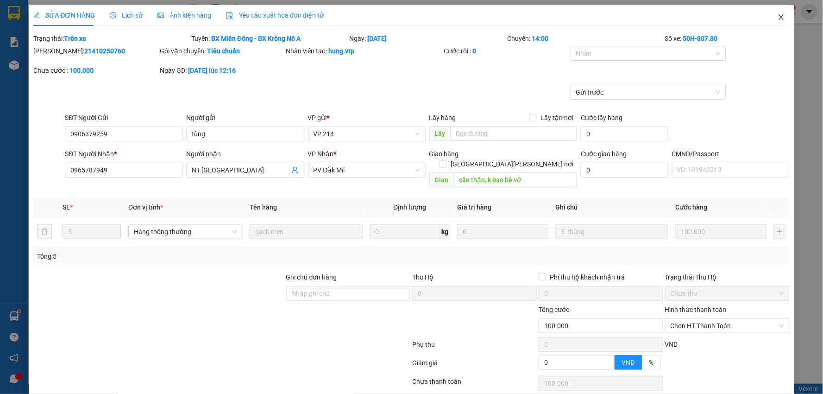
click at [778, 16] on icon "close" at bounding box center [781, 16] width 7 height 7
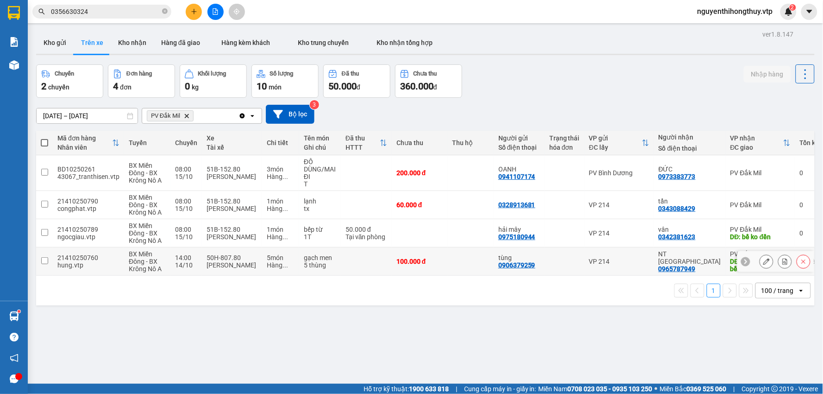
click at [43, 260] on input "checkbox" at bounding box center [44, 260] width 7 height 7
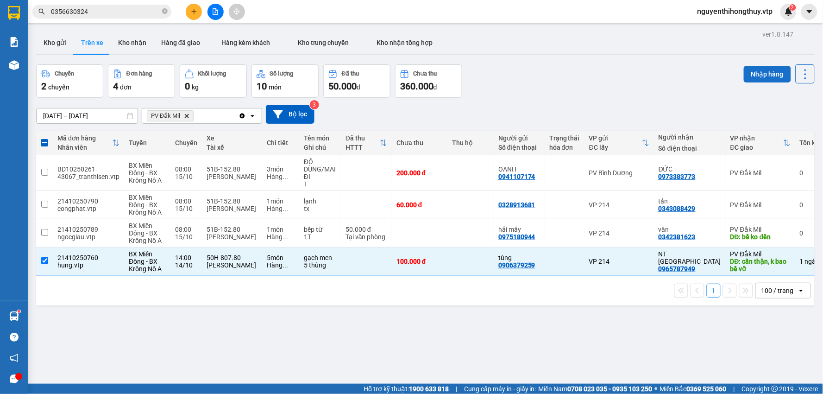
click at [765, 74] on button "Nhập hàng" at bounding box center [767, 74] width 47 height 17
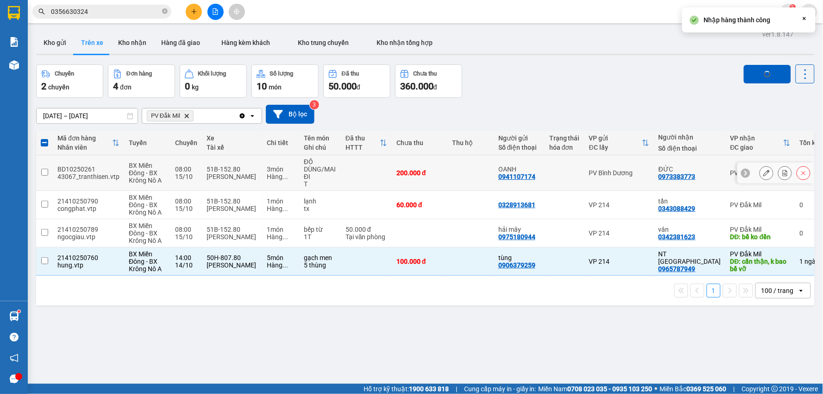
checkbox input "false"
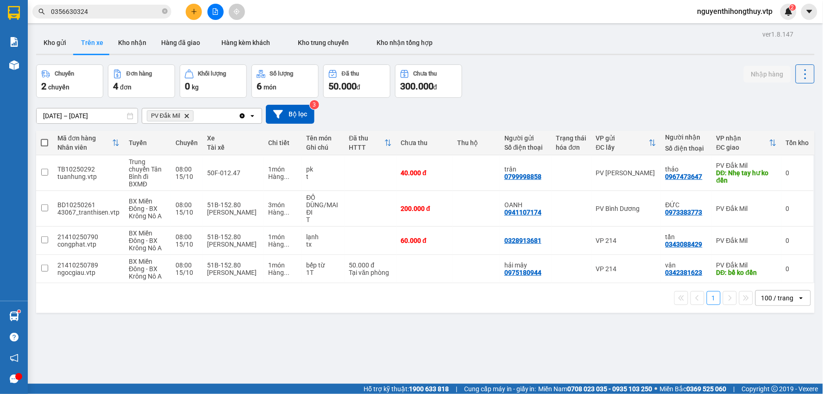
click at [61, 115] on input "13/10/2025 – 15/10/2025" at bounding box center [87, 115] width 101 height 15
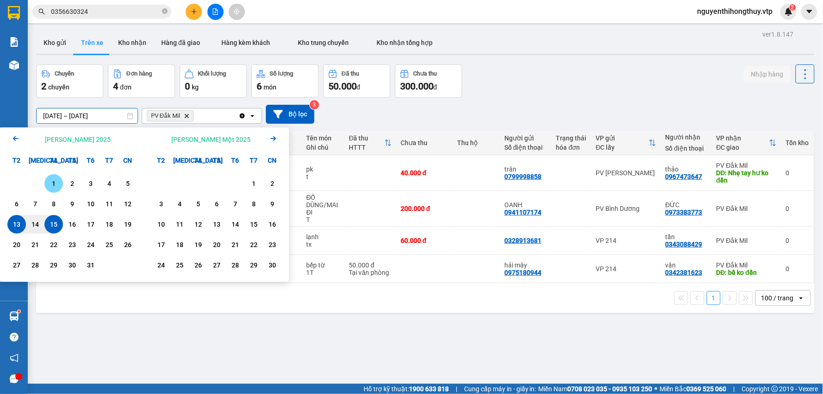
click at [54, 186] on div "1" at bounding box center [53, 183] width 13 height 11
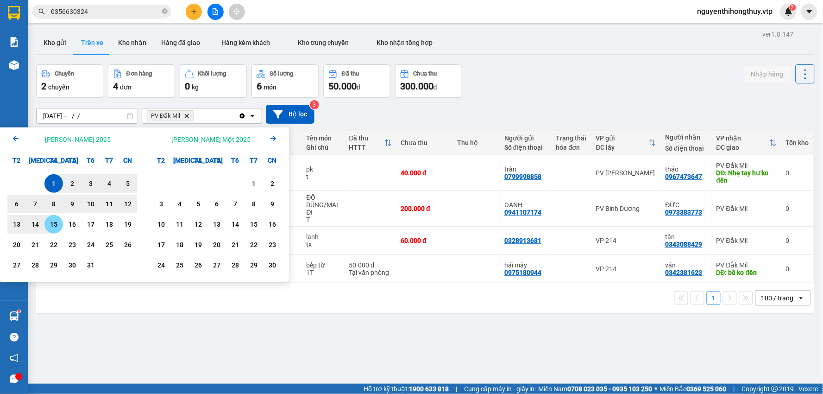
click at [51, 225] on div "15" at bounding box center [53, 224] width 13 height 11
type input "01/10/2025 – 15/10/2025"
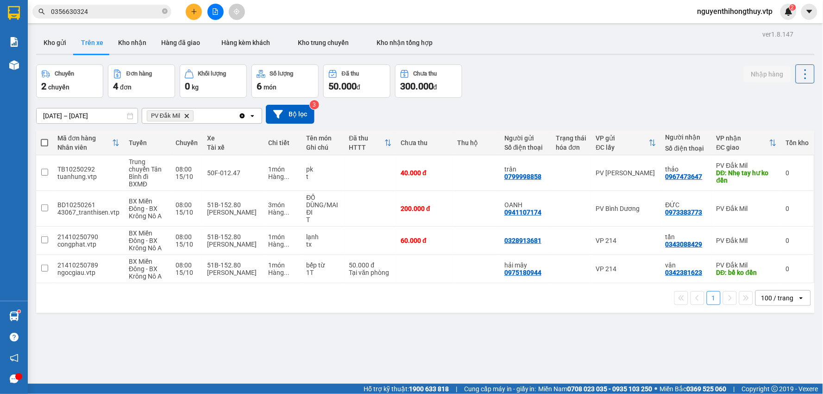
click at [112, 17] on span "0356630324" at bounding box center [101, 12] width 139 height 14
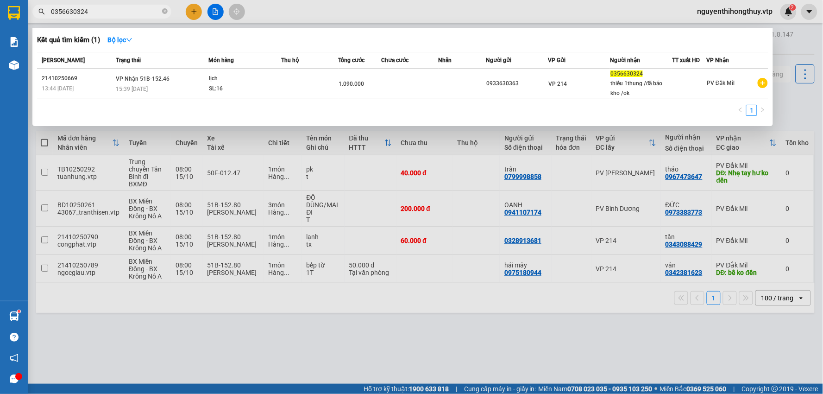
click at [114, 10] on input "0356630324" at bounding box center [105, 11] width 109 height 10
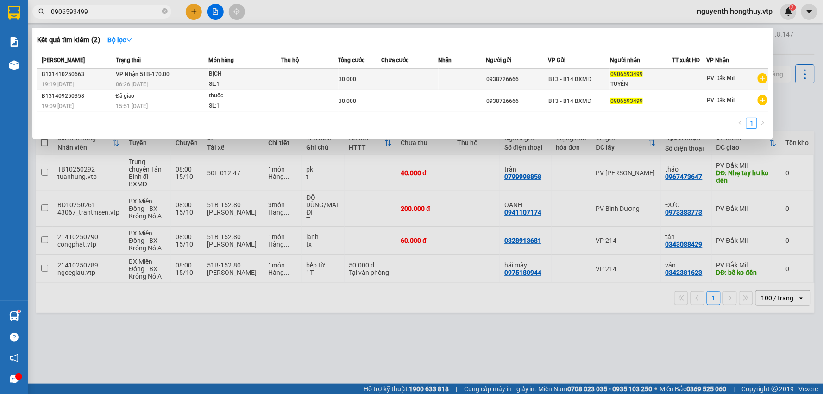
type input "0906593499"
click at [345, 74] on div "30.000" at bounding box center [360, 79] width 42 height 10
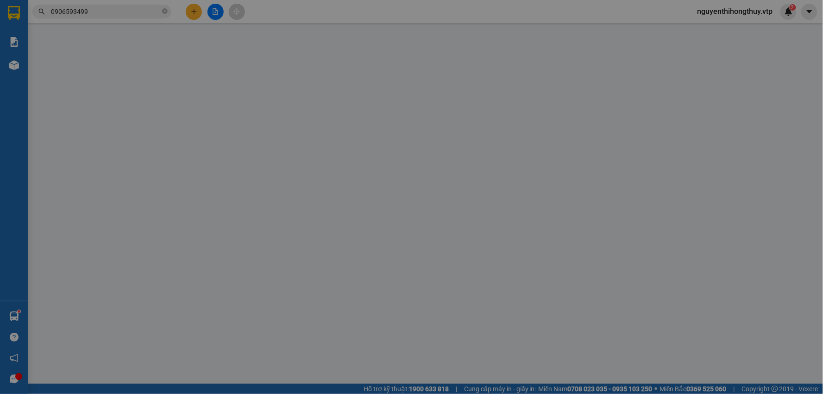
type input "1.500"
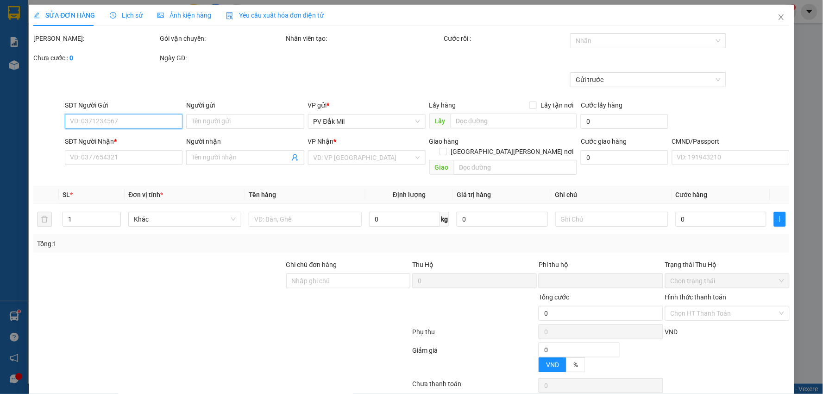
type input "0938726666"
type input "0906593499"
type input "TUYÊN"
type input "0"
type input "30.000"
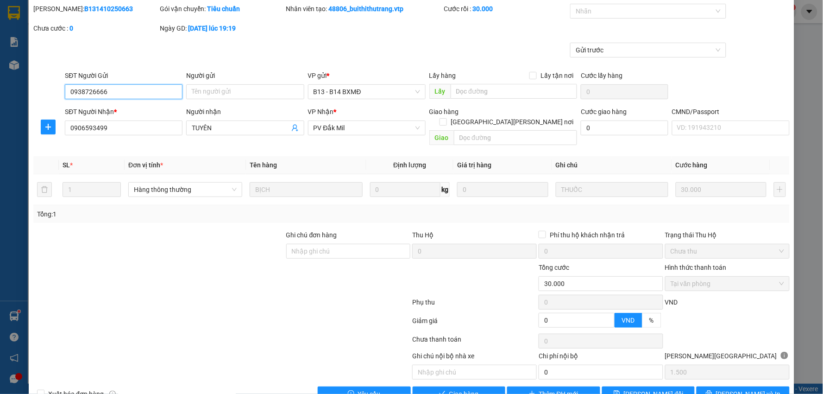
scroll to position [45, 0]
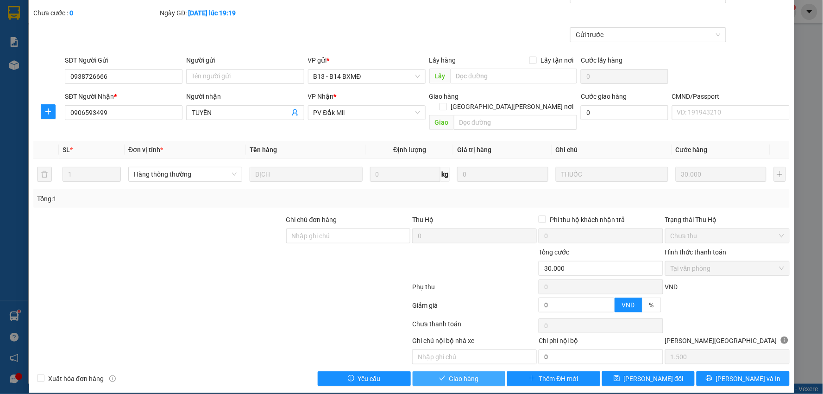
click at [475, 371] on button "Giao hàng" at bounding box center [459, 378] width 93 height 15
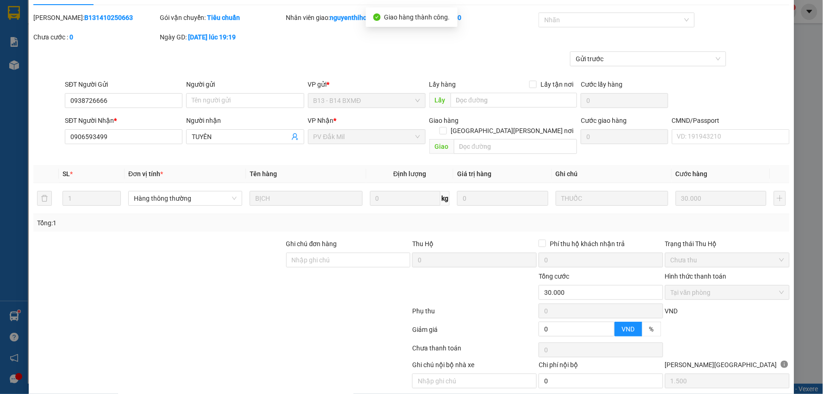
scroll to position [0, 0]
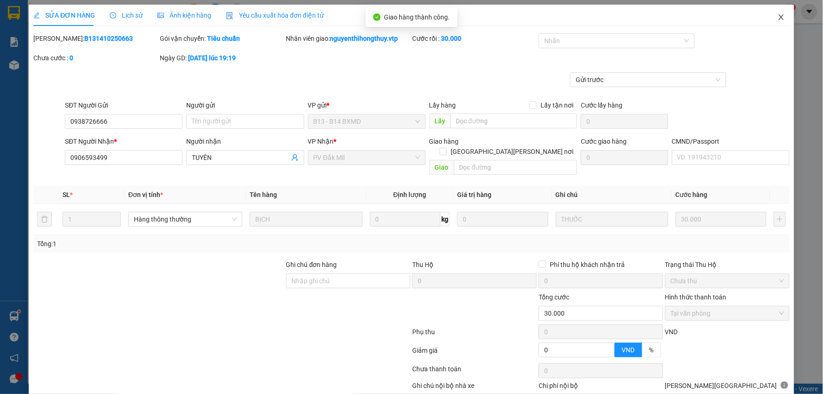
click at [779, 16] on icon "close" at bounding box center [781, 17] width 5 height 6
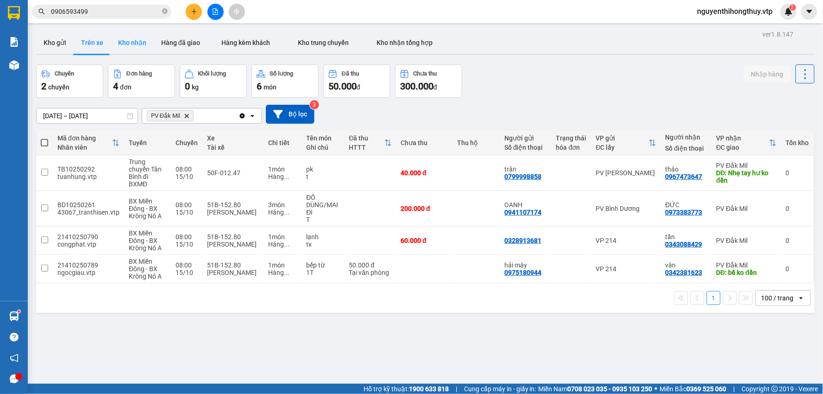
click at [120, 45] on button "Kho nhận" at bounding box center [132, 43] width 43 height 22
type input "[DATE] – [DATE]"
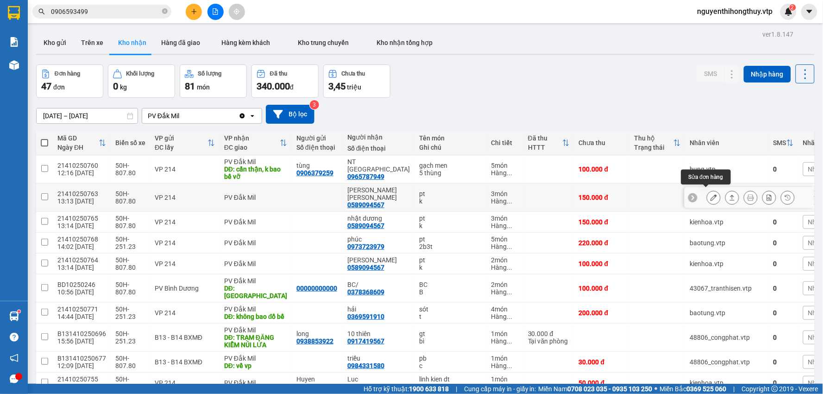
click at [708, 193] on button at bounding box center [714, 198] width 13 height 16
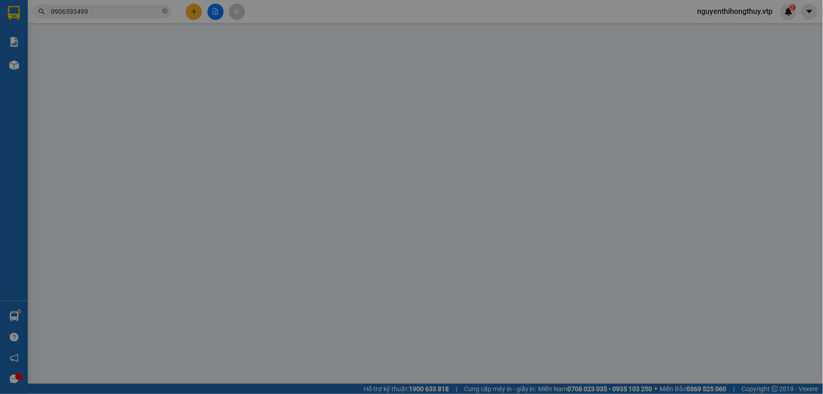
type input "7.500"
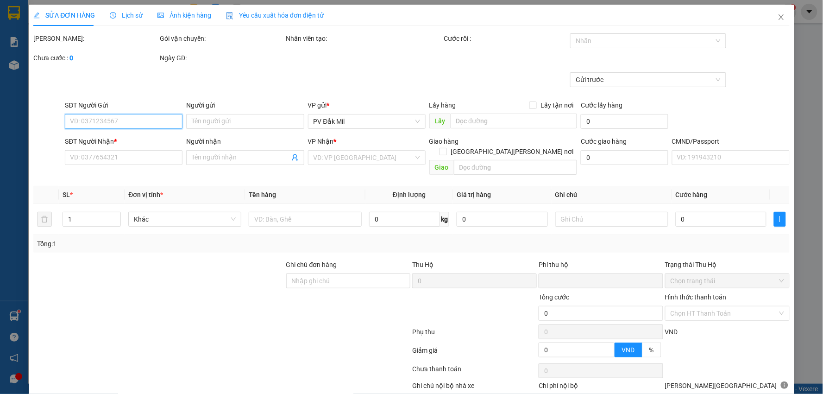
type input "0589094567"
type input "dương gia hòa"
type input "0"
type input "150.000"
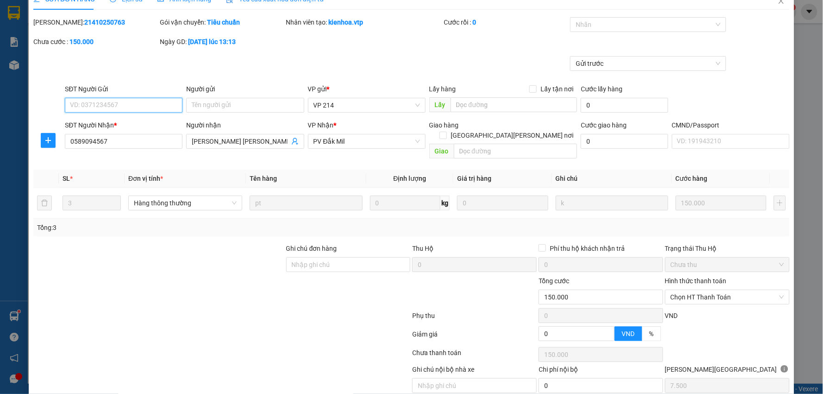
scroll to position [45, 0]
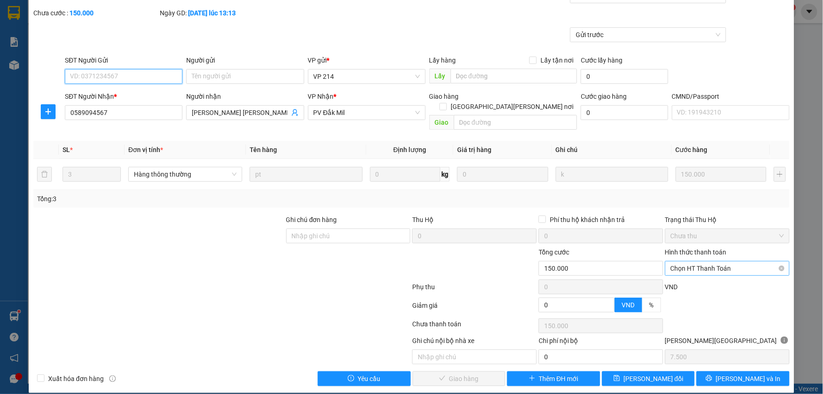
click at [725, 261] on span "Chọn HT Thanh Toán" at bounding box center [728, 268] width 114 height 14
drag, startPoint x: 698, startPoint y: 274, endPoint x: 518, endPoint y: 327, distance: 188.4
click at [697, 274] on div "Tại văn phòng" at bounding box center [721, 277] width 112 height 10
type input "0"
click at [456, 373] on span "[PERSON_NAME] và Giao hàng" at bounding box center [492, 378] width 125 height 10
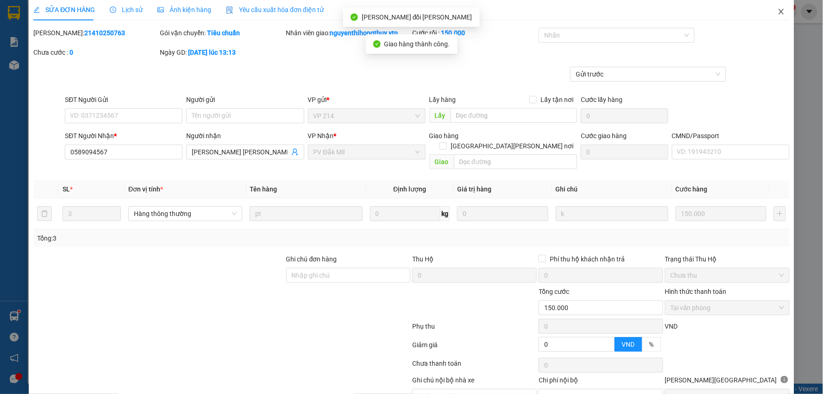
scroll to position [0, 0]
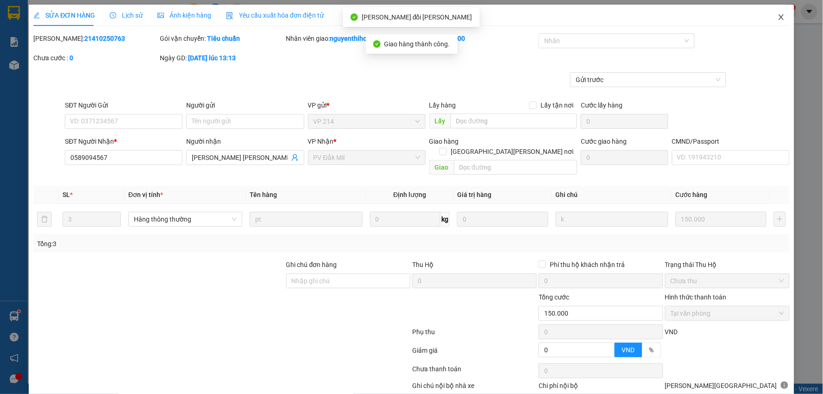
click at [778, 14] on icon "close" at bounding box center [781, 16] width 7 height 7
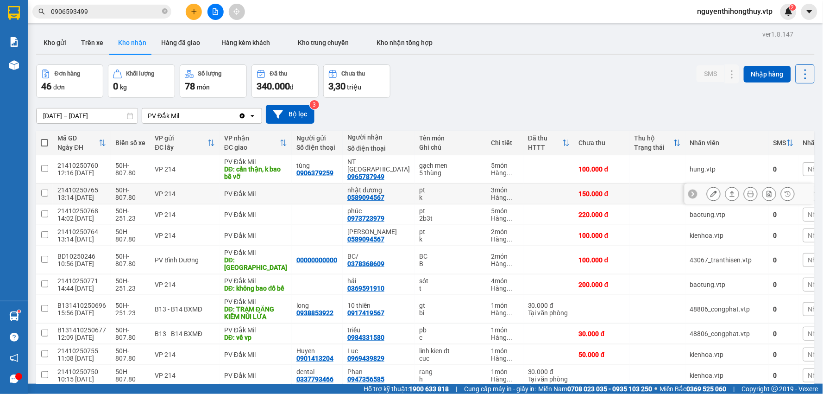
click at [710, 193] on button at bounding box center [714, 194] width 13 height 16
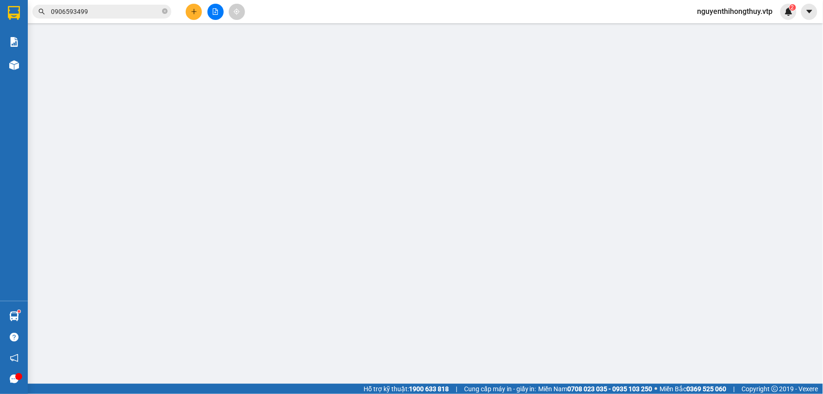
type input "0589094567"
type input "nhật dương"
type input "0"
type input "150.000"
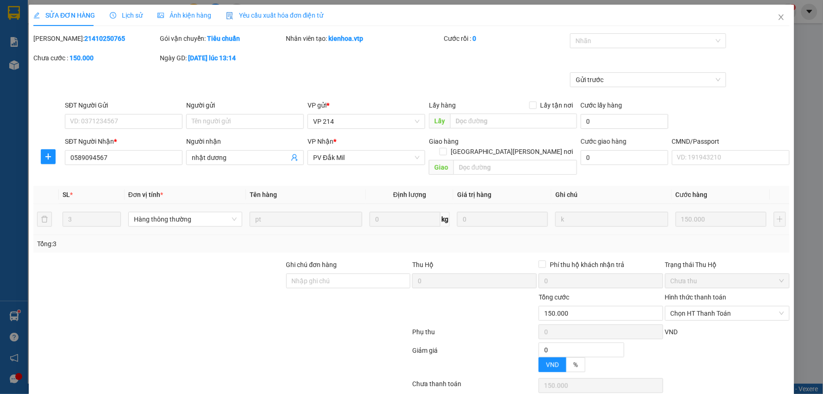
type input "7.500"
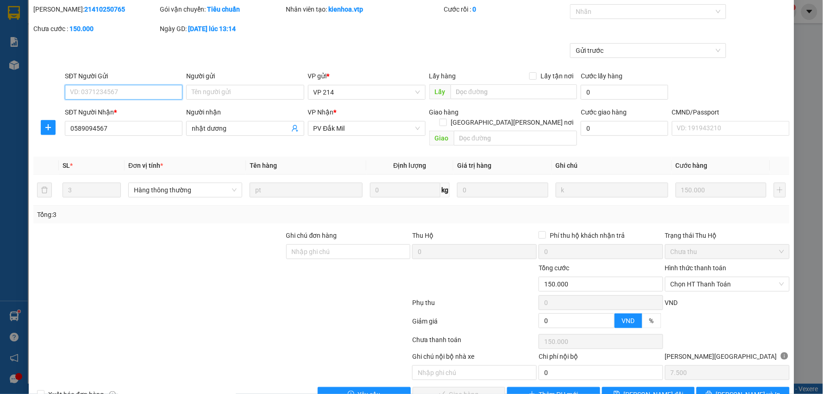
scroll to position [45, 0]
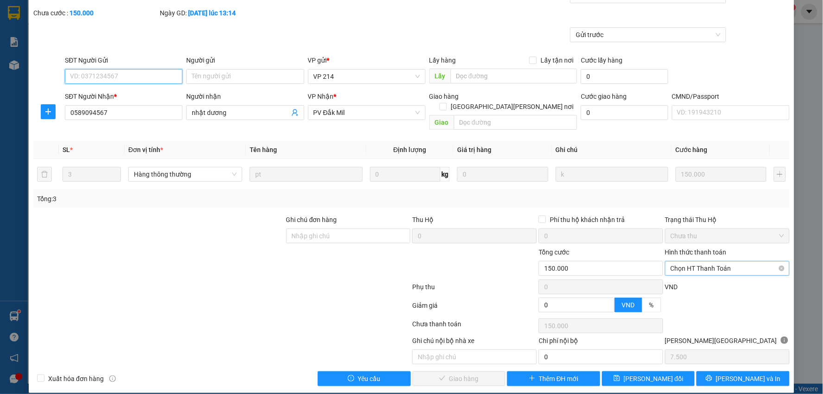
click at [706, 261] on span "Chọn HT Thanh Toán" at bounding box center [728, 268] width 114 height 14
drag, startPoint x: 686, startPoint y: 272, endPoint x: 643, endPoint y: 295, distance: 48.7
click at [686, 272] on div "Tại văn phòng" at bounding box center [721, 277] width 112 height 10
type input "0"
drag, startPoint x: 453, startPoint y: 370, endPoint x: 456, endPoint y: 366, distance: 5.2
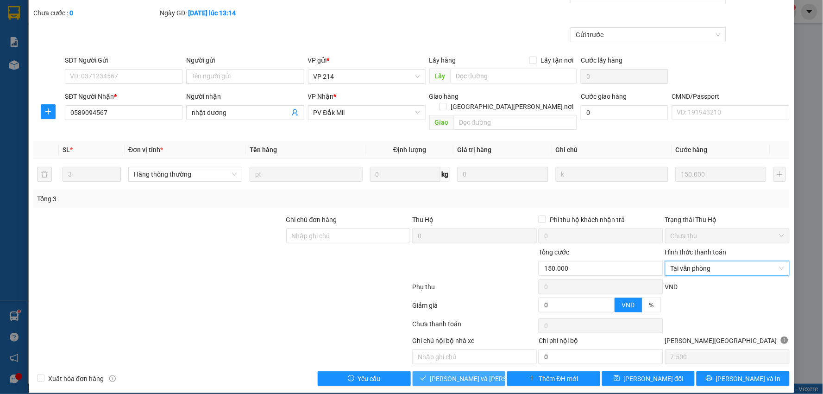
click at [452, 373] on span "[PERSON_NAME] và Giao hàng" at bounding box center [492, 378] width 125 height 10
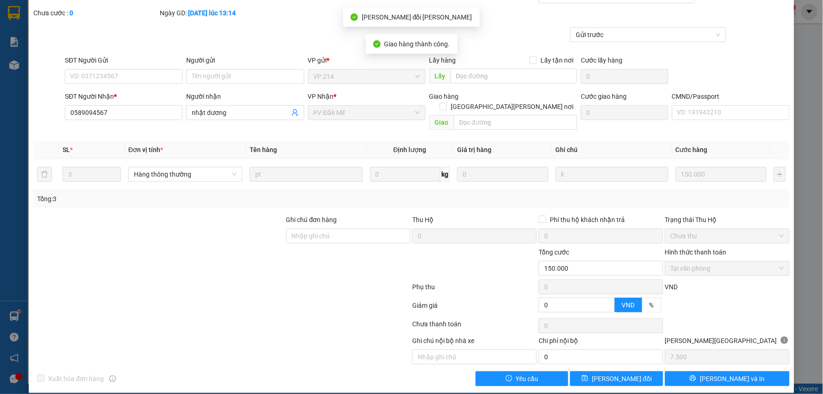
scroll to position [0, 0]
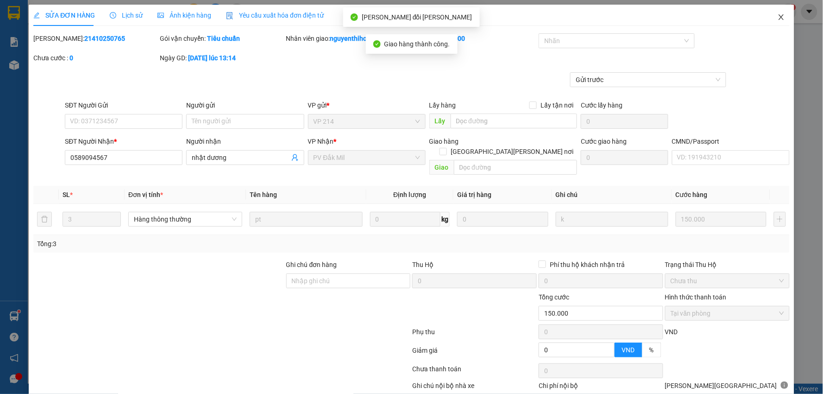
click at [778, 17] on icon "close" at bounding box center [781, 16] width 7 height 7
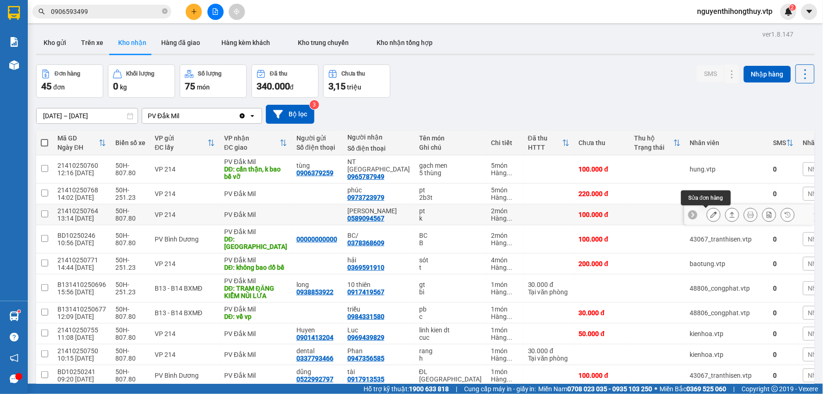
click at [711, 215] on icon at bounding box center [714, 214] width 6 height 6
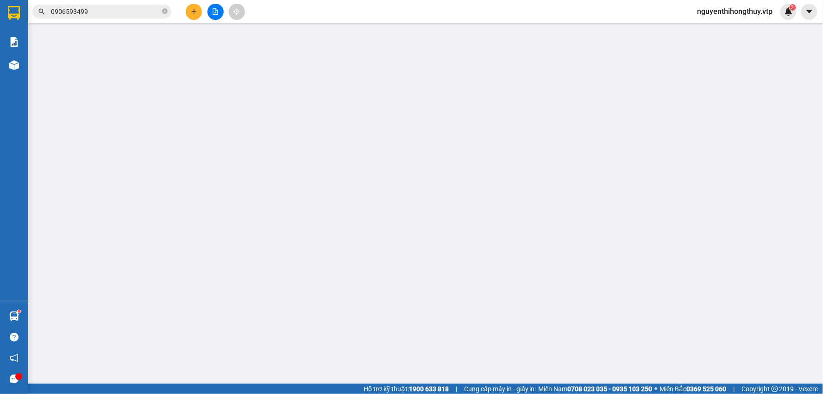
type input "0589094567"
type input "gia hưng"
type input "0"
type input "100.000"
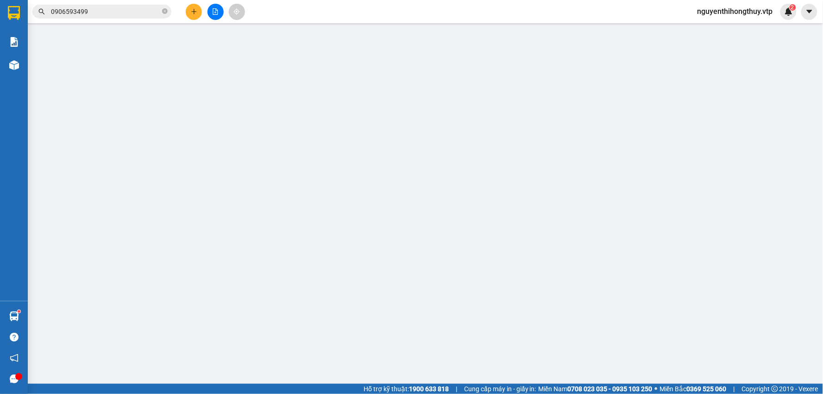
type input "5.000"
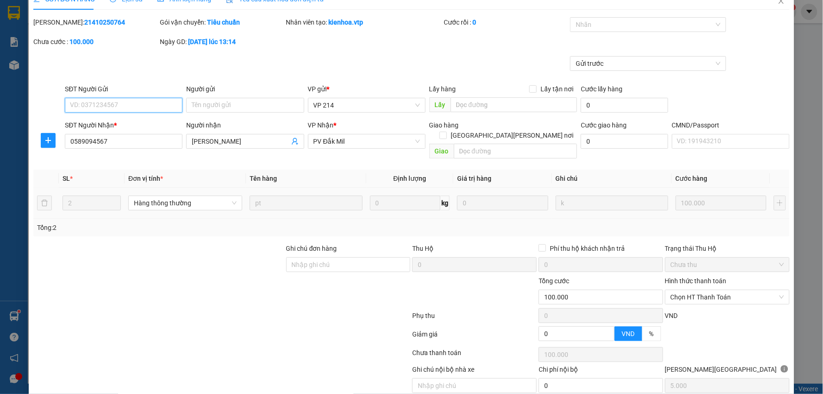
scroll to position [45, 0]
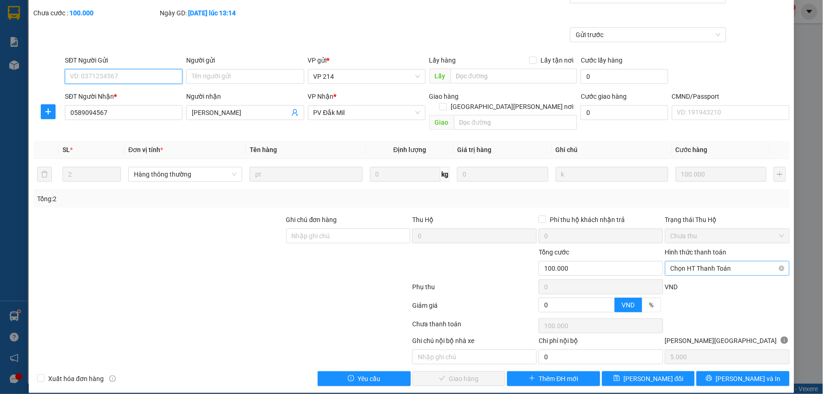
click at [708, 261] on span "Chọn HT Thanh Toán" at bounding box center [728, 268] width 114 height 14
click at [678, 274] on div "Tại văn phòng" at bounding box center [721, 277] width 112 height 10
type input "0"
click at [449, 373] on span "[PERSON_NAME] và Giao hàng" at bounding box center [492, 378] width 125 height 10
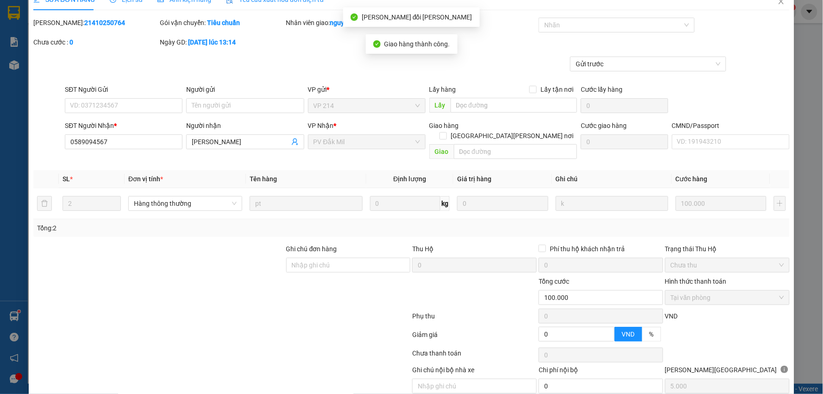
scroll to position [0, 0]
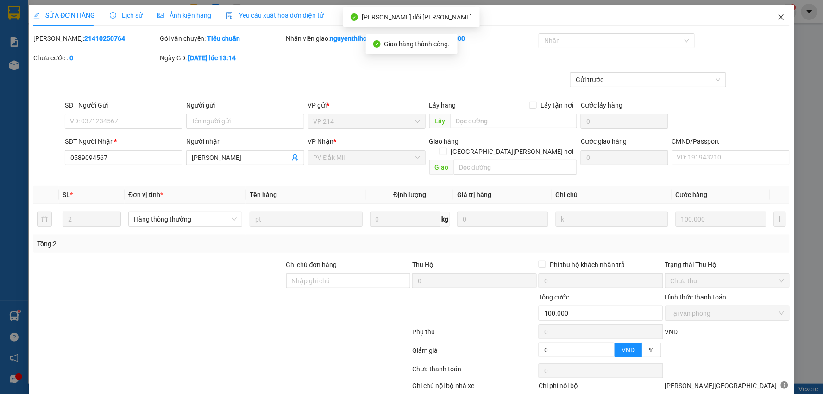
click at [779, 19] on icon "close" at bounding box center [781, 17] width 5 height 6
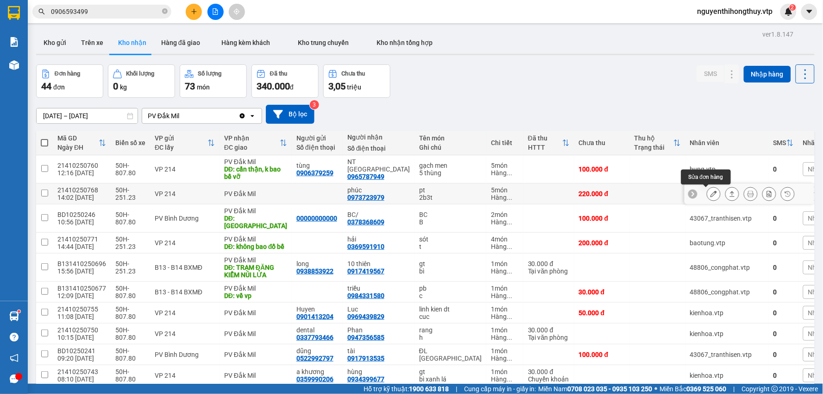
click at [711, 194] on icon at bounding box center [714, 193] width 6 height 6
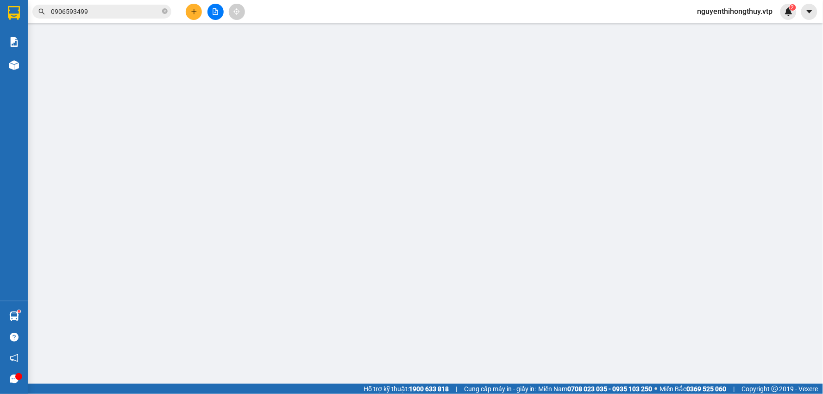
type input "11.000"
type input "0973723979"
type input "phúc"
type input "0"
type input "220.000"
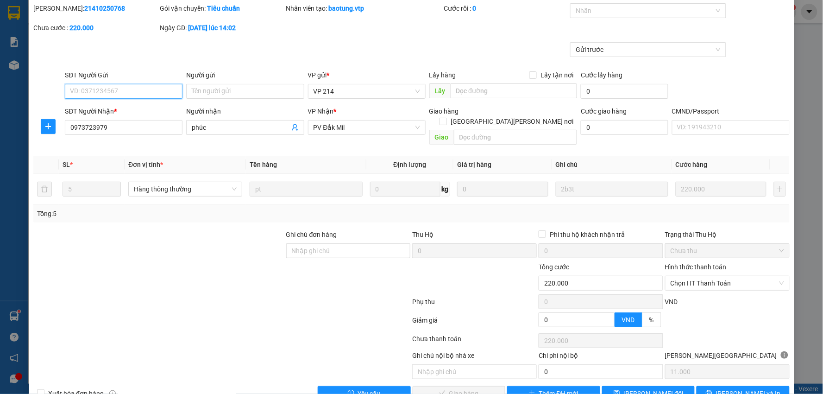
scroll to position [45, 0]
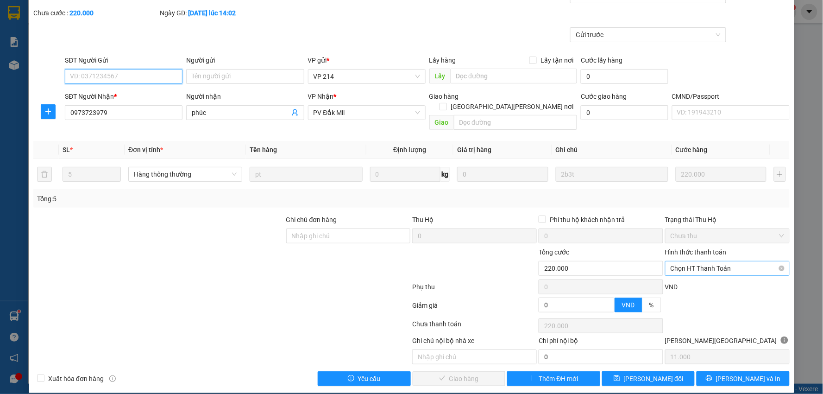
click at [711, 261] on span "Chọn HT Thanh Toán" at bounding box center [728, 268] width 114 height 14
click at [695, 274] on div "Tại văn phòng" at bounding box center [721, 277] width 112 height 10
type input "0"
click at [462, 373] on span "[PERSON_NAME] và Giao hàng" at bounding box center [492, 378] width 125 height 10
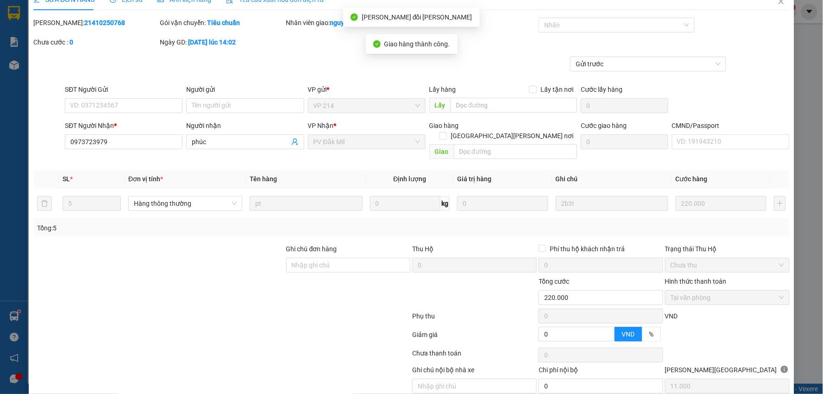
scroll to position [0, 0]
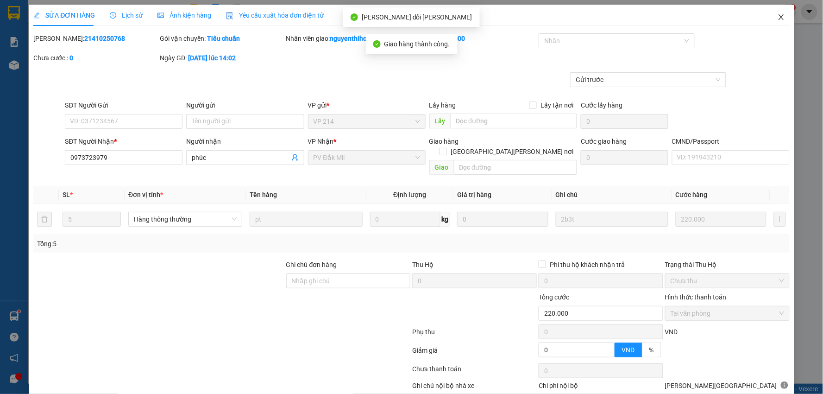
click at [778, 16] on icon "close" at bounding box center [781, 16] width 7 height 7
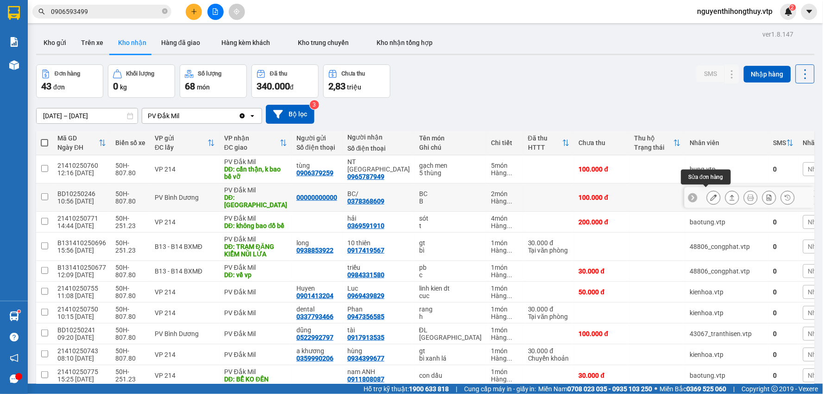
click at [711, 194] on icon at bounding box center [714, 197] width 6 height 6
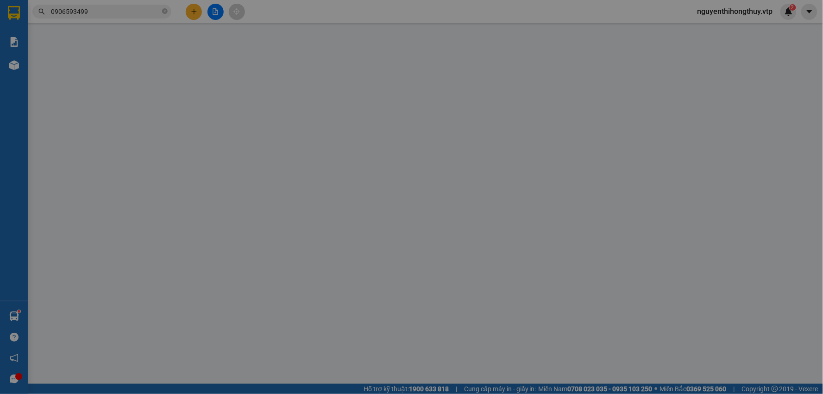
type input "00000000000"
type input "0378368609"
type input "BC/"
type input "HỒ TÂY"
type input "0"
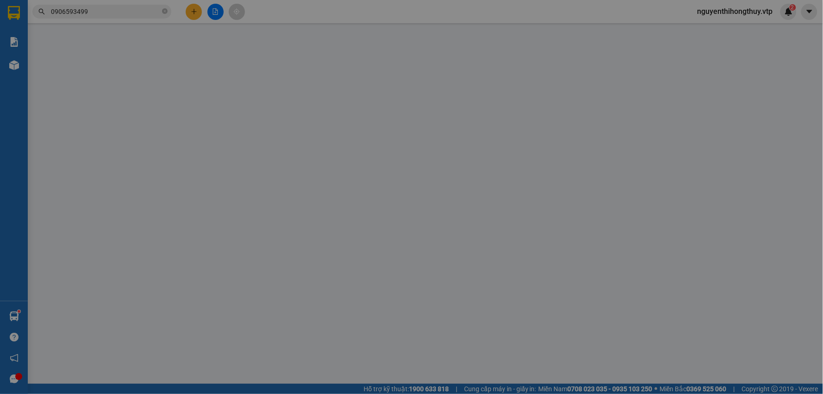
type input "100.000"
type input "5.000"
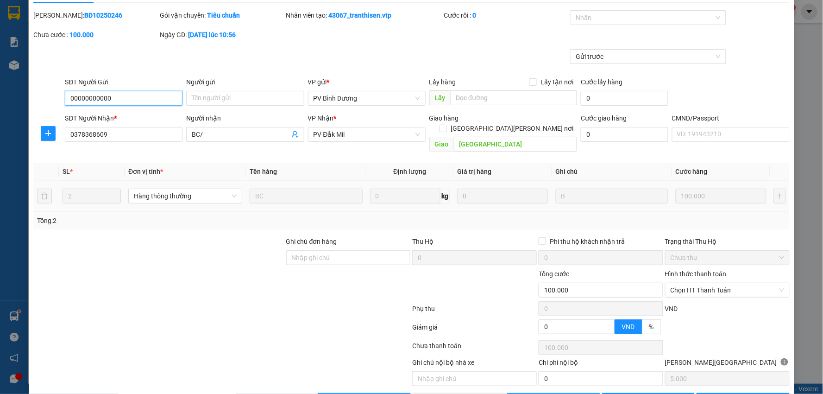
scroll to position [45, 0]
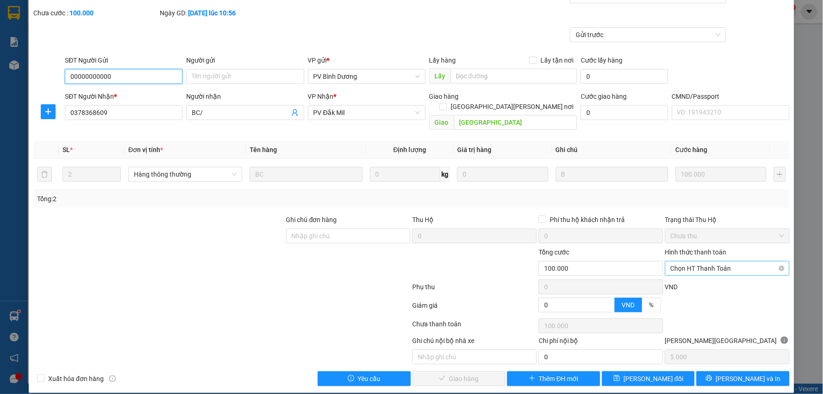
click at [710, 261] on span "Chọn HT Thanh Toán" at bounding box center [728, 268] width 114 height 14
click at [696, 279] on div "Tại văn phòng" at bounding box center [721, 277] width 112 height 10
type input "0"
click at [465, 373] on span "[PERSON_NAME] và Giao hàng" at bounding box center [492, 378] width 125 height 10
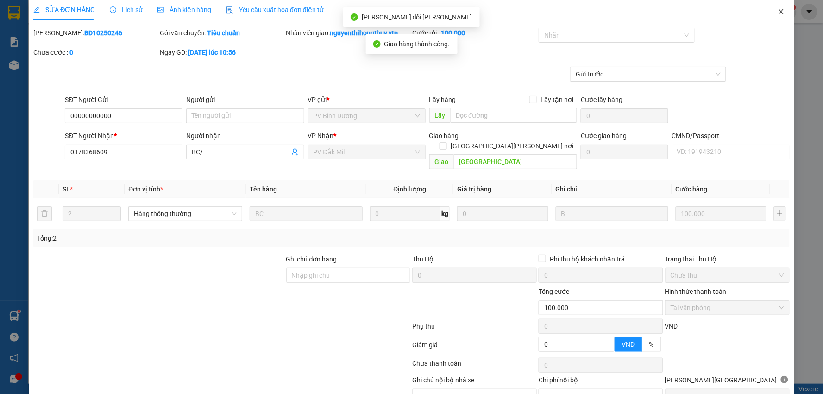
scroll to position [0, 0]
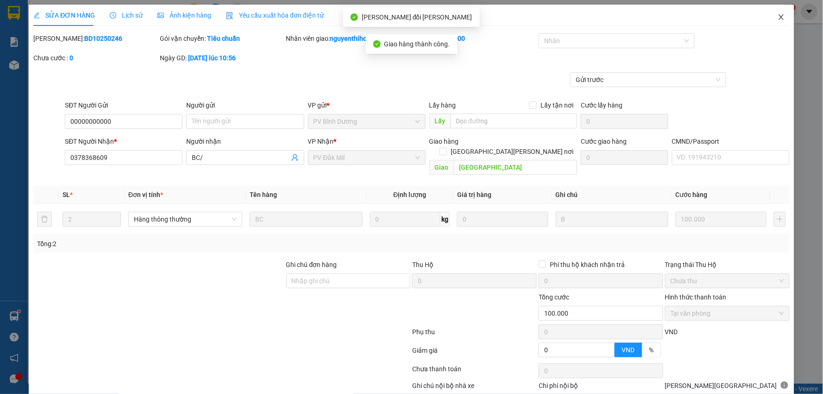
click at [779, 18] on icon "close" at bounding box center [781, 17] width 5 height 6
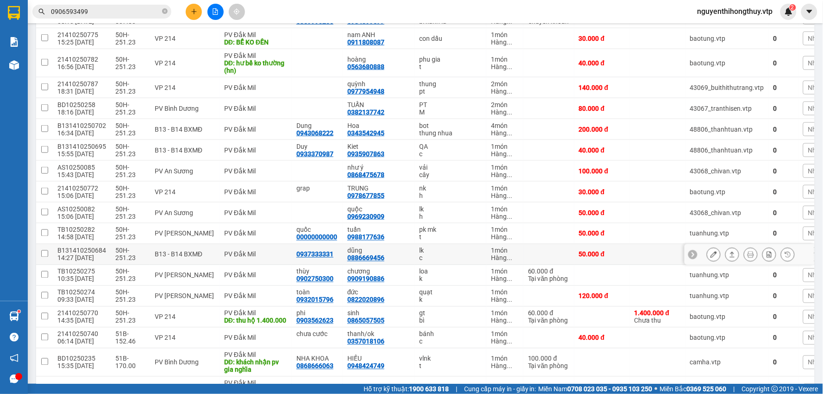
scroll to position [360, 0]
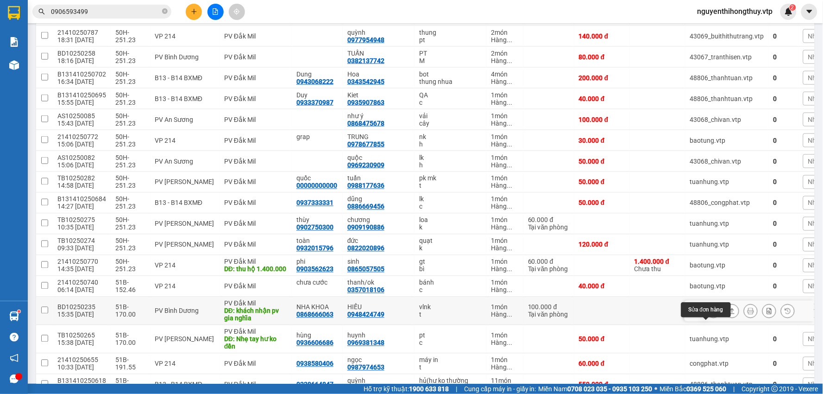
click at [711, 314] on icon at bounding box center [714, 311] width 6 height 6
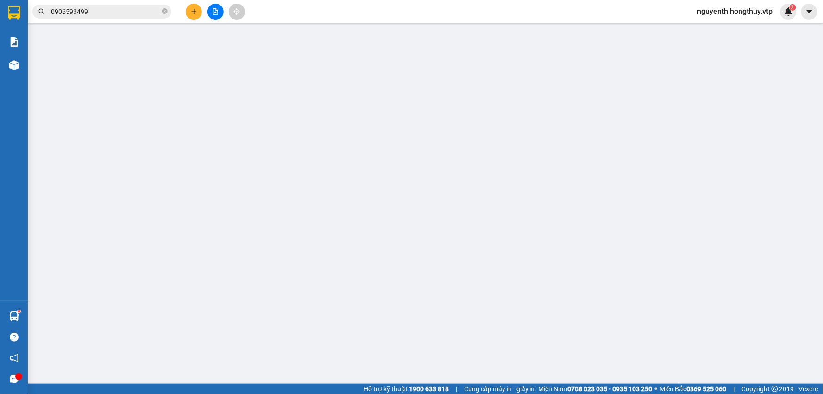
type input "5.000"
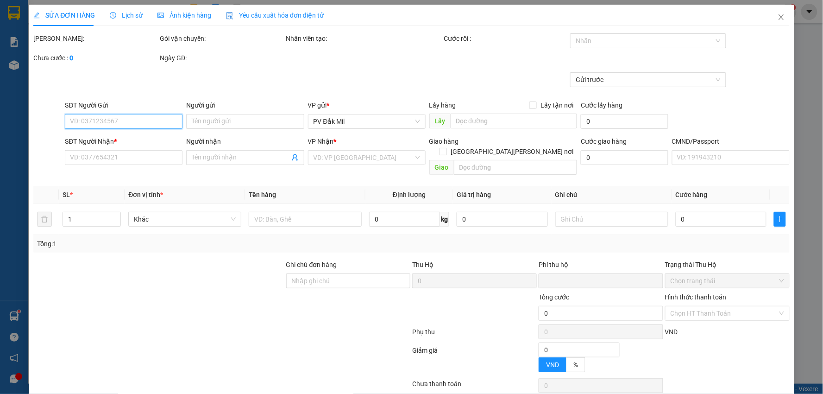
type input "0868666063"
type input "NHA KHOA"
type input "0948424749"
type input "HIẾU"
type input "khách nhận pv gia nghĩa"
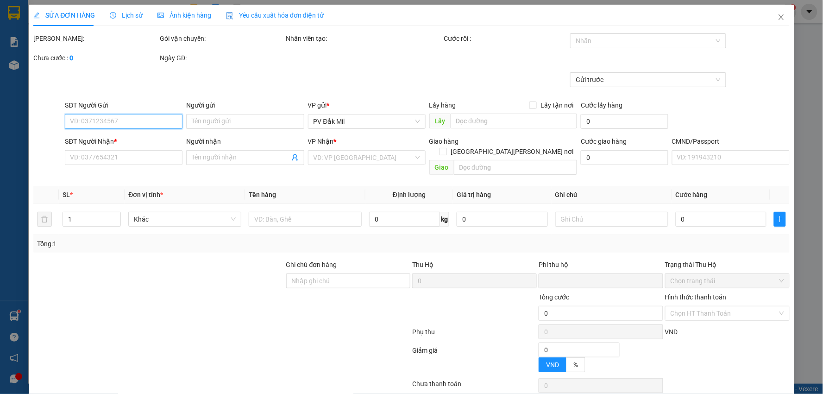
type input "0"
type input "100.000"
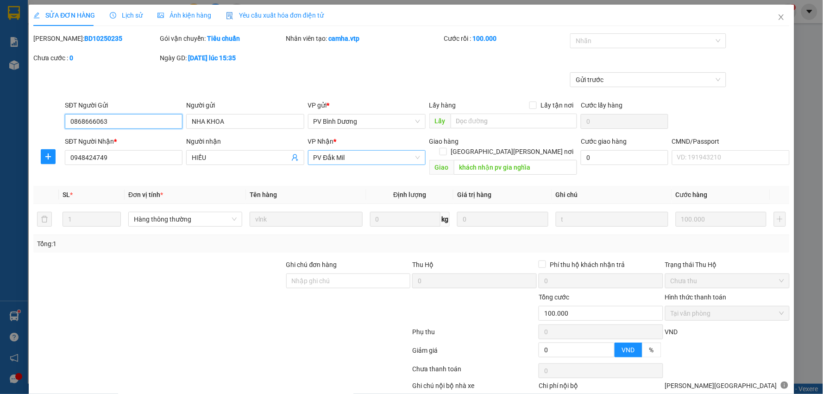
click at [360, 156] on span "PV Đắk Mil" at bounding box center [367, 158] width 107 height 14
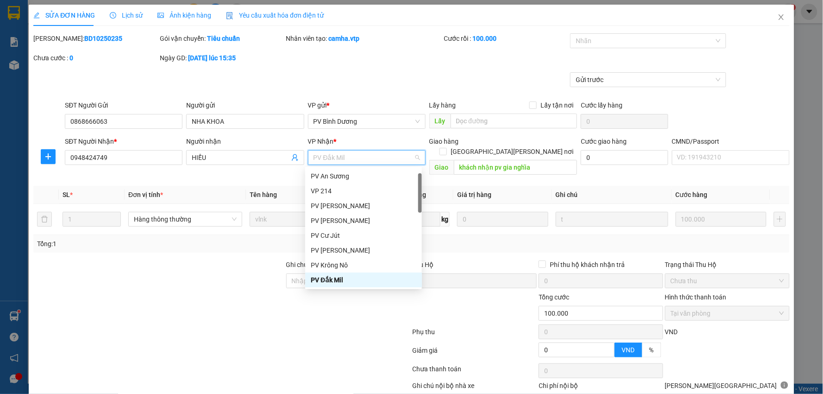
type input "g"
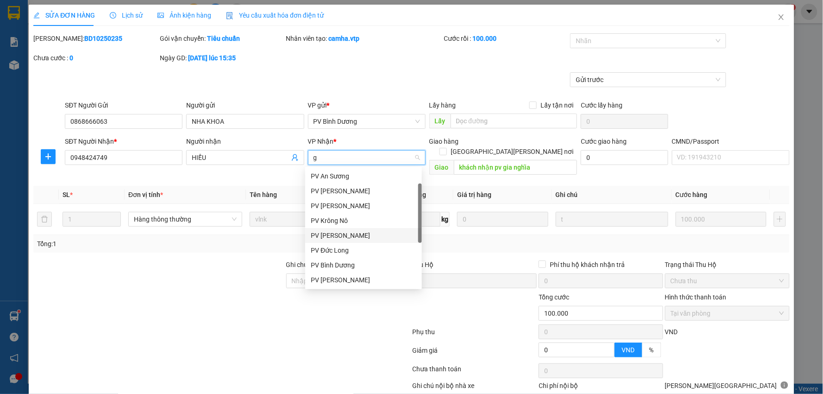
click at [346, 231] on div "PV Gia Nghĩa" at bounding box center [364, 235] width 106 height 10
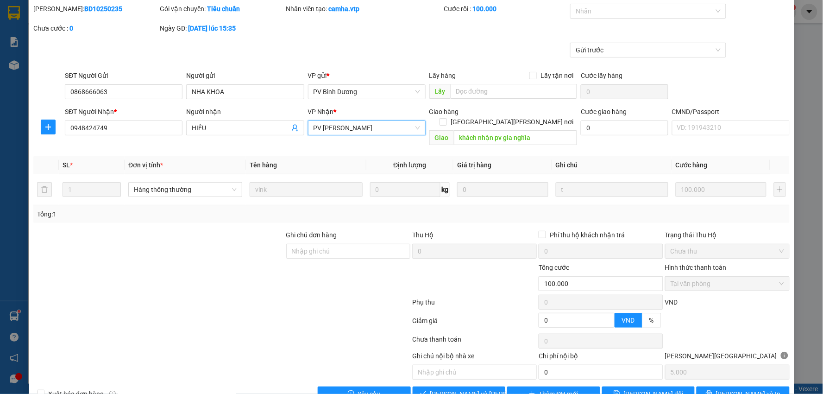
scroll to position [45, 0]
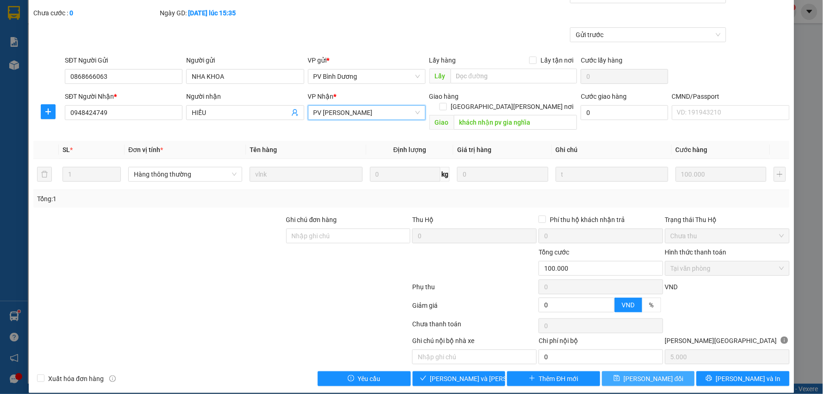
click at [642, 373] on span "[PERSON_NAME] thay đổi" at bounding box center [654, 378] width 60 height 10
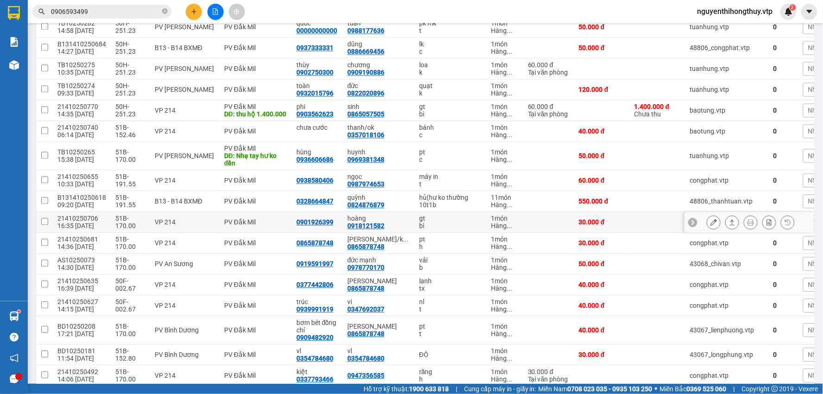
scroll to position [566, 0]
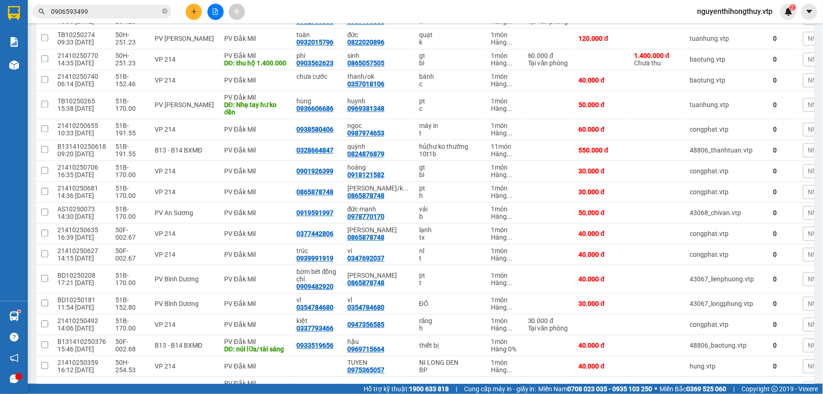
click at [91, 16] on input "0906593499" at bounding box center [105, 11] width 109 height 10
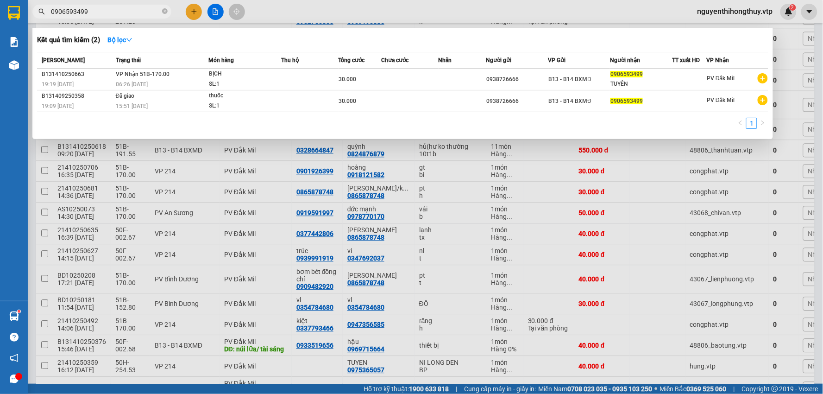
click at [91, 16] on input "0906593499" at bounding box center [105, 11] width 109 height 10
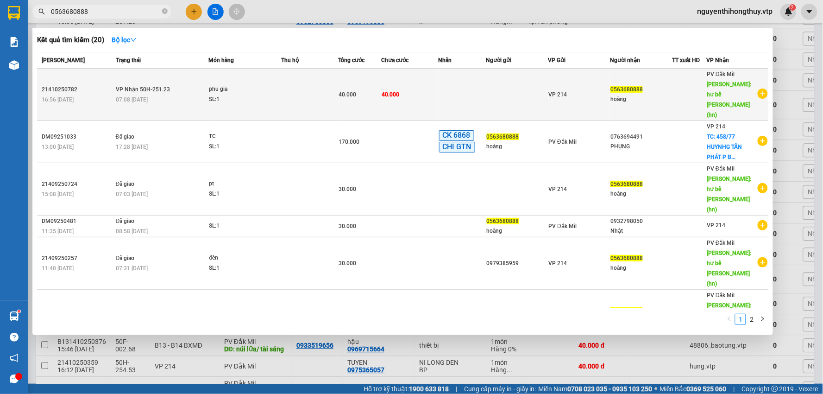
type input "0563680888"
click at [292, 86] on td at bounding box center [309, 95] width 57 height 52
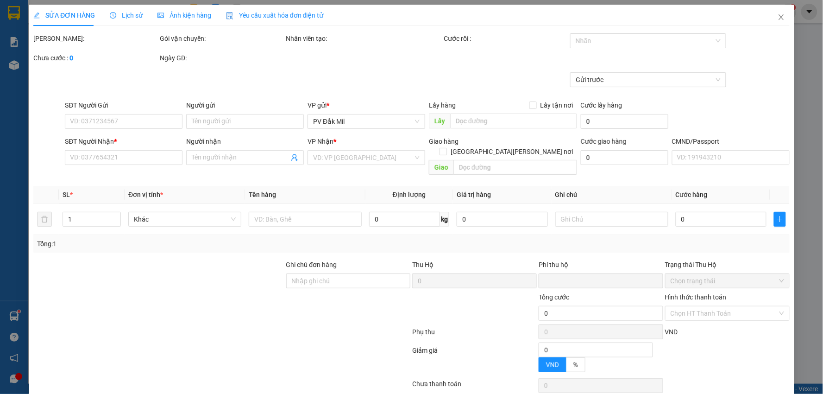
type input "2.000"
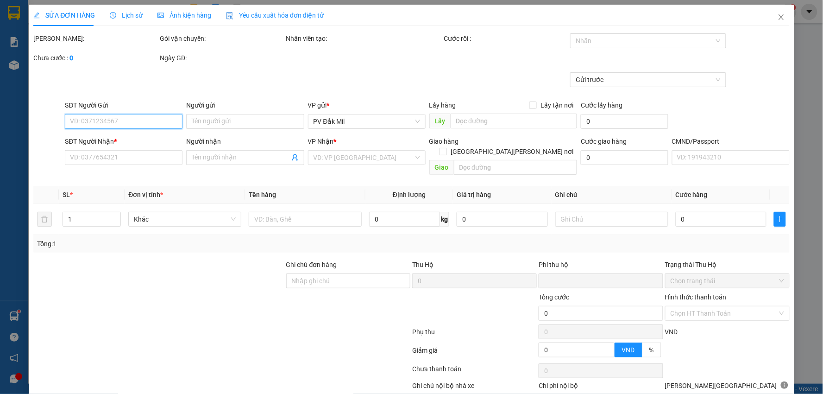
type input "0563680888"
type input "hoàng"
type input "hư bể ko thường (hn)"
type input "0"
type input "40.000"
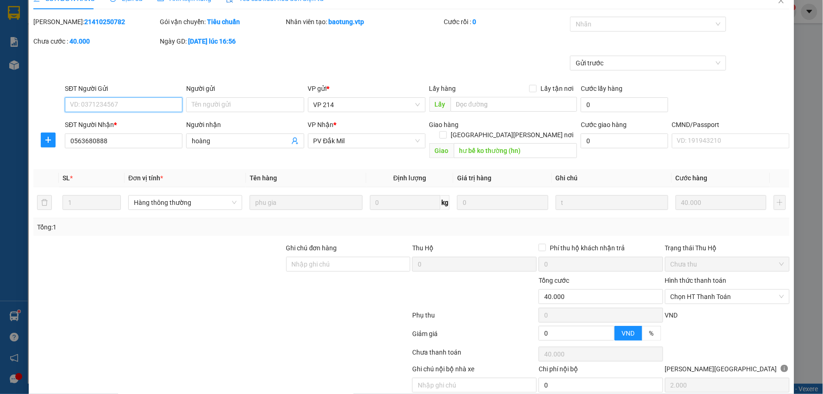
scroll to position [45, 0]
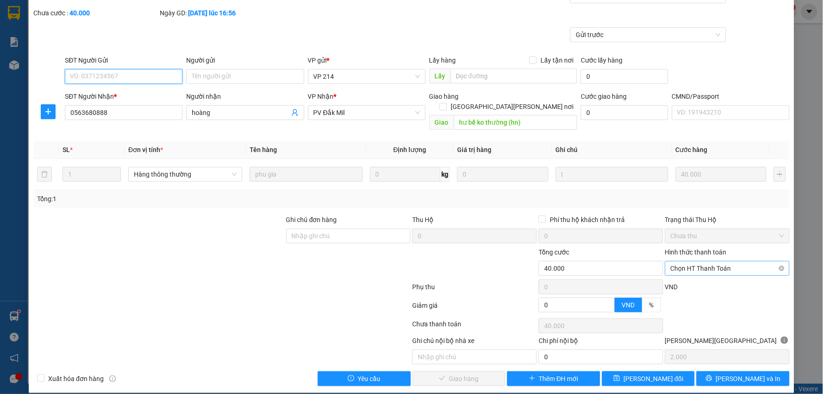
click at [708, 261] on span "Chọn HT Thanh Toán" at bounding box center [728, 268] width 114 height 14
click at [683, 275] on div "Tại văn phòng" at bounding box center [721, 277] width 112 height 10
type input "0"
click at [452, 373] on span "[PERSON_NAME] và Giao hàng" at bounding box center [492, 378] width 125 height 10
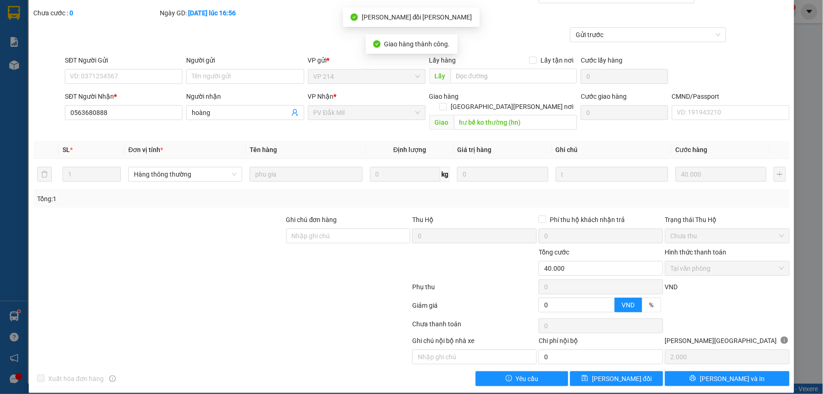
scroll to position [0, 0]
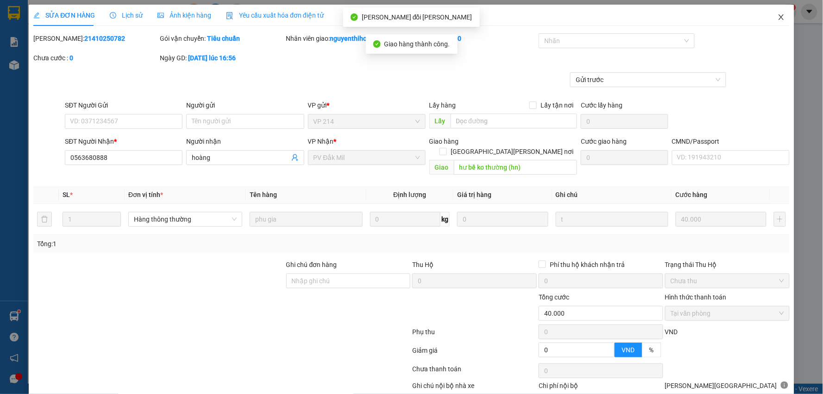
click at [778, 16] on icon "close" at bounding box center [781, 16] width 7 height 7
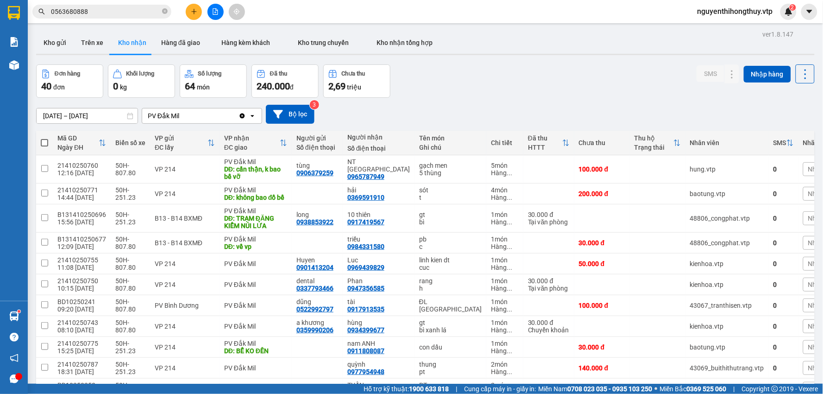
click at [112, 8] on input "0563680888" at bounding box center [105, 11] width 109 height 10
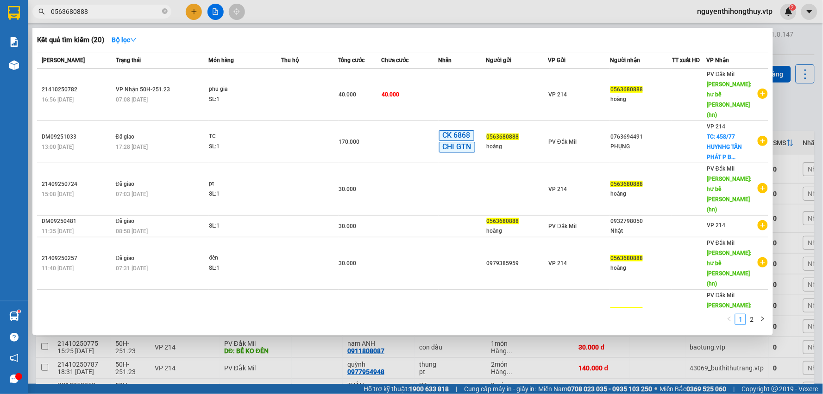
click at [112, 8] on input "0563680888" at bounding box center [105, 11] width 109 height 10
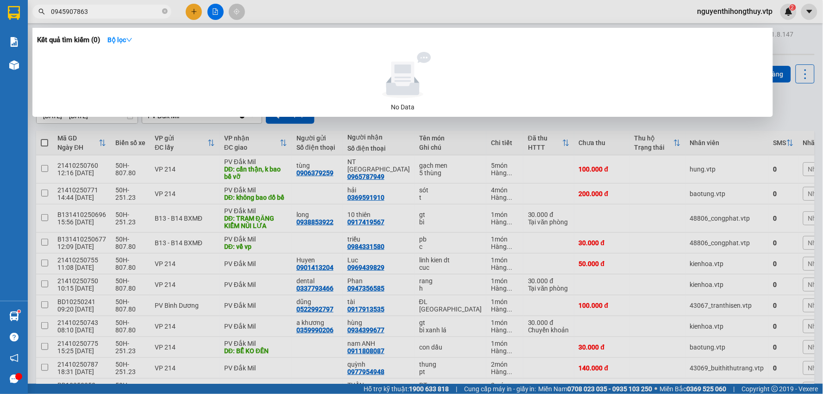
type input "0945907863"
click at [335, 17] on div at bounding box center [411, 197] width 823 height 394
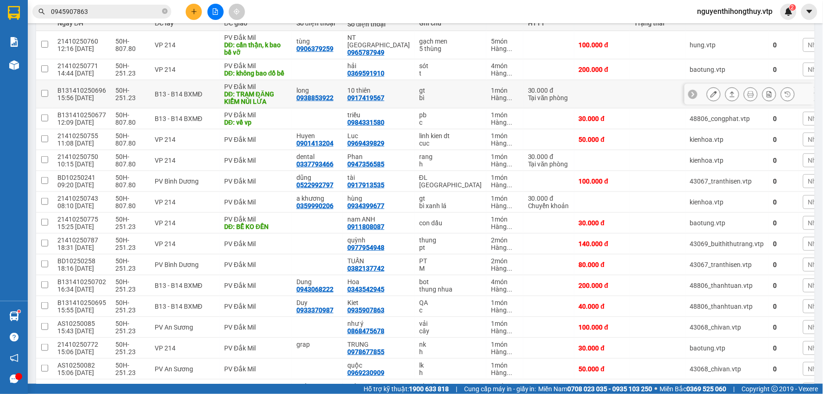
scroll to position [154, 0]
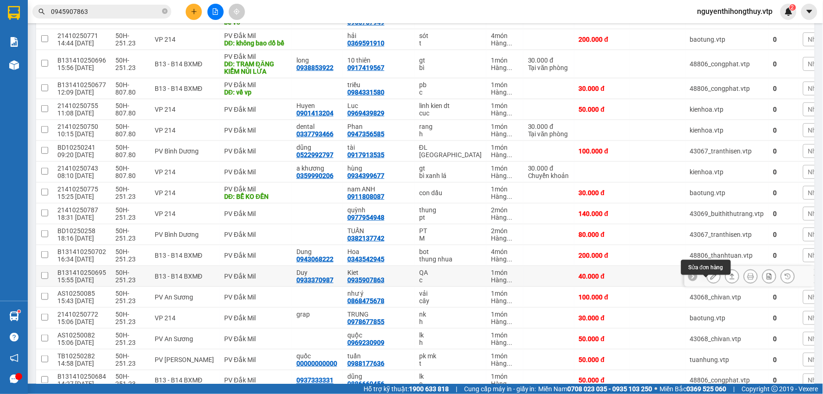
click at [711, 279] on icon at bounding box center [714, 276] width 6 height 6
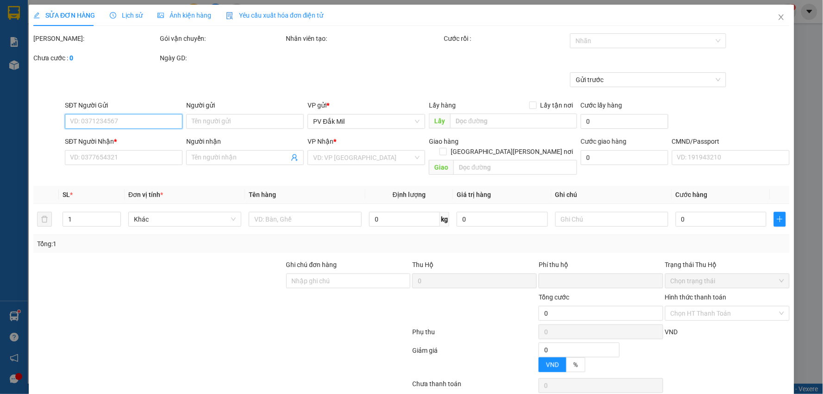
type input "0933370987"
type input "Duy"
type input "0935907863"
type input "Kiet"
type input "0"
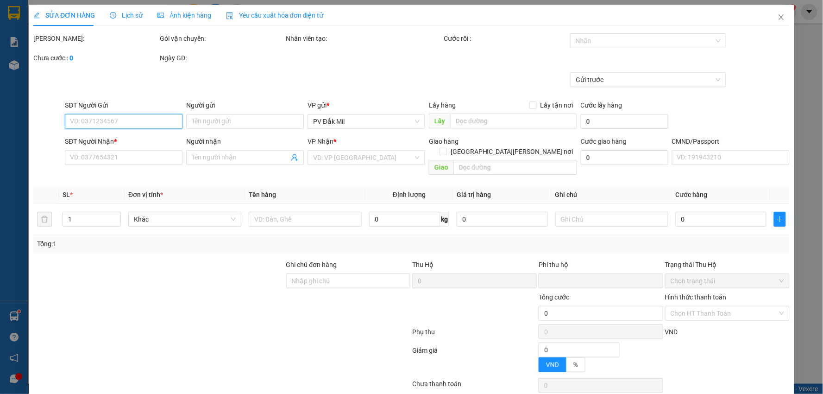
type input "40.000"
type input "2.000"
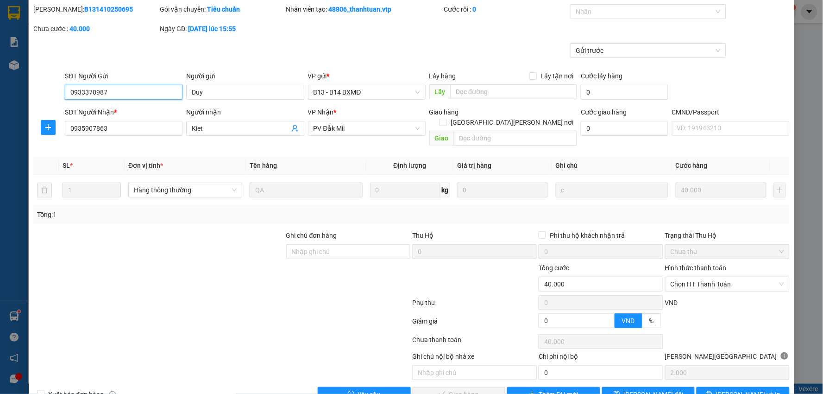
scroll to position [45, 0]
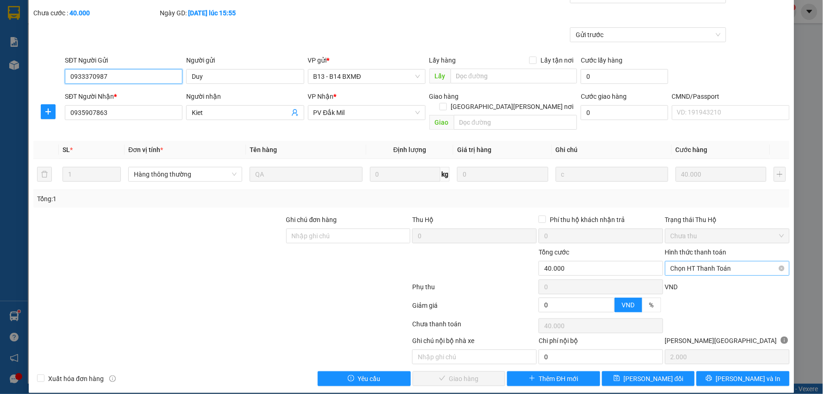
click at [714, 261] on span "Chọn HT Thanh Toán" at bounding box center [728, 268] width 114 height 14
click at [694, 275] on div "Tại văn phòng" at bounding box center [721, 277] width 112 height 10
type input "0"
click at [466, 373] on span "[PERSON_NAME] và Giao hàng" at bounding box center [492, 378] width 125 height 10
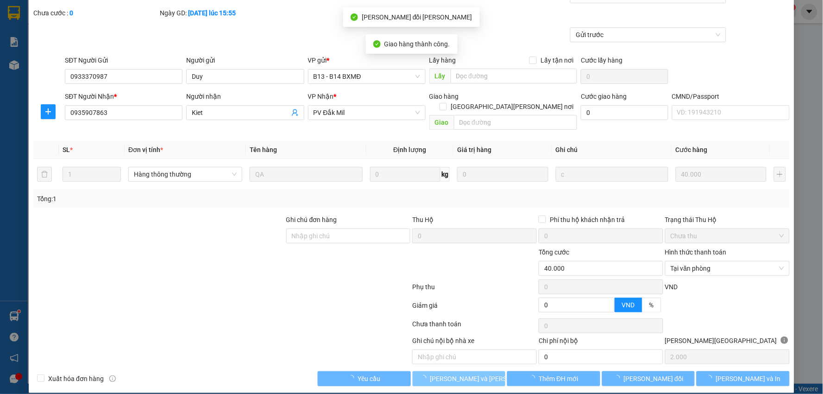
scroll to position [0, 0]
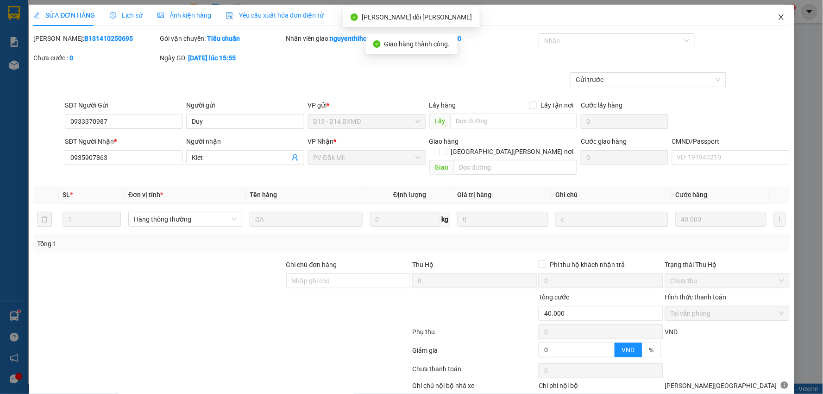
click at [779, 19] on icon "close" at bounding box center [781, 17] width 5 height 6
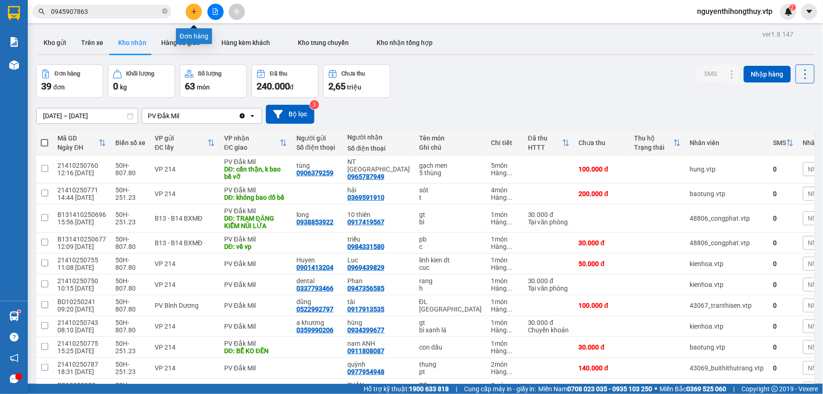
click at [192, 11] on icon "plus" at bounding box center [194, 11] width 6 height 6
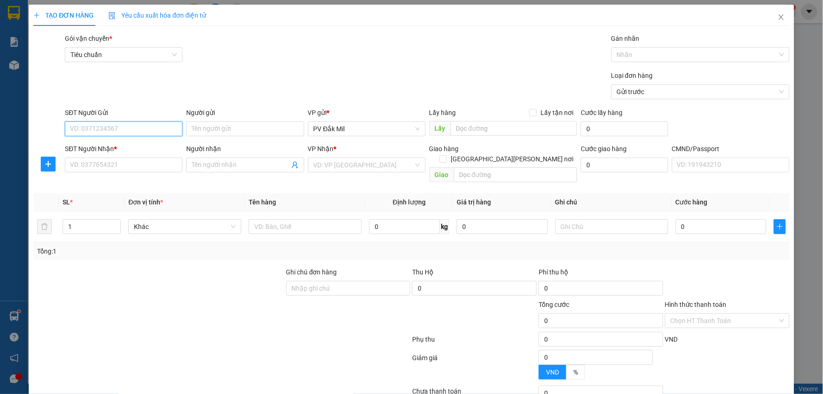
click at [146, 128] on input "SĐT Người Gửi" at bounding box center [124, 128] width 118 height 15
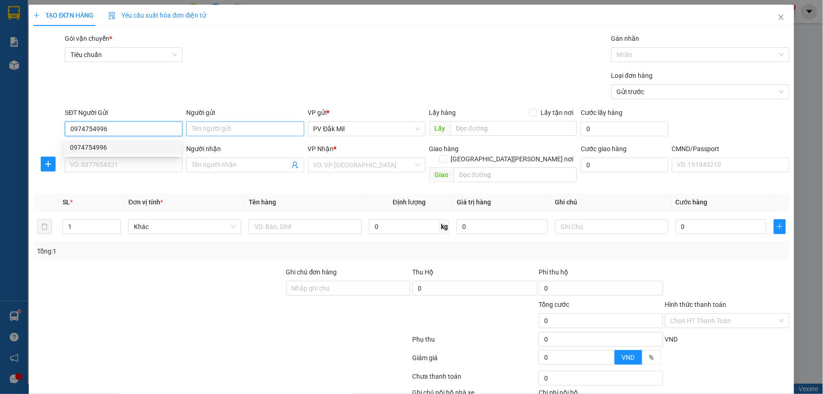
type input "0974754996"
click at [241, 124] on input "Người gửi" at bounding box center [245, 128] width 118 height 15
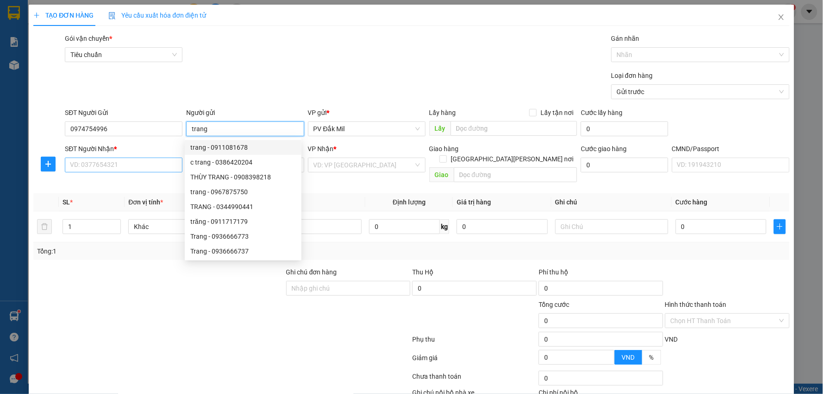
type input "trang"
click at [107, 165] on input "SĐT Người Nhận *" at bounding box center [124, 165] width 118 height 15
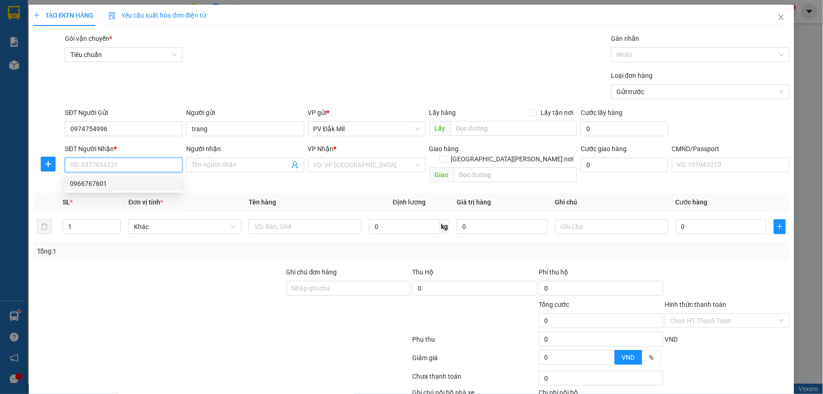
click at [103, 184] on div "0966767601" at bounding box center [123, 183] width 106 height 10
type input "0966767601"
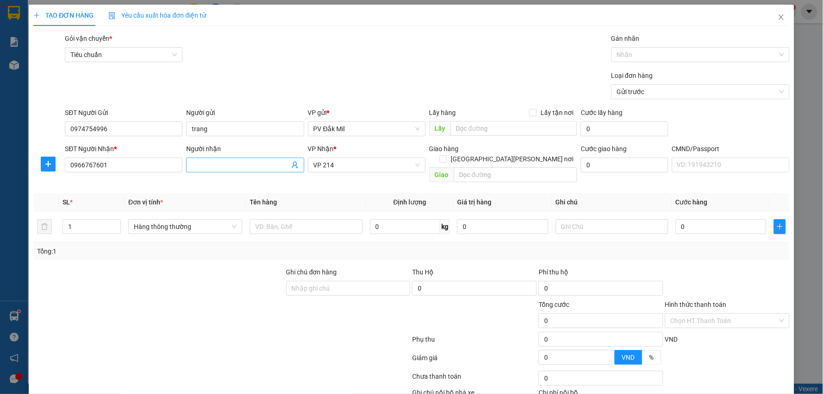
click at [233, 167] on input "Người nhận" at bounding box center [240, 165] width 97 height 10
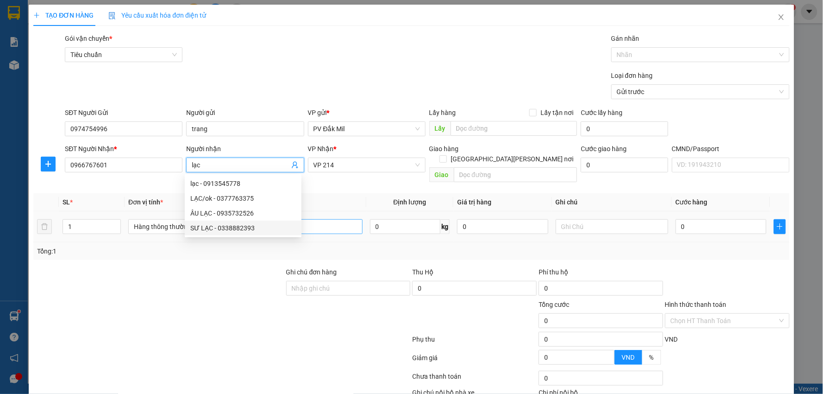
type input "lạc"
click at [331, 219] on input "text" at bounding box center [306, 226] width 113 height 15
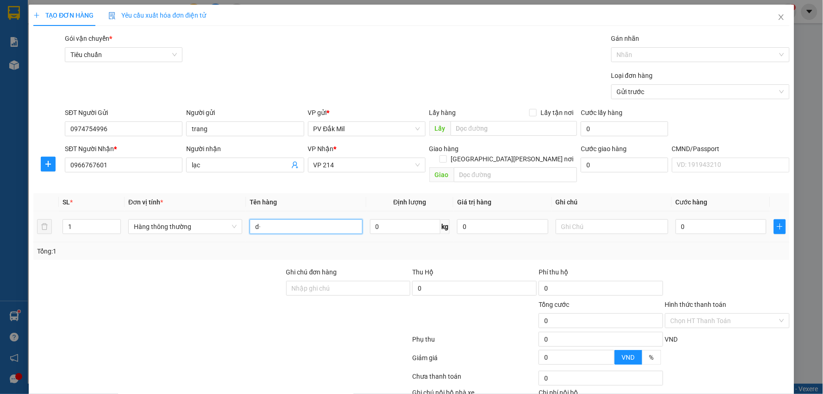
type input "d"
type input "đồ khô"
click at [697, 219] on input "0" at bounding box center [721, 226] width 91 height 15
type input "5"
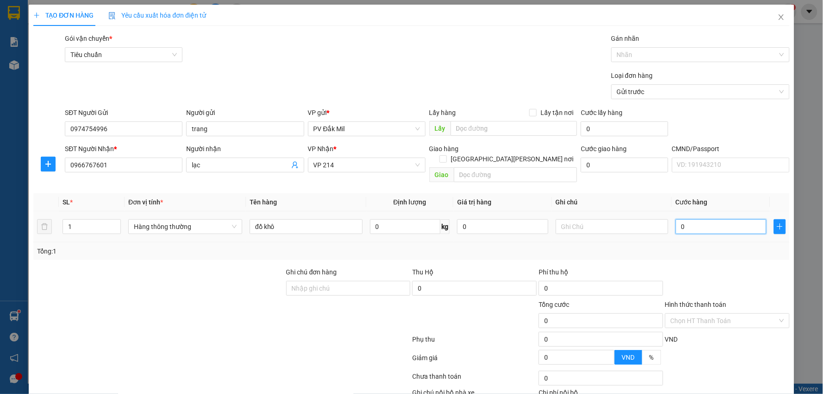
type input "5"
type input "50"
type input "500"
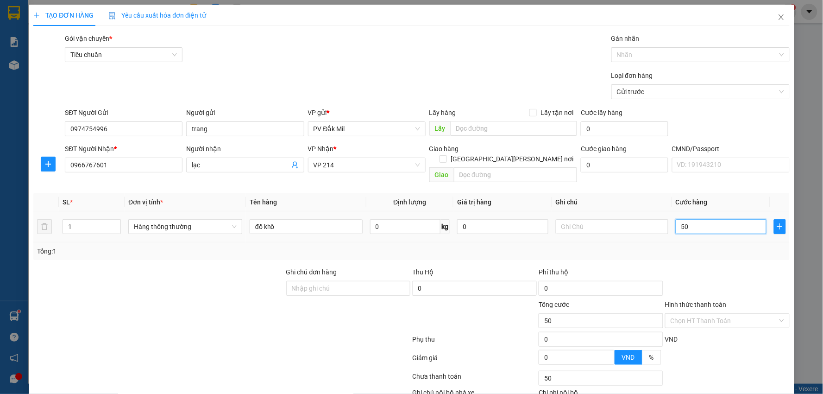
type input "500"
type input "5.000"
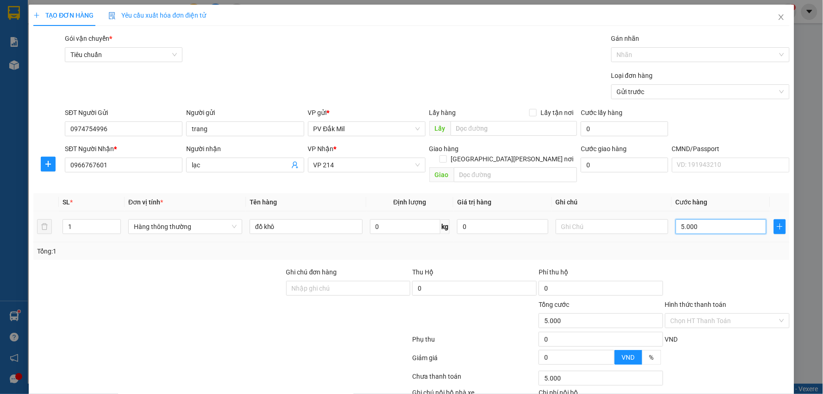
type input "50.000"
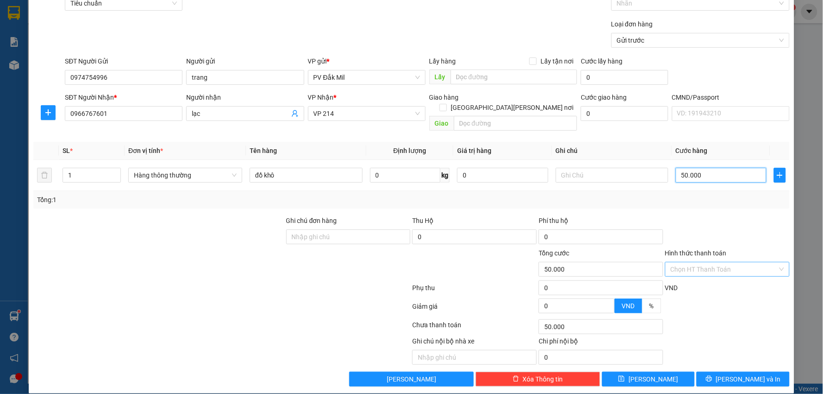
type input "50.000"
click at [696, 262] on input "Hình thức thanh toán" at bounding box center [724, 269] width 107 height 14
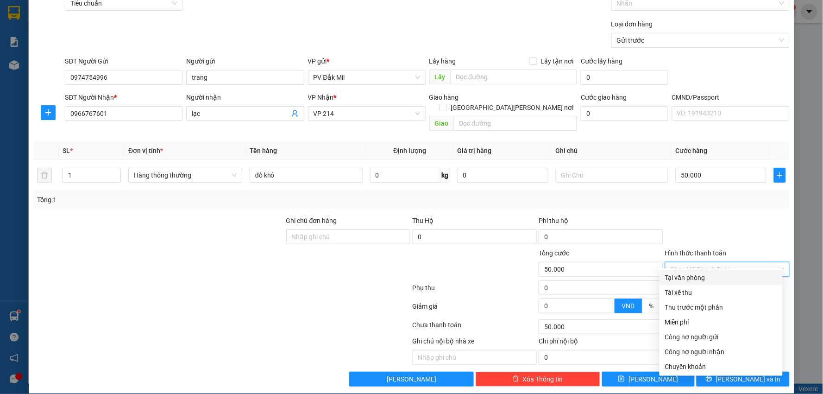
click at [692, 275] on div "Tại văn phòng" at bounding box center [721, 277] width 112 height 10
type input "0"
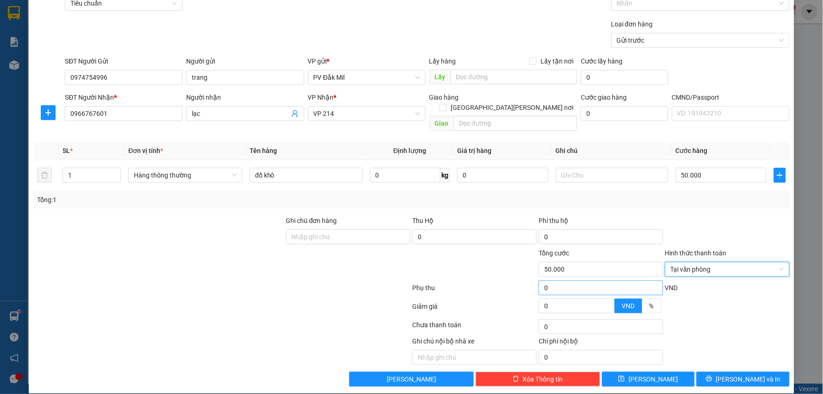
scroll to position [52, 0]
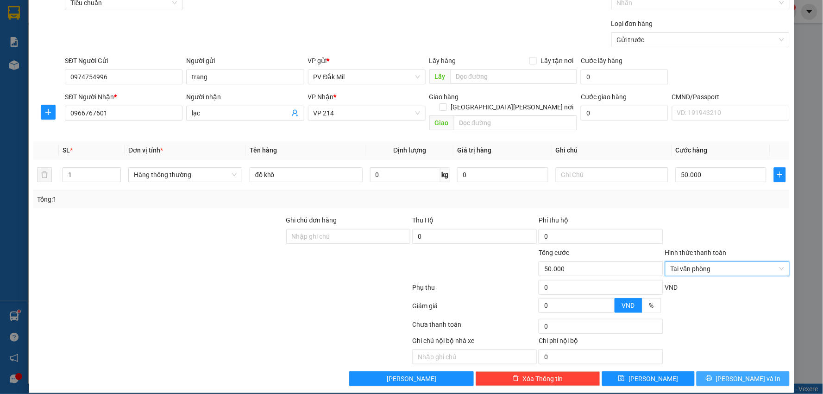
drag, startPoint x: 733, startPoint y: 368, endPoint x: 726, endPoint y: 362, distance: 8.9
click at [733, 373] on span "[PERSON_NAME] và In" at bounding box center [748, 378] width 65 height 10
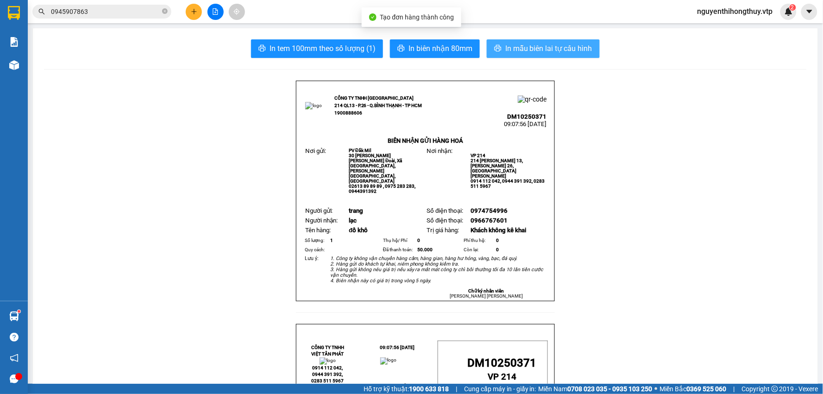
click at [574, 49] on span "In mẫu biên lai tự cấu hình" at bounding box center [549, 49] width 87 height 12
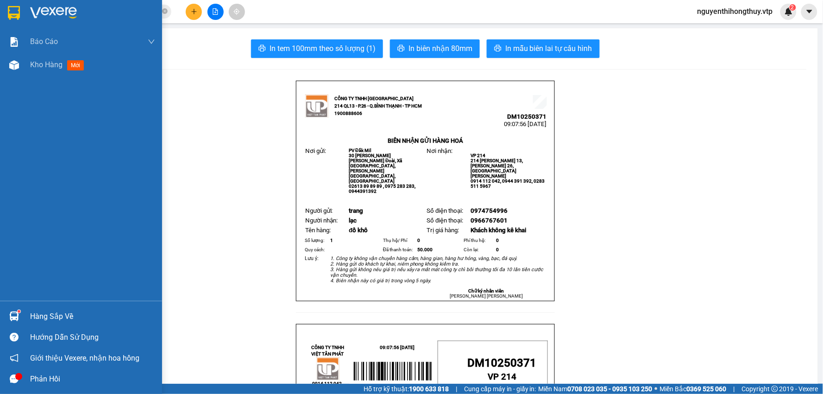
click at [11, 13] on img at bounding box center [14, 13] width 12 height 14
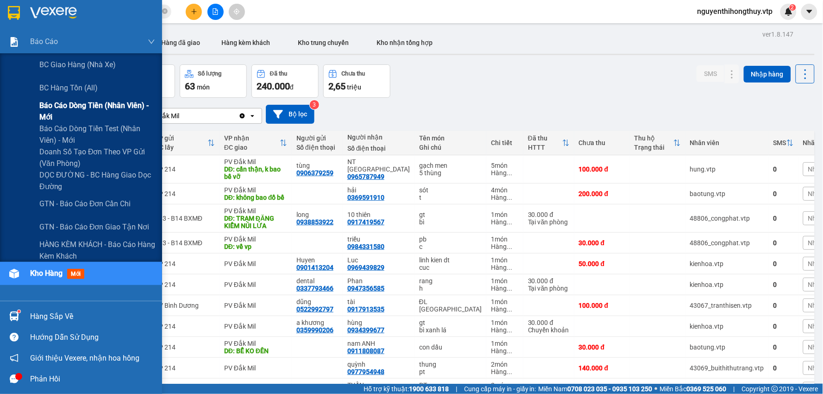
click at [78, 100] on span "Báo cáo dòng tiền (nhân viên) - mới" at bounding box center [97, 111] width 116 height 23
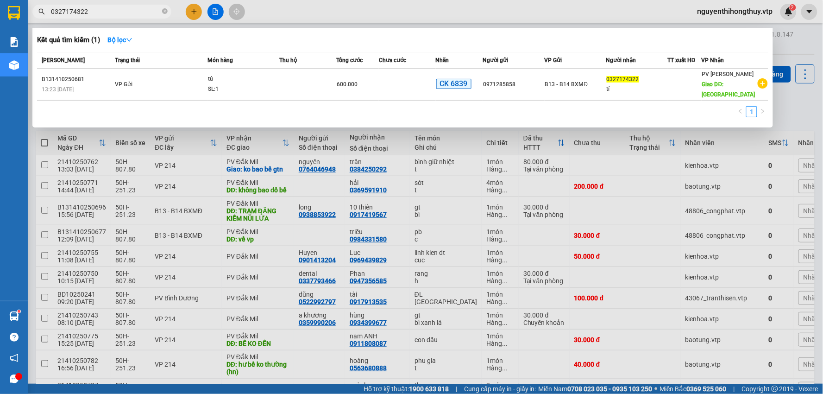
click at [438, 11] on div at bounding box center [411, 197] width 823 height 394
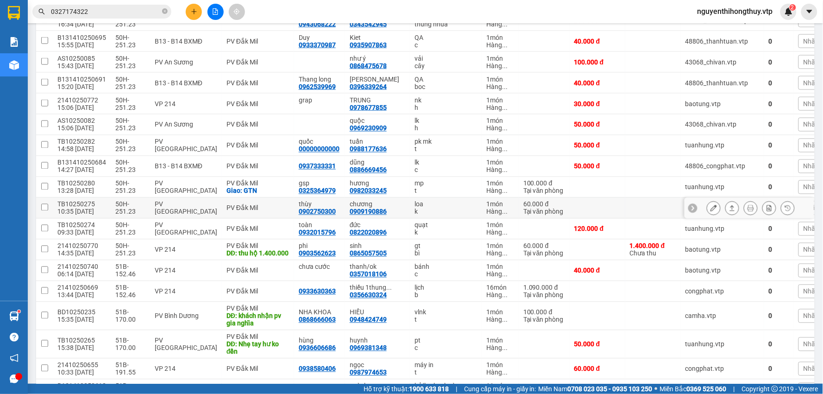
scroll to position [411, 0]
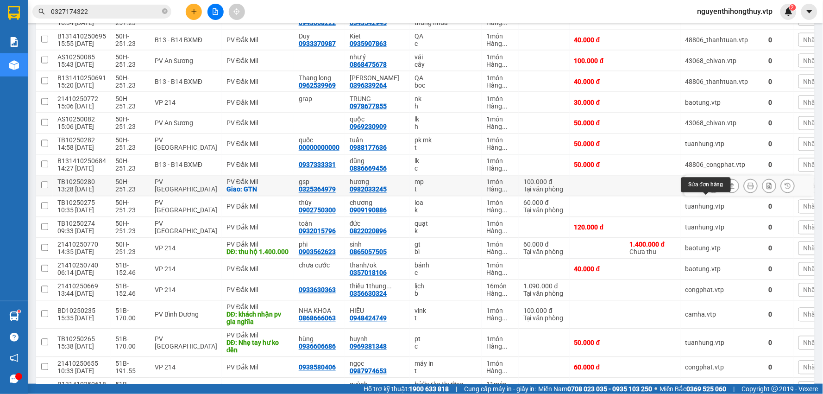
click at [711, 189] on icon at bounding box center [714, 186] width 6 height 6
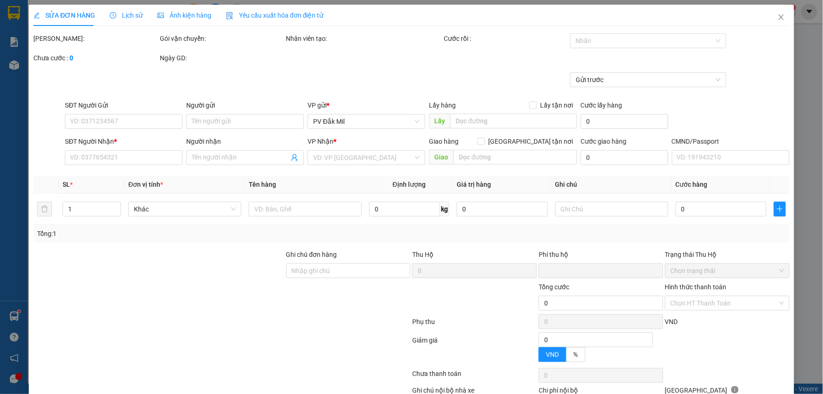
type input "2.000"
type input "0325364979"
type input "gsp"
type input "0982033245"
type input "hương"
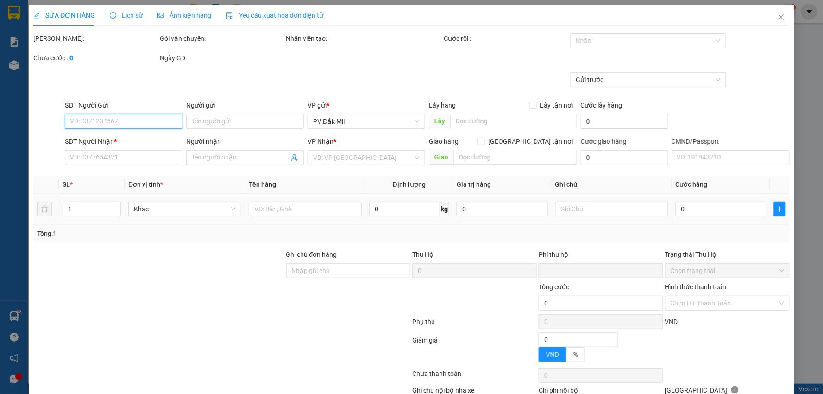
checkbox input "true"
type input "GTN"
type input "0"
type input "100.000"
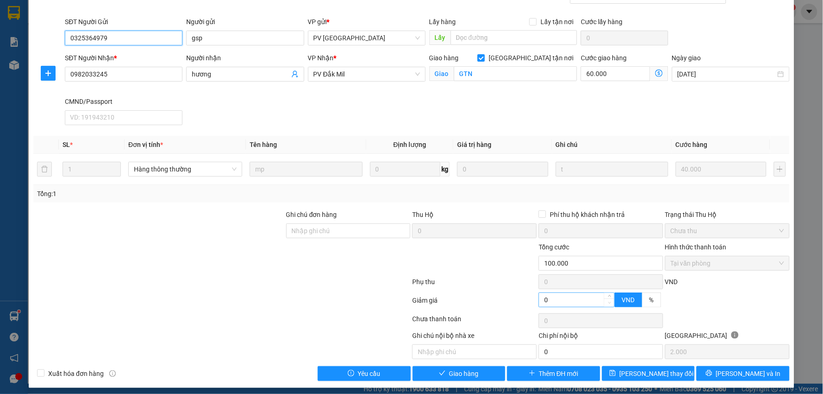
scroll to position [89, 0]
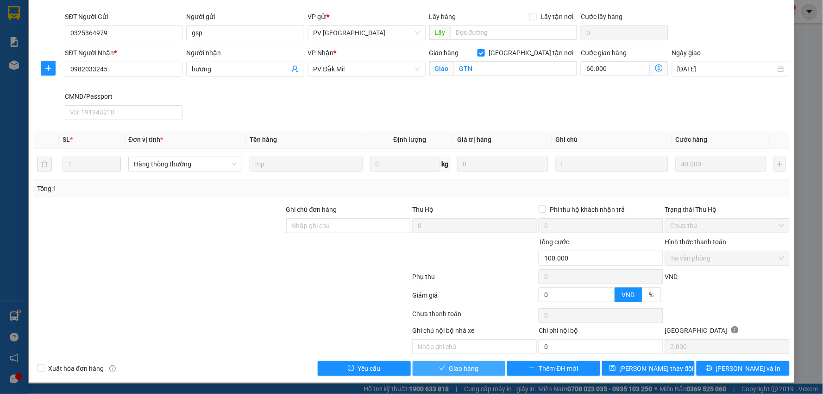
drag, startPoint x: 445, startPoint y: 370, endPoint x: 455, endPoint y: 374, distance: 10.8
click at [446, 370] on button "Giao hàng" at bounding box center [459, 368] width 93 height 15
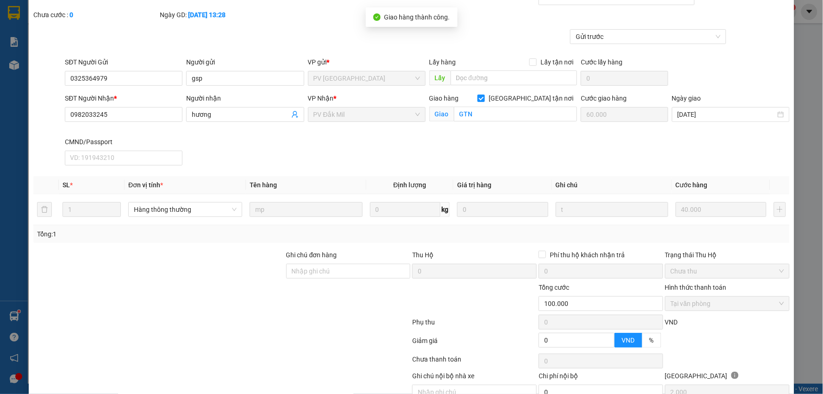
scroll to position [0, 0]
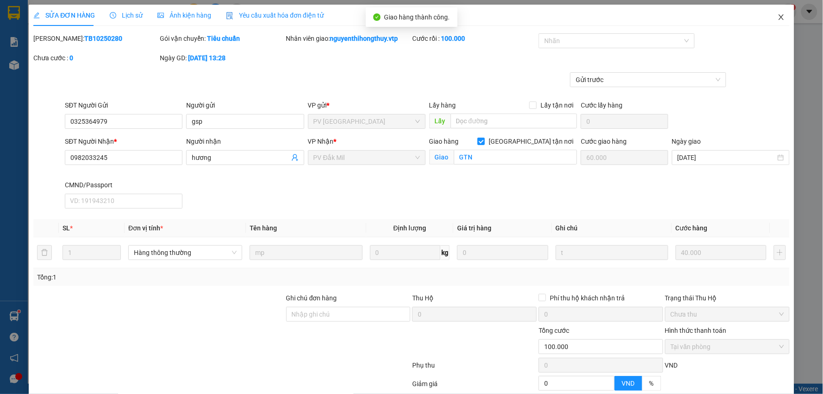
click at [778, 17] on icon "close" at bounding box center [781, 16] width 7 height 7
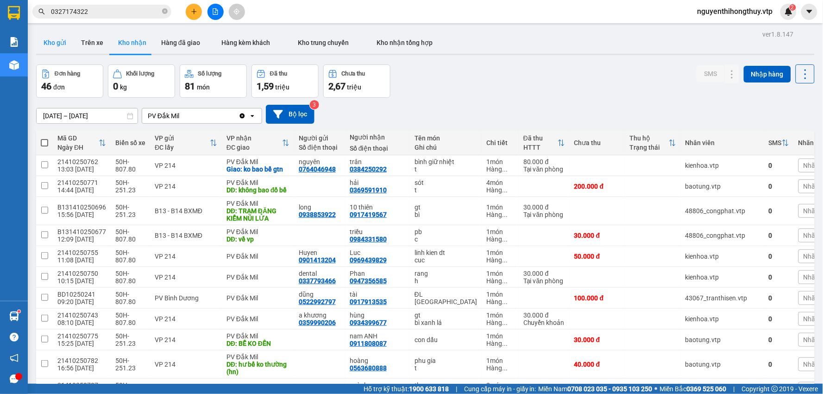
click at [47, 40] on button "Kho gửi" at bounding box center [55, 43] width 38 height 22
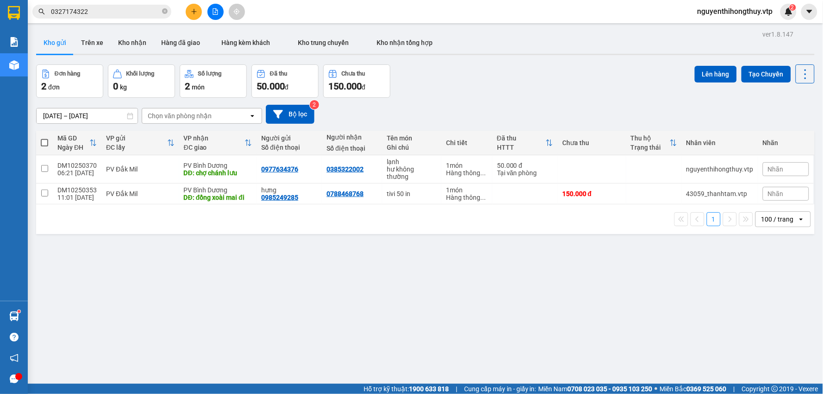
click at [45, 140] on span at bounding box center [44, 142] width 7 height 7
click at [44, 138] on input "checkbox" at bounding box center [44, 138] width 0 height 0
checkbox input "true"
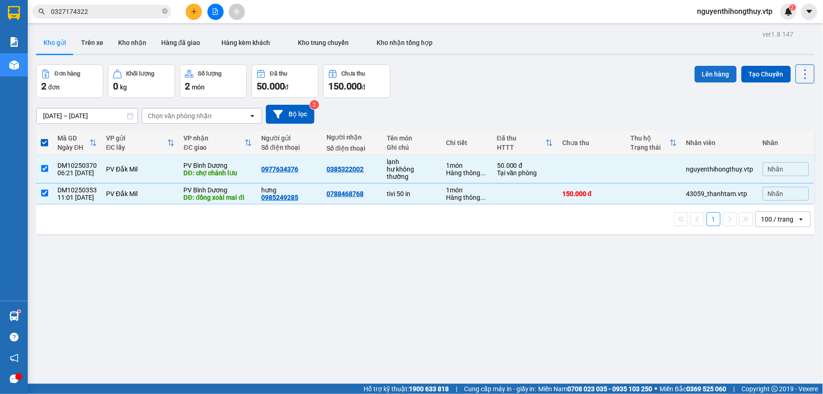
click at [712, 72] on button "Lên hàng" at bounding box center [716, 74] width 42 height 17
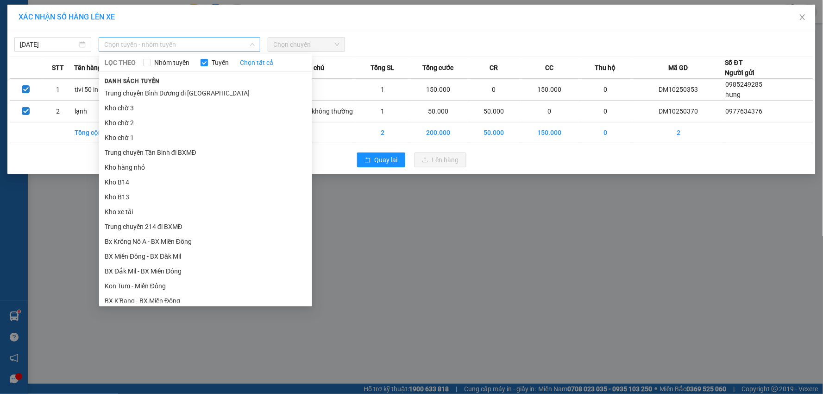
click at [145, 44] on span "Chọn tuyến - nhóm tuyến" at bounding box center [179, 45] width 151 height 14
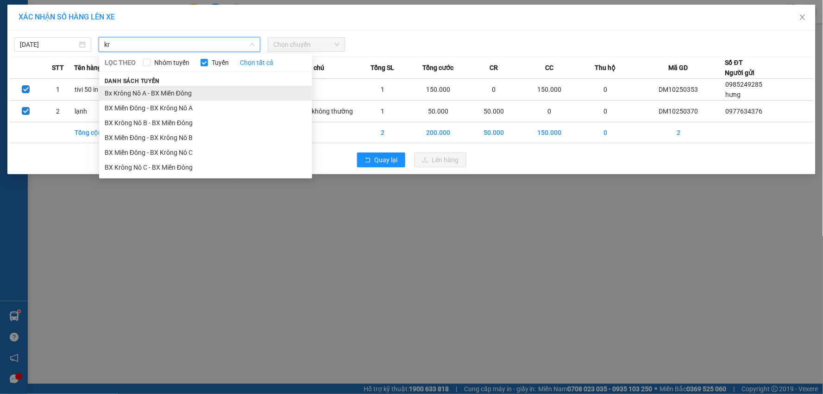
type input "kr"
click at [172, 89] on li "Bx Krông Nô A - BX Miền Đông" at bounding box center [205, 93] width 213 height 15
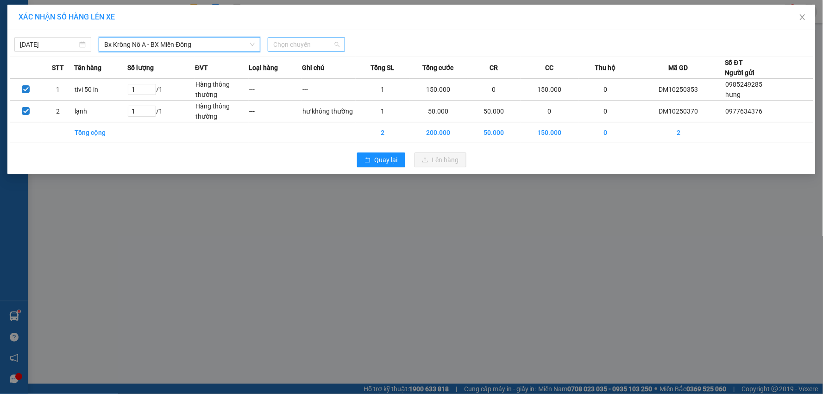
click at [310, 44] on span "Chọn chuyến" at bounding box center [306, 45] width 66 height 14
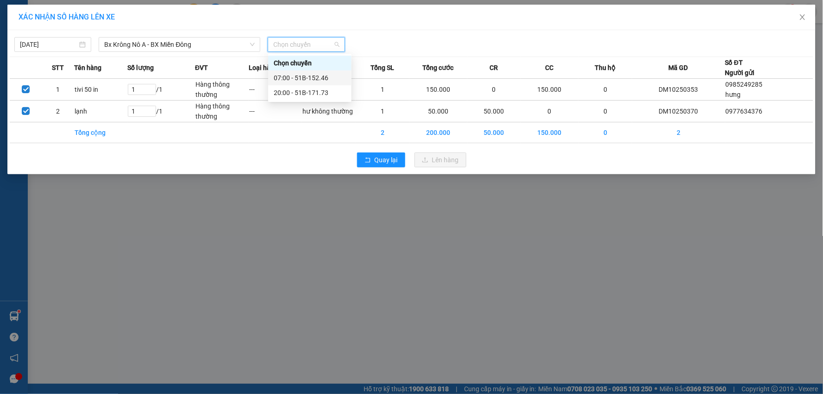
click at [326, 76] on div "07:00 - 51B-152.46" at bounding box center [310, 78] width 72 height 10
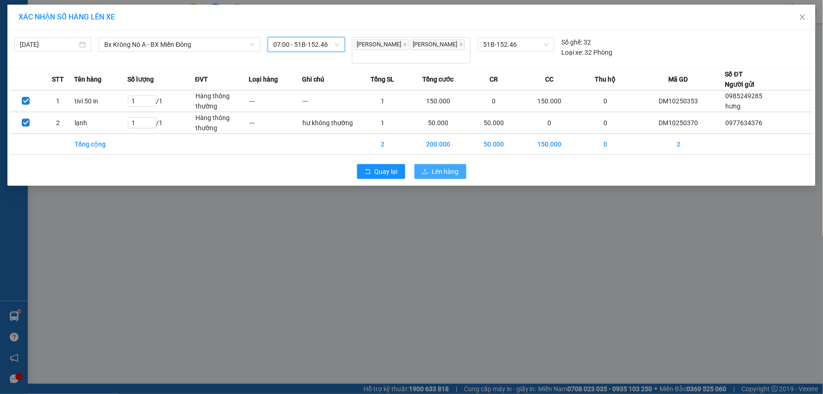
click at [441, 166] on span "Lên hàng" at bounding box center [445, 171] width 27 height 10
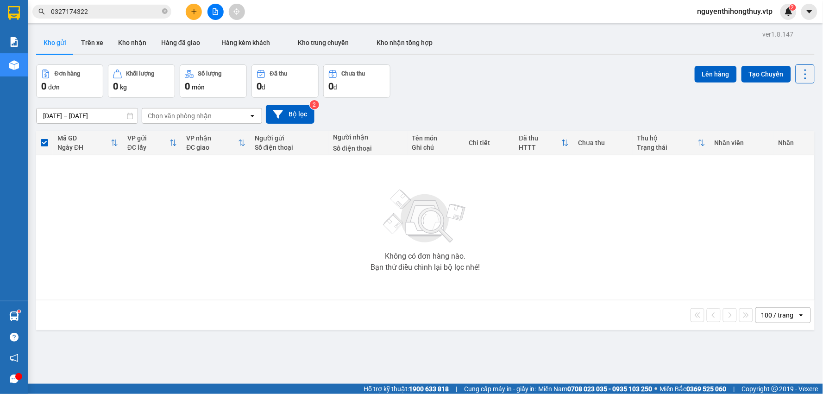
click at [139, 8] on input "0327174322" at bounding box center [105, 11] width 109 height 10
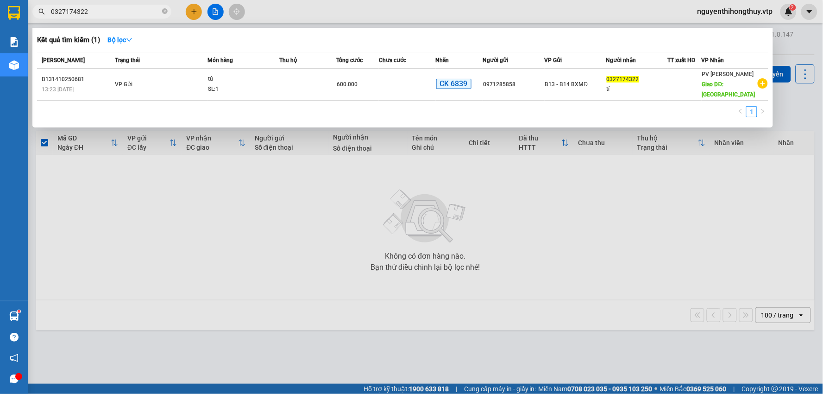
click at [308, 215] on div at bounding box center [411, 197] width 823 height 394
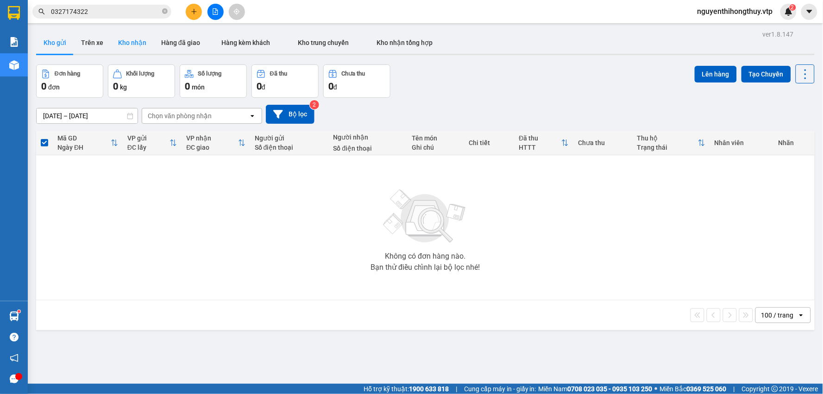
click at [130, 44] on button "Kho nhận" at bounding box center [132, 43] width 43 height 22
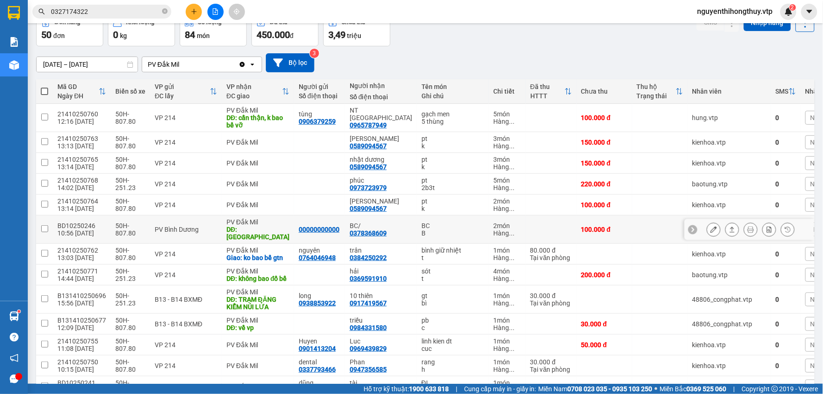
scroll to position [103, 0]
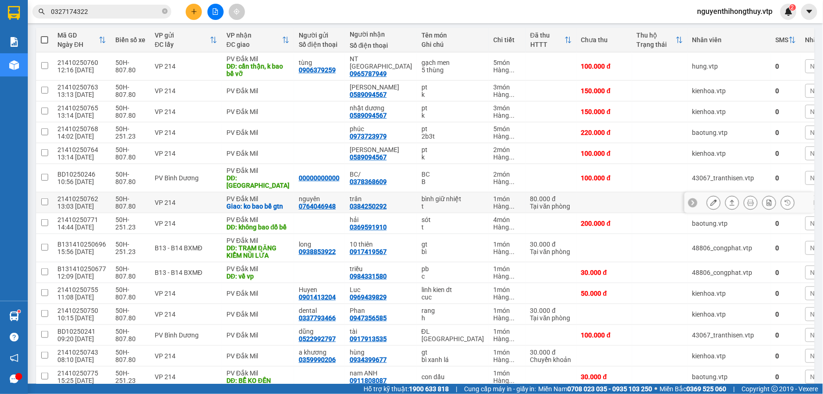
click at [711, 199] on icon at bounding box center [714, 202] width 6 height 6
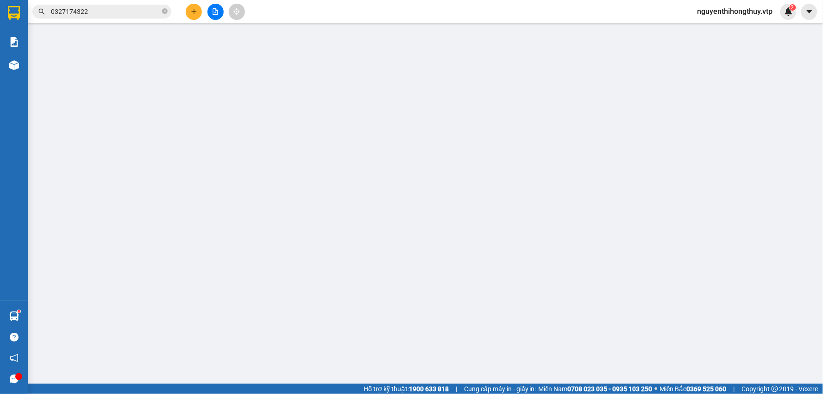
type input "0764046948"
type input "nguyên"
type input "0384250292"
type input "trân"
checkbox input "true"
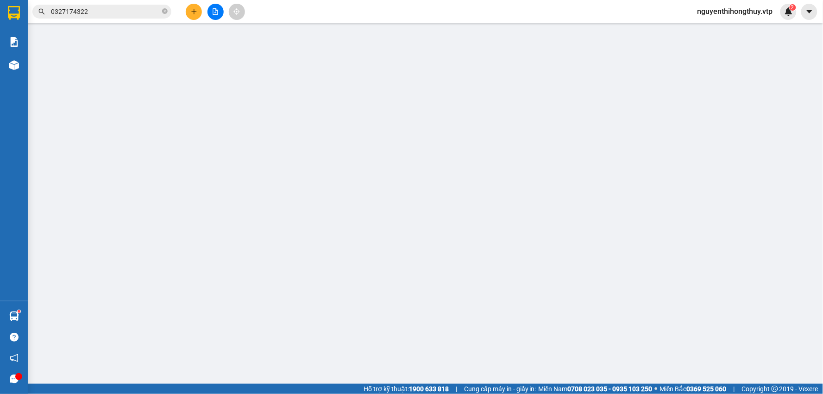
type input "ko bao bể gtn"
type input "0"
type input "80.000"
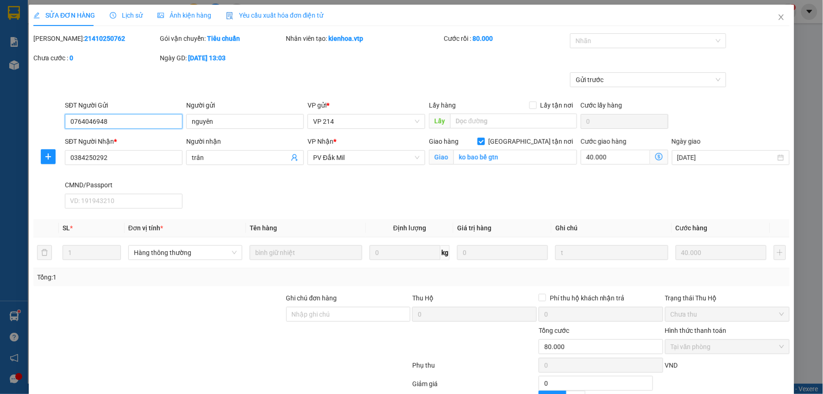
type input "2.000"
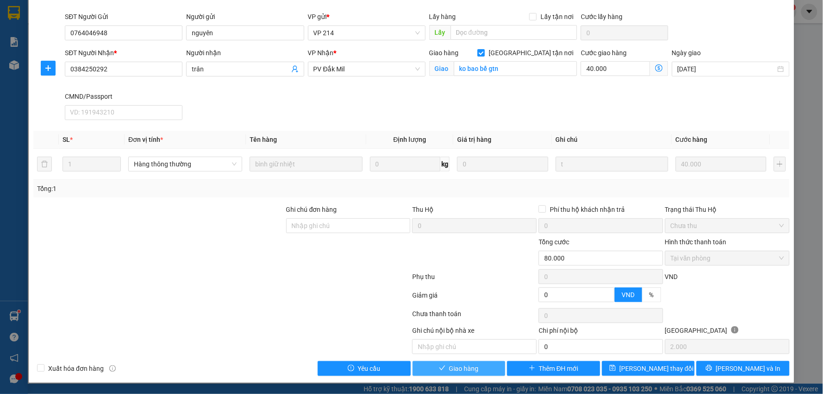
click at [456, 367] on span "Giao hàng" at bounding box center [464, 368] width 30 height 10
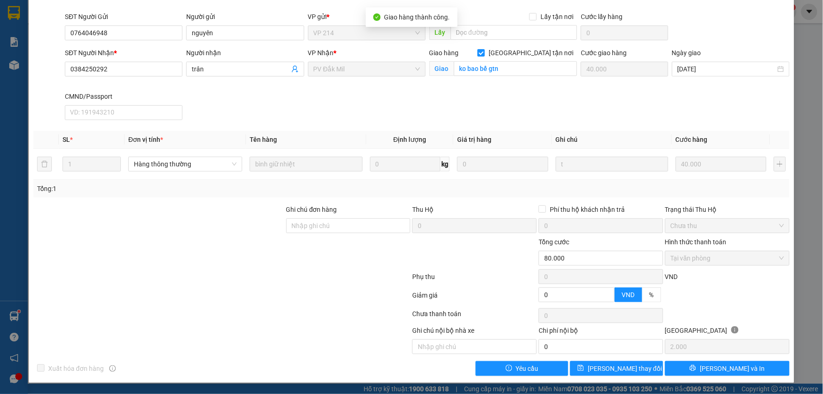
scroll to position [0, 0]
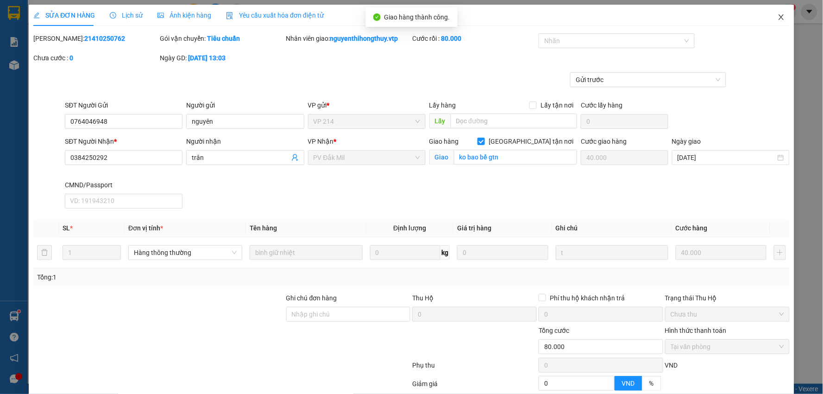
click at [778, 15] on icon "close" at bounding box center [781, 16] width 7 height 7
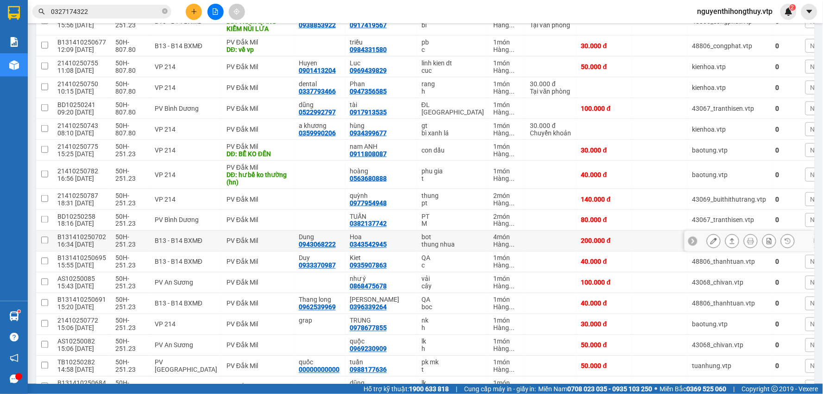
scroll to position [360, 0]
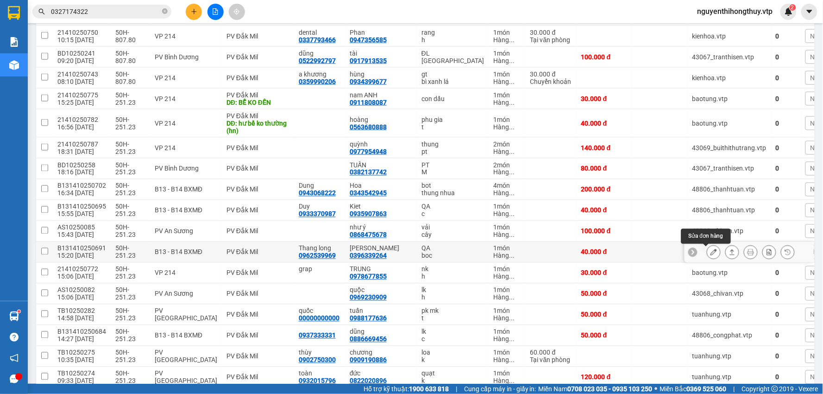
click at [709, 247] on button at bounding box center [714, 252] width 13 height 16
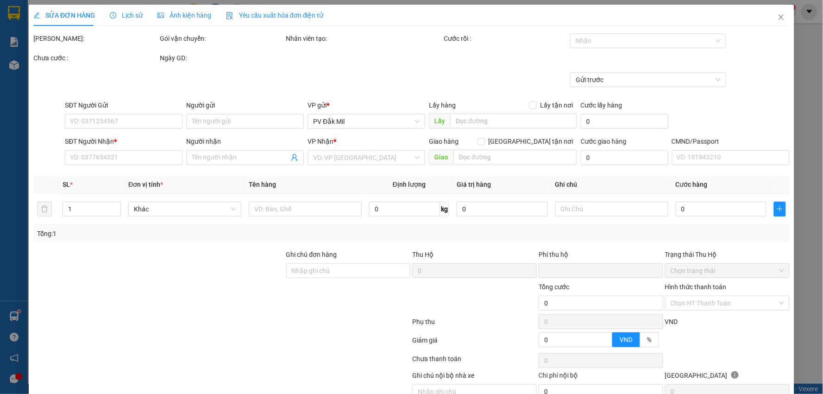
type input "2.000"
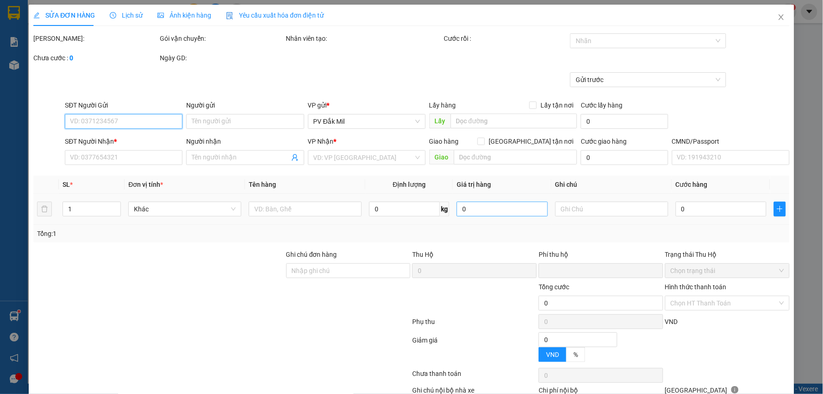
type input "0962539969"
type input "Thang long"
type input "0396339264"
type input "[PERSON_NAME]"
type input "0"
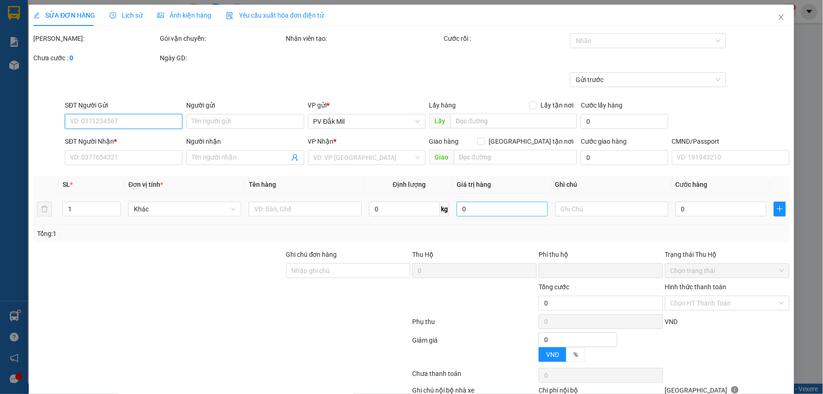
type input "40.000"
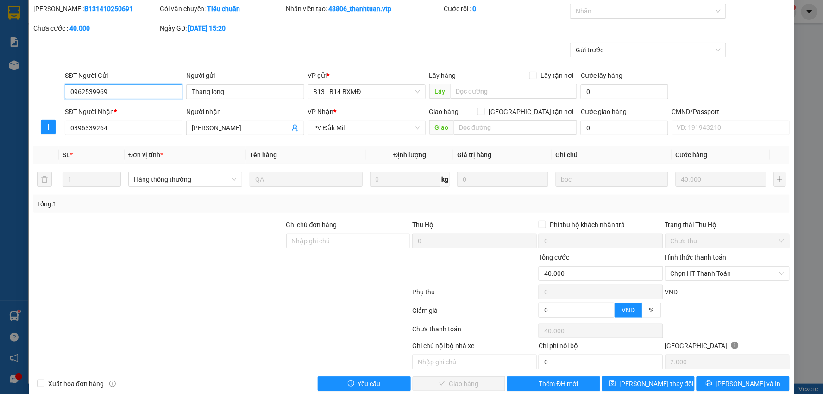
scroll to position [45, 0]
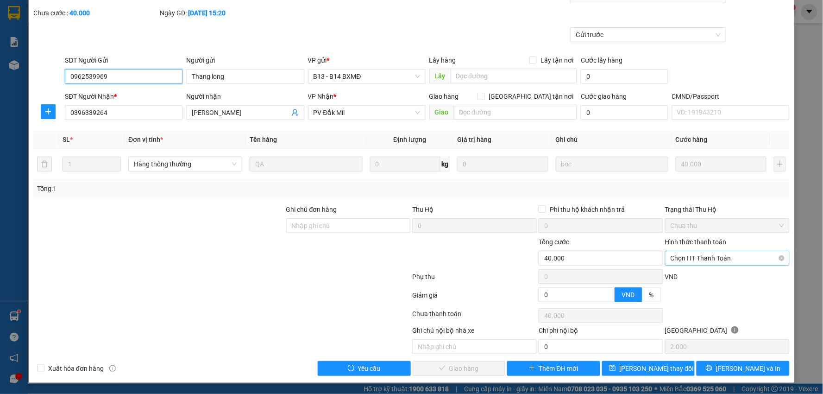
click at [701, 258] on span "Chọn HT Thanh Toán" at bounding box center [728, 258] width 114 height 14
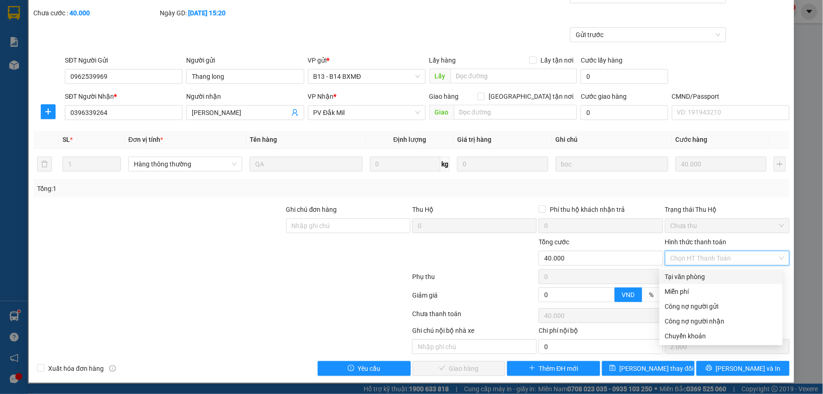
click at [698, 274] on div "Tại văn phòng" at bounding box center [721, 277] width 112 height 10
type input "0"
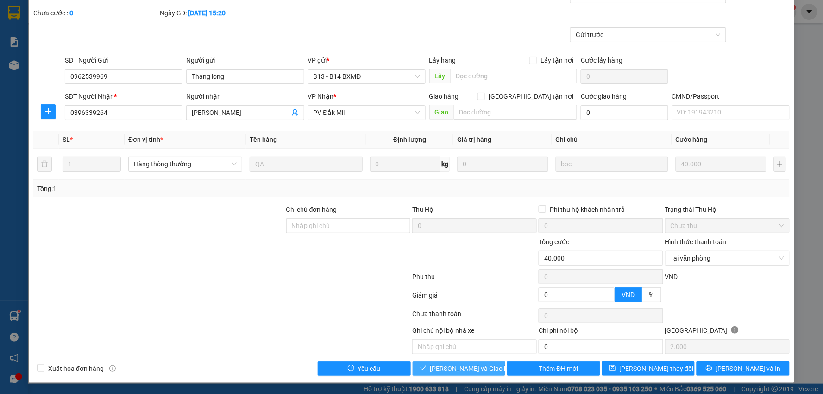
click at [462, 370] on span "[PERSON_NAME] và Giao hàng" at bounding box center [474, 368] width 89 height 10
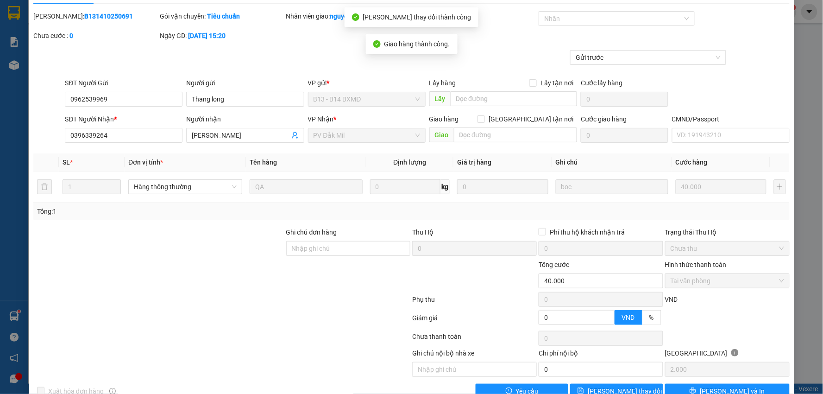
scroll to position [0, 0]
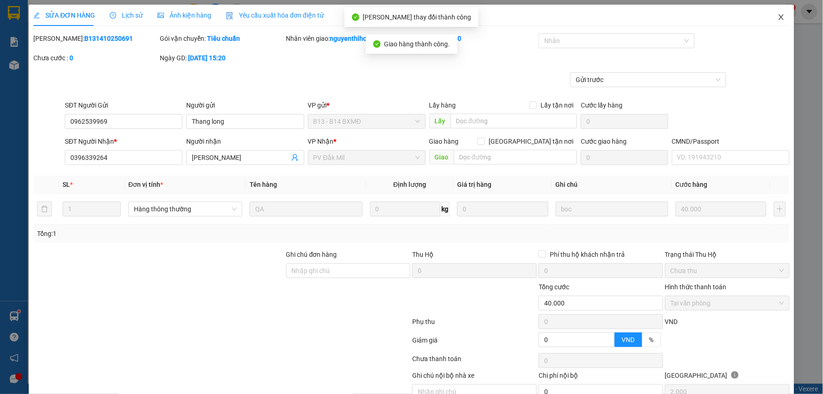
click at [778, 15] on icon "close" at bounding box center [781, 16] width 7 height 7
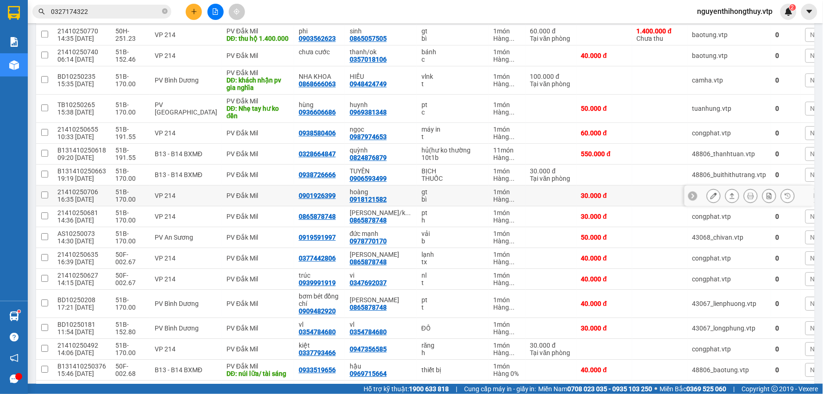
scroll to position [720, 0]
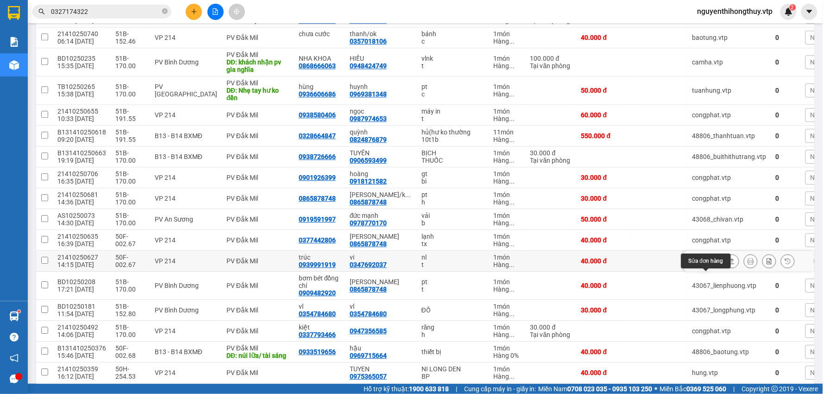
click at [711, 269] on button at bounding box center [714, 261] width 13 height 16
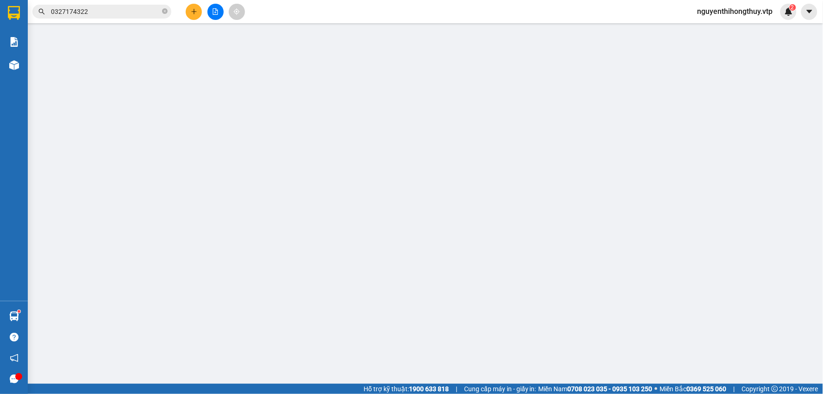
type input "2.000"
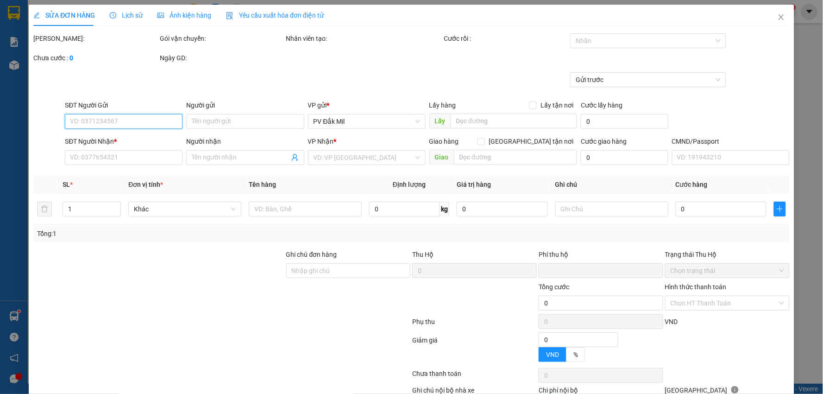
type input "0939991919"
type input "trúc"
type input "0347692037"
type input "vi"
type input "0"
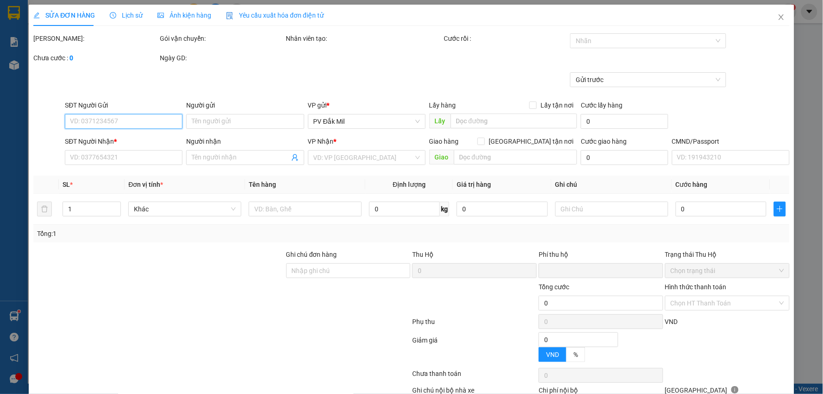
type input "40.000"
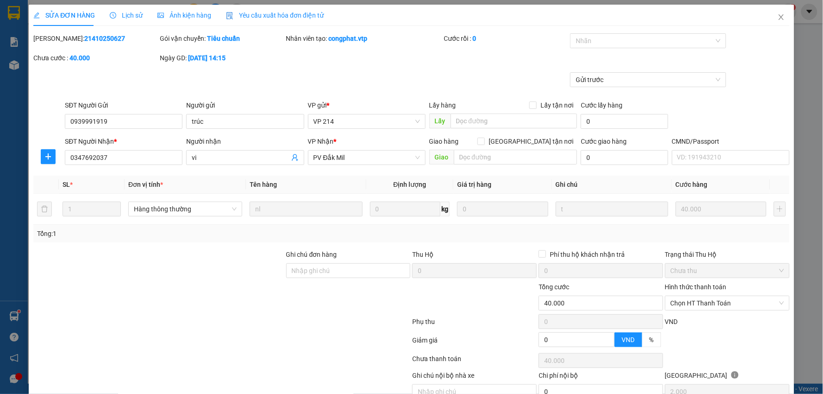
click at [126, 14] on span "Lịch sử" at bounding box center [126, 15] width 33 height 7
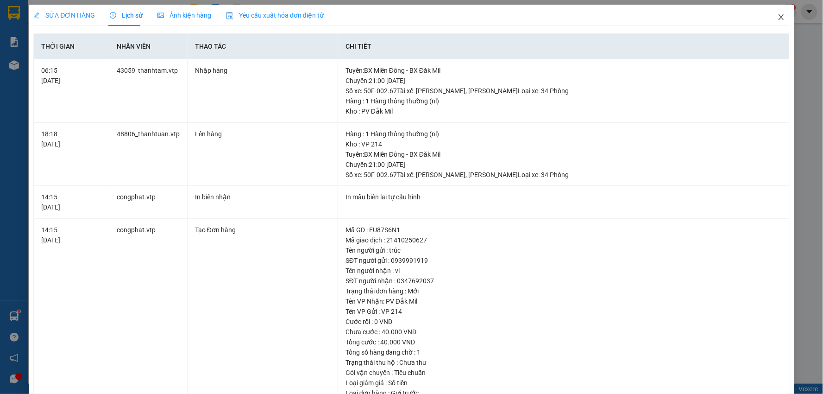
click at [772, 13] on span "Close" at bounding box center [782, 18] width 26 height 26
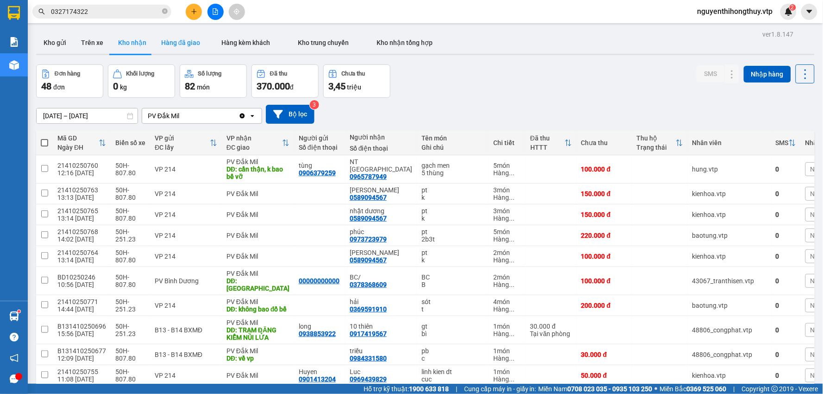
click at [186, 40] on button "Hàng đã giao" at bounding box center [181, 43] width 54 height 22
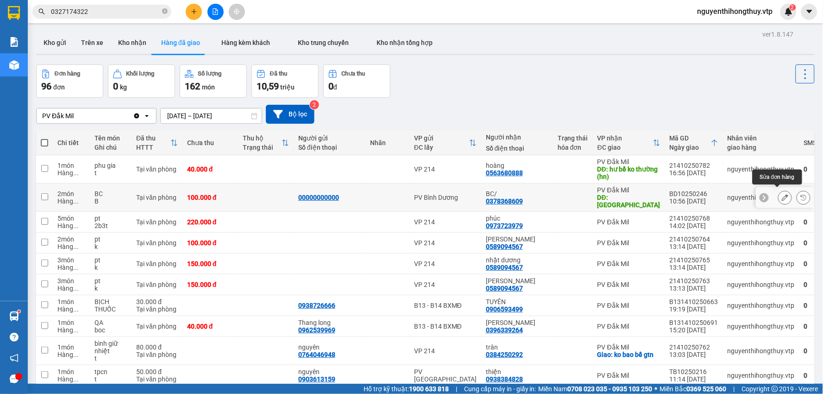
click at [782, 194] on icon at bounding box center [785, 197] width 6 height 6
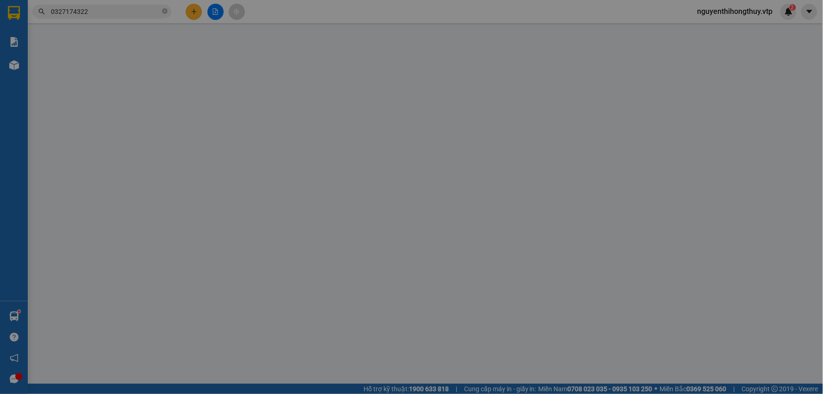
type input "00000000000"
type input "0378368609"
type input "BC/"
type input "[GEOGRAPHIC_DATA]"
type input "0"
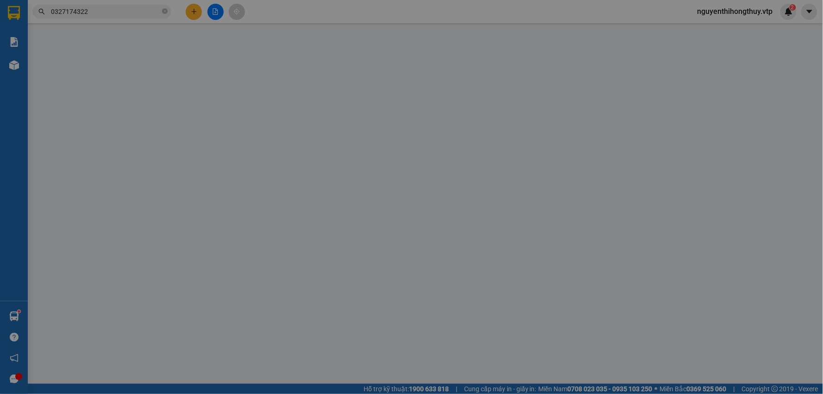
type input "100.000"
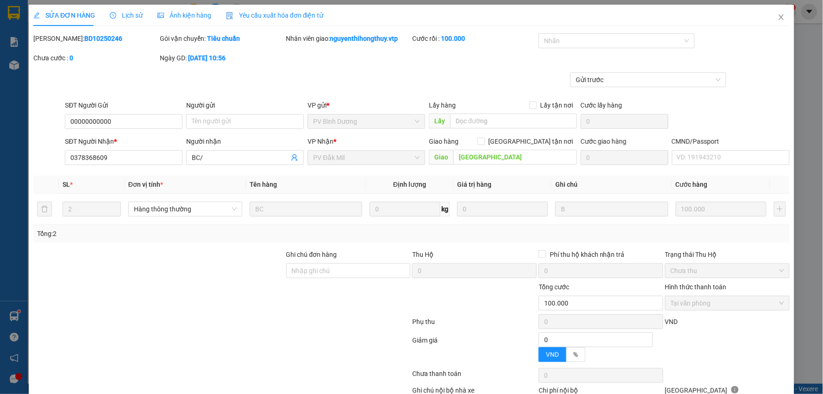
type input "5.000"
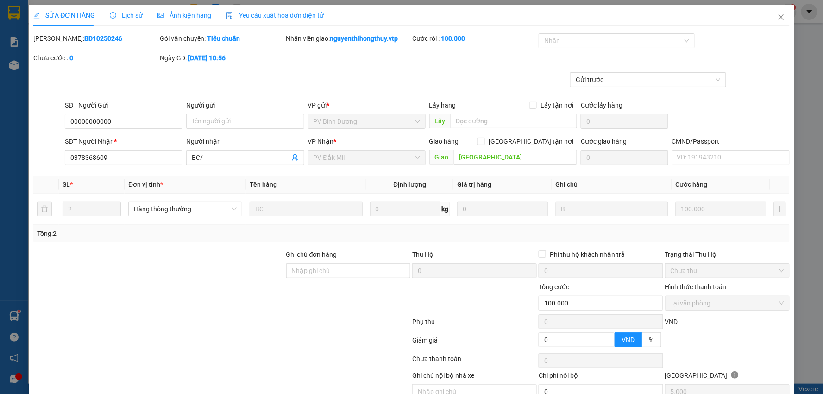
click at [130, 17] on span "Lịch sử" at bounding box center [126, 15] width 33 height 7
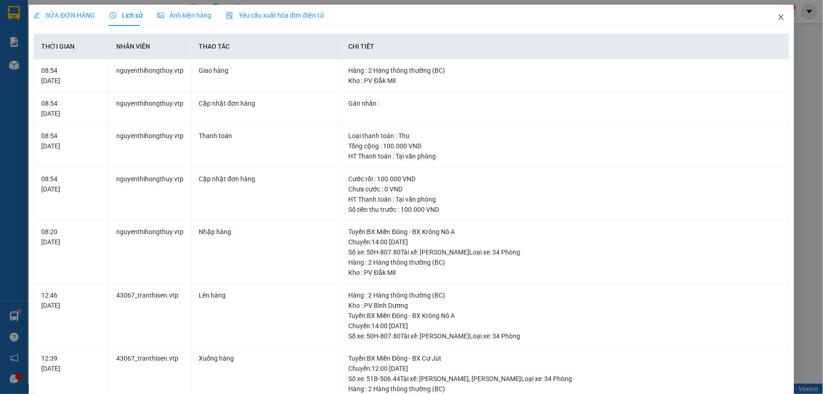
click at [779, 16] on icon "close" at bounding box center [781, 17] width 5 height 6
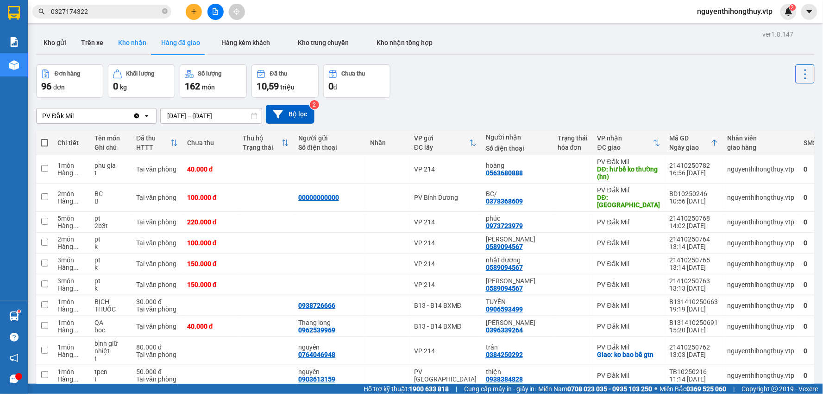
click at [128, 39] on button "Kho nhận" at bounding box center [132, 43] width 43 height 22
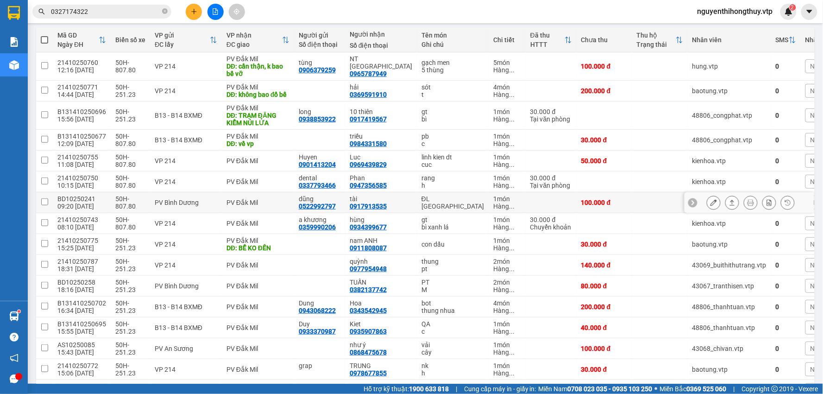
scroll to position [51, 0]
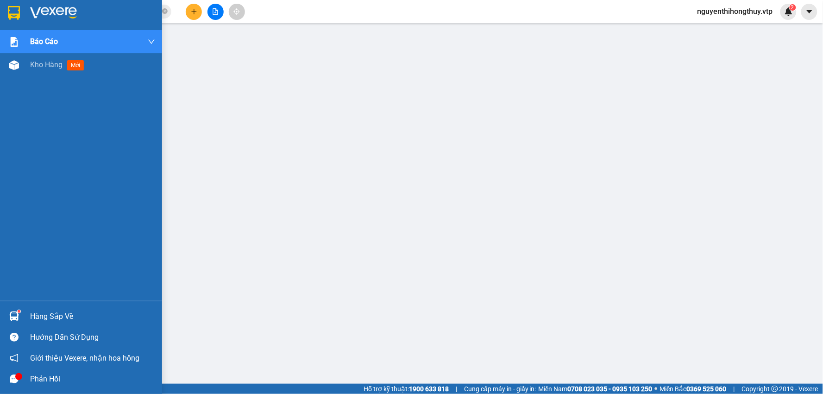
click at [16, 11] on img at bounding box center [14, 13] width 12 height 14
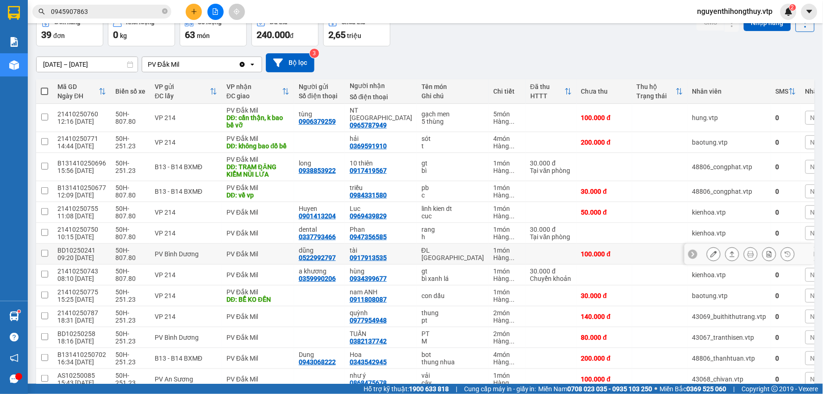
scroll to position [103, 0]
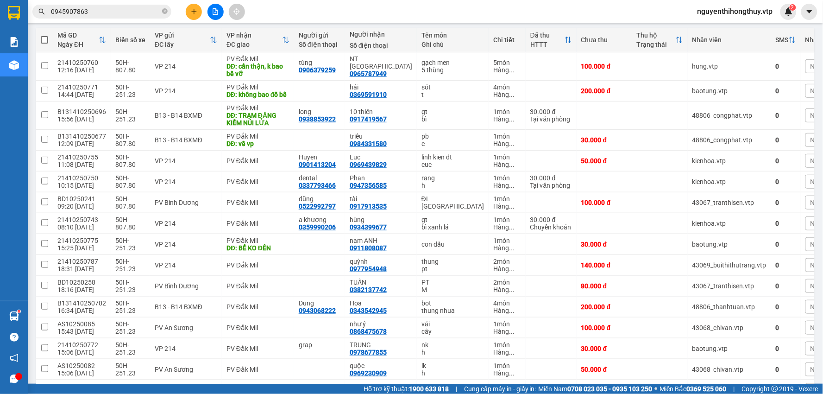
click at [138, 13] on input "0945907863" at bounding box center [105, 11] width 109 height 10
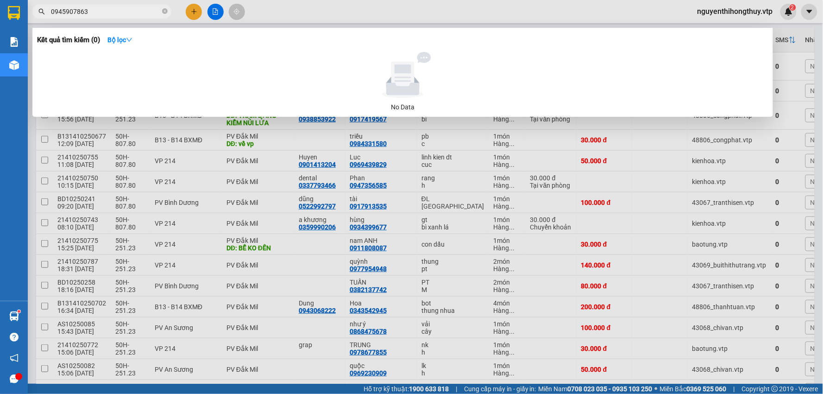
click at [138, 13] on input "0945907863" at bounding box center [105, 11] width 109 height 10
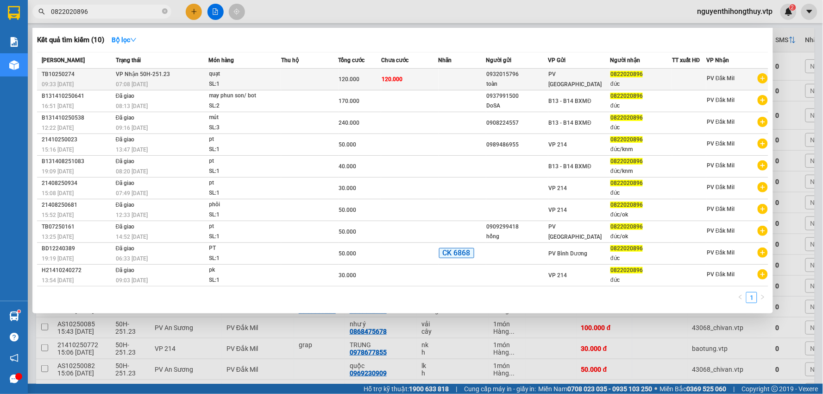
type input "0822020896"
click at [416, 82] on td "120.000" at bounding box center [409, 80] width 57 height 22
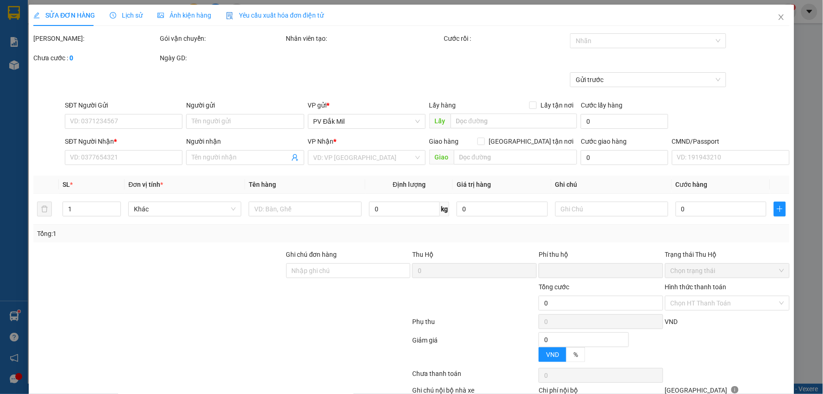
type input "6.000"
type input "0932015796"
type input "toàn"
type input "0822020896"
type input "đức"
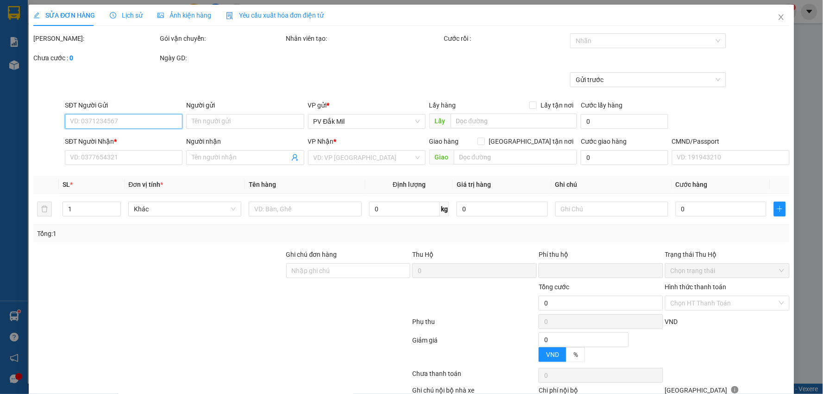
type input "0"
type input "120.000"
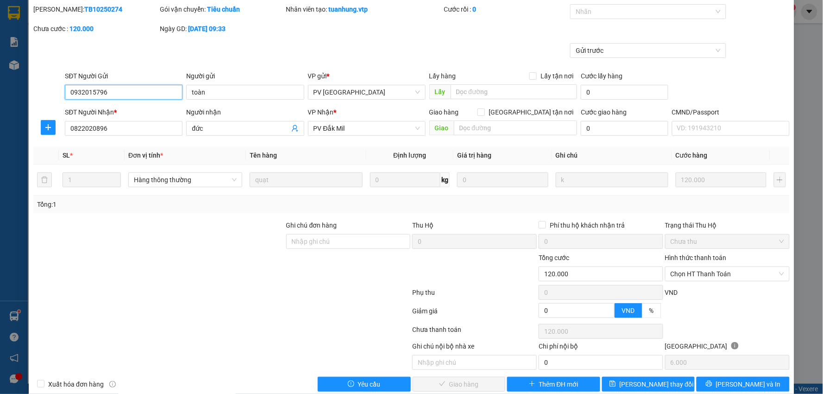
scroll to position [45, 0]
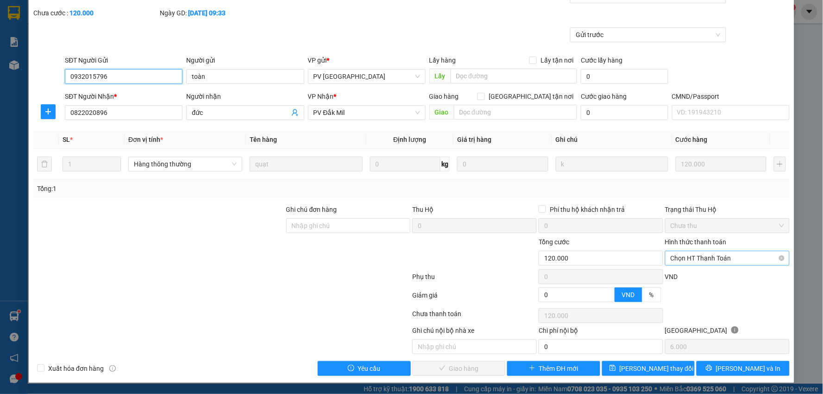
click at [702, 256] on span "Chọn HT Thanh Toán" at bounding box center [728, 258] width 114 height 14
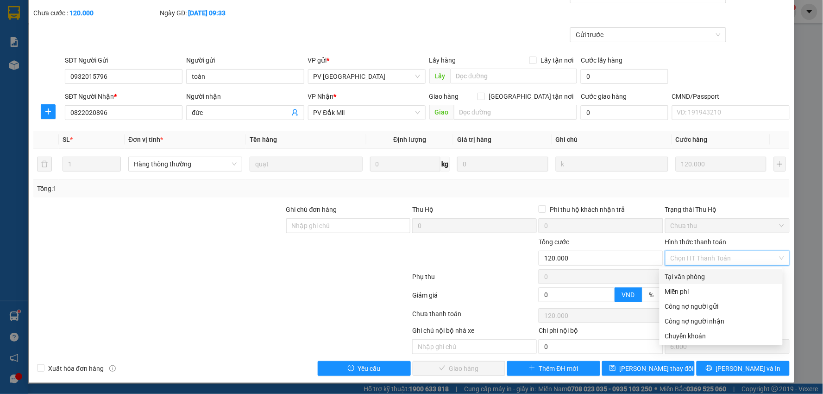
click at [688, 276] on div "Tại văn phòng" at bounding box center [721, 277] width 112 height 10
type input "0"
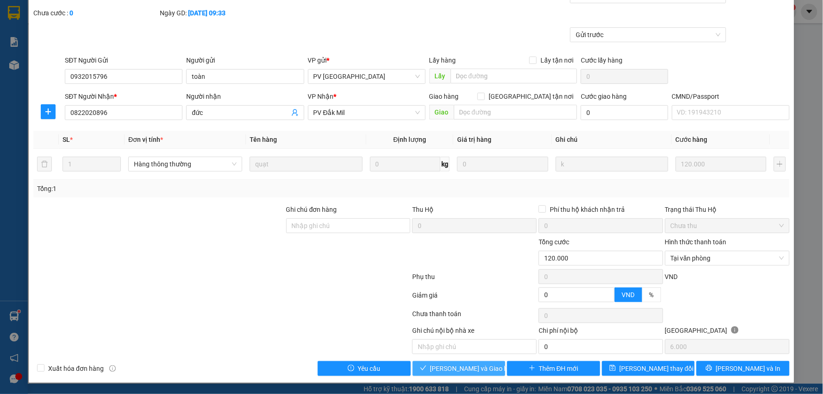
click at [452, 371] on span "[PERSON_NAME] và Giao hàng" at bounding box center [474, 368] width 89 height 10
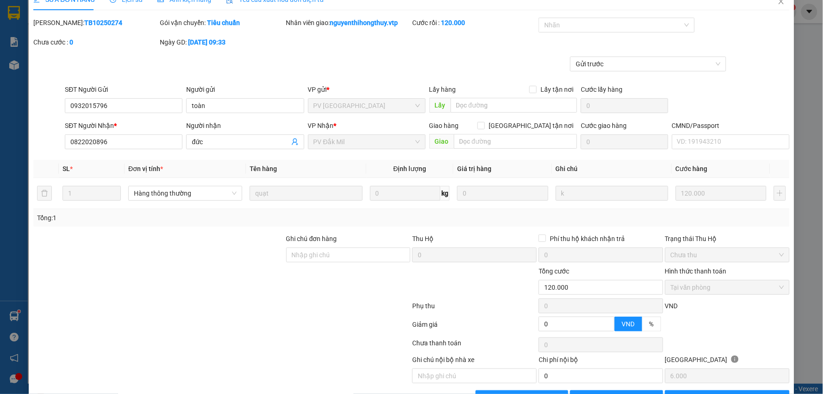
scroll to position [0, 0]
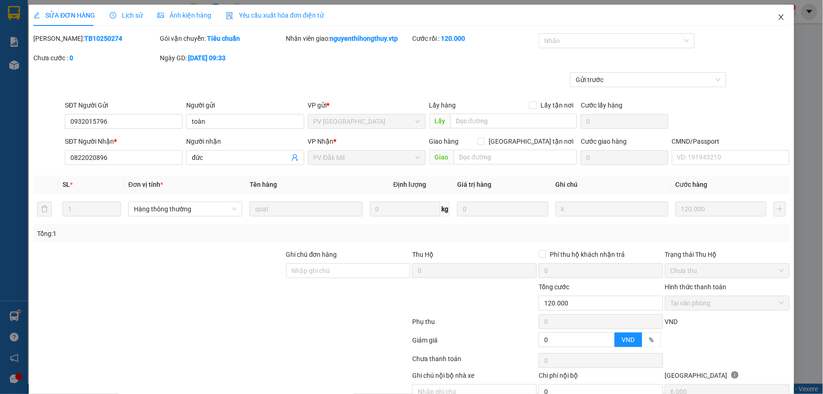
click at [778, 14] on icon "close" at bounding box center [781, 16] width 7 height 7
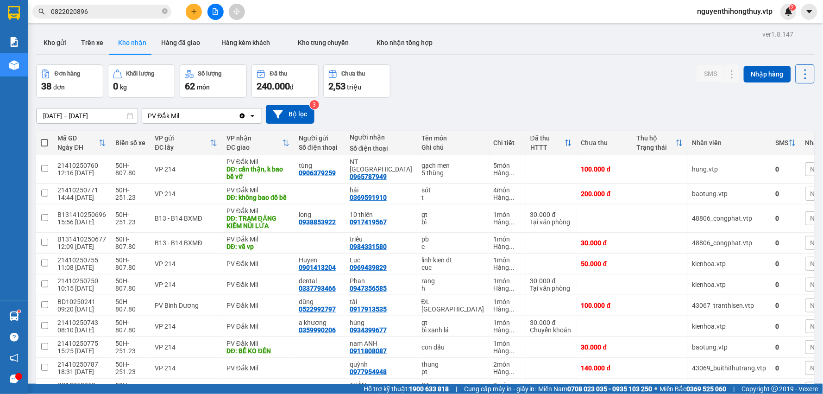
click at [131, 12] on input "0822020896" at bounding box center [105, 11] width 109 height 10
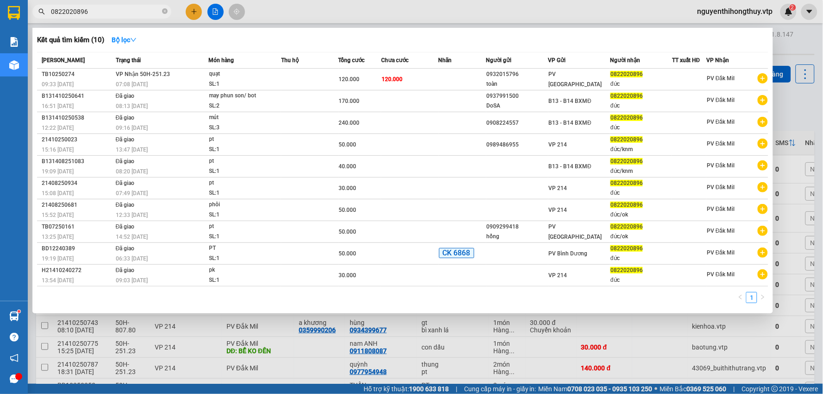
click at [131, 12] on input "0822020896" at bounding box center [105, 11] width 109 height 10
click at [167, 11] on icon "close-circle" at bounding box center [165, 11] width 6 height 6
